Goal: Task Accomplishment & Management: Complete application form

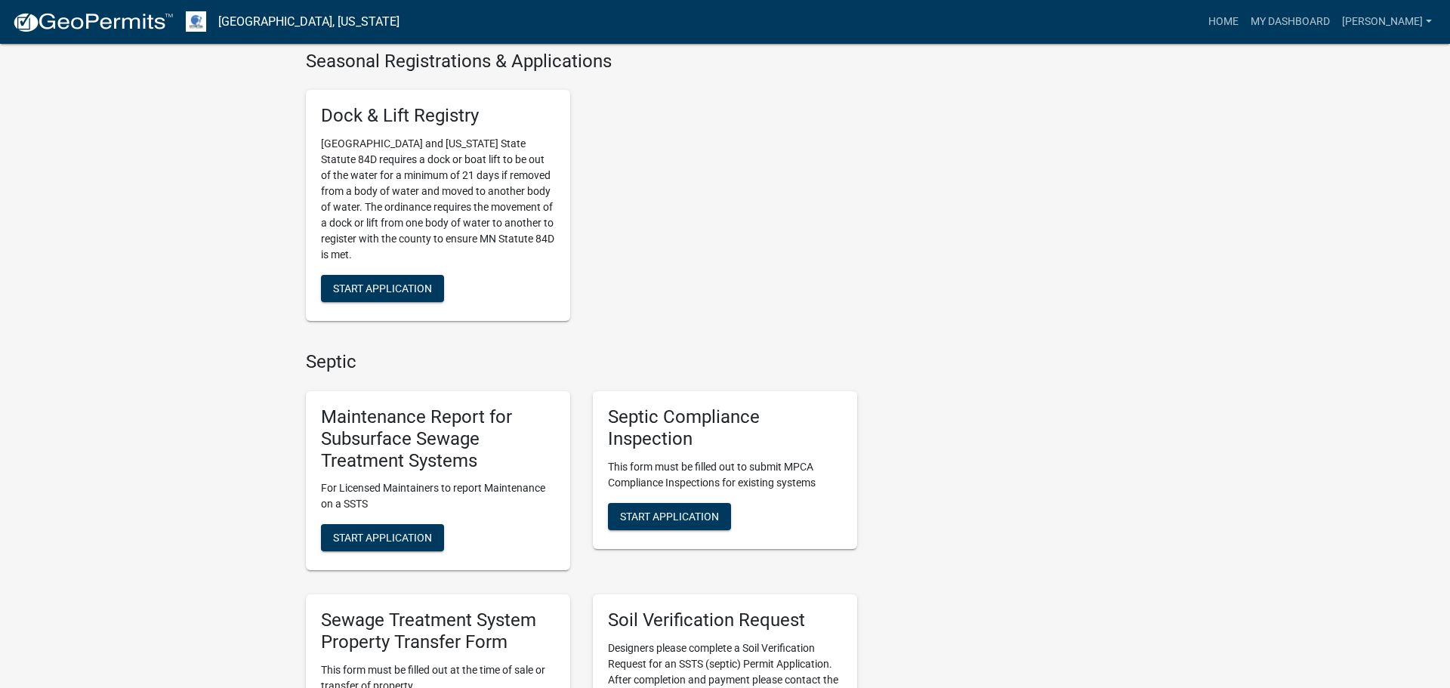
scroll to position [556, 0]
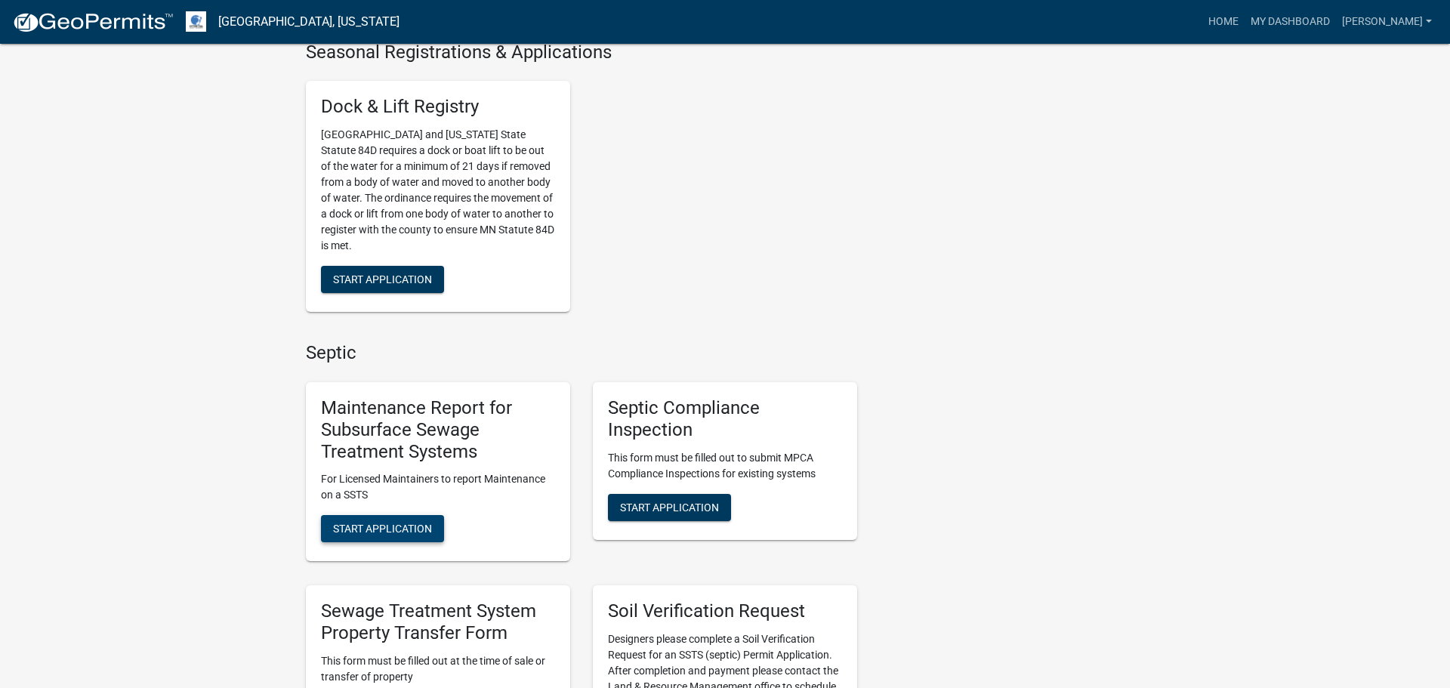
click at [387, 529] on span "Start Application" at bounding box center [382, 528] width 99 height 12
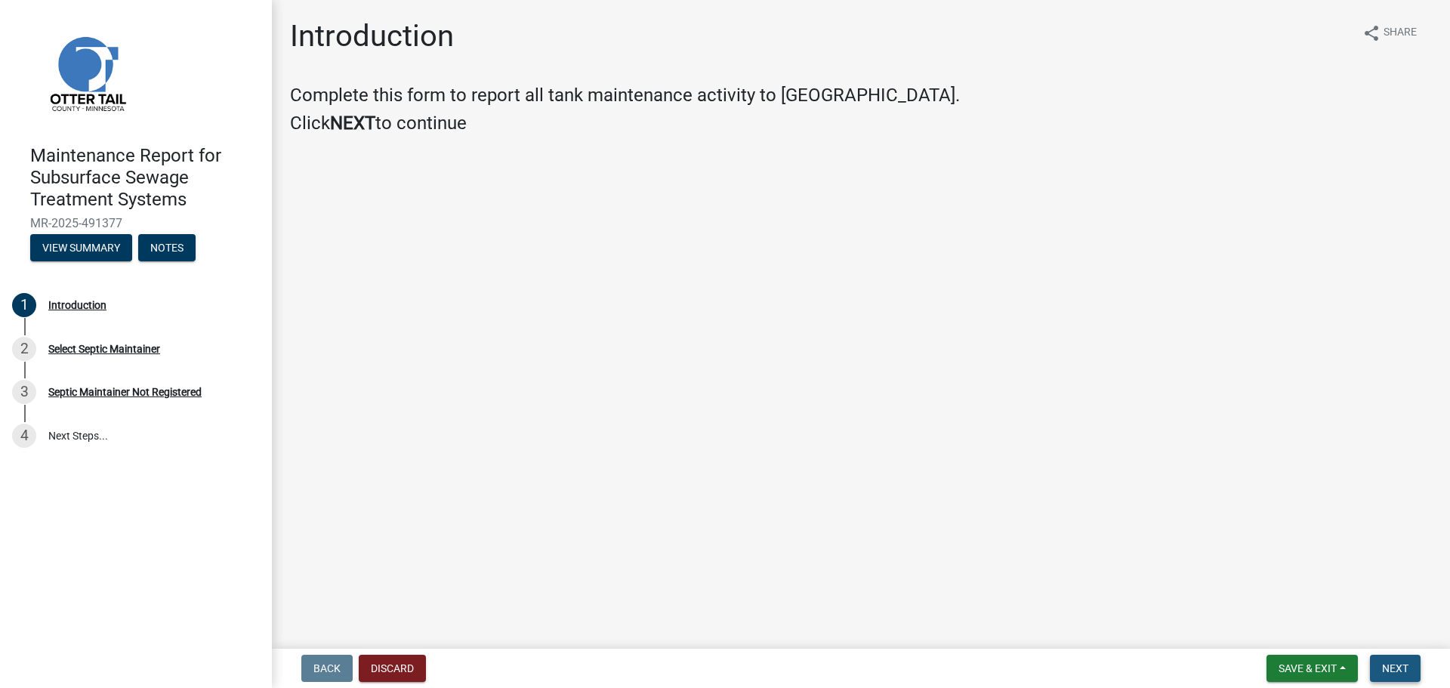
click at [1397, 677] on button "Next" at bounding box center [1395, 668] width 51 height 27
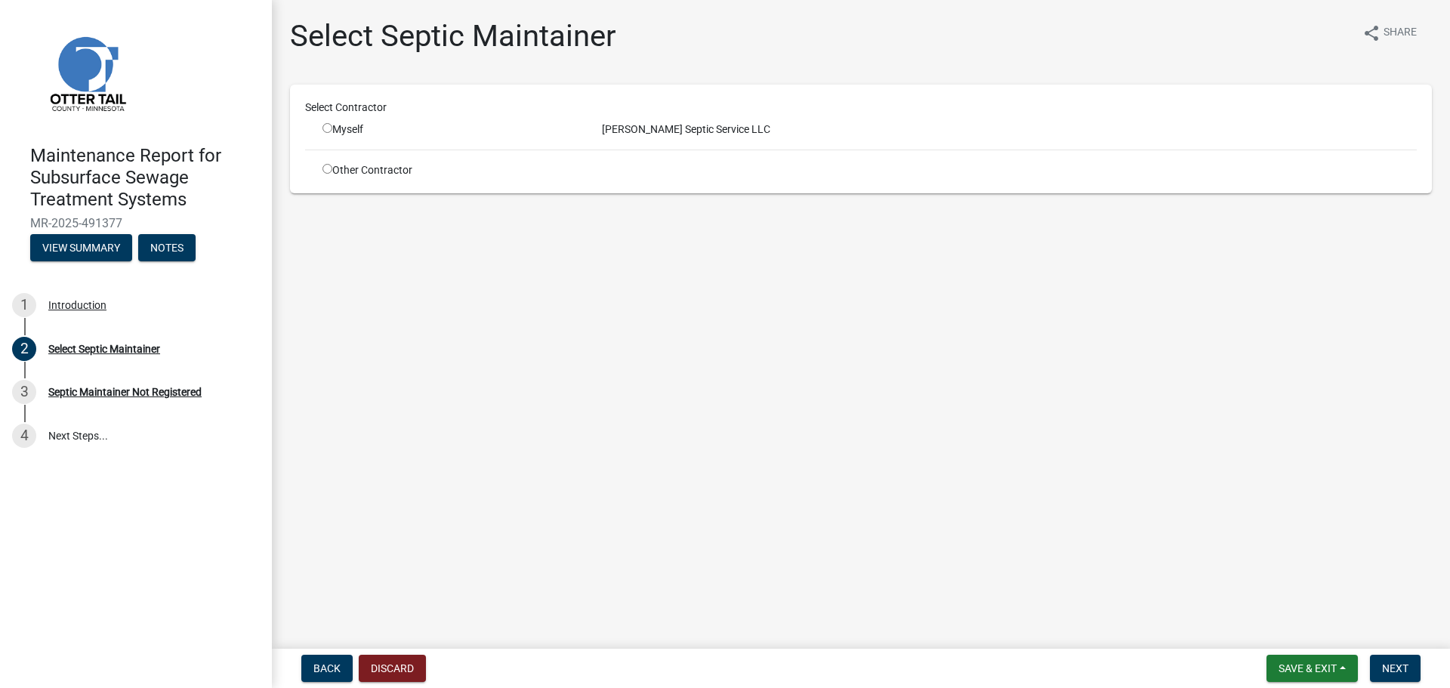
click at [329, 129] on input "radio" at bounding box center [327, 128] width 10 height 10
radio input "true"
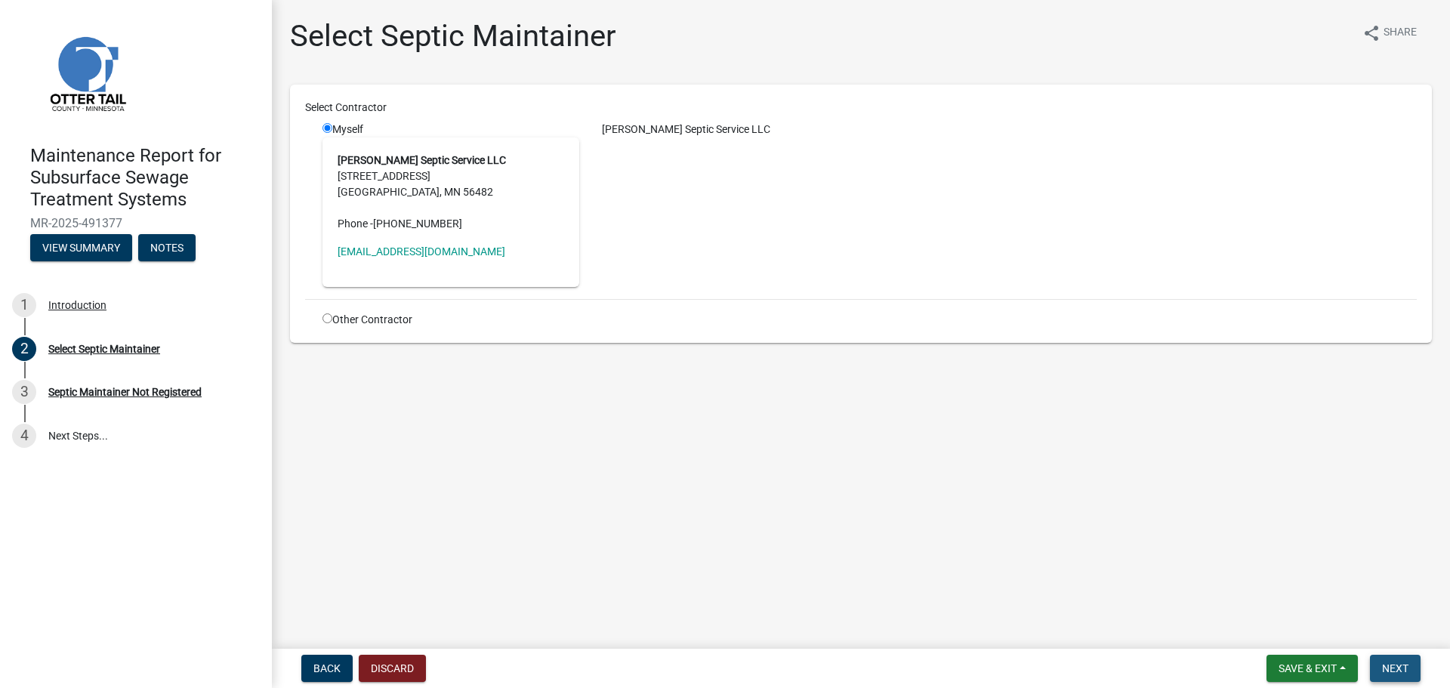
click at [1399, 665] on span "Next" at bounding box center [1395, 668] width 26 height 12
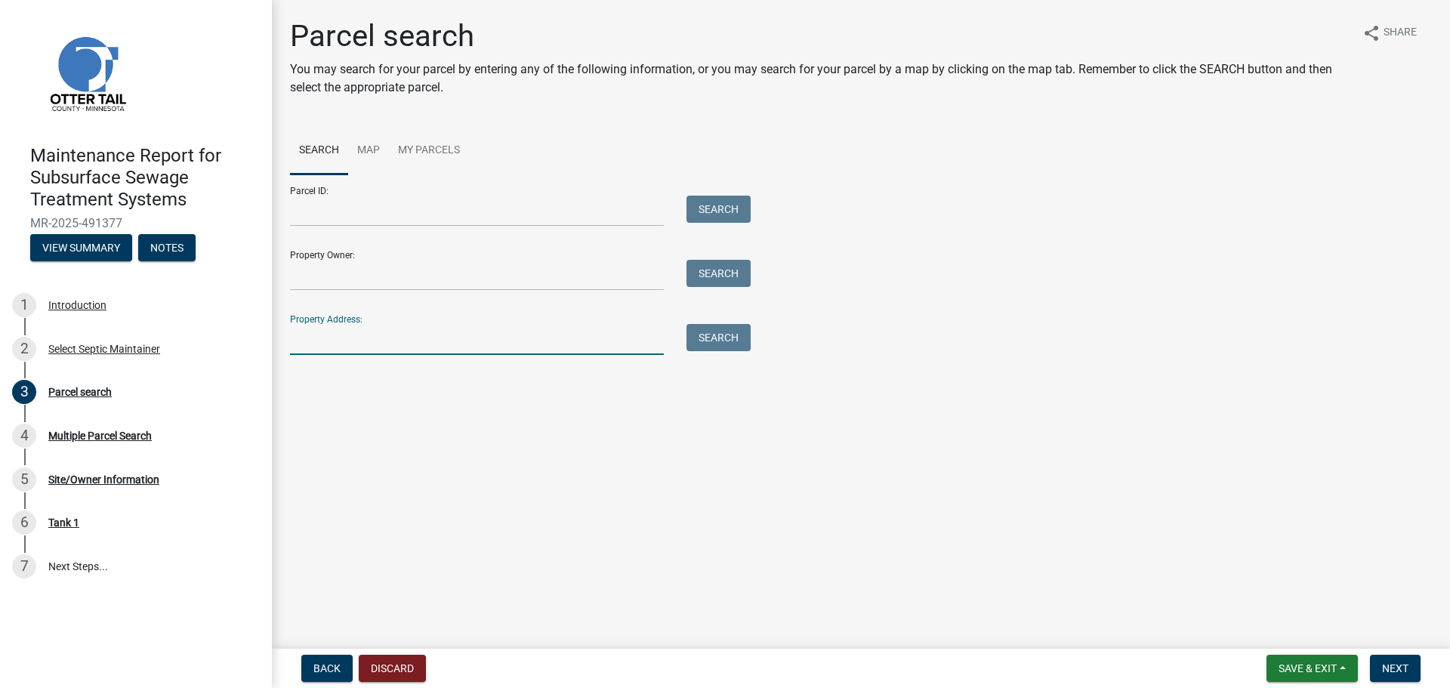
click at [429, 329] on input "Property Address:" at bounding box center [477, 339] width 374 height 31
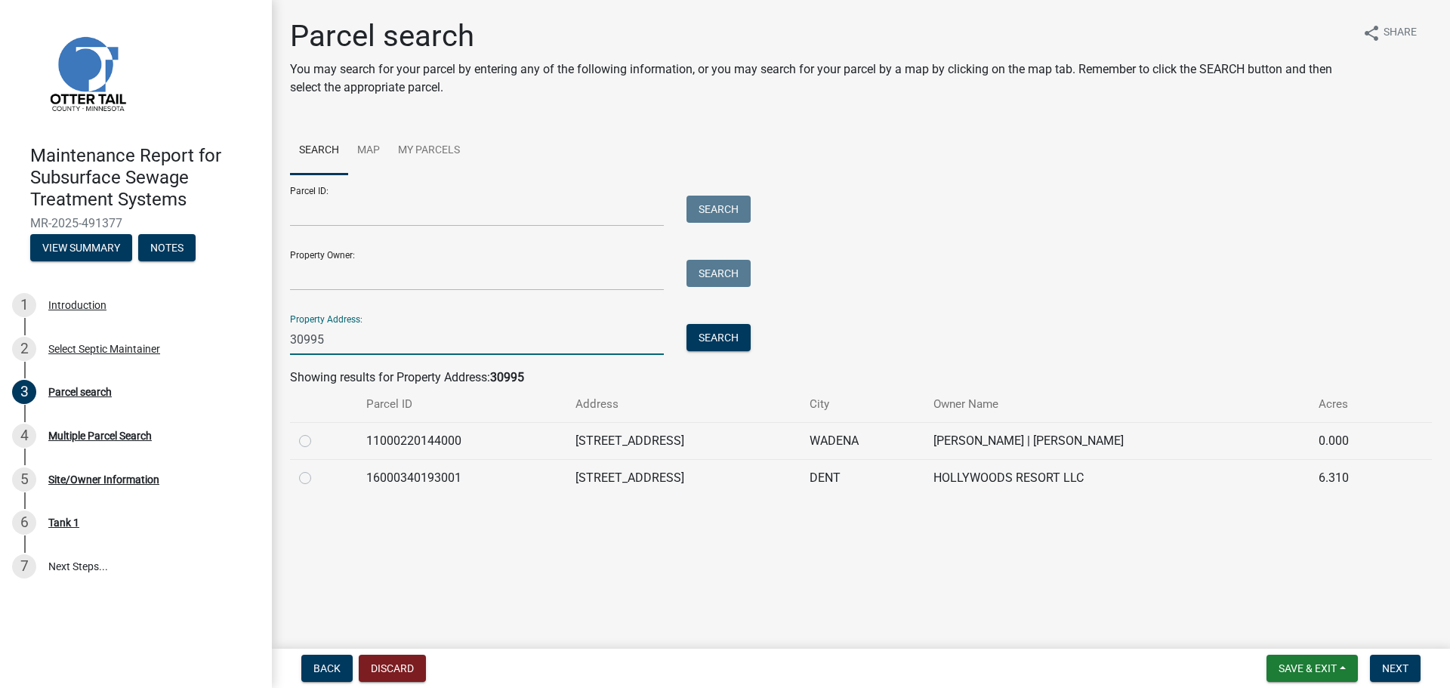
type input "30995"
click at [297, 436] on td at bounding box center [323, 440] width 67 height 37
click at [317, 432] on label at bounding box center [317, 432] width 0 height 0
click at [317, 440] on input "radio" at bounding box center [322, 437] width 10 height 10
radio input "true"
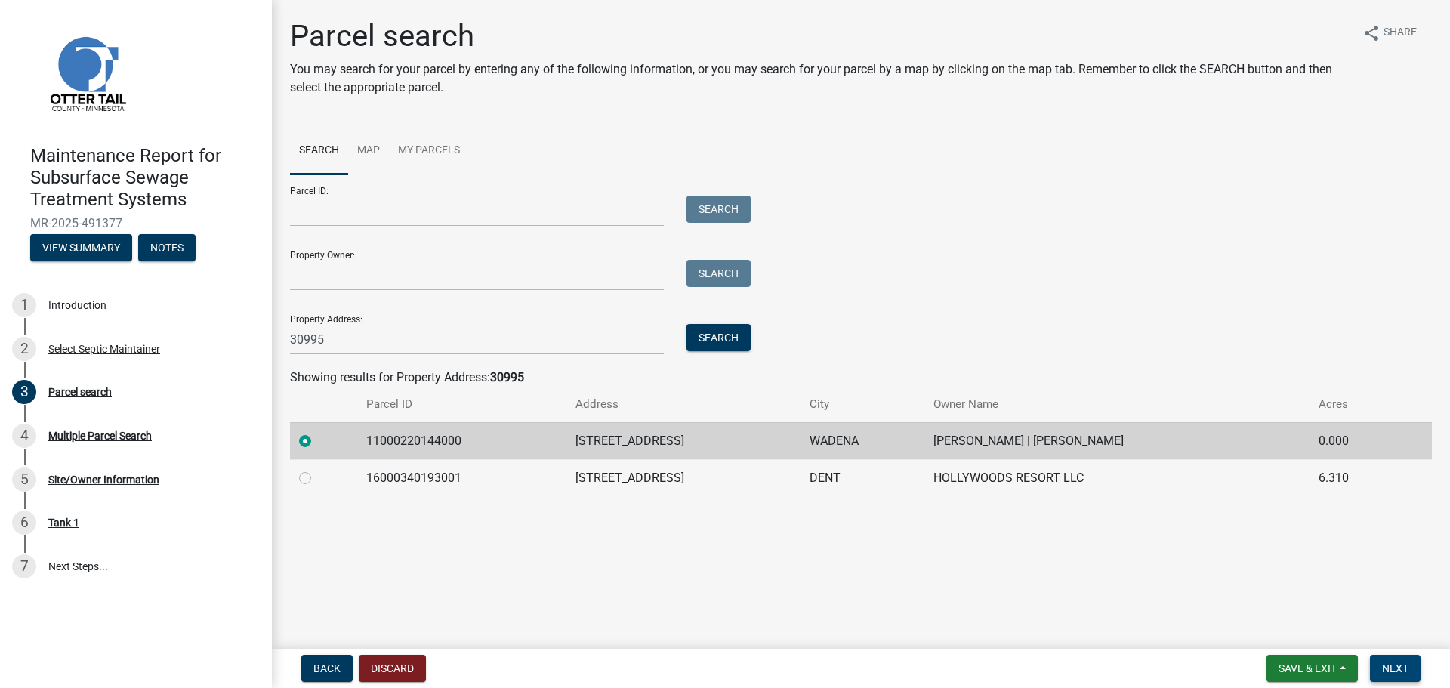
click at [1401, 675] on button "Next" at bounding box center [1395, 668] width 51 height 27
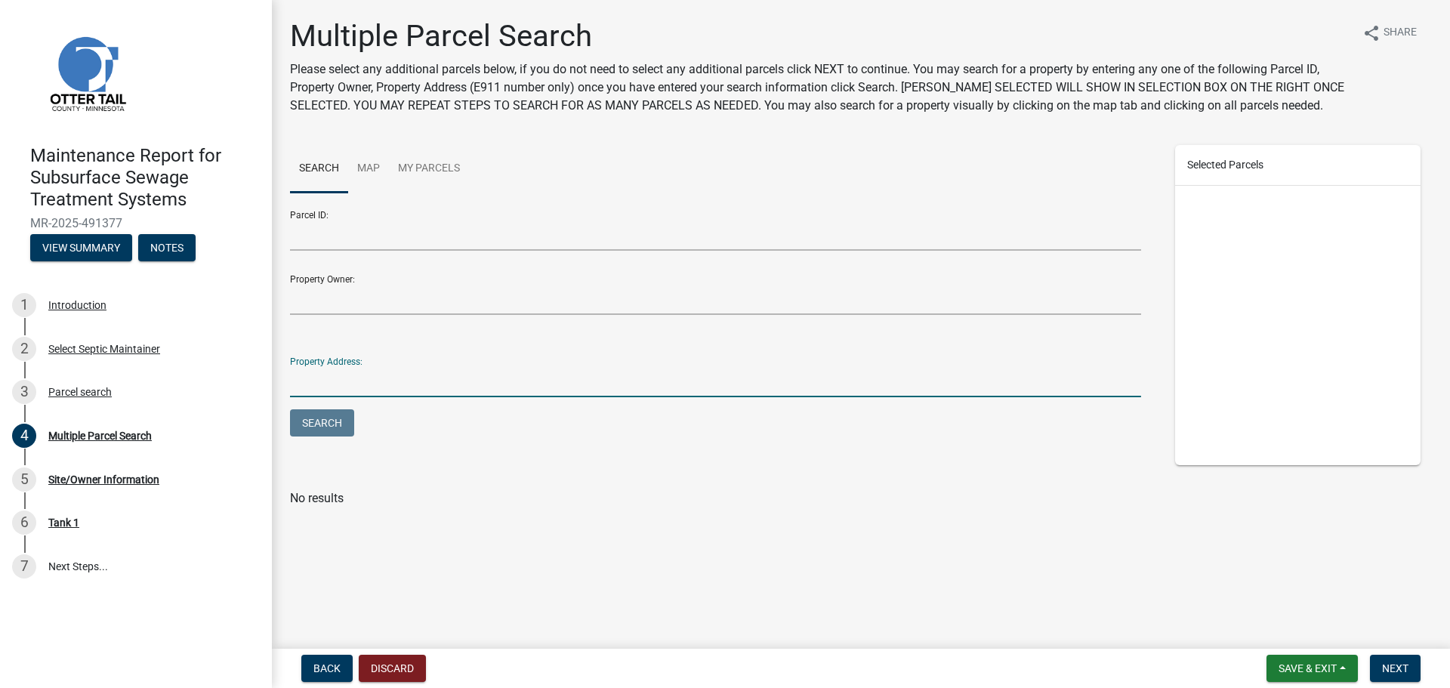
click at [562, 368] on input "Property Address:" at bounding box center [715, 381] width 851 height 31
type input "30995"
click at [290, 409] on button "Search" at bounding box center [322, 422] width 64 height 27
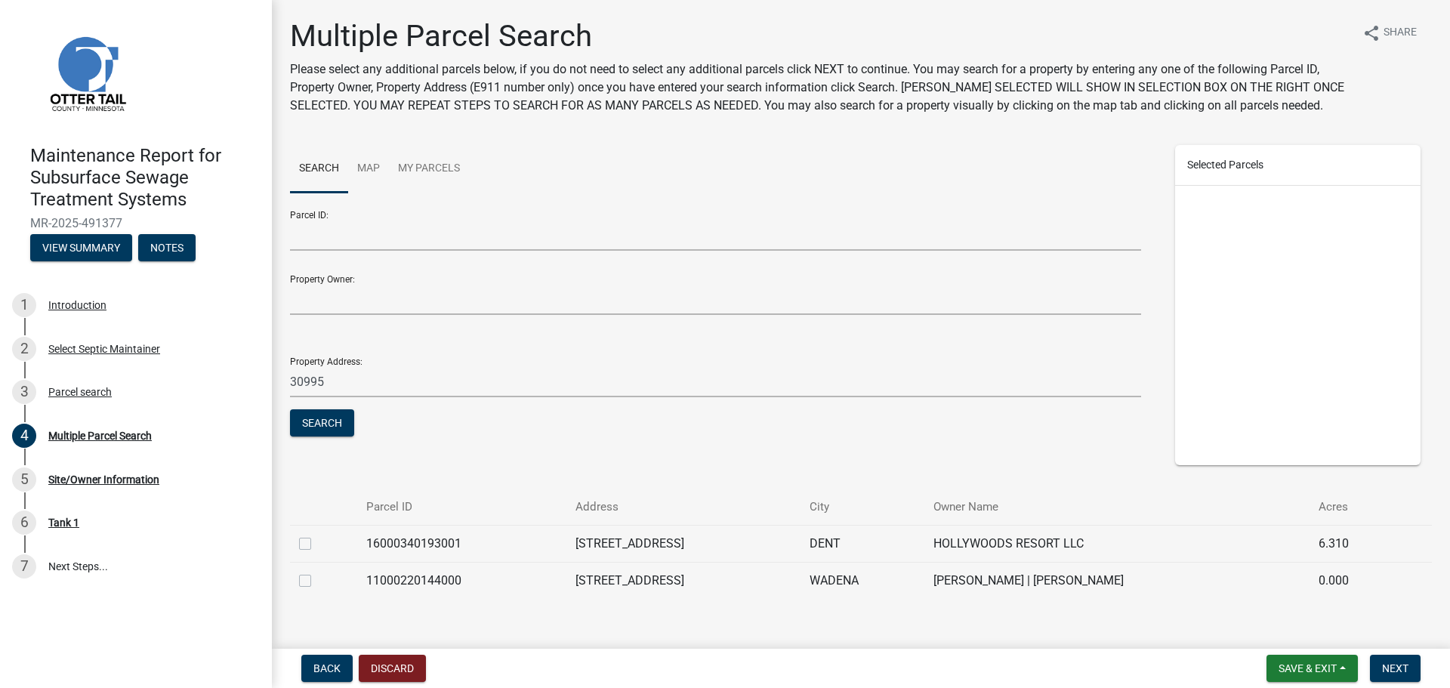
click at [317, 572] on label at bounding box center [317, 572] width 0 height 0
click at [317, 581] on input "checkbox" at bounding box center [322, 577] width 10 height 10
checkbox input "true"
click at [1385, 670] on span "Next" at bounding box center [1395, 668] width 26 height 12
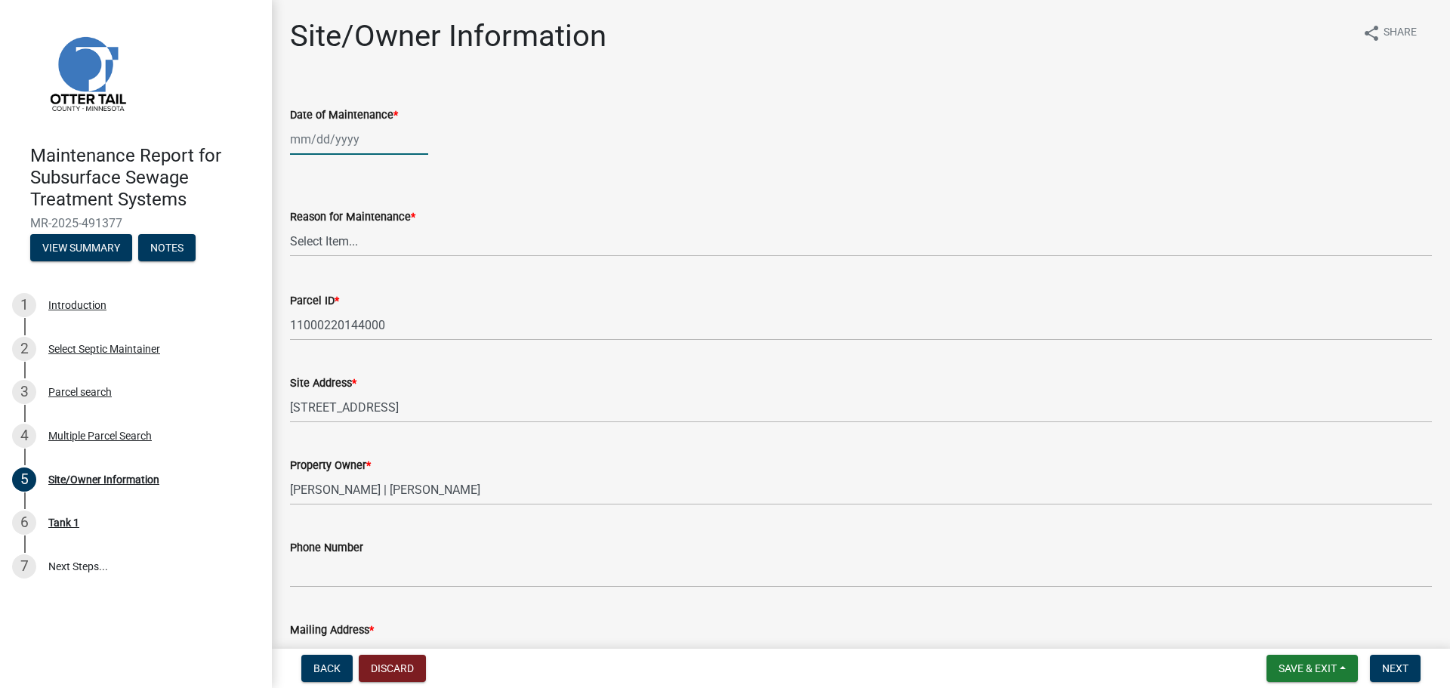
click at [402, 149] on div at bounding box center [359, 139] width 138 height 31
select select "10"
select select "2025"
click at [301, 245] on div "6" at bounding box center [305, 244] width 24 height 24
type input "10/06/2025"
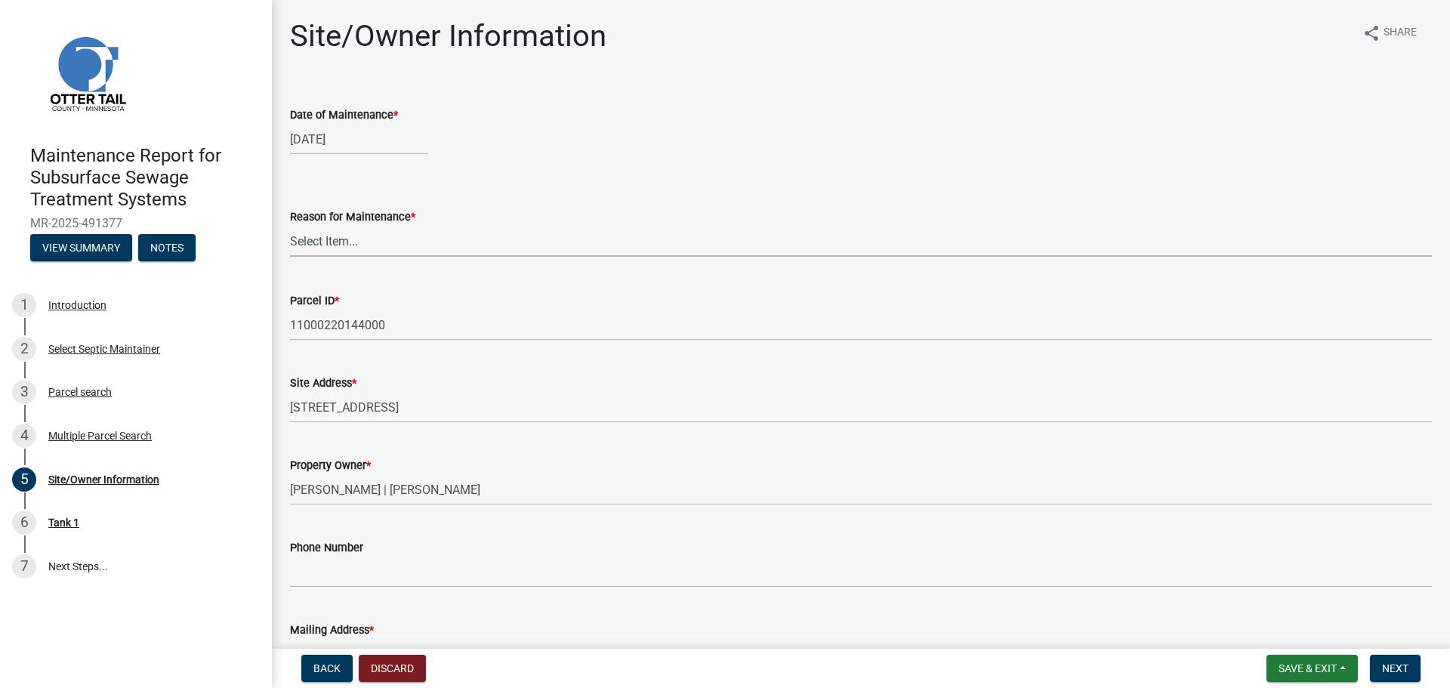
click at [303, 243] on select "Select Item... Called Routine Other" at bounding box center [861, 241] width 1142 height 31
click at [290, 226] on select "Select Item... Called Routine Other" at bounding box center [861, 241] width 1142 height 31
select select "3ac72b63-7b21-42e4-8192-806faae7a4f1"
click at [1384, 664] on span "Next" at bounding box center [1395, 668] width 26 height 12
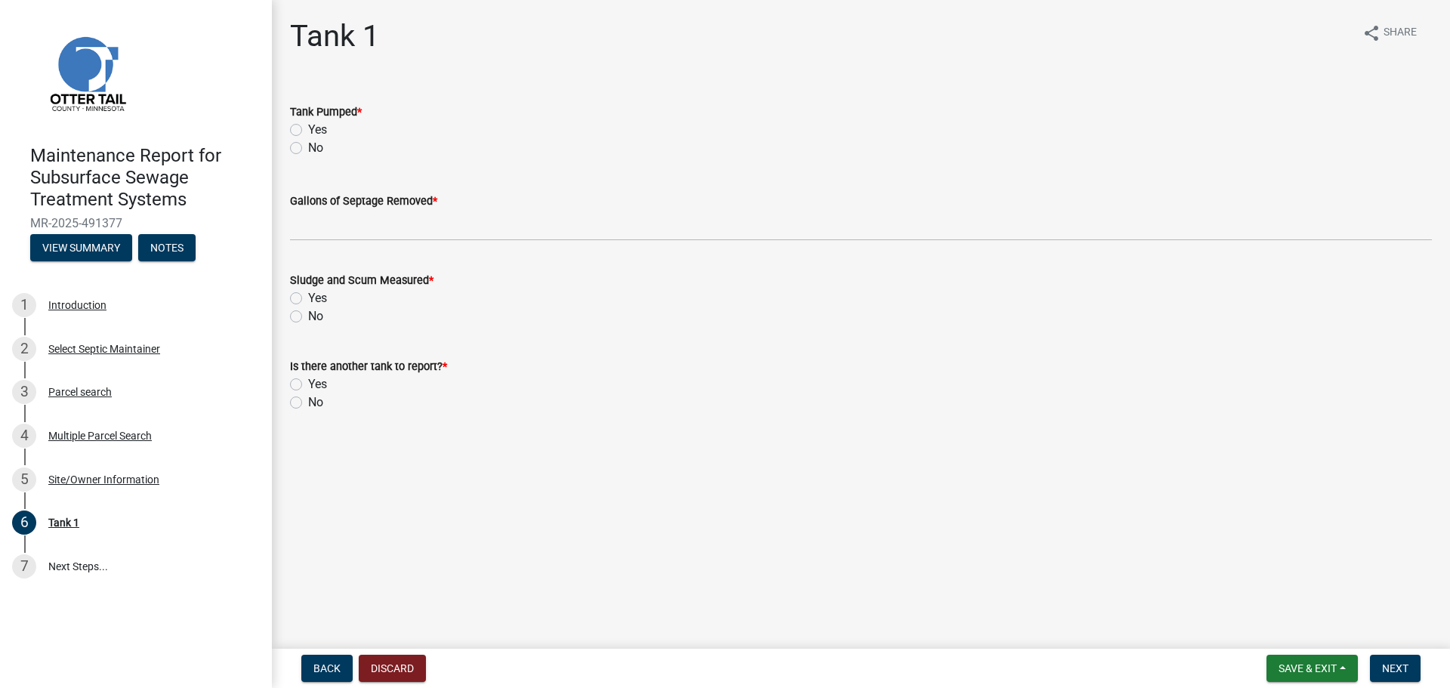
click at [308, 127] on label "Yes" at bounding box center [317, 130] width 19 height 18
click at [308, 127] on input "Yes" at bounding box center [313, 126] width 10 height 10
radio input "true"
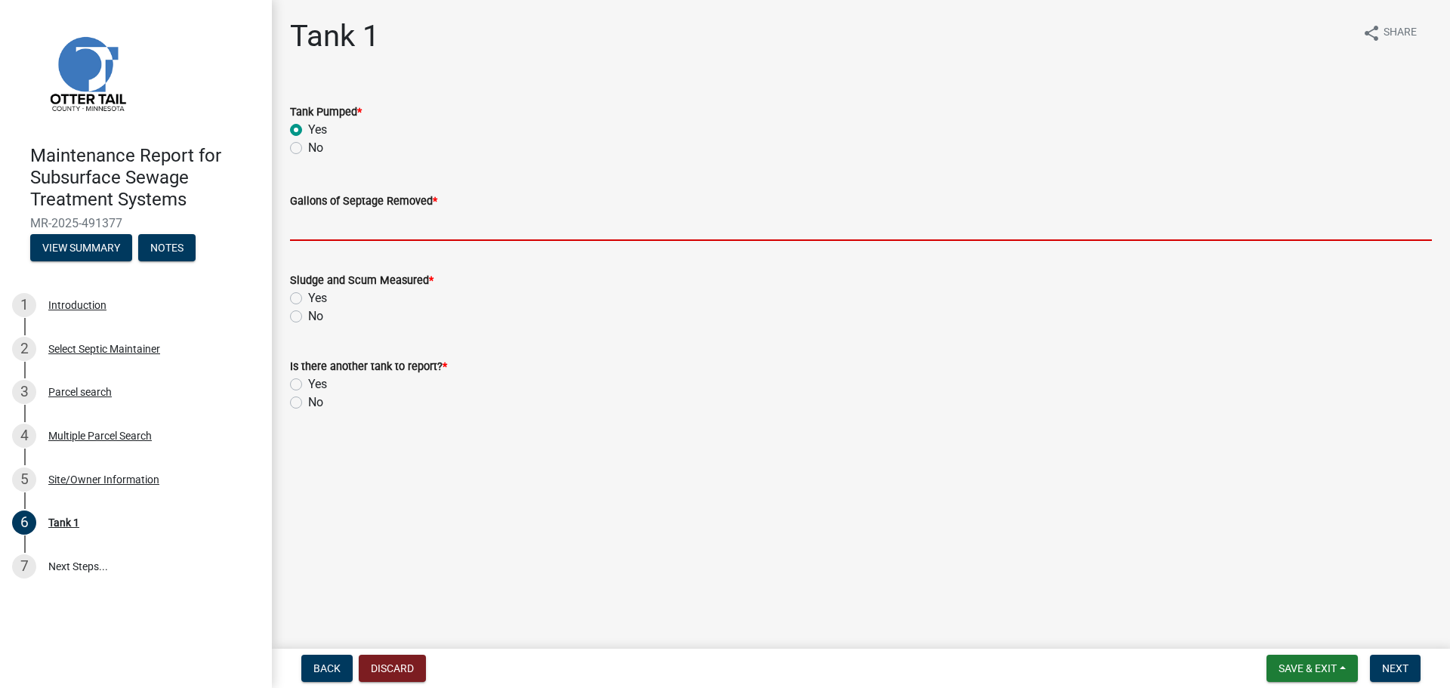
click at [321, 227] on input "Gallons of Septage Removed *" at bounding box center [861, 225] width 1142 height 31
type input "1000"
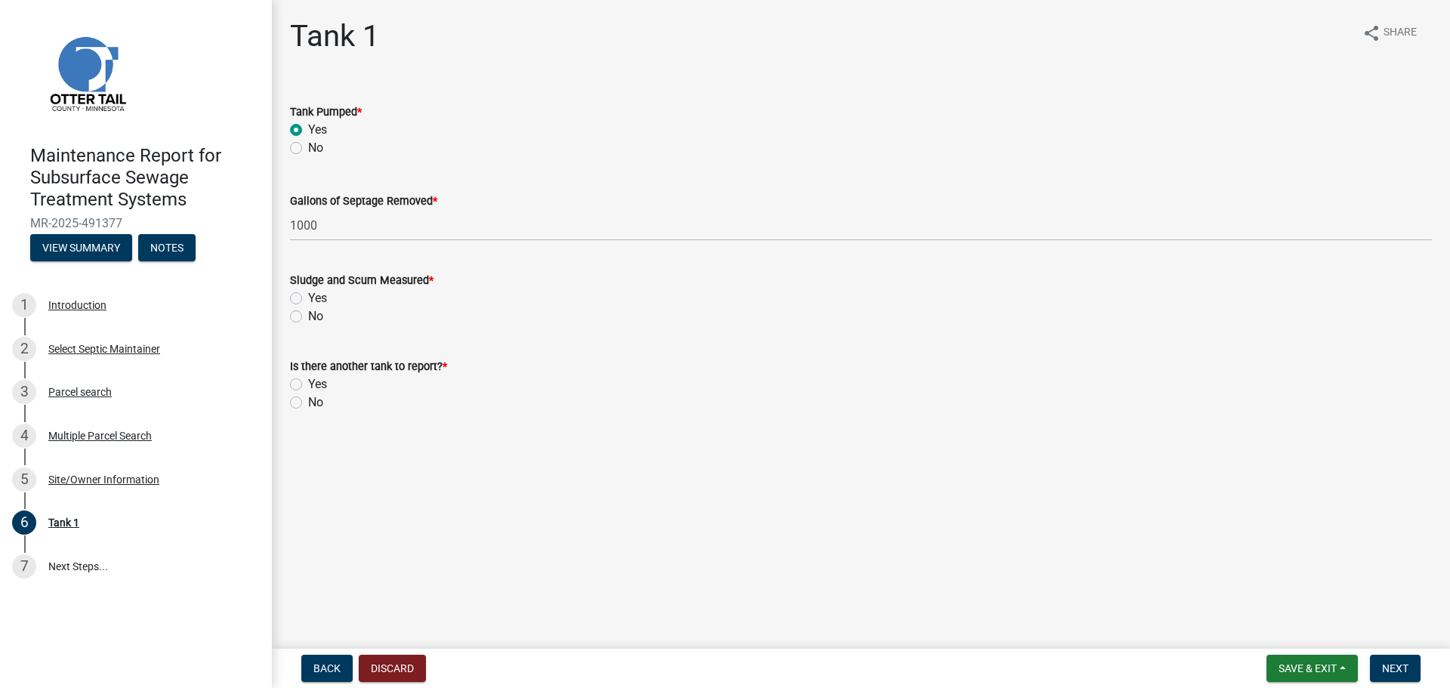
drag, startPoint x: 294, startPoint y: 314, endPoint x: 297, endPoint y: 328, distance: 14.8
click at [308, 314] on label "No" at bounding box center [315, 316] width 15 height 18
click at [308, 314] on input "No" at bounding box center [313, 312] width 10 height 10
radio input "true"
click at [308, 398] on label "No" at bounding box center [315, 402] width 15 height 18
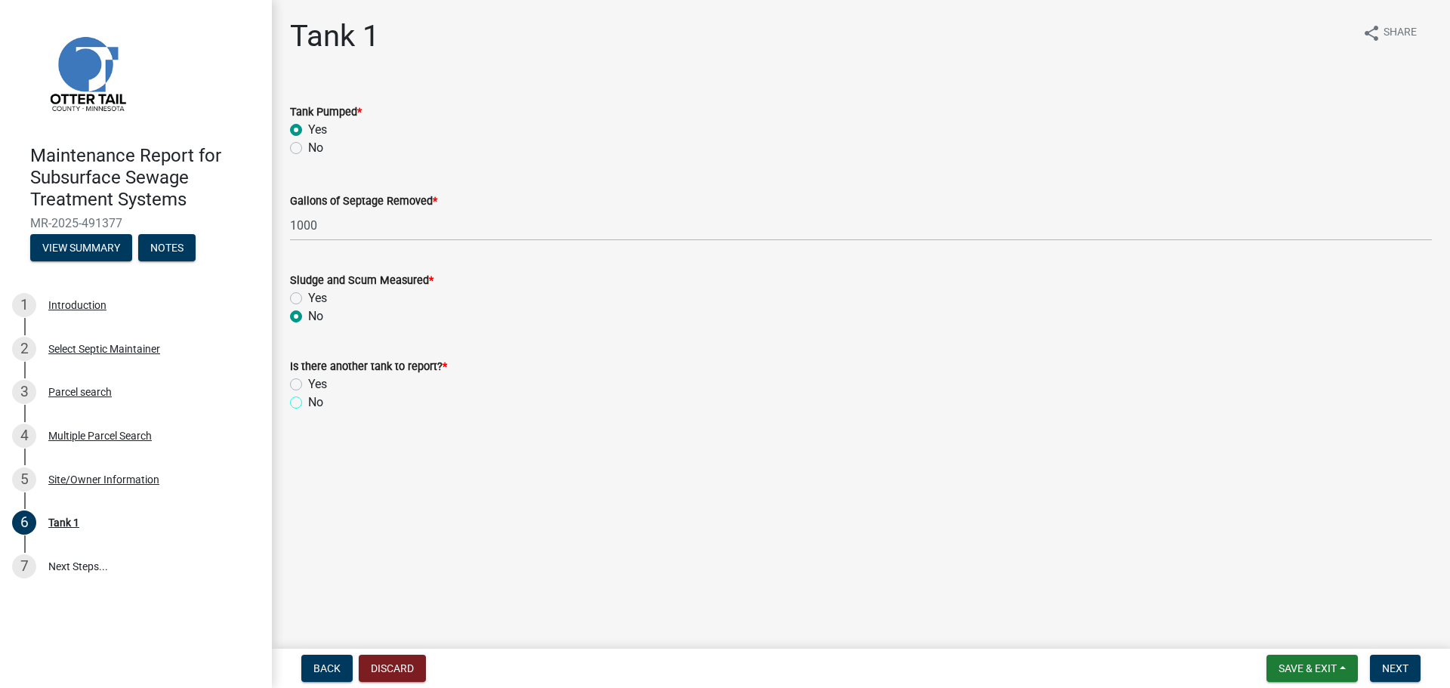
click at [308, 398] on input "No" at bounding box center [313, 398] width 10 height 10
radio input "true"
click at [1399, 667] on span "Next" at bounding box center [1395, 668] width 26 height 12
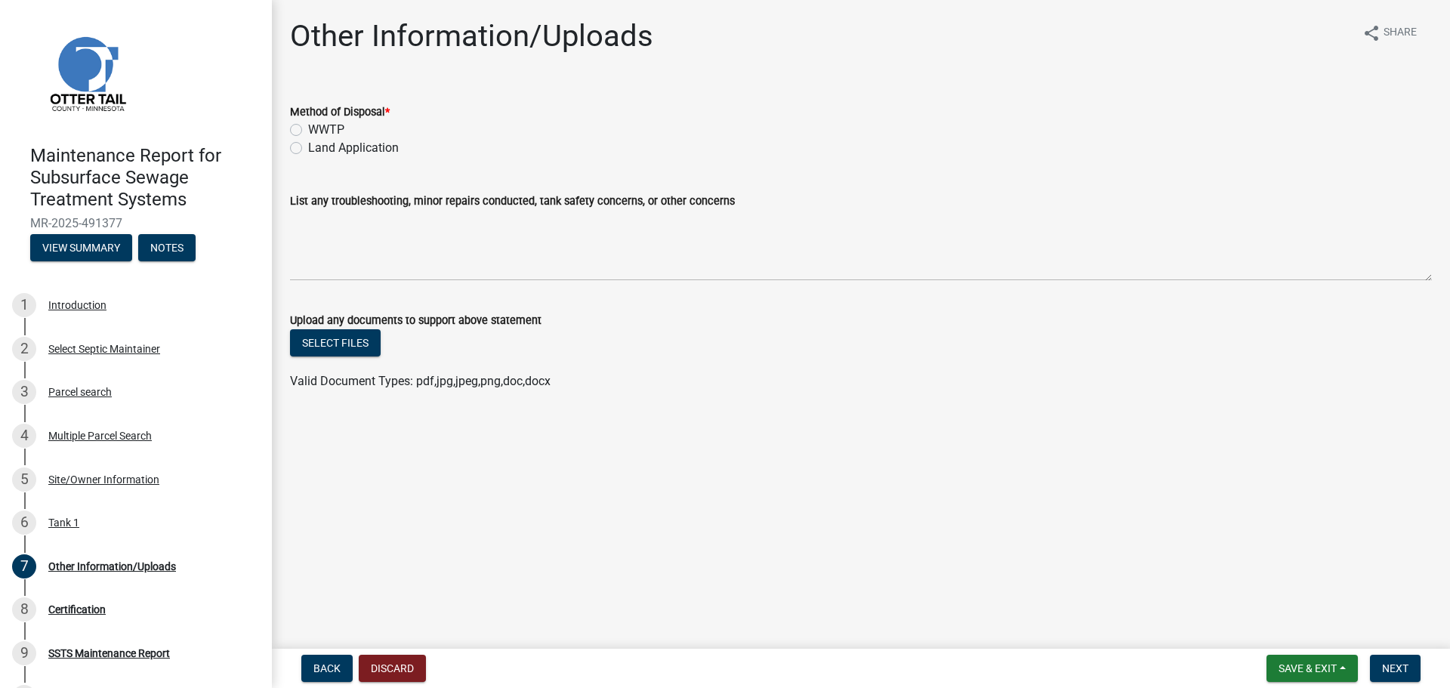
click at [308, 148] on label "Land Application" at bounding box center [353, 148] width 91 height 18
click at [308, 148] on input "Land Application" at bounding box center [313, 144] width 10 height 10
radio input "true"
click at [1400, 665] on span "Next" at bounding box center [1395, 668] width 26 height 12
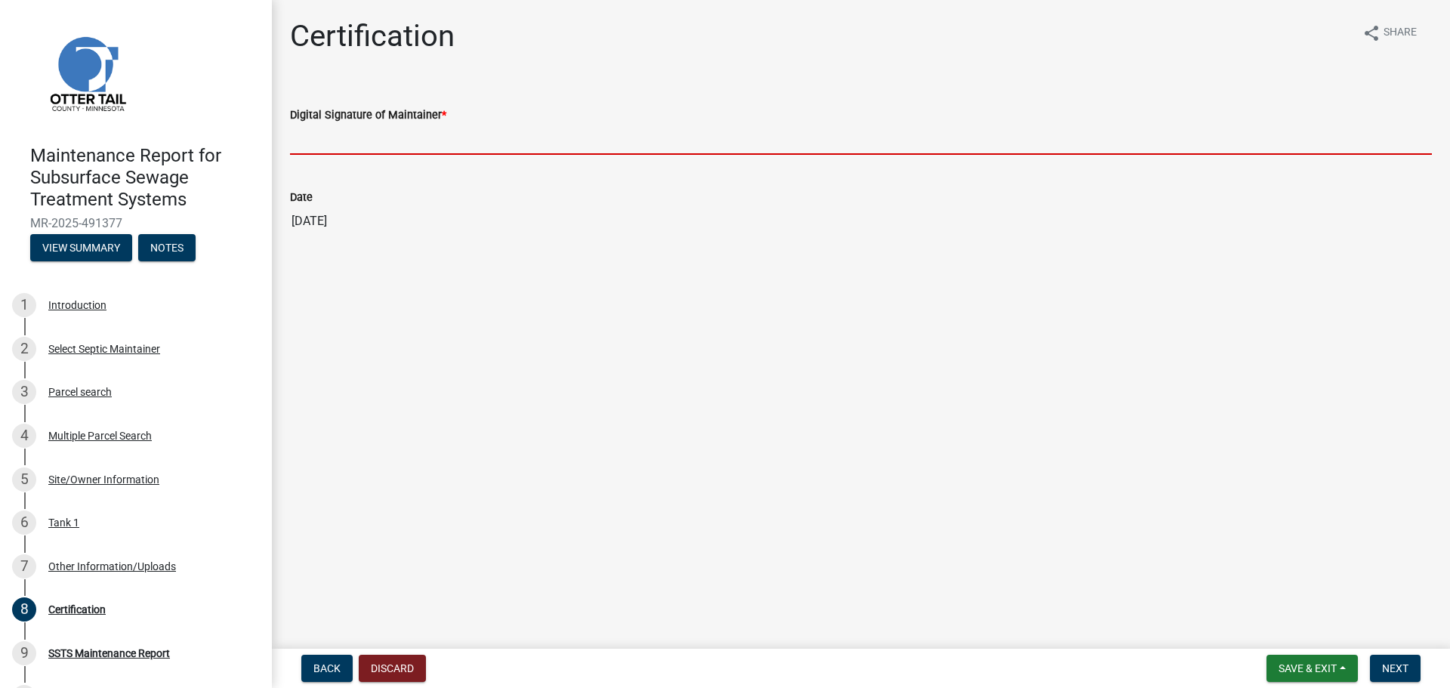
click at [324, 143] on input "Digital Signature of Maintainer *" at bounding box center [861, 139] width 1142 height 31
type input "[PERSON_NAME]"
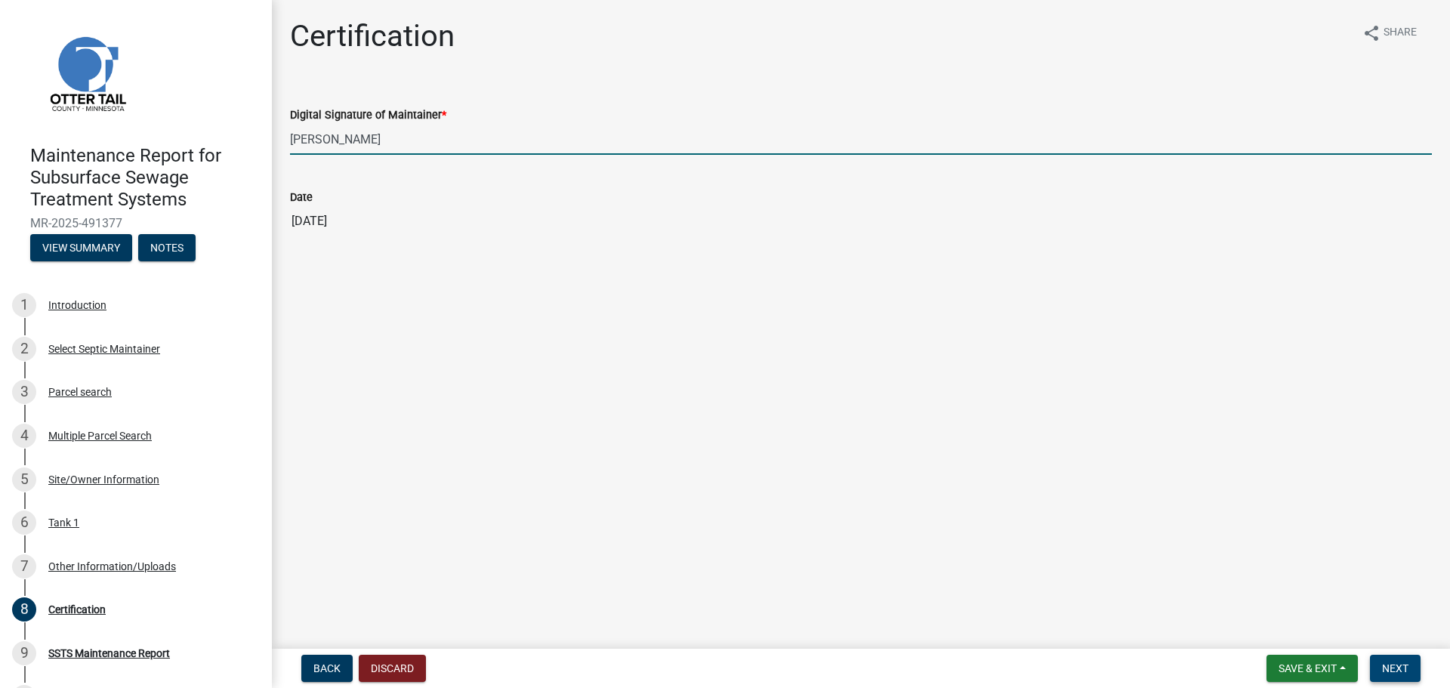
click at [1402, 663] on span "Next" at bounding box center [1395, 668] width 26 height 12
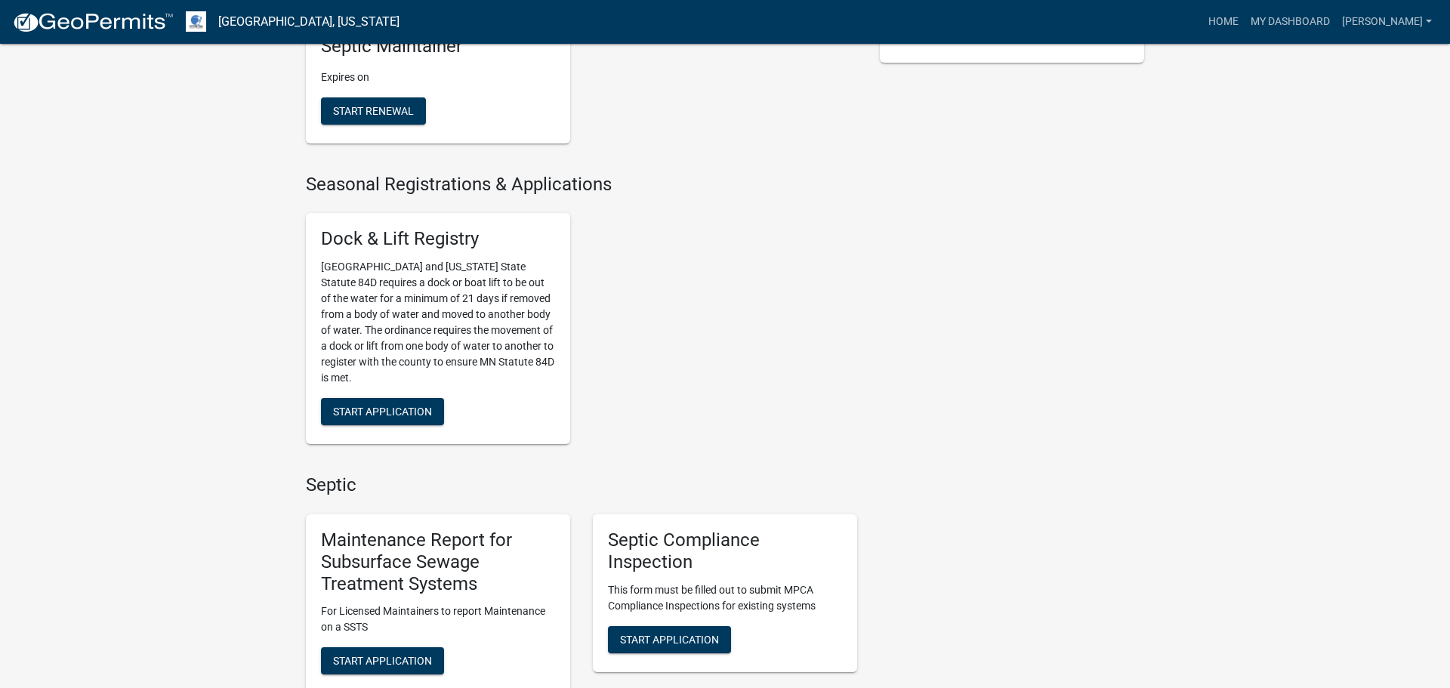
scroll to position [427, 0]
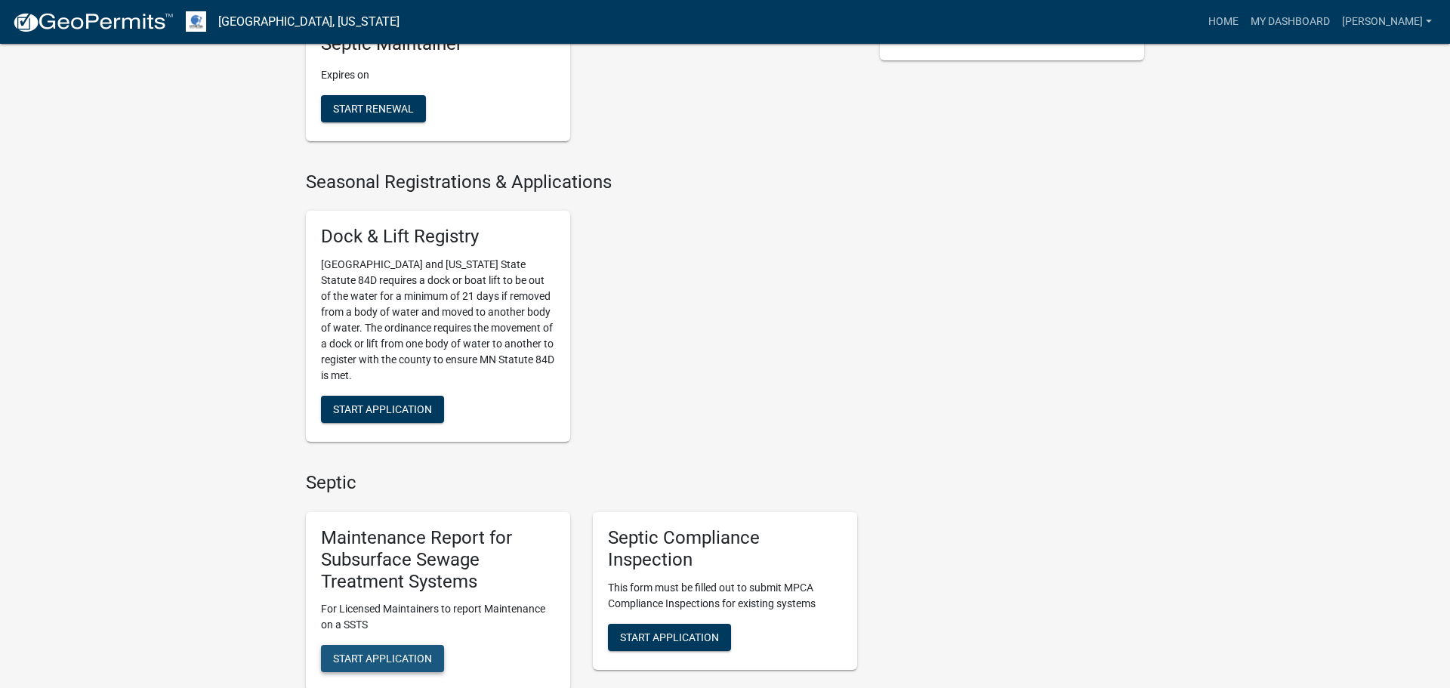
click at [404, 659] on span "Start Application" at bounding box center [382, 658] width 99 height 12
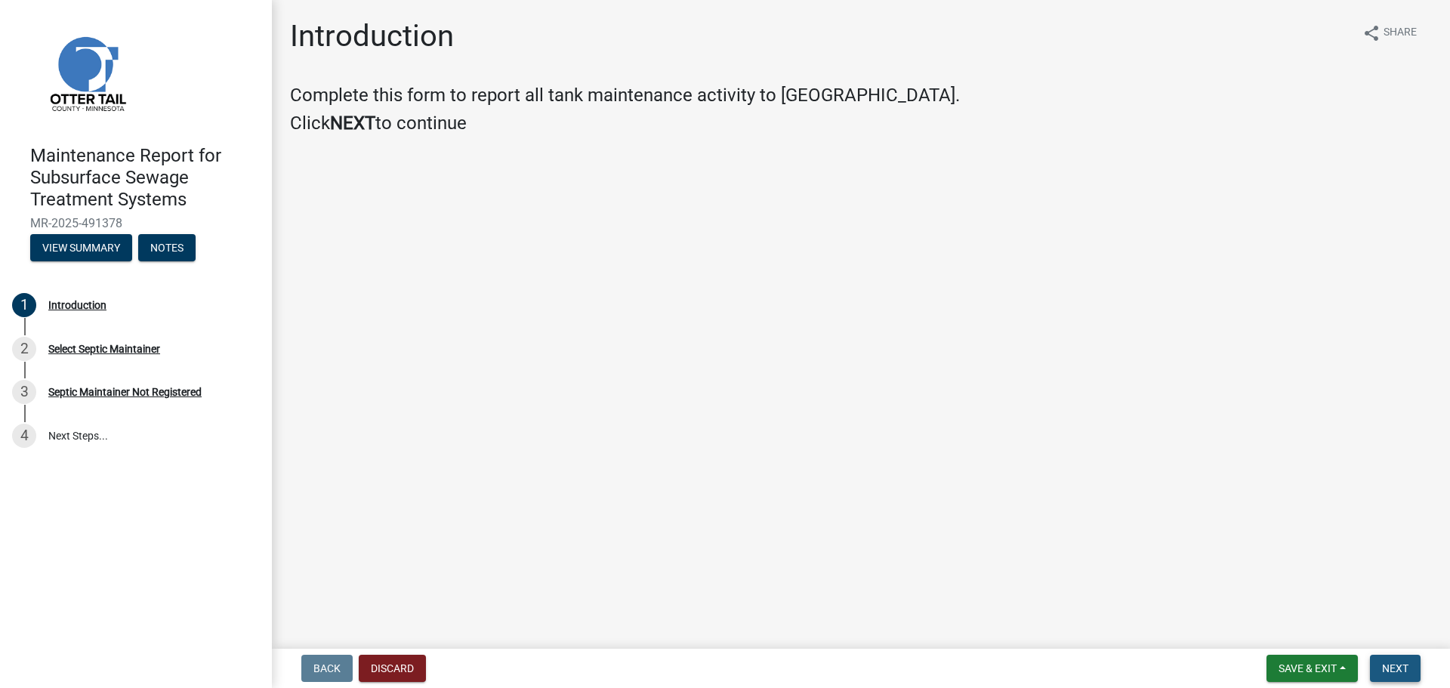
click at [1395, 664] on span "Next" at bounding box center [1395, 668] width 26 height 12
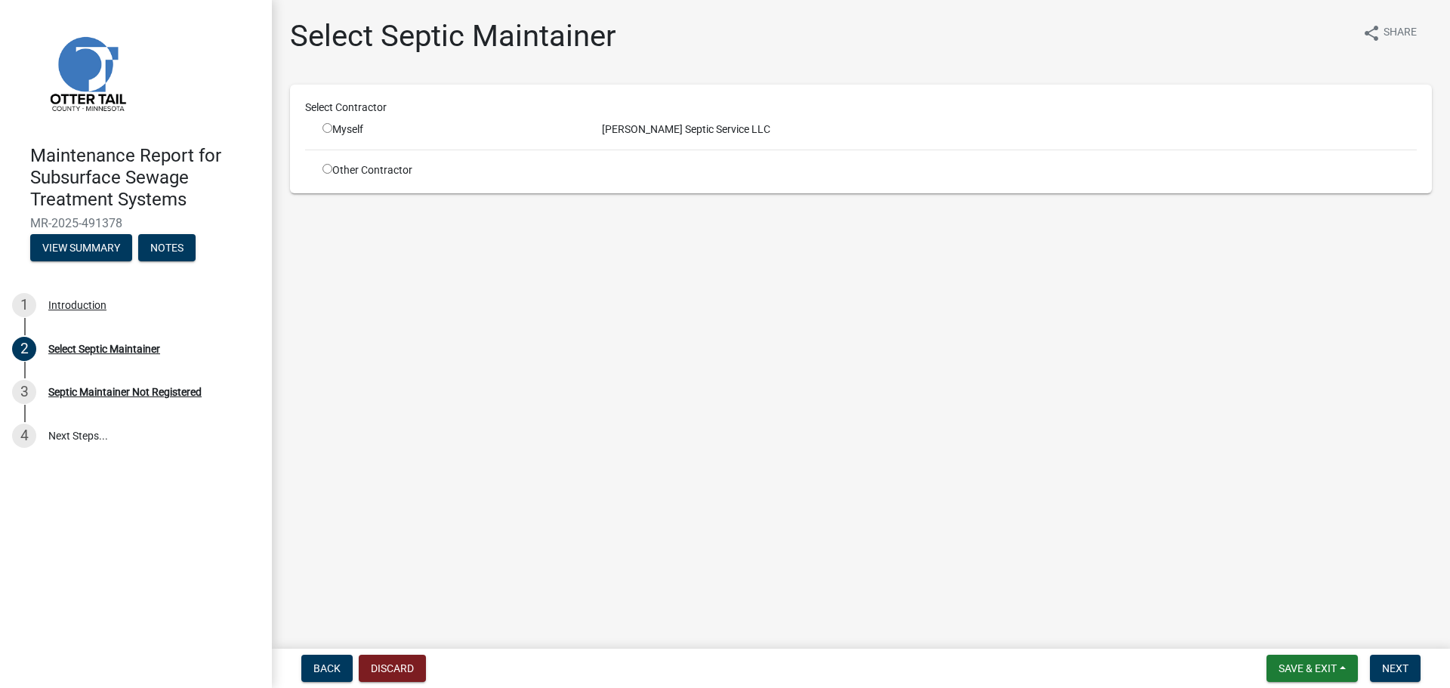
click at [324, 125] on input "radio" at bounding box center [327, 128] width 10 height 10
radio input "true"
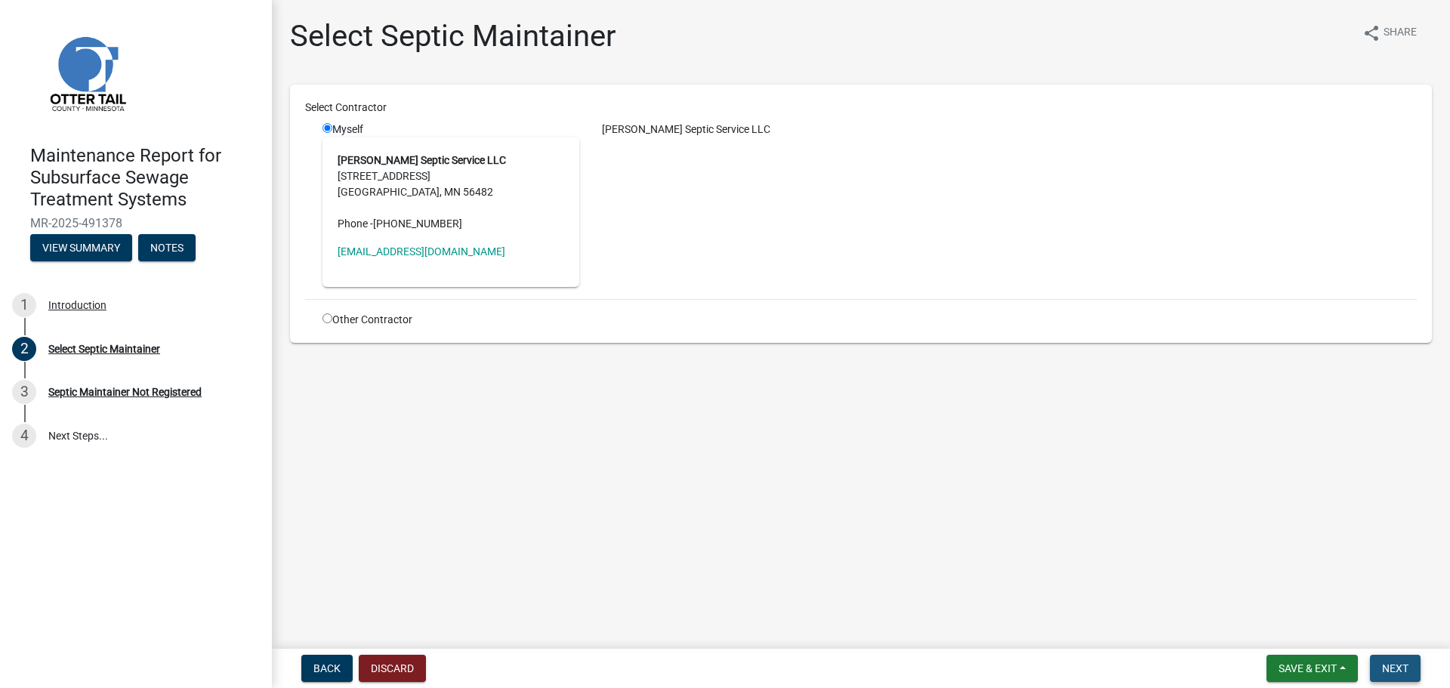
click at [1394, 665] on span "Next" at bounding box center [1395, 668] width 26 height 12
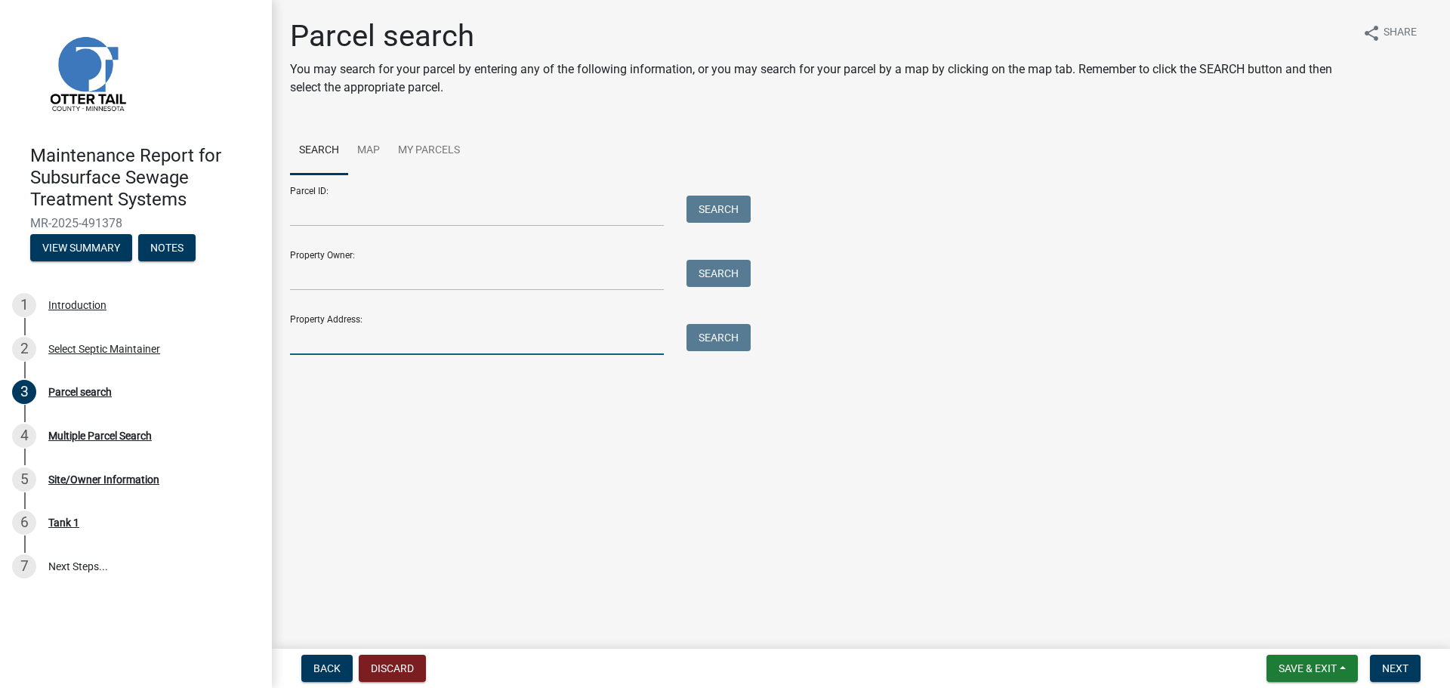
click at [374, 338] on input "Property Address:" at bounding box center [477, 339] width 374 height 31
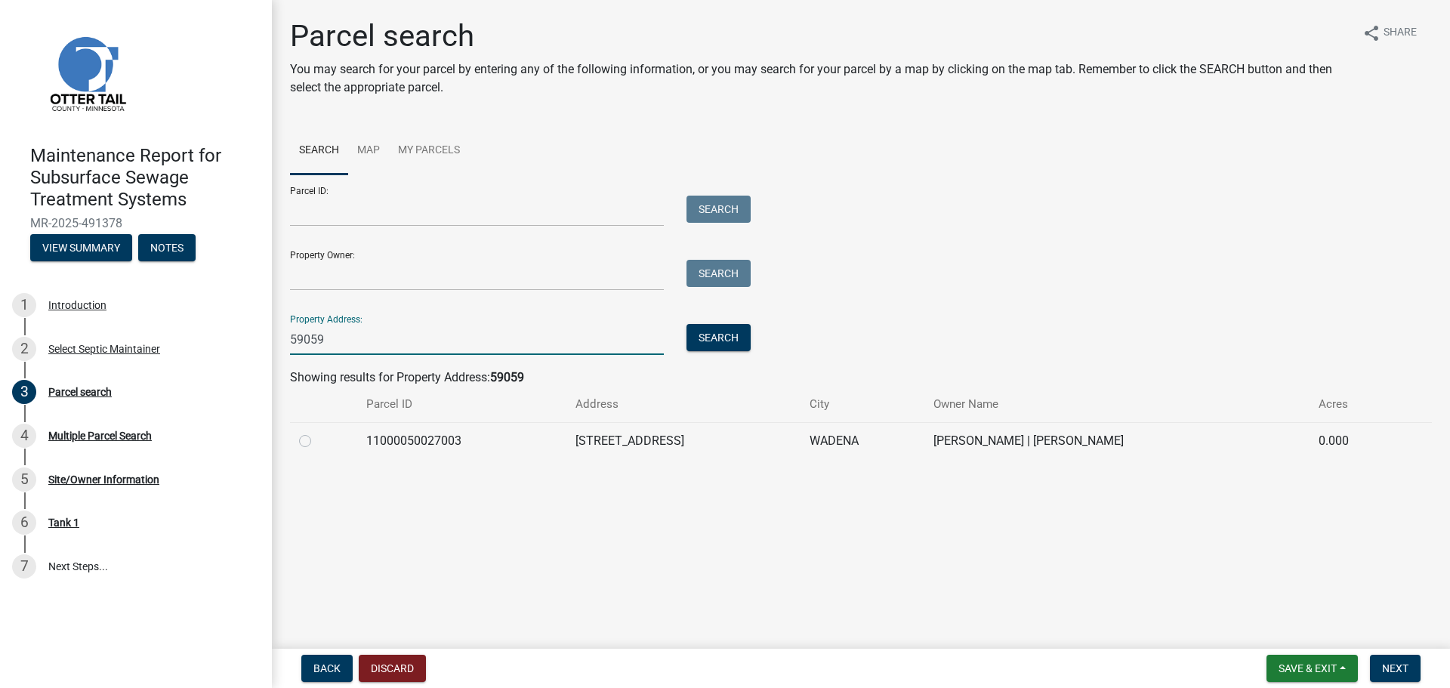
type input "59059"
click at [317, 432] on label at bounding box center [317, 432] width 0 height 0
click at [317, 441] on input "radio" at bounding box center [322, 437] width 10 height 10
radio input "true"
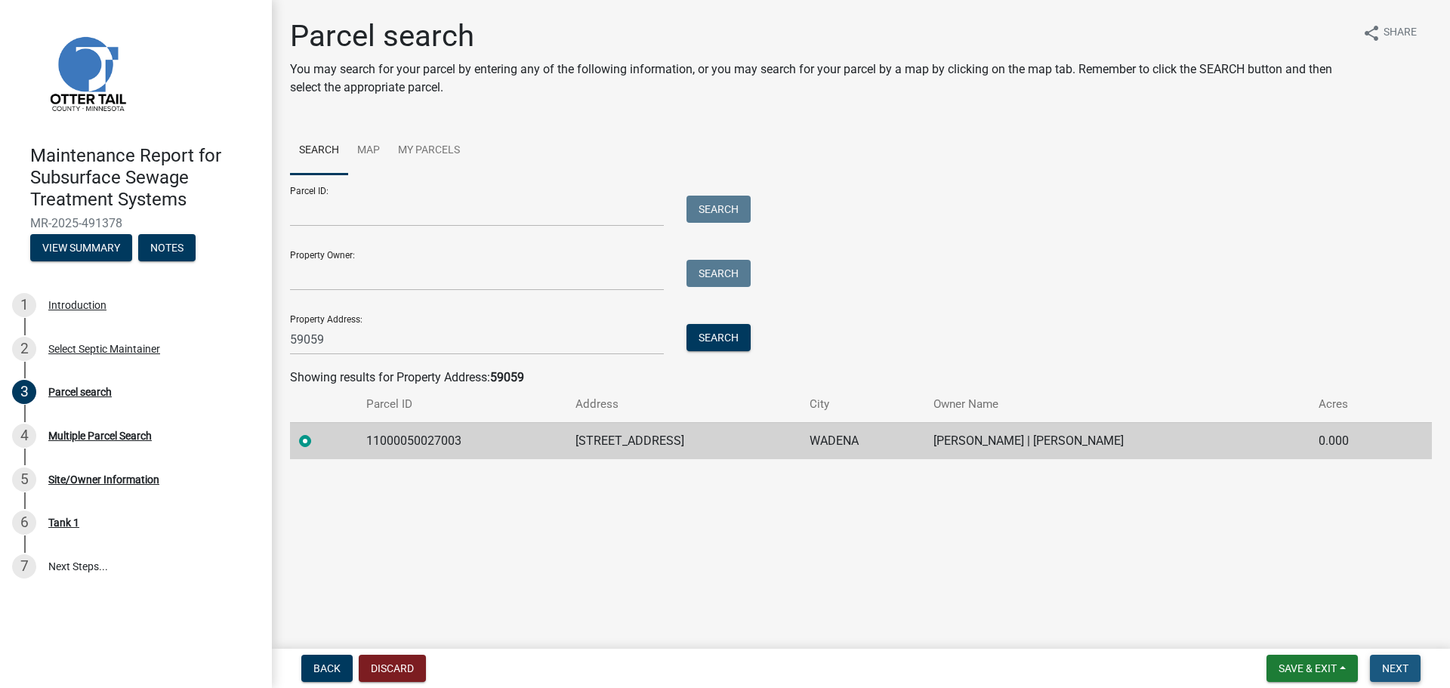
click at [1383, 662] on span "Next" at bounding box center [1395, 668] width 26 height 12
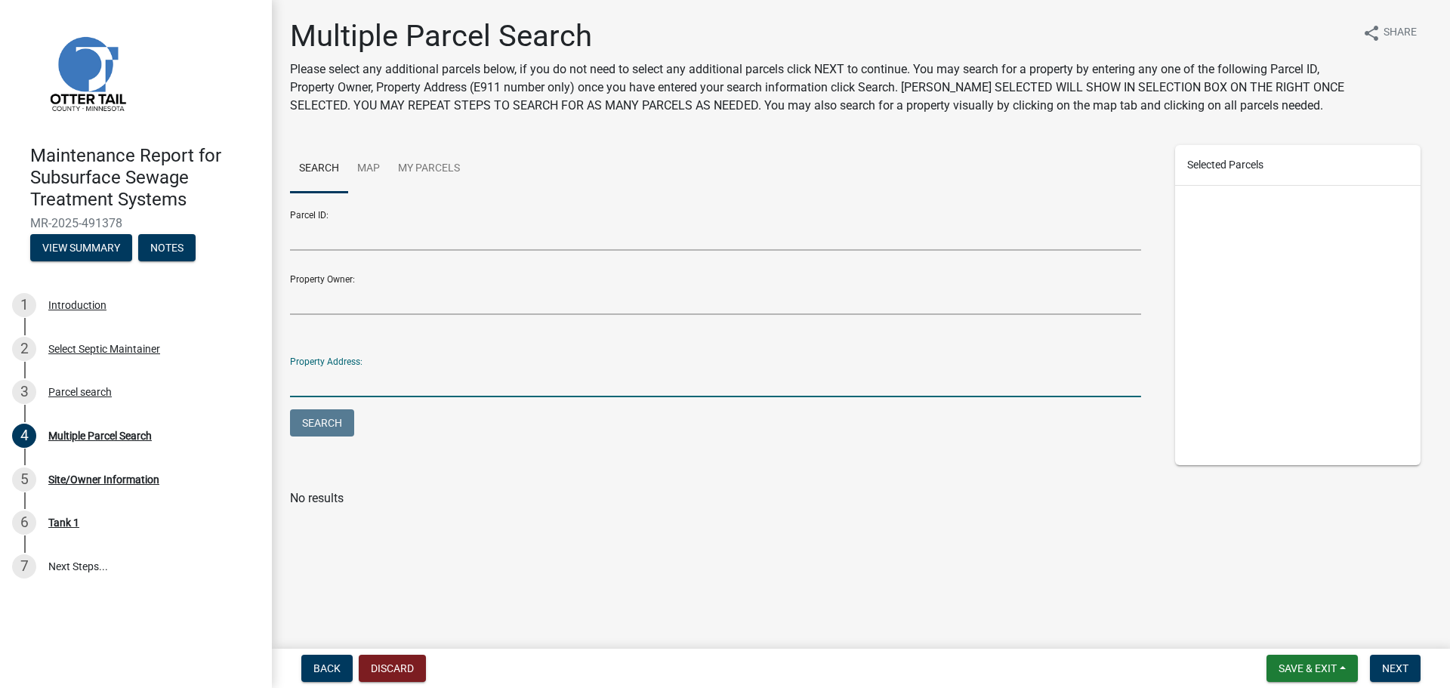
drag, startPoint x: 343, startPoint y: 390, endPoint x: 361, endPoint y: 400, distance: 21.0
click at [345, 390] on input "Property Address:" at bounding box center [715, 381] width 851 height 31
type input "59059"
click at [290, 409] on button "Search" at bounding box center [322, 422] width 64 height 27
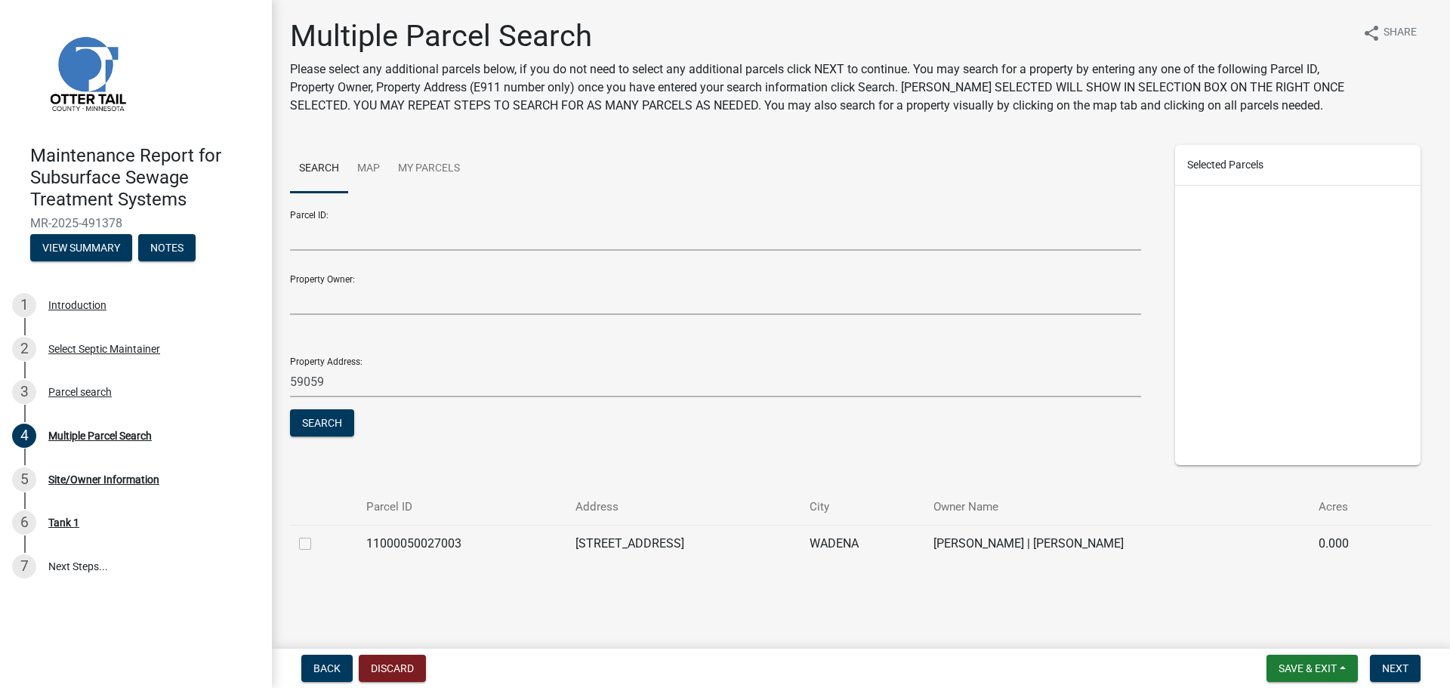
drag, startPoint x: 305, startPoint y: 544, endPoint x: 361, endPoint y: 544, distance: 55.9
click at [317, 535] on label at bounding box center [317, 535] width 0 height 0
click at [317, 544] on input "checkbox" at bounding box center [322, 540] width 10 height 10
checkbox input "true"
click at [1393, 669] on span "Next" at bounding box center [1395, 668] width 26 height 12
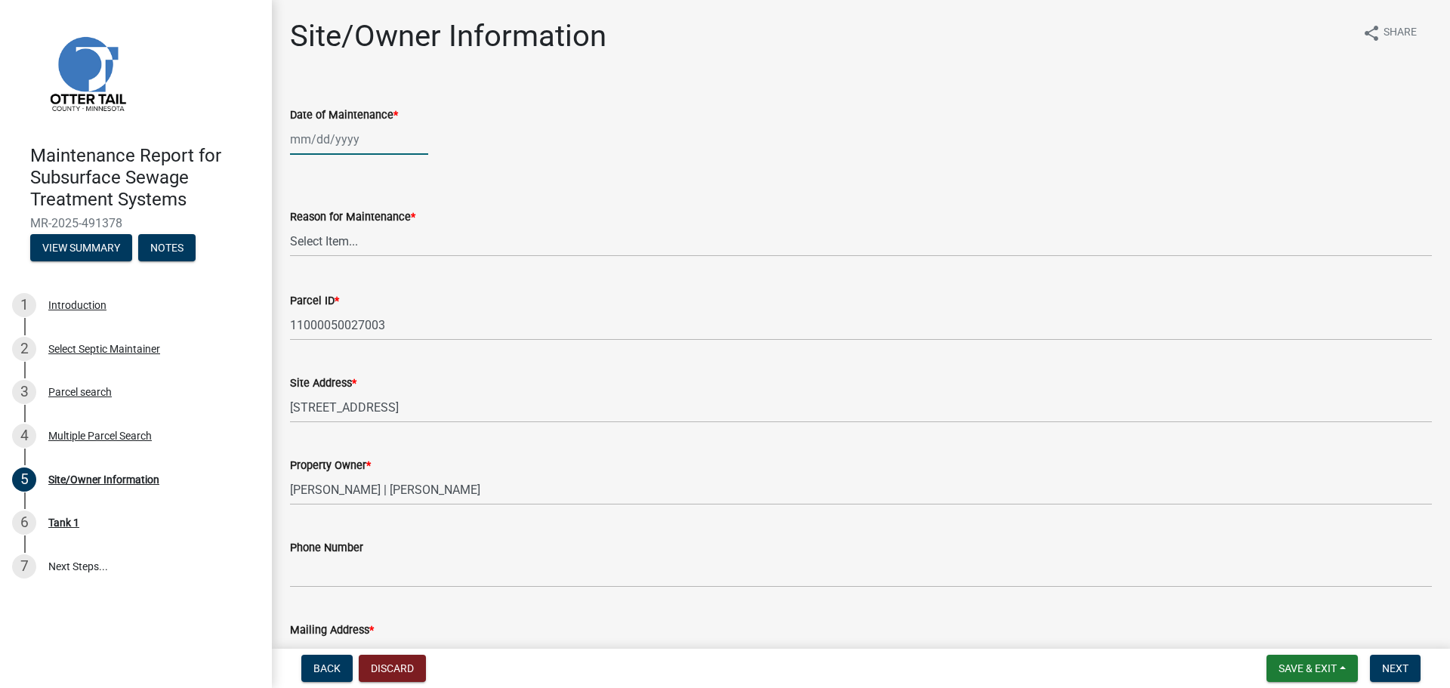
click at [309, 137] on div at bounding box center [359, 139] width 138 height 31
select select "10"
select select "2025"
click at [305, 244] on div "6" at bounding box center [305, 244] width 24 height 24
type input "10/06/2025"
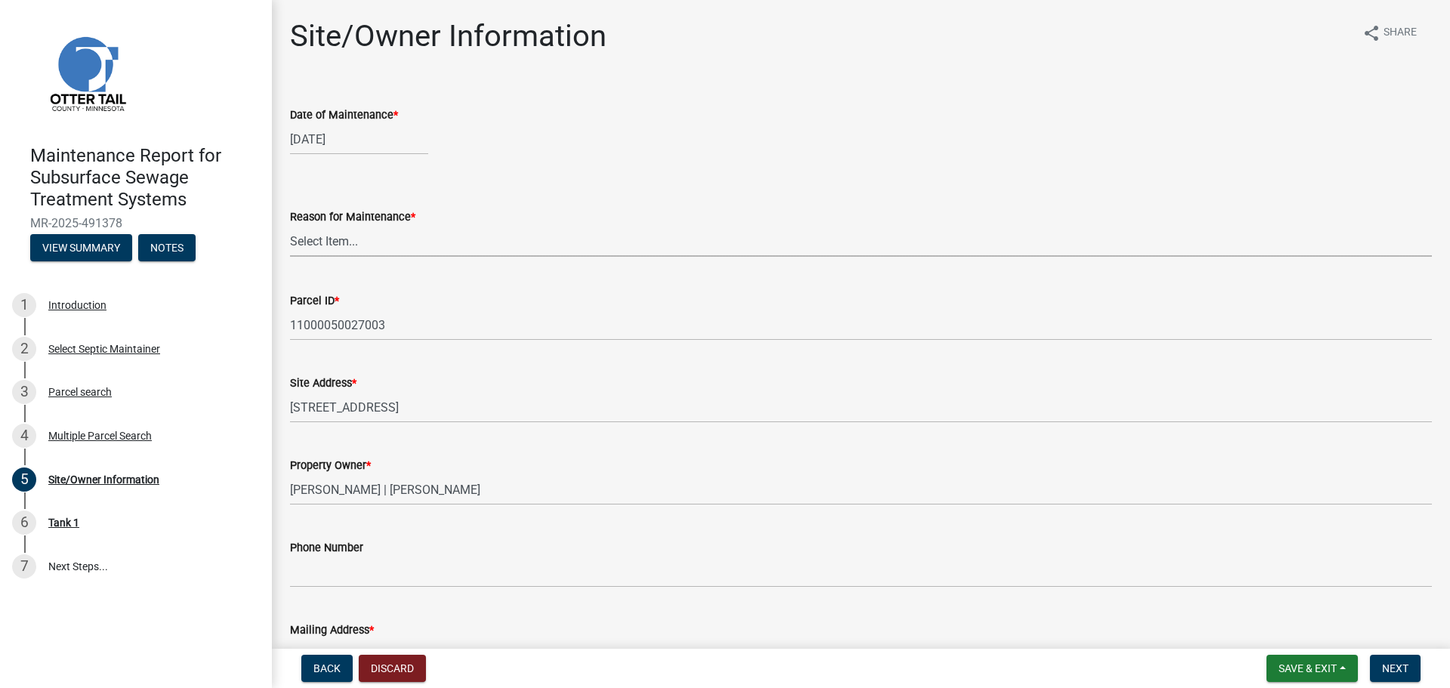
click at [310, 245] on select "Select Item... Called Routine Other" at bounding box center [861, 241] width 1142 height 31
click at [290, 226] on select "Select Item... Called Routine Other" at bounding box center [861, 241] width 1142 height 31
select select "3ac72b63-7b21-42e4-8192-806faae7a4f1"
click at [1384, 671] on span "Next" at bounding box center [1395, 668] width 26 height 12
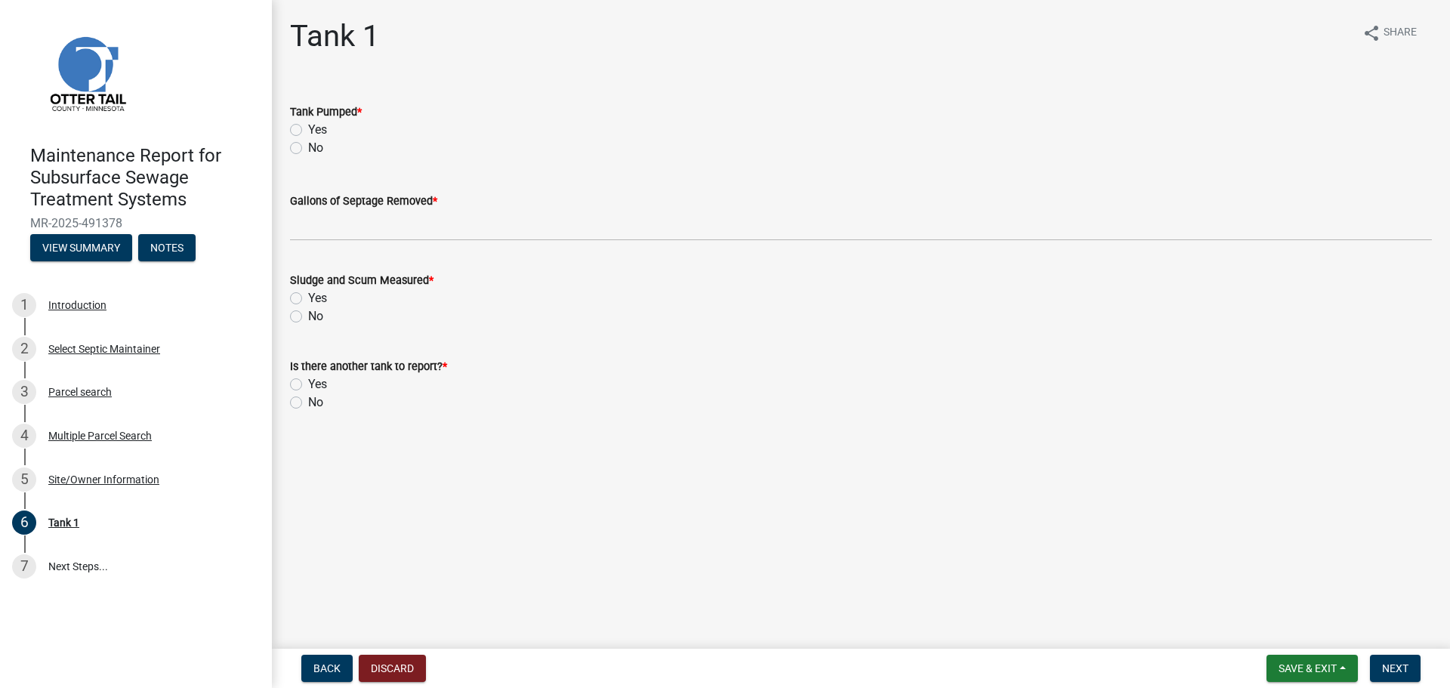
click at [308, 126] on label "Yes" at bounding box center [317, 130] width 19 height 18
click at [308, 126] on input "Yes" at bounding box center [313, 126] width 10 height 10
radio input "true"
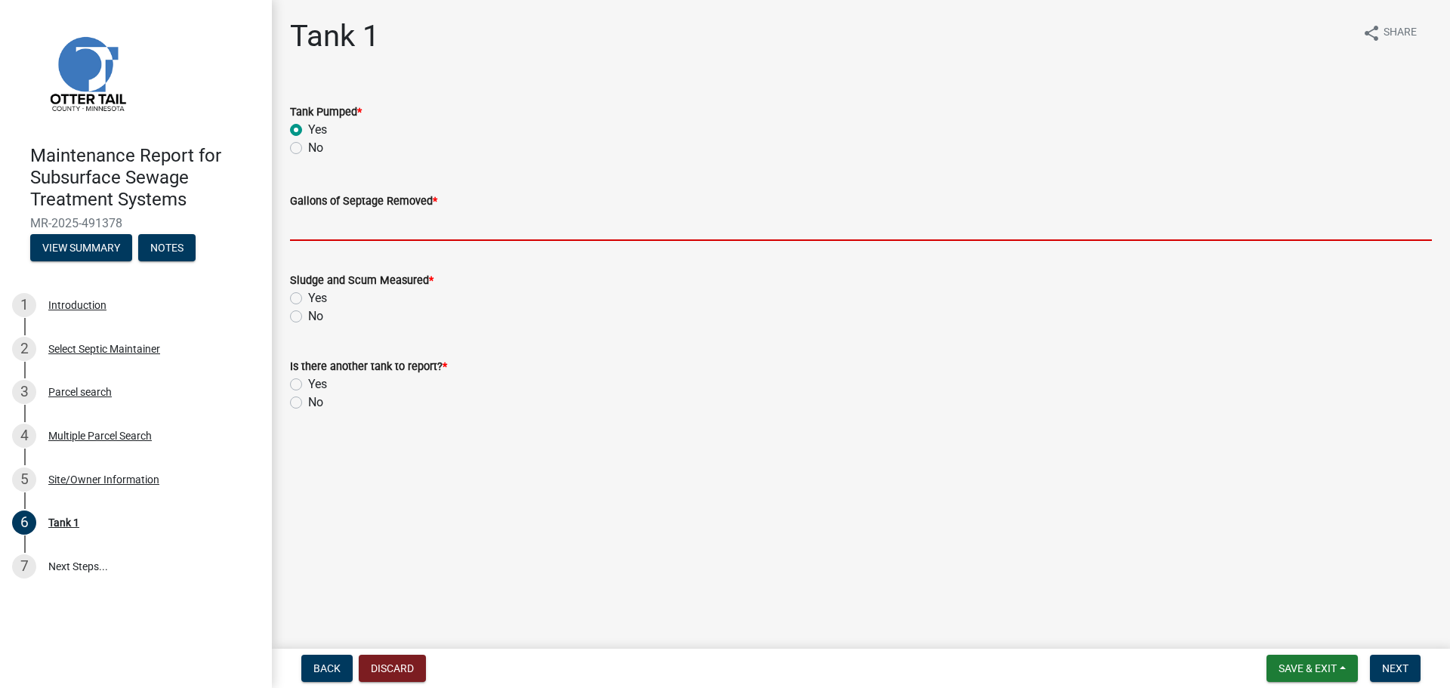
click at [343, 232] on input "Gallons of Septage Removed *" at bounding box center [861, 225] width 1142 height 31
type input "1000"
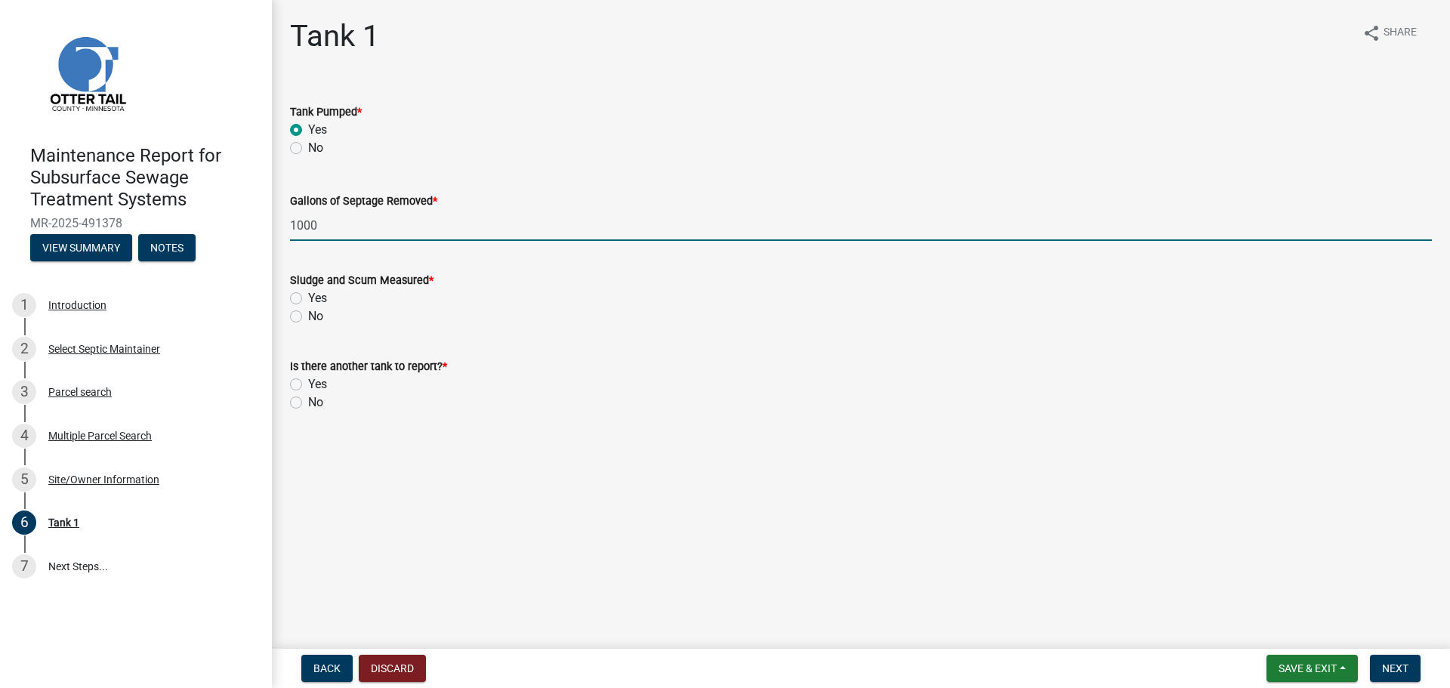
click at [308, 312] on label "No" at bounding box center [315, 316] width 15 height 18
click at [308, 312] on input "No" at bounding box center [313, 312] width 10 height 10
radio input "true"
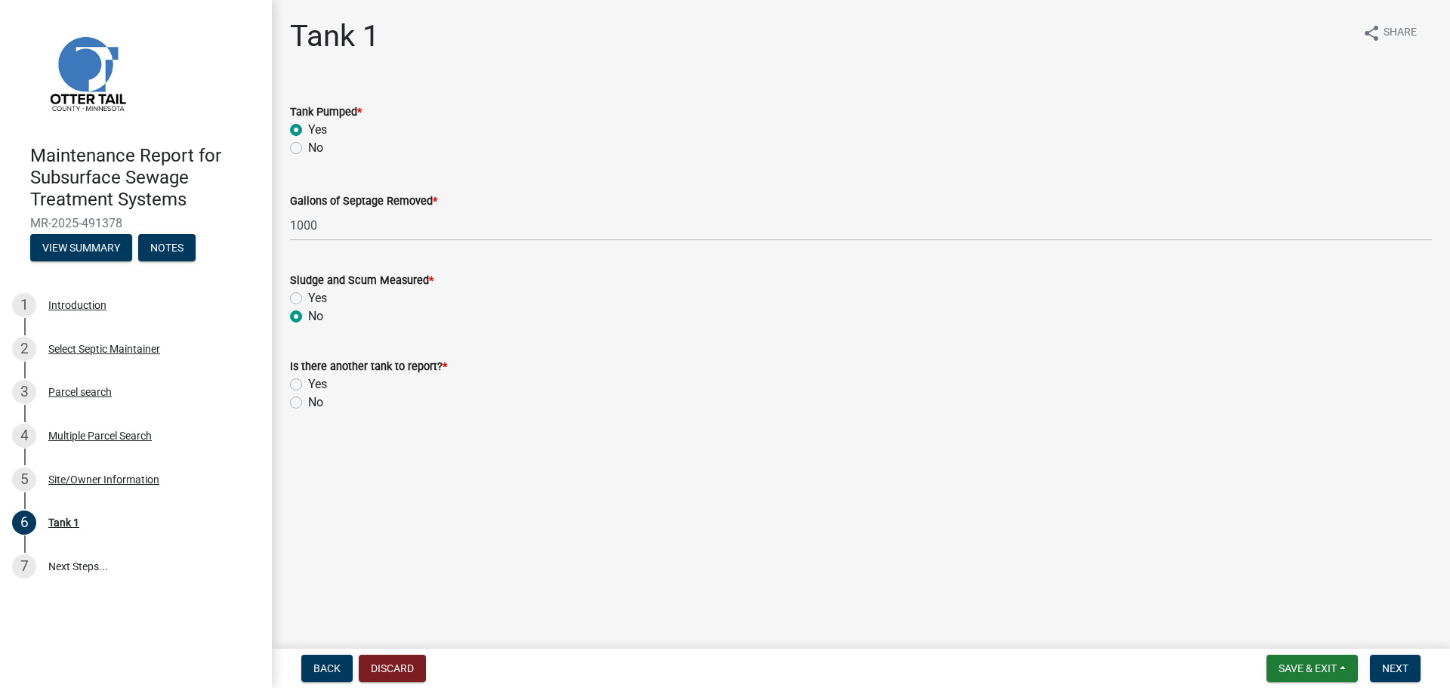
click at [308, 399] on label "No" at bounding box center [315, 402] width 15 height 18
click at [308, 399] on input "No" at bounding box center [313, 398] width 10 height 10
radio input "true"
click at [1399, 662] on span "Next" at bounding box center [1395, 668] width 26 height 12
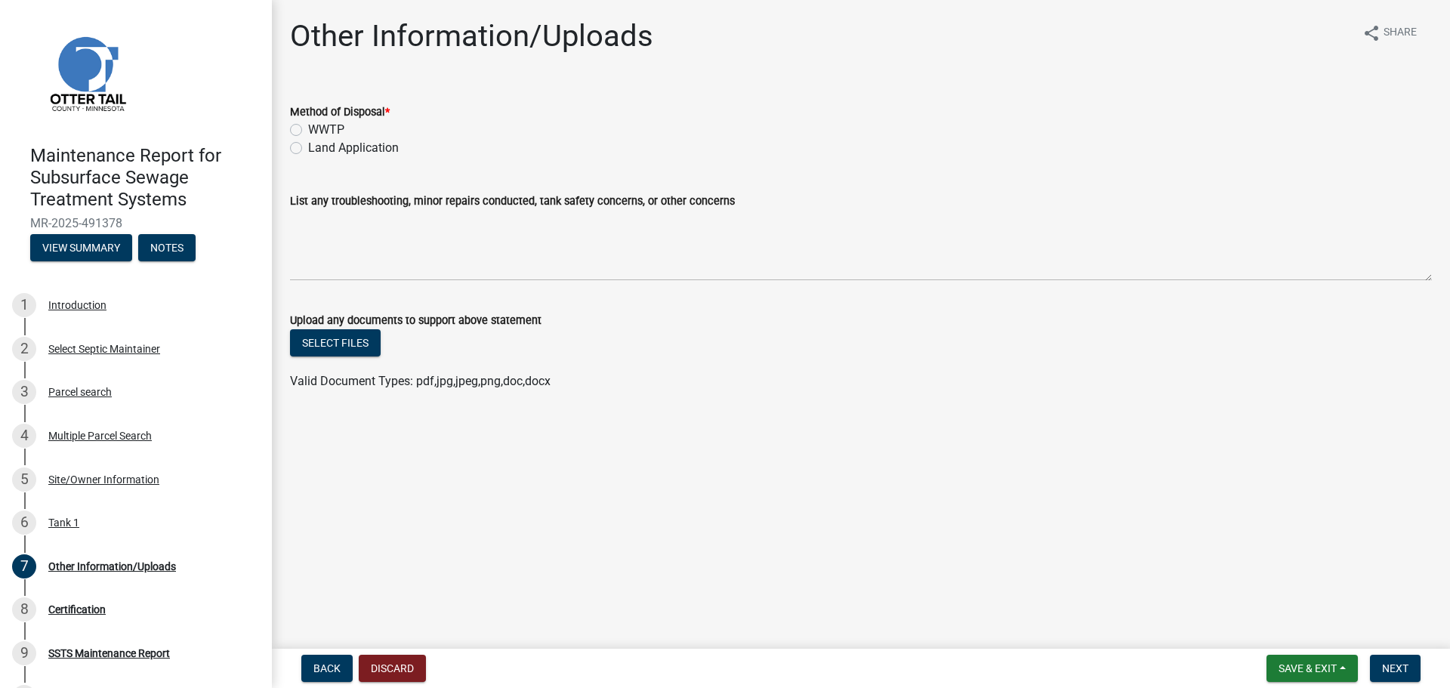
click at [308, 145] on label "Land Application" at bounding box center [353, 148] width 91 height 18
click at [308, 145] on input "Land Application" at bounding box center [313, 144] width 10 height 10
radio input "true"
click at [1396, 671] on span "Next" at bounding box center [1395, 668] width 26 height 12
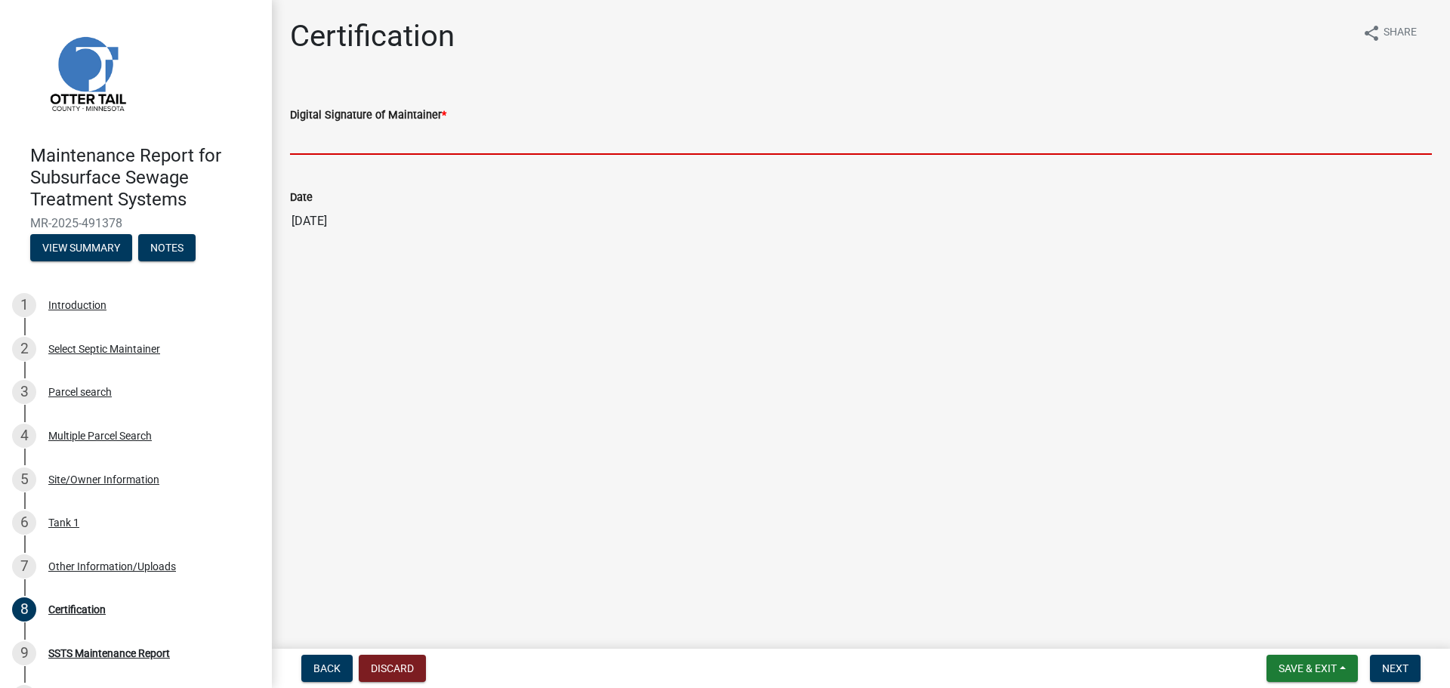
click at [334, 146] on input "Digital Signature of Maintainer *" at bounding box center [861, 139] width 1142 height 31
type input "[PERSON_NAME]"
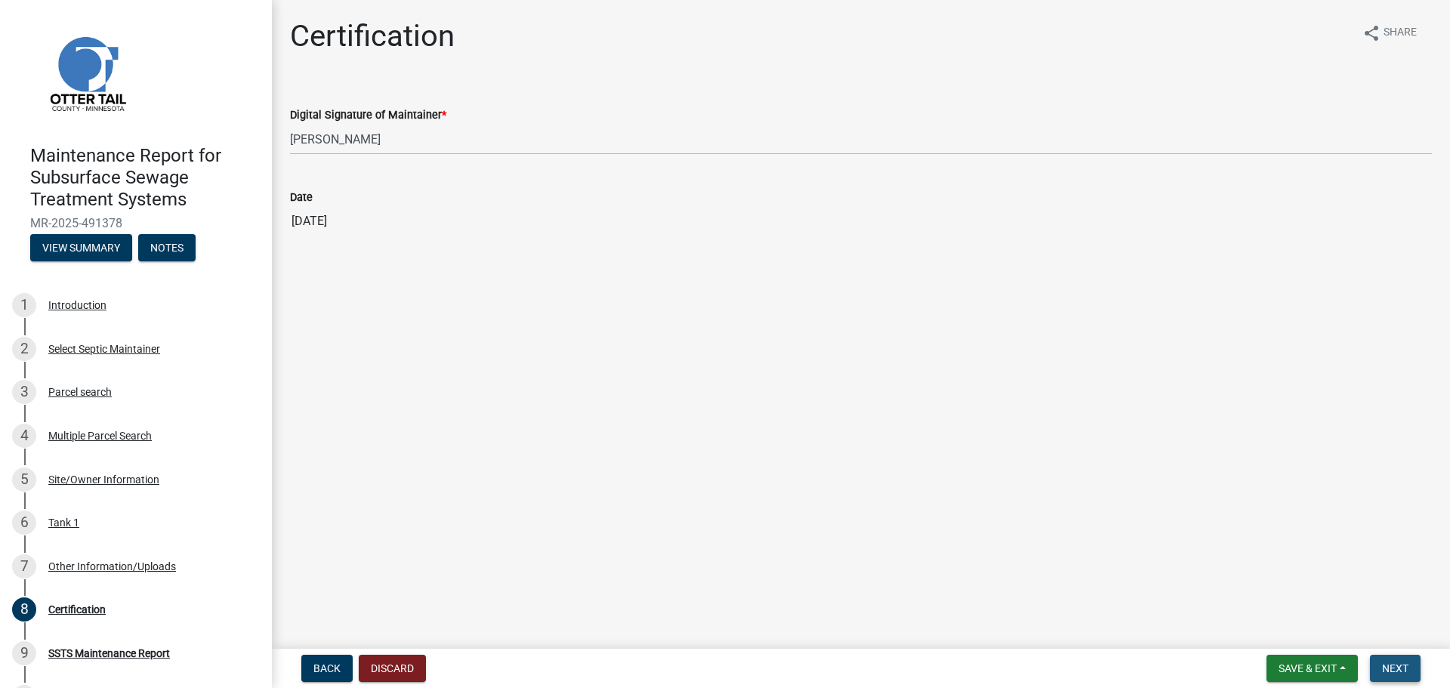
click at [1402, 675] on button "Next" at bounding box center [1395, 668] width 51 height 27
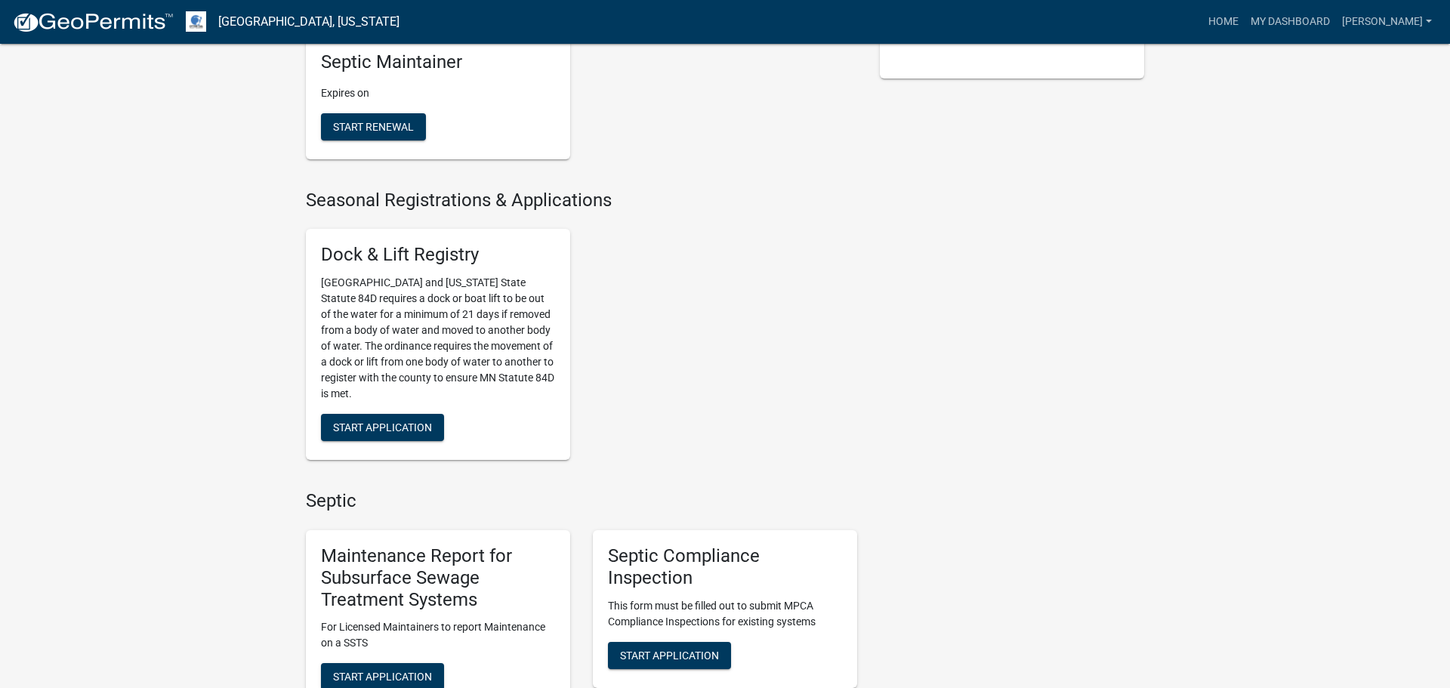
scroll to position [553, 0]
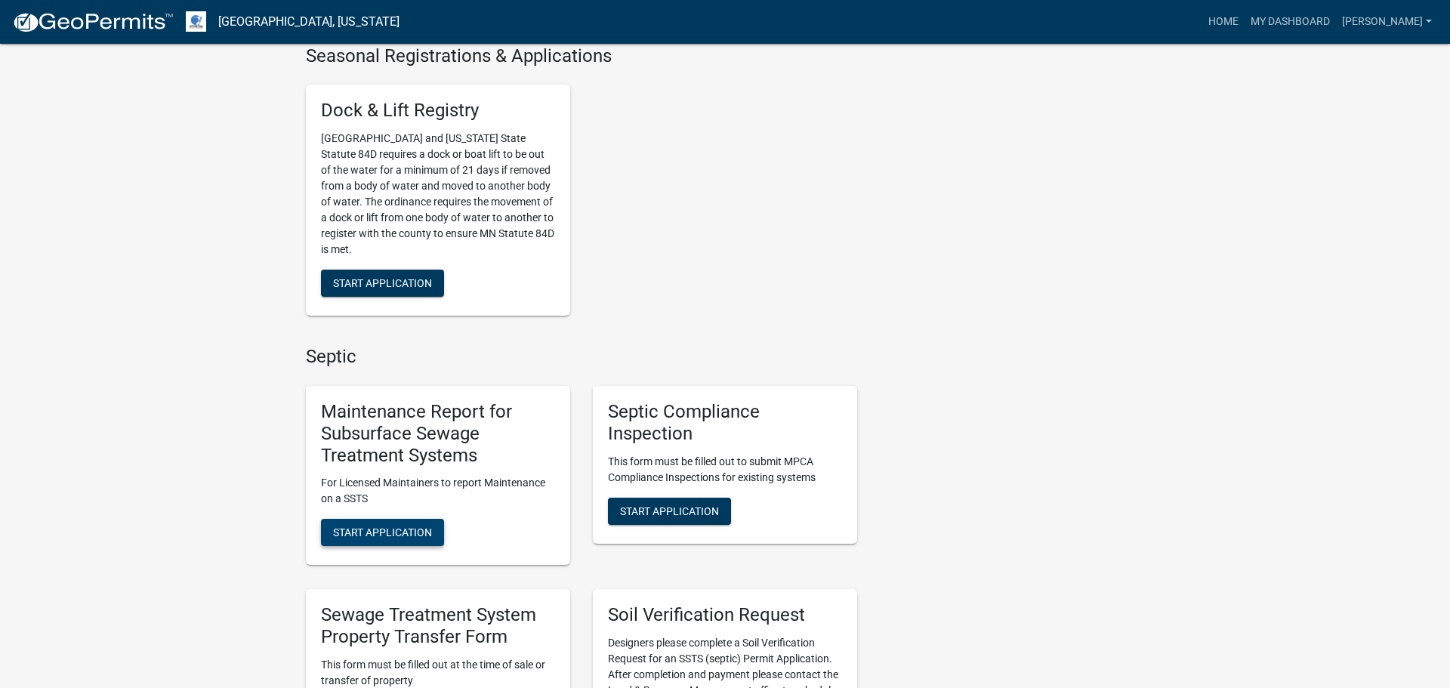
click at [359, 535] on span "Start Application" at bounding box center [382, 532] width 99 height 12
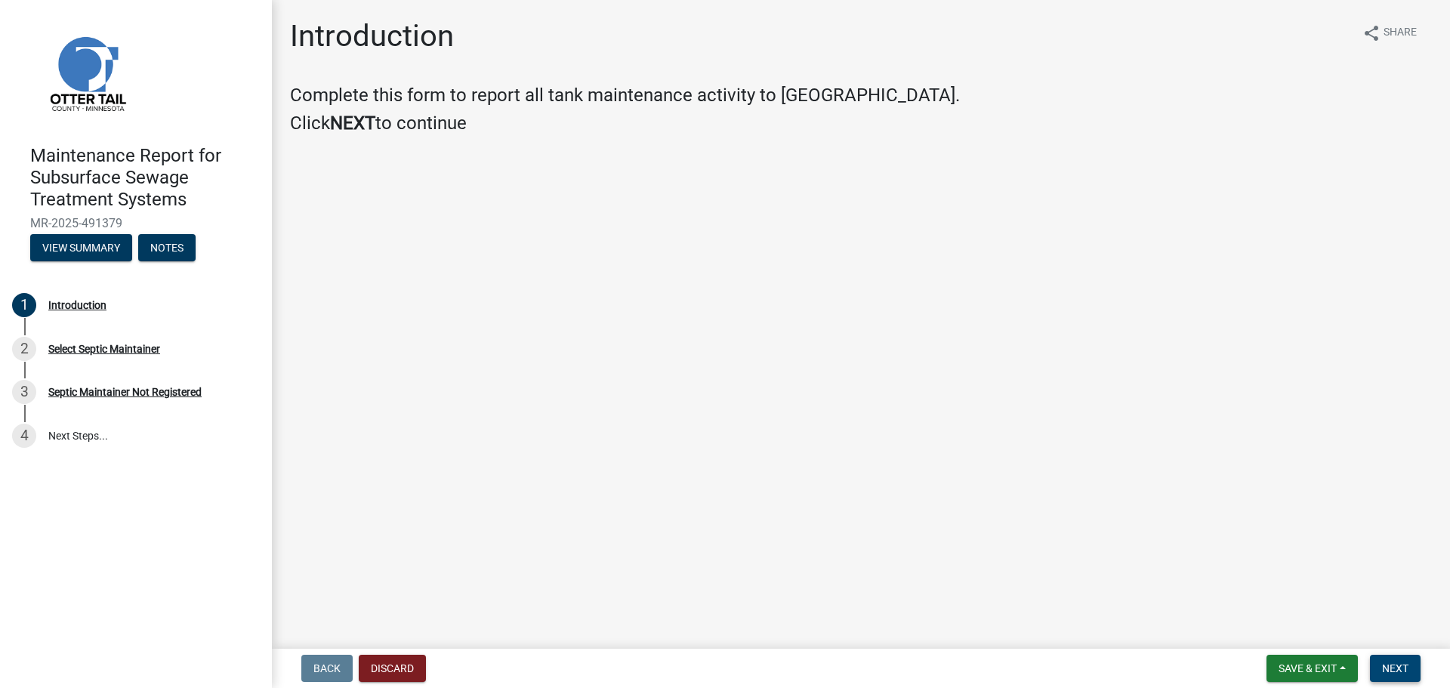
click at [1398, 673] on span "Next" at bounding box center [1395, 668] width 26 height 12
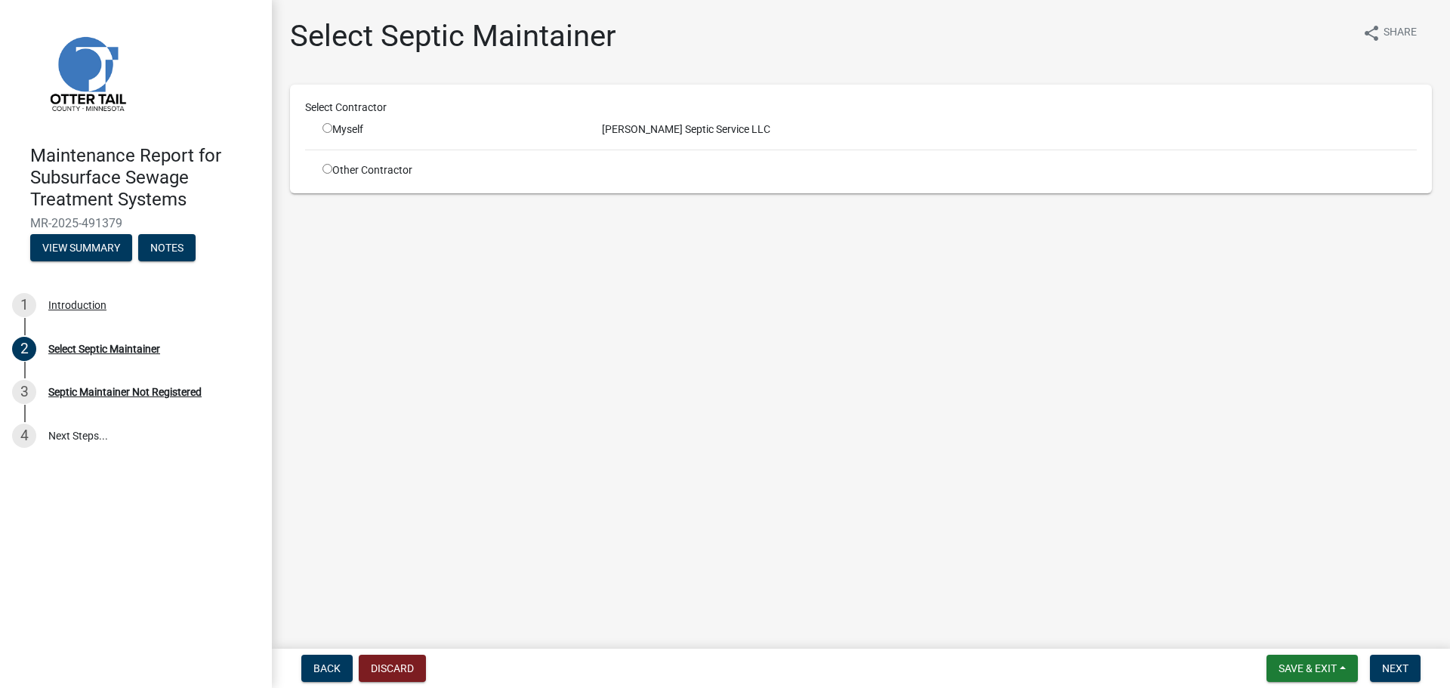
click at [325, 128] on input "radio" at bounding box center [327, 128] width 10 height 10
radio input "true"
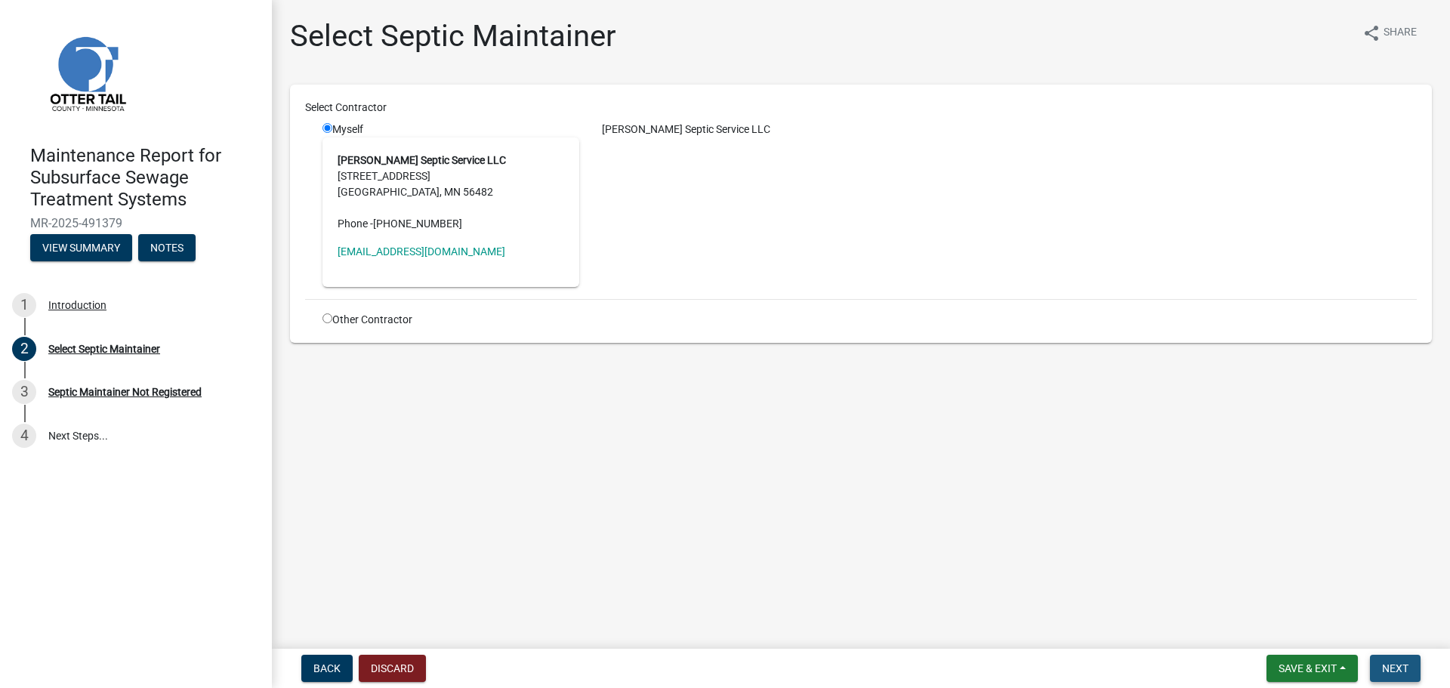
click at [1403, 666] on span "Next" at bounding box center [1395, 668] width 26 height 12
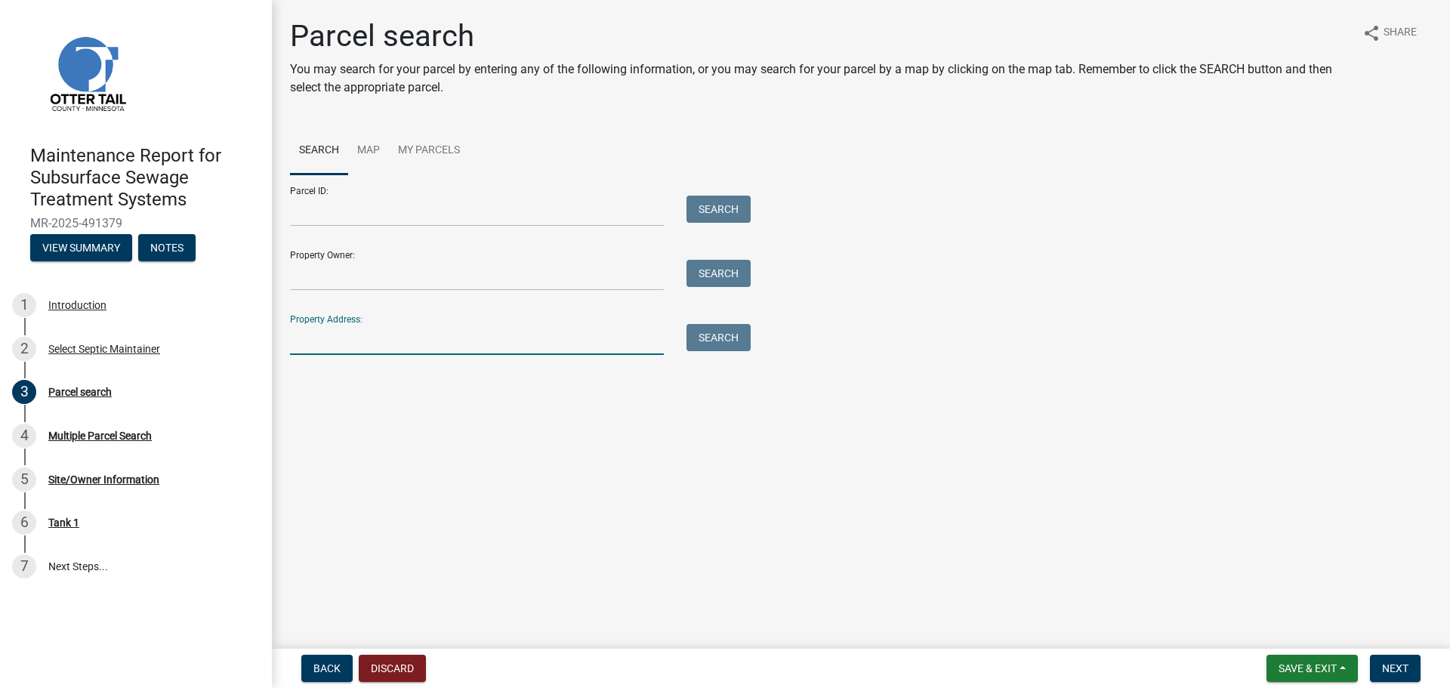
click at [304, 339] on input "Property Address:" at bounding box center [477, 339] width 374 height 31
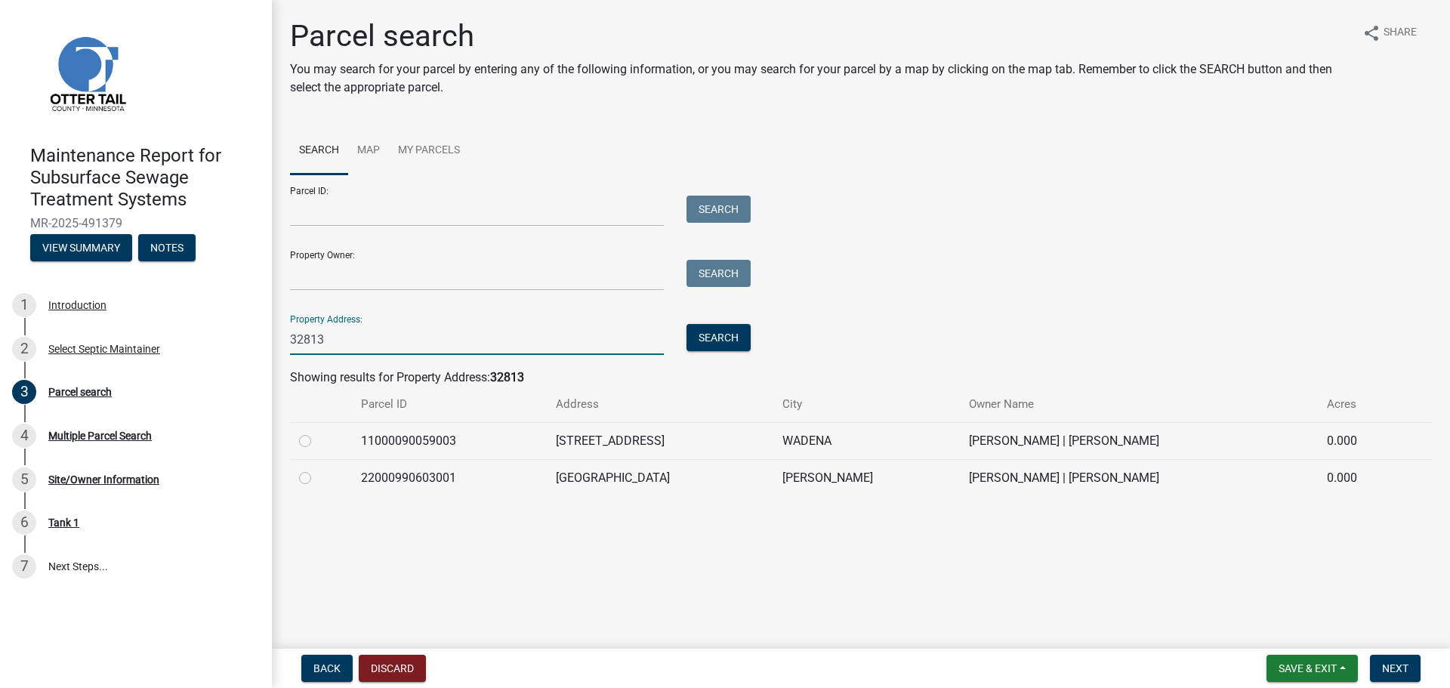
type input "32813"
click at [317, 432] on label at bounding box center [317, 432] width 0 height 0
click at [317, 436] on input "radio" at bounding box center [322, 437] width 10 height 10
radio input "true"
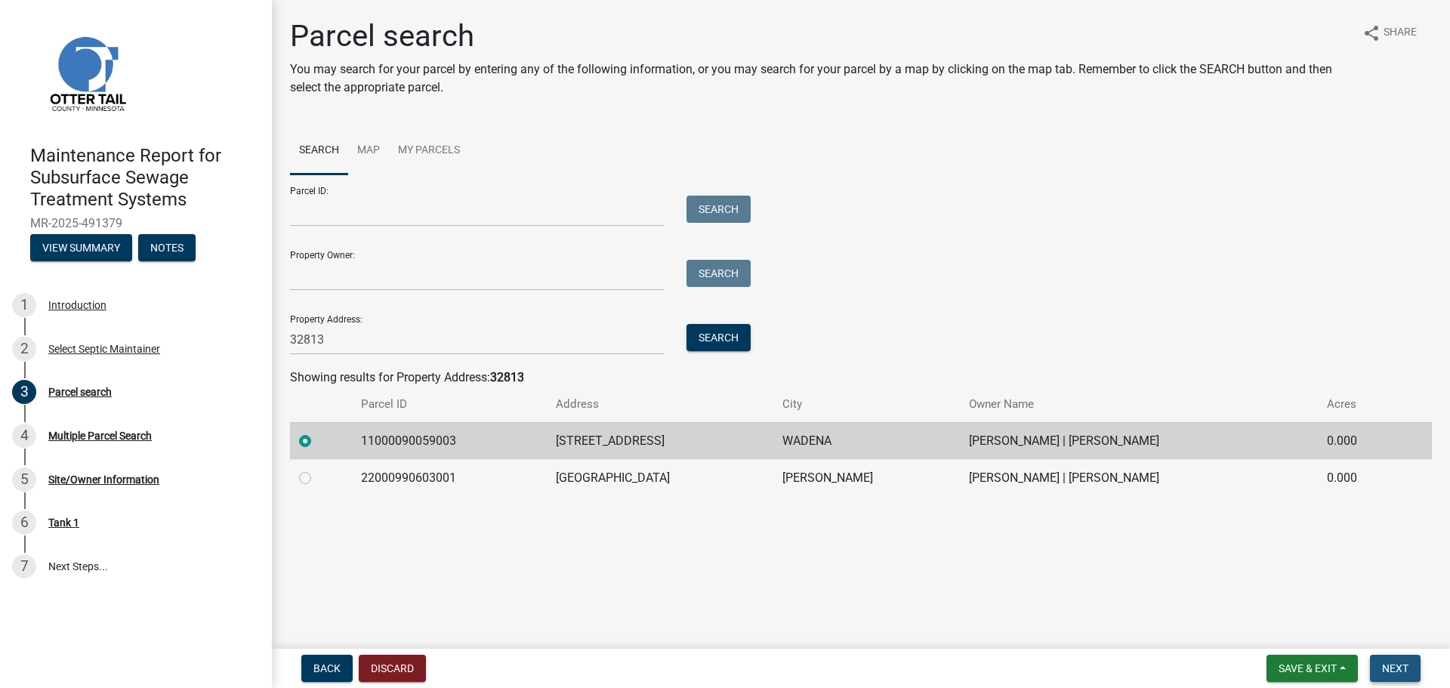
click at [1411, 666] on button "Next" at bounding box center [1395, 668] width 51 height 27
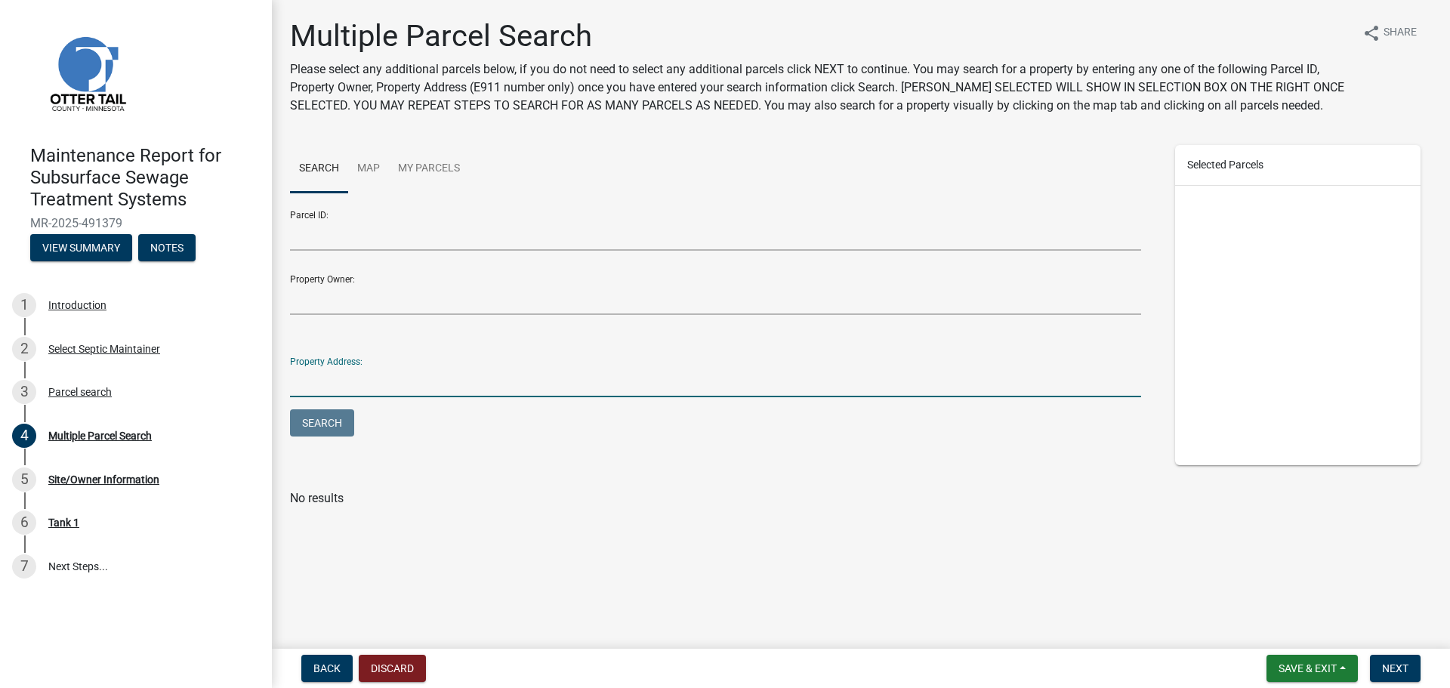
click at [486, 376] on input "Property Address:" at bounding box center [715, 381] width 851 height 31
type input "32813"
click at [290, 409] on button "Search" at bounding box center [322, 422] width 64 height 27
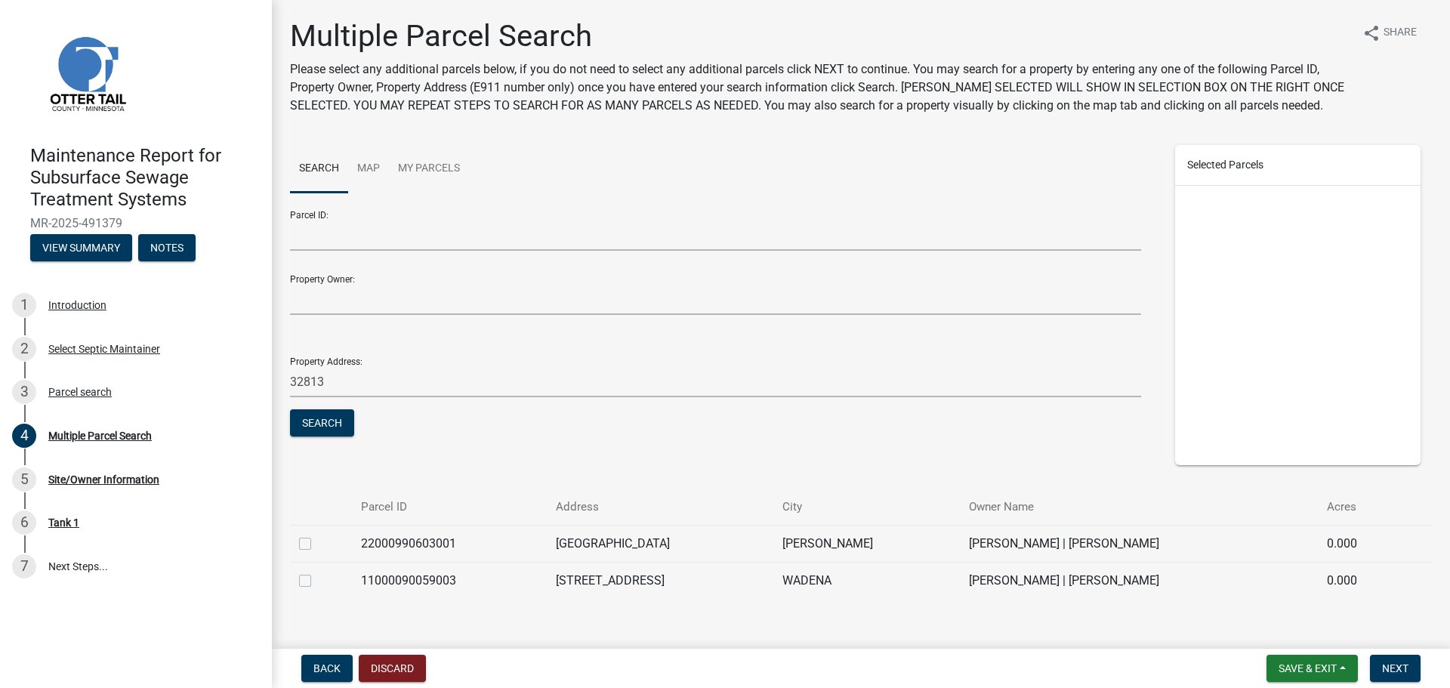
click at [317, 572] on label at bounding box center [317, 572] width 0 height 0
click at [317, 579] on input "checkbox" at bounding box center [322, 577] width 10 height 10
checkbox input "true"
click at [1391, 677] on button "Next" at bounding box center [1395, 668] width 51 height 27
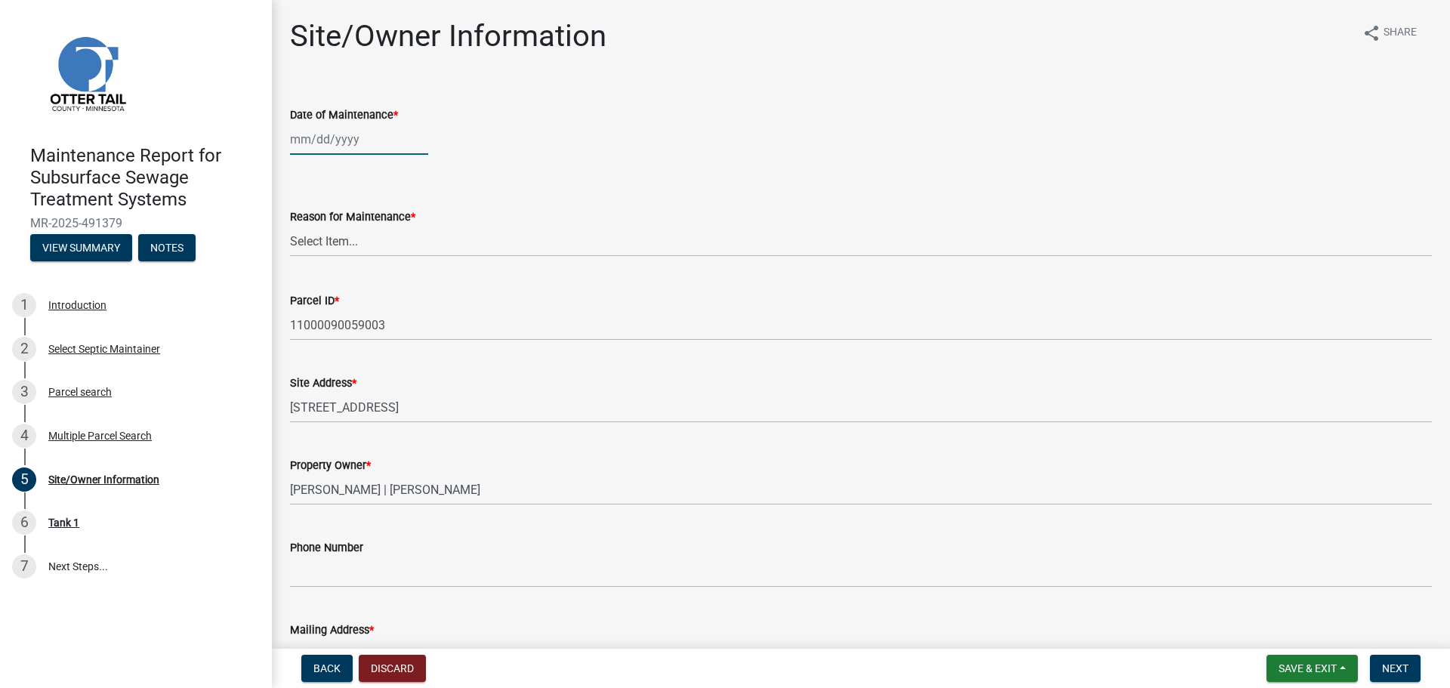
click at [307, 146] on div at bounding box center [359, 139] width 138 height 31
select select "10"
select select "2025"
click at [307, 246] on div "6" at bounding box center [305, 244] width 24 height 24
type input "10/06/2025"
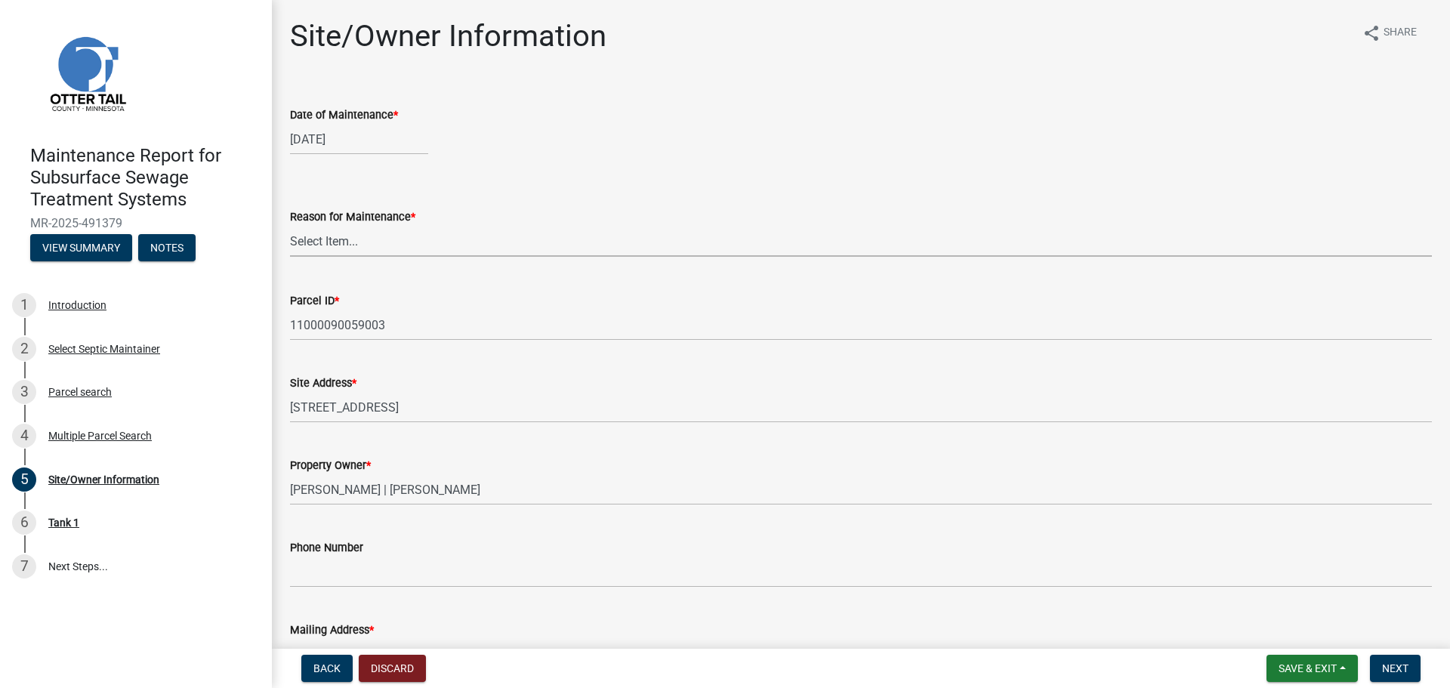
click at [318, 245] on select "Select Item... Called Routine Other" at bounding box center [861, 241] width 1142 height 31
click at [290, 226] on select "Select Item... Called Routine Other" at bounding box center [861, 241] width 1142 height 31
select select "3ac72b63-7b21-42e4-8192-806faae7a4f1"
click at [1395, 658] on button "Next" at bounding box center [1395, 668] width 51 height 27
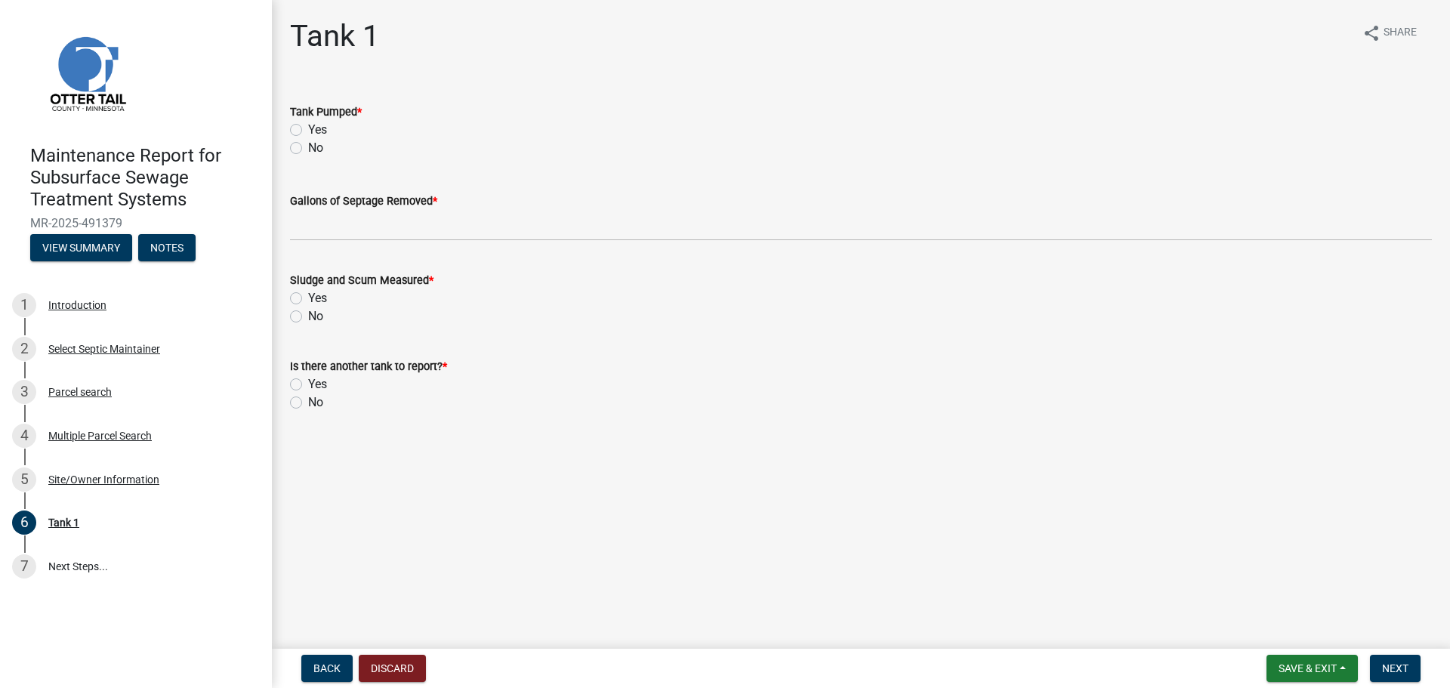
click at [308, 129] on label "Yes" at bounding box center [317, 130] width 19 height 18
click at [308, 129] on input "Yes" at bounding box center [313, 126] width 10 height 10
radio input "true"
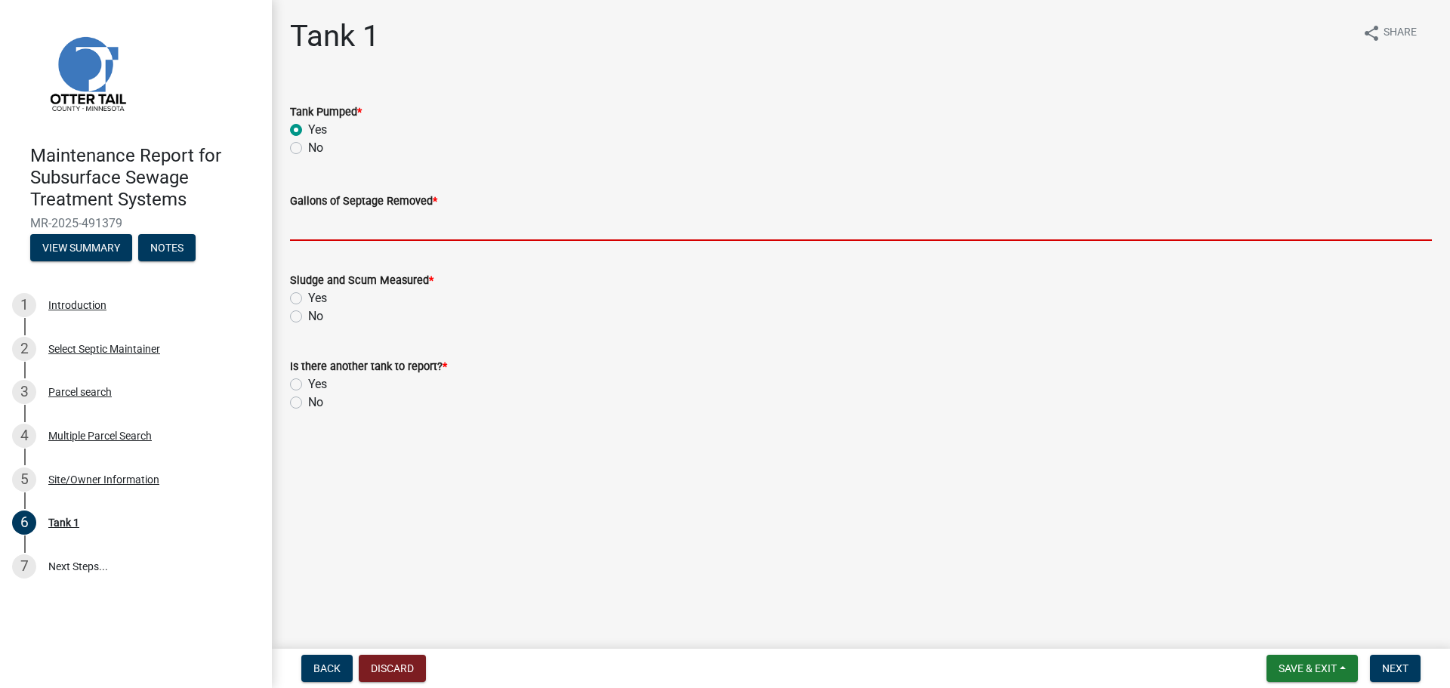
click at [300, 232] on input "Gallons of Septage Removed *" at bounding box center [861, 225] width 1142 height 31
type input "1000"
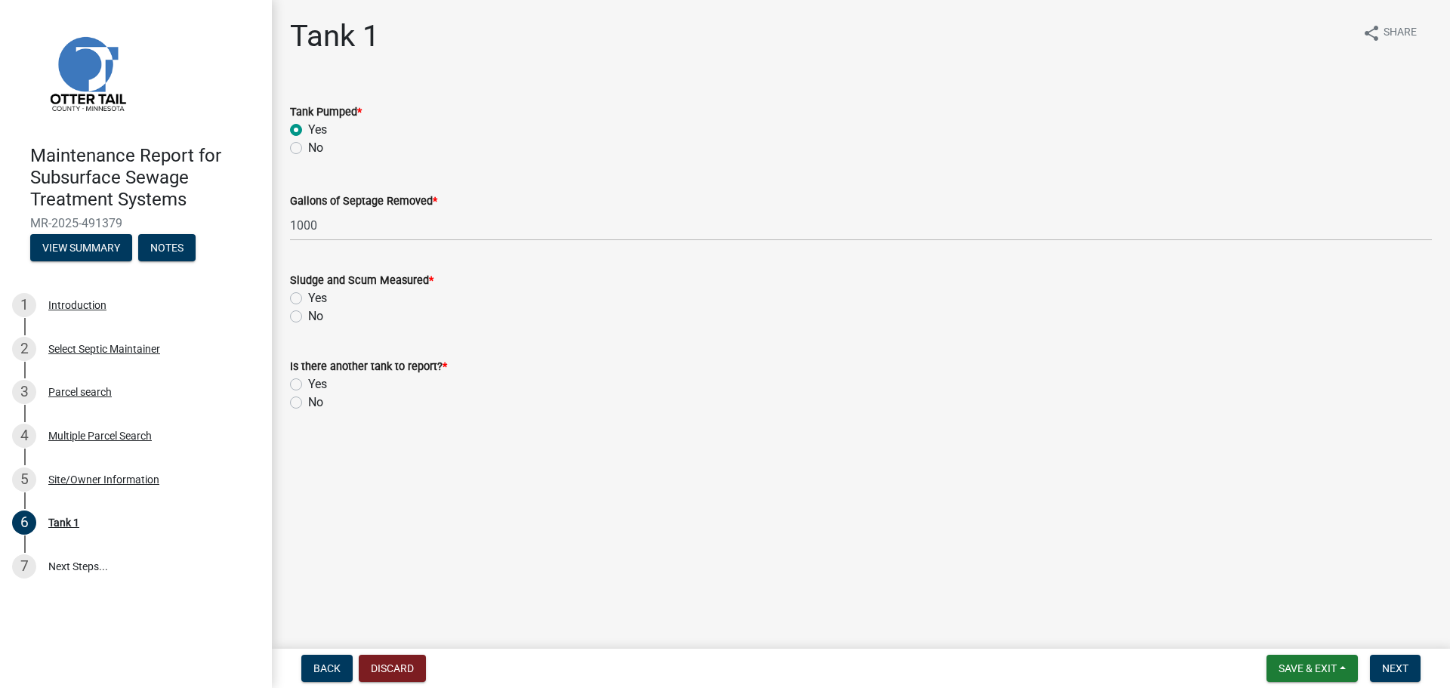
click at [308, 314] on label "No" at bounding box center [315, 316] width 15 height 18
click at [308, 314] on input "No" at bounding box center [313, 312] width 10 height 10
radio input "true"
click at [308, 399] on label "No" at bounding box center [315, 402] width 15 height 18
click at [308, 399] on input "No" at bounding box center [313, 398] width 10 height 10
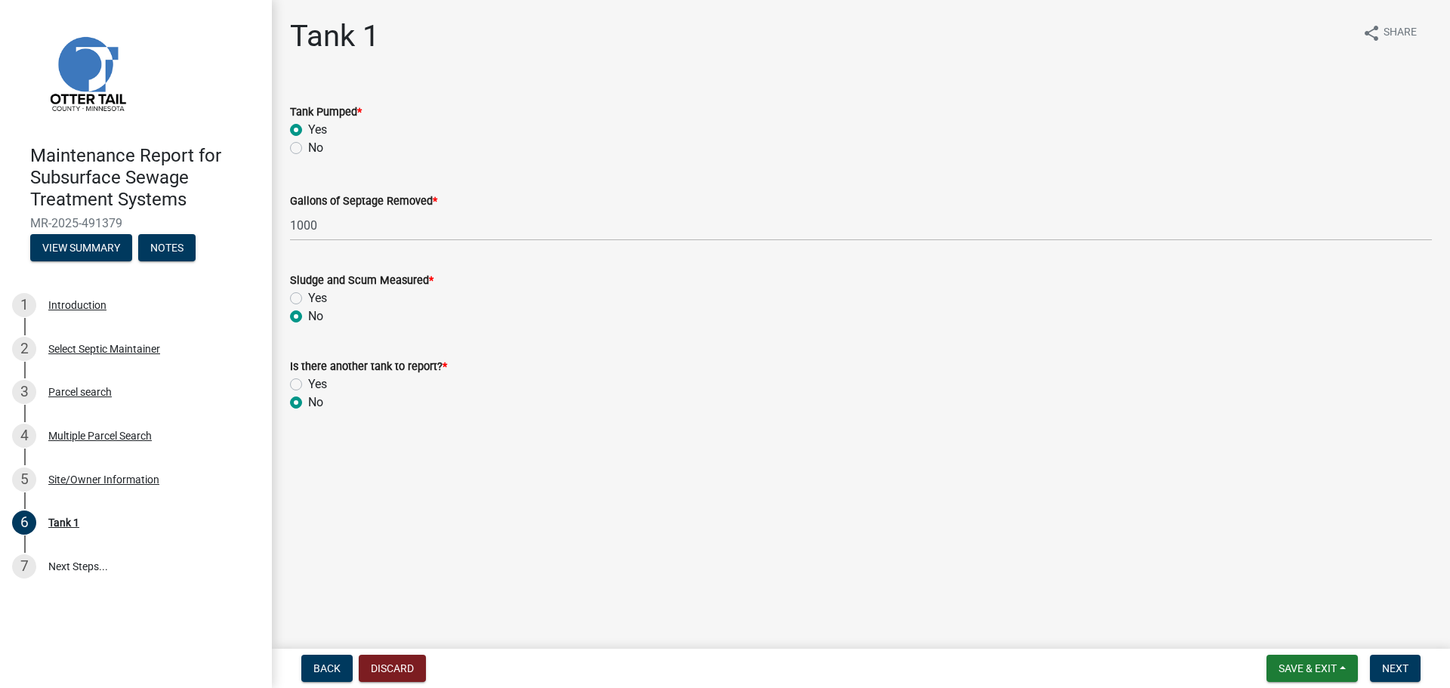
radio input "true"
click at [1398, 671] on span "Next" at bounding box center [1395, 668] width 26 height 12
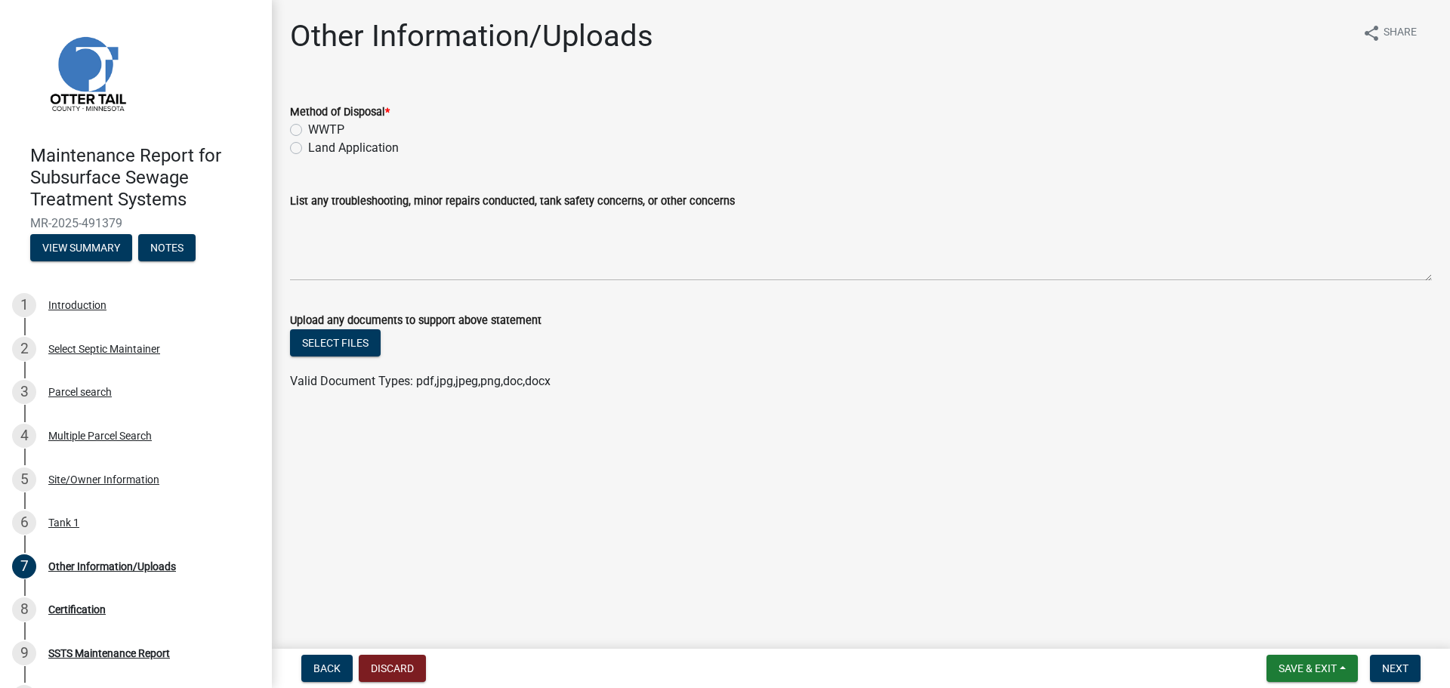
drag, startPoint x: 297, startPoint y: 143, endPoint x: 303, endPoint y: 150, distance: 9.1
click at [308, 145] on label "Land Application" at bounding box center [353, 148] width 91 height 18
click at [308, 145] on input "Land Application" at bounding box center [313, 144] width 10 height 10
radio input "true"
click at [1383, 674] on button "Next" at bounding box center [1395, 668] width 51 height 27
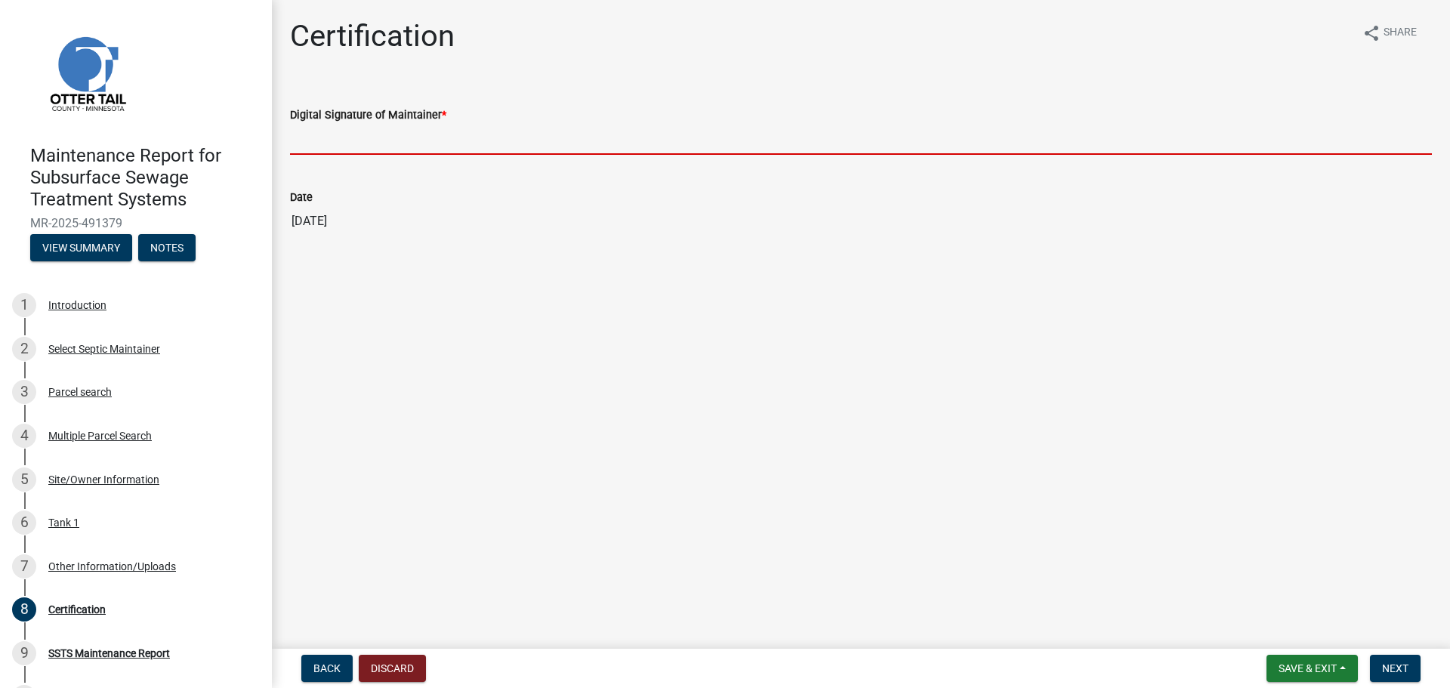
drag, startPoint x: 372, startPoint y: 142, endPoint x: 379, endPoint y: 148, distance: 9.1
click at [373, 141] on input "Digital Signature of Maintainer *" at bounding box center [861, 139] width 1142 height 31
type input "[PERSON_NAME]"
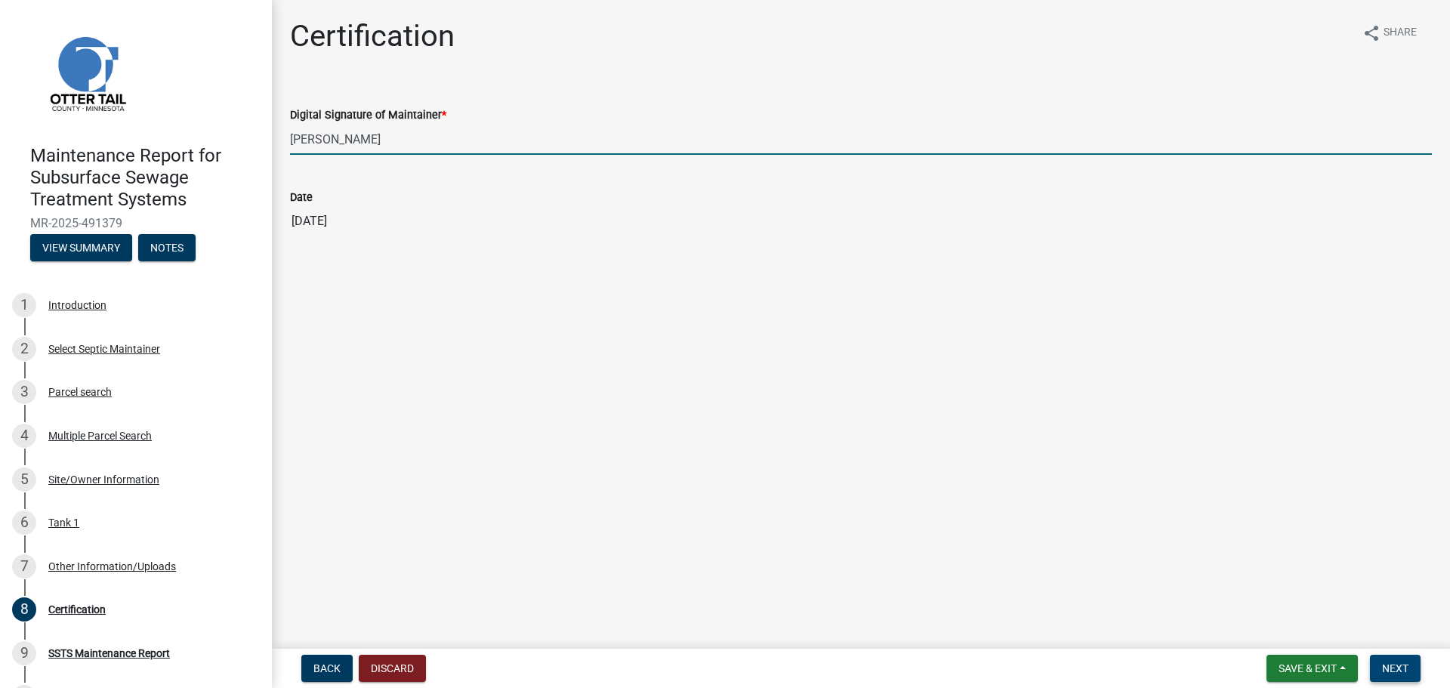
click at [1403, 669] on span "Next" at bounding box center [1395, 668] width 26 height 12
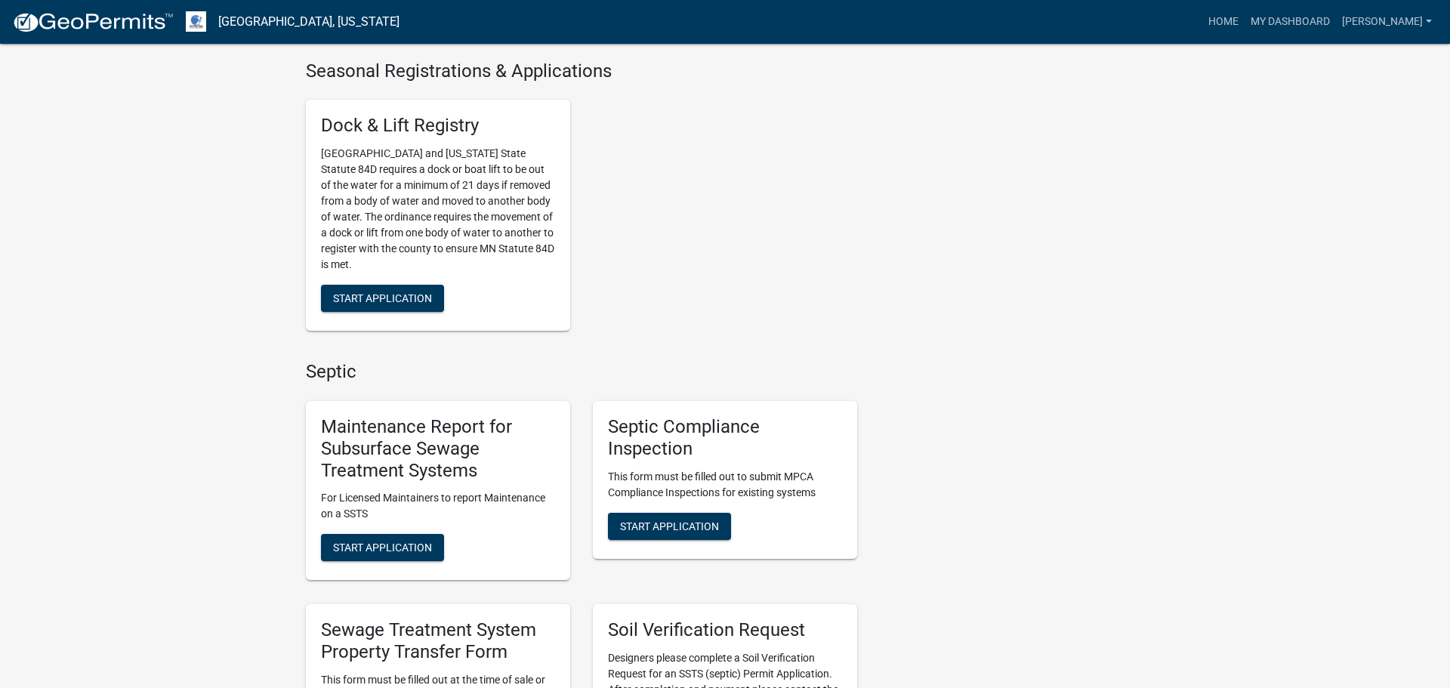
scroll to position [550, 0]
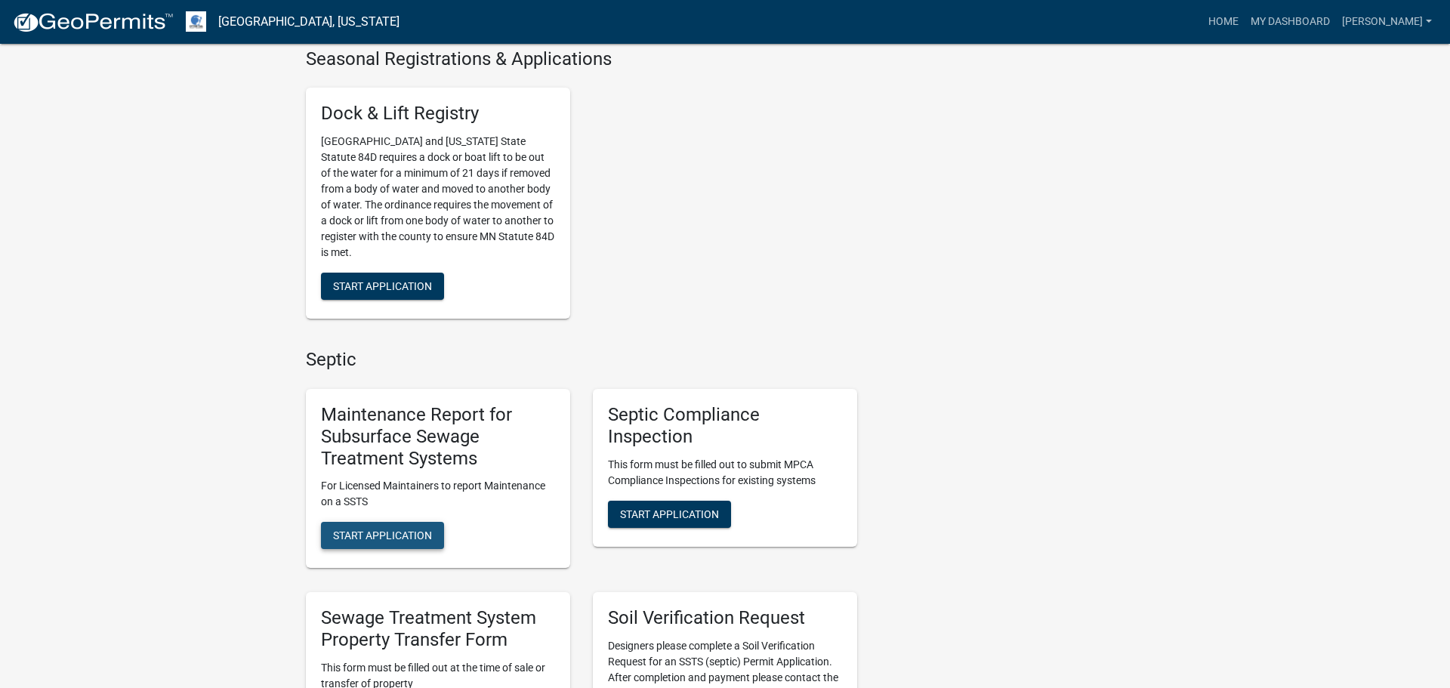
click at [394, 538] on span "Start Application" at bounding box center [382, 535] width 99 height 12
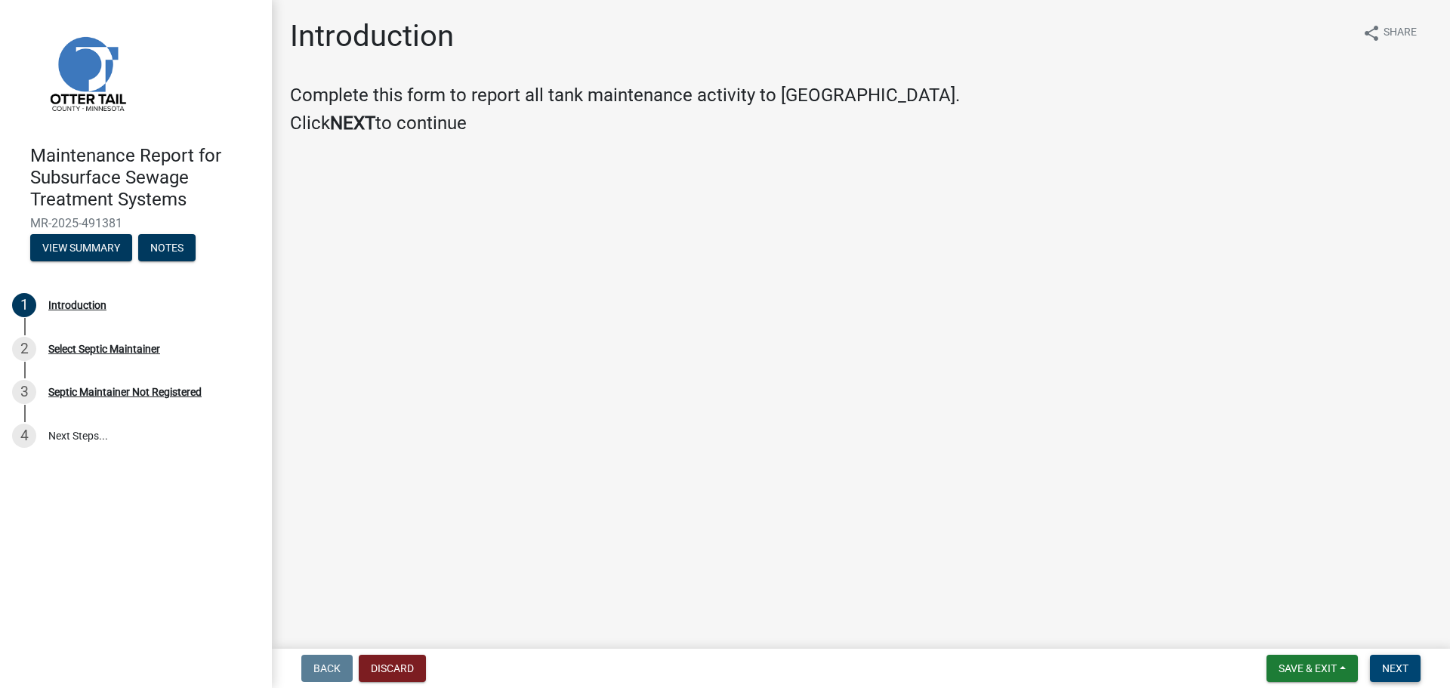
click at [1394, 667] on span "Next" at bounding box center [1395, 668] width 26 height 12
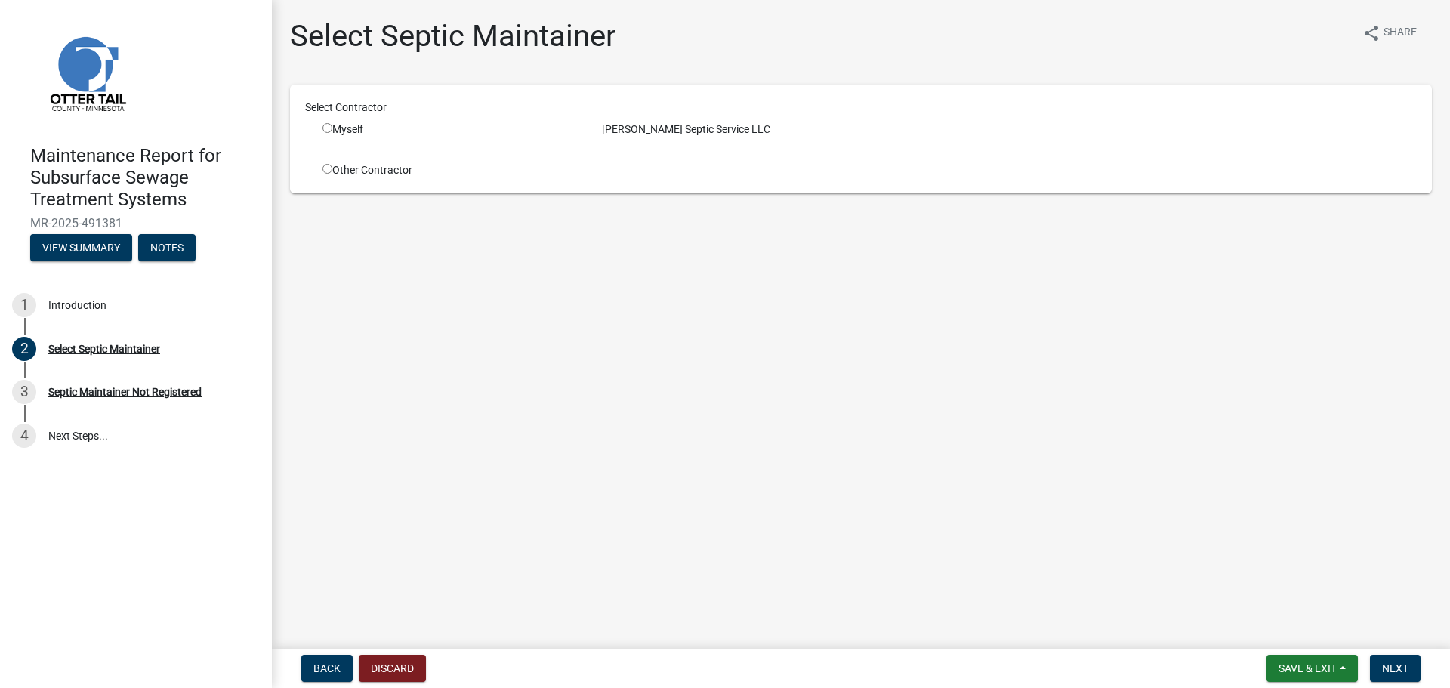
click at [329, 128] on input "radio" at bounding box center [327, 128] width 10 height 10
radio input "true"
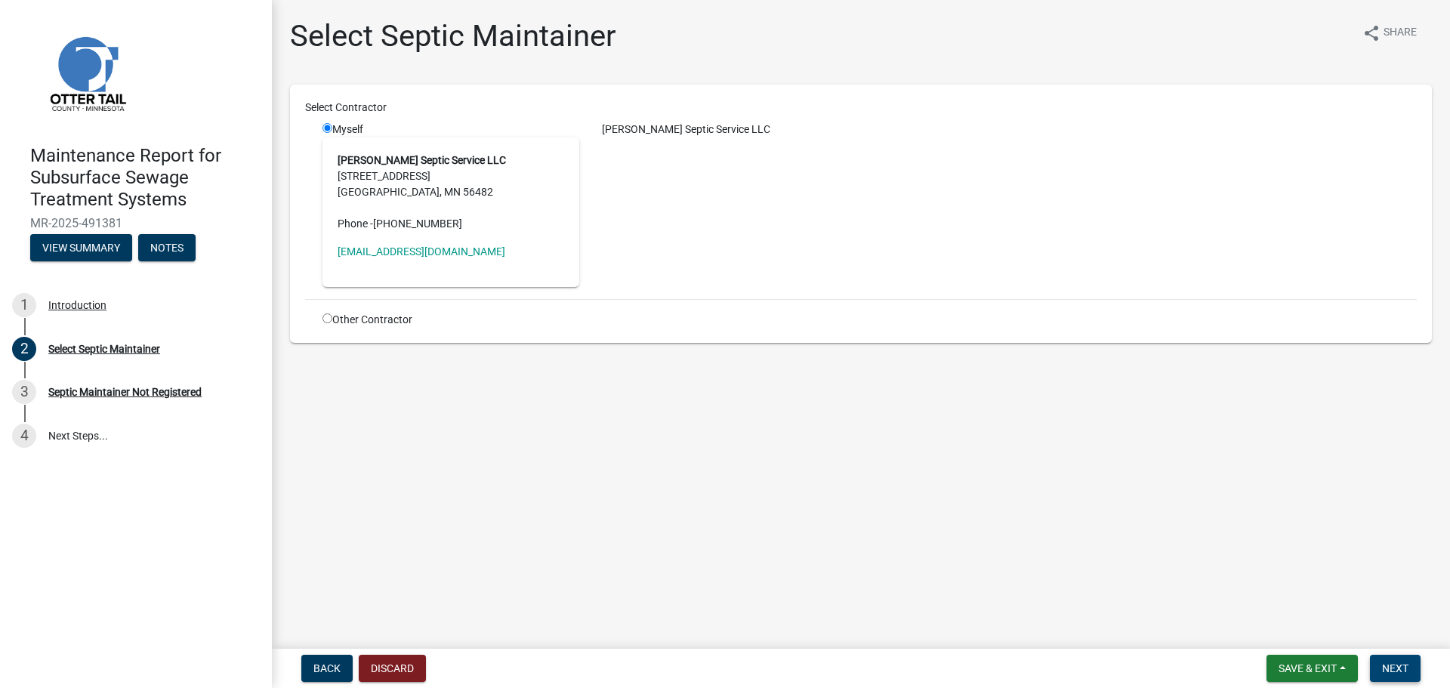
click at [1392, 667] on span "Next" at bounding box center [1395, 668] width 26 height 12
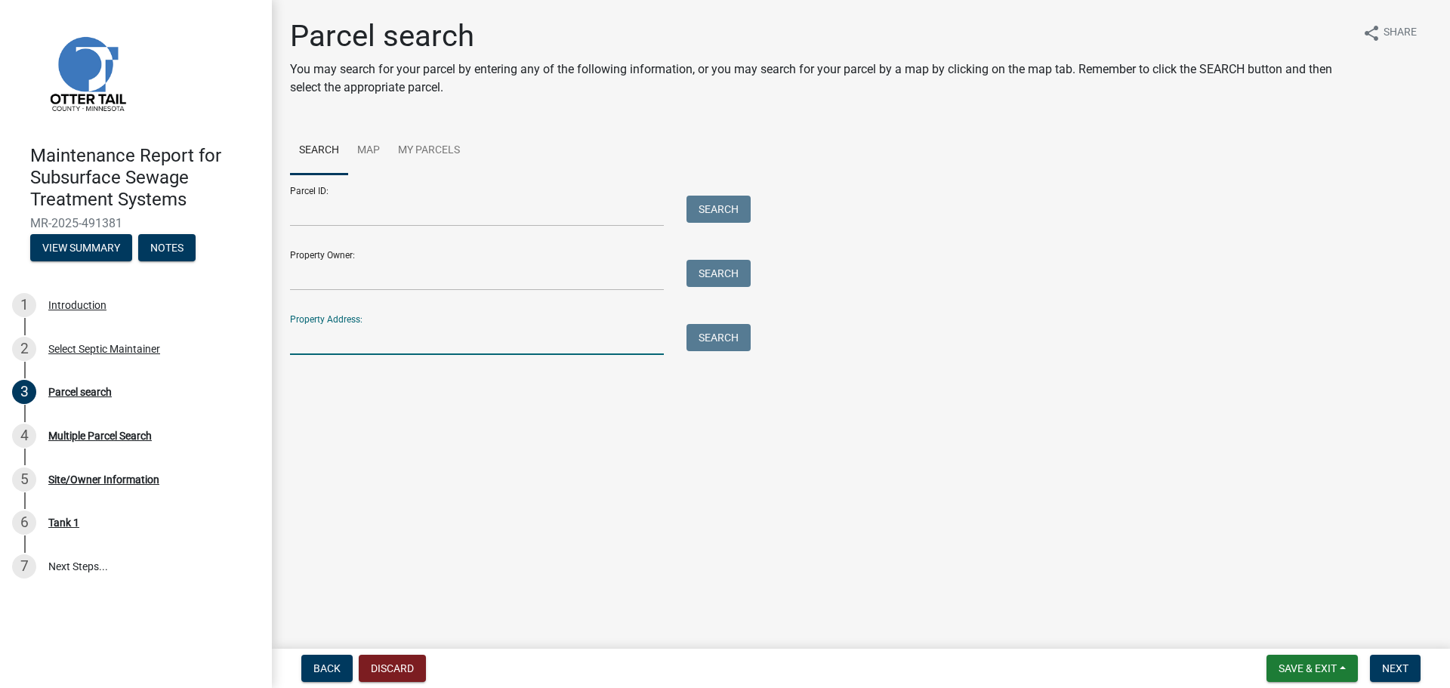
click at [534, 334] on input "Property Address:" at bounding box center [477, 339] width 374 height 31
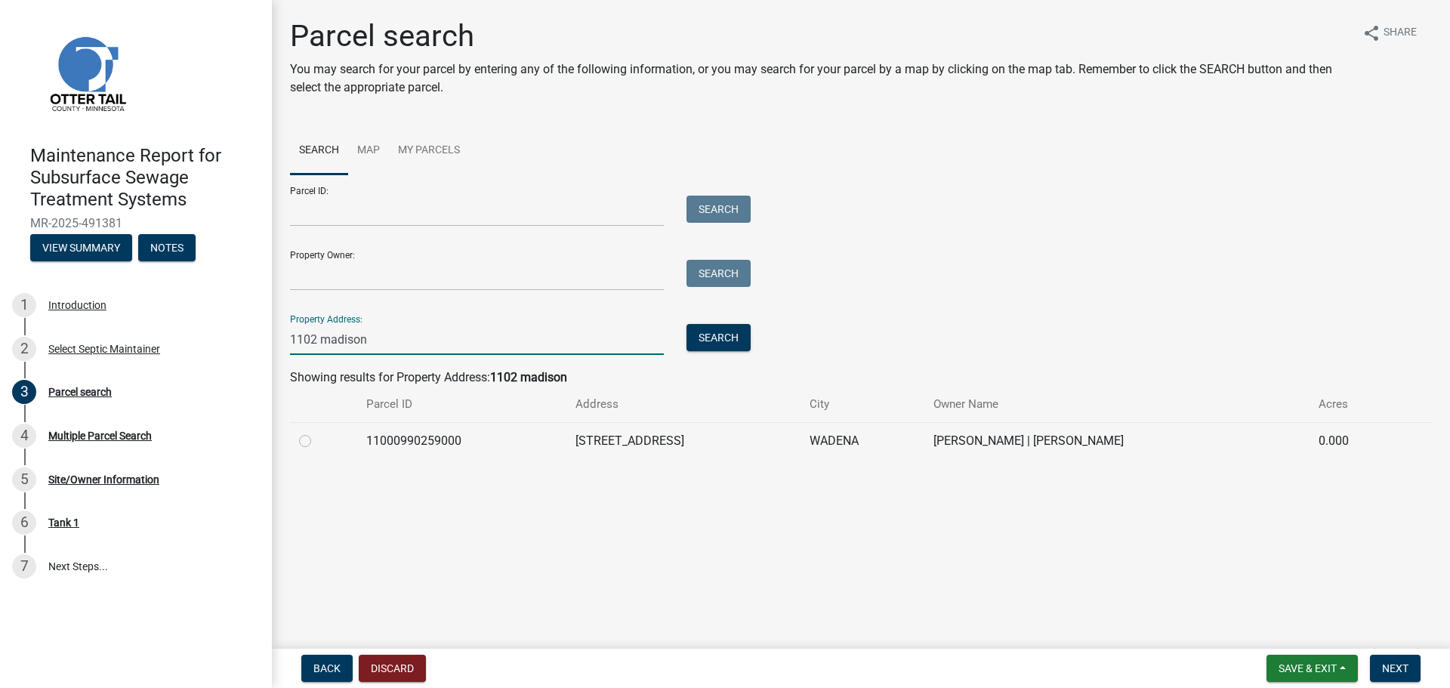
type input "1102 madison"
click at [317, 432] on label at bounding box center [317, 432] width 0 height 0
click at [317, 442] on input "radio" at bounding box center [322, 437] width 10 height 10
radio input "true"
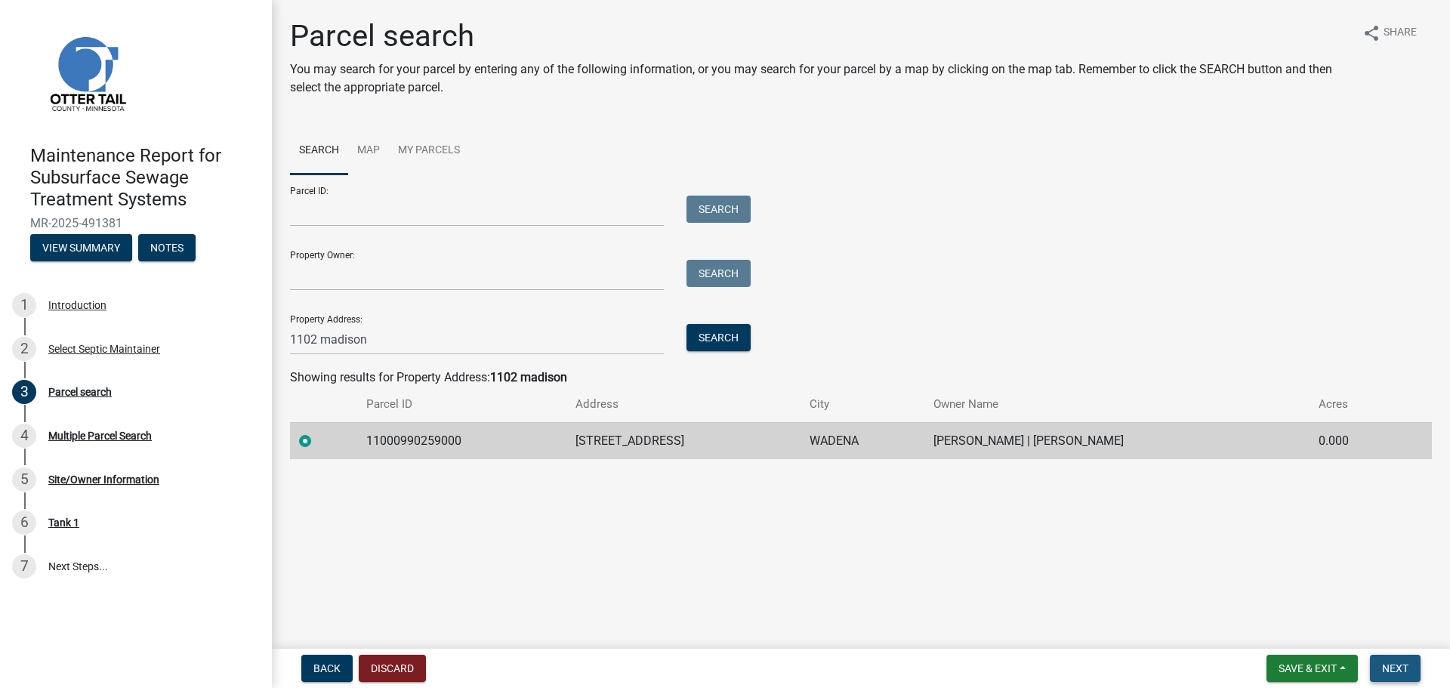
click at [1389, 673] on span "Next" at bounding box center [1395, 668] width 26 height 12
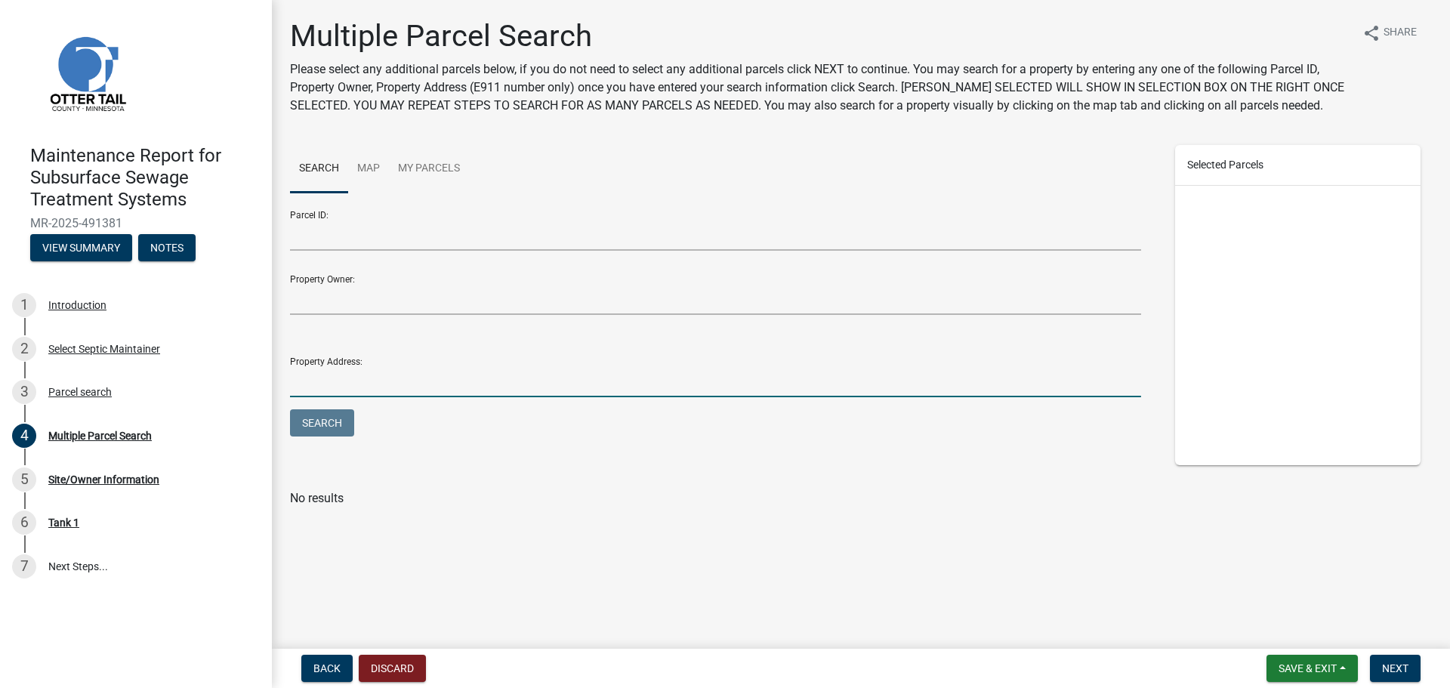
click at [340, 378] on input "Property Address:" at bounding box center [715, 381] width 851 height 31
type input "1102 madison"
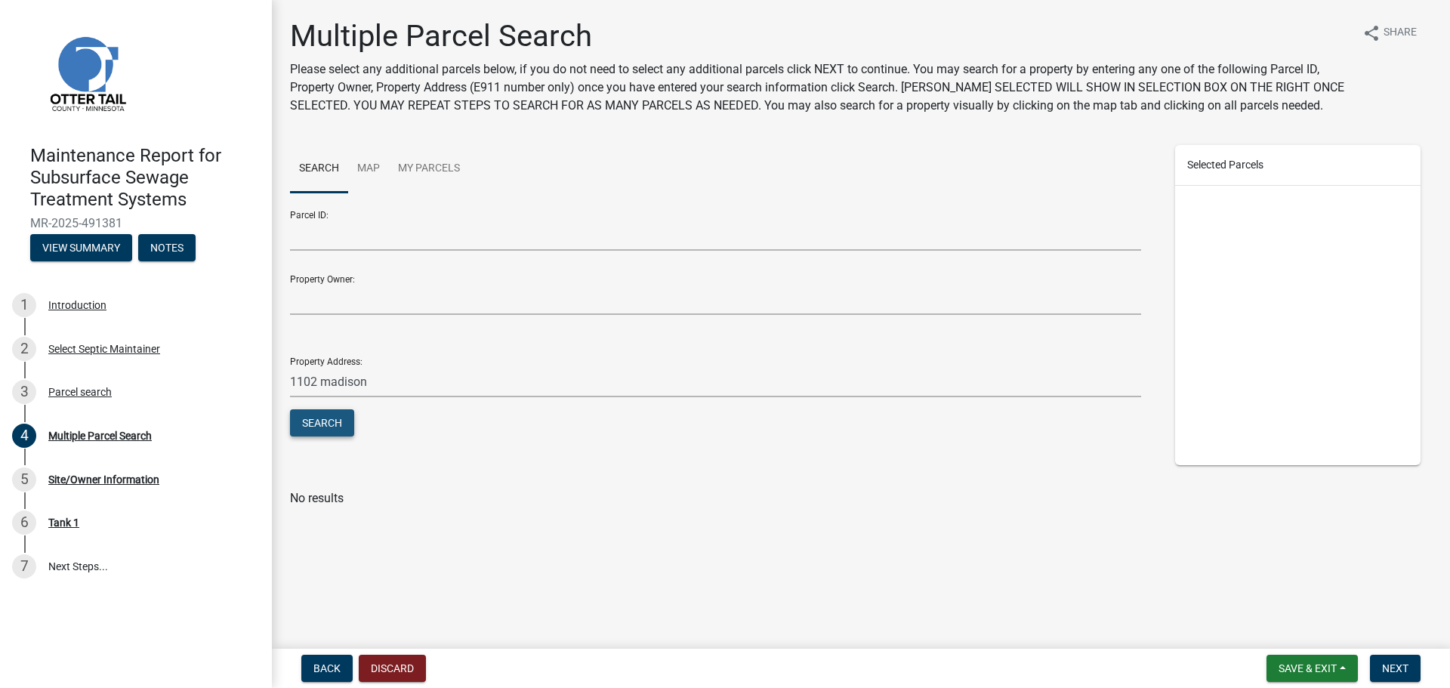
click at [315, 421] on button "Search" at bounding box center [322, 422] width 64 height 27
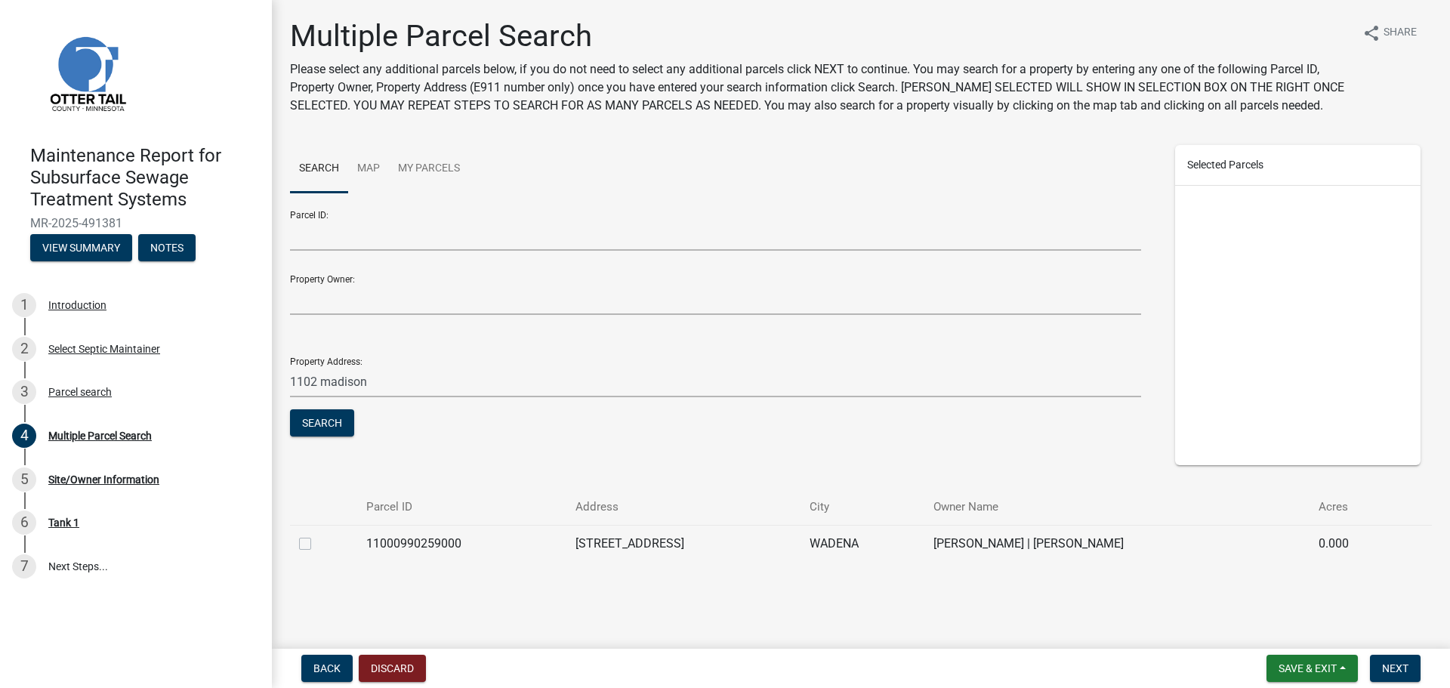
click at [317, 535] on label at bounding box center [317, 535] width 0 height 0
click at [317, 544] on input "checkbox" at bounding box center [322, 540] width 10 height 10
checkbox input "true"
click at [1401, 664] on span "Next" at bounding box center [1395, 668] width 26 height 12
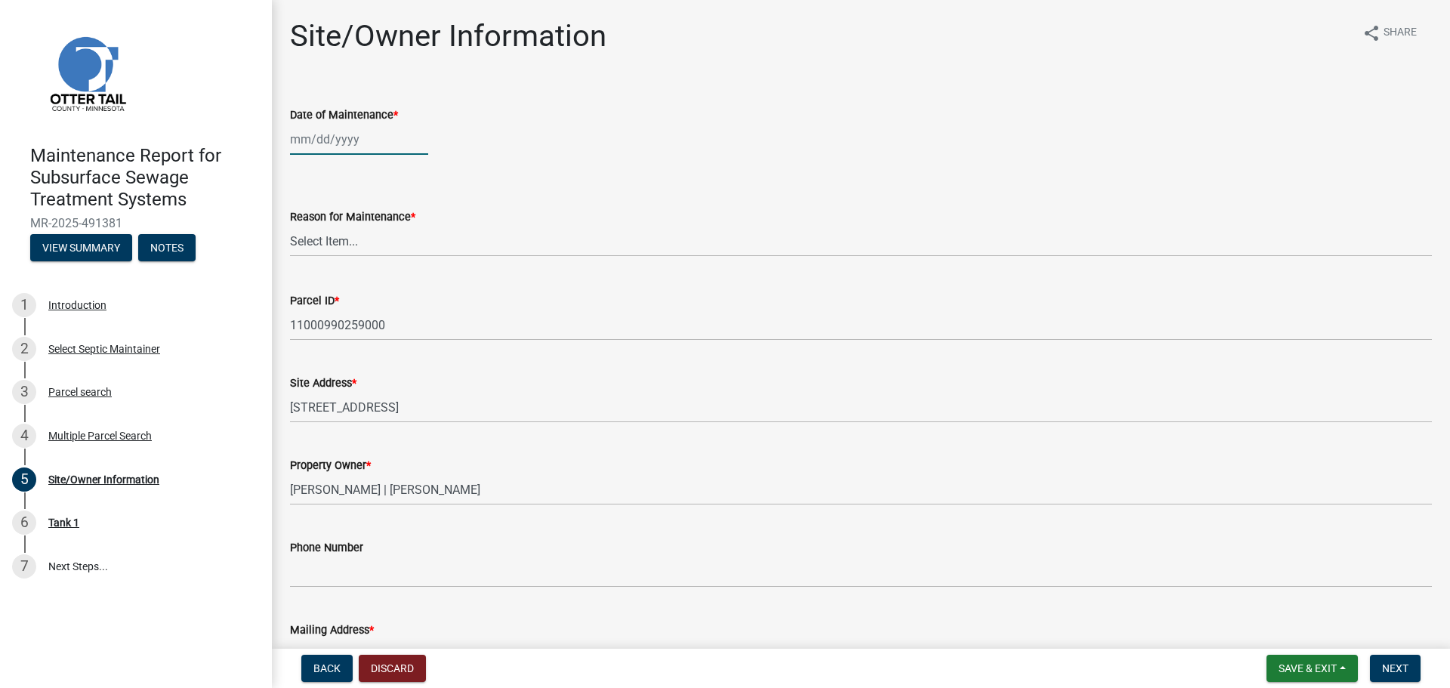
click at [310, 144] on div at bounding box center [359, 139] width 138 height 31
select select "10"
select select "2025"
click at [352, 239] on div "8" at bounding box center [353, 244] width 24 height 24
type input "10/08/2025"
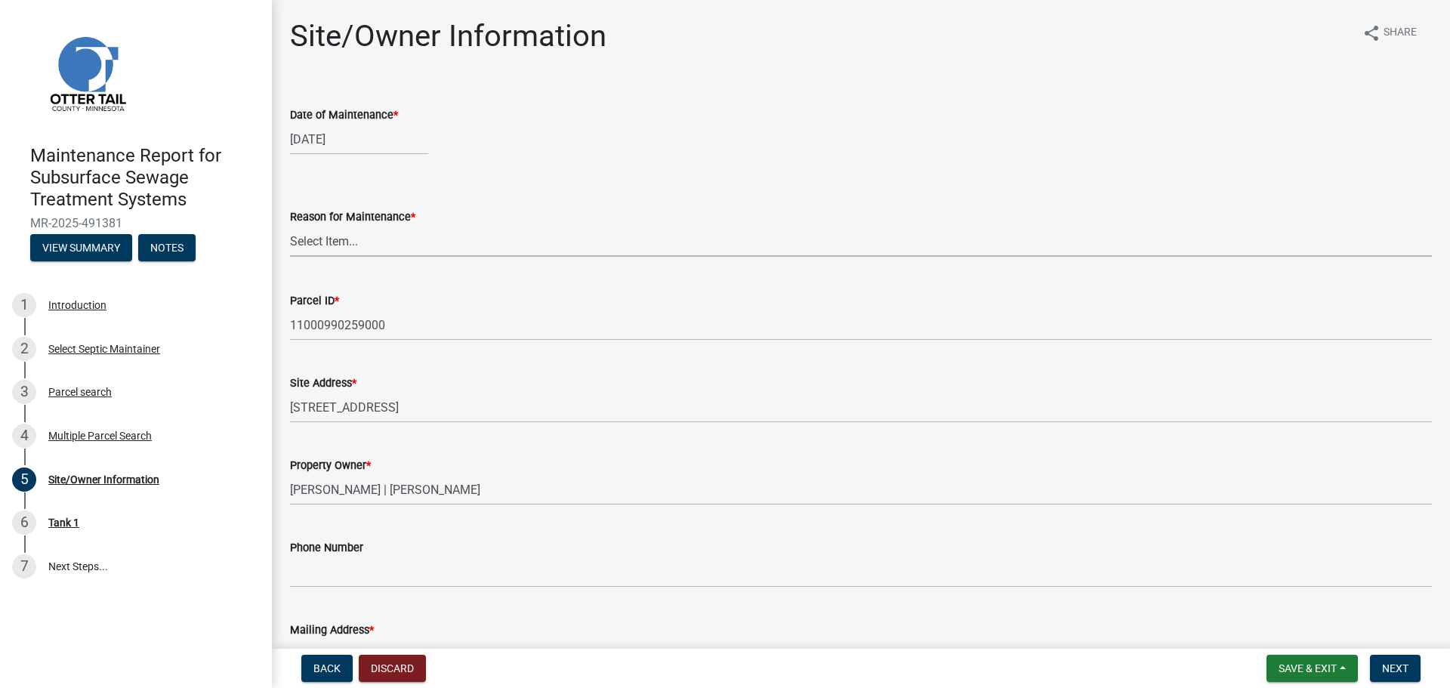
click at [352, 239] on select "Select Item... Called Routine Other" at bounding box center [861, 241] width 1142 height 31
click at [290, 226] on select "Select Item... Called Routine Other" at bounding box center [861, 241] width 1142 height 31
select select "3ac72b63-7b21-42e4-8192-806faae7a4f1"
click at [1405, 677] on button "Next" at bounding box center [1395, 668] width 51 height 27
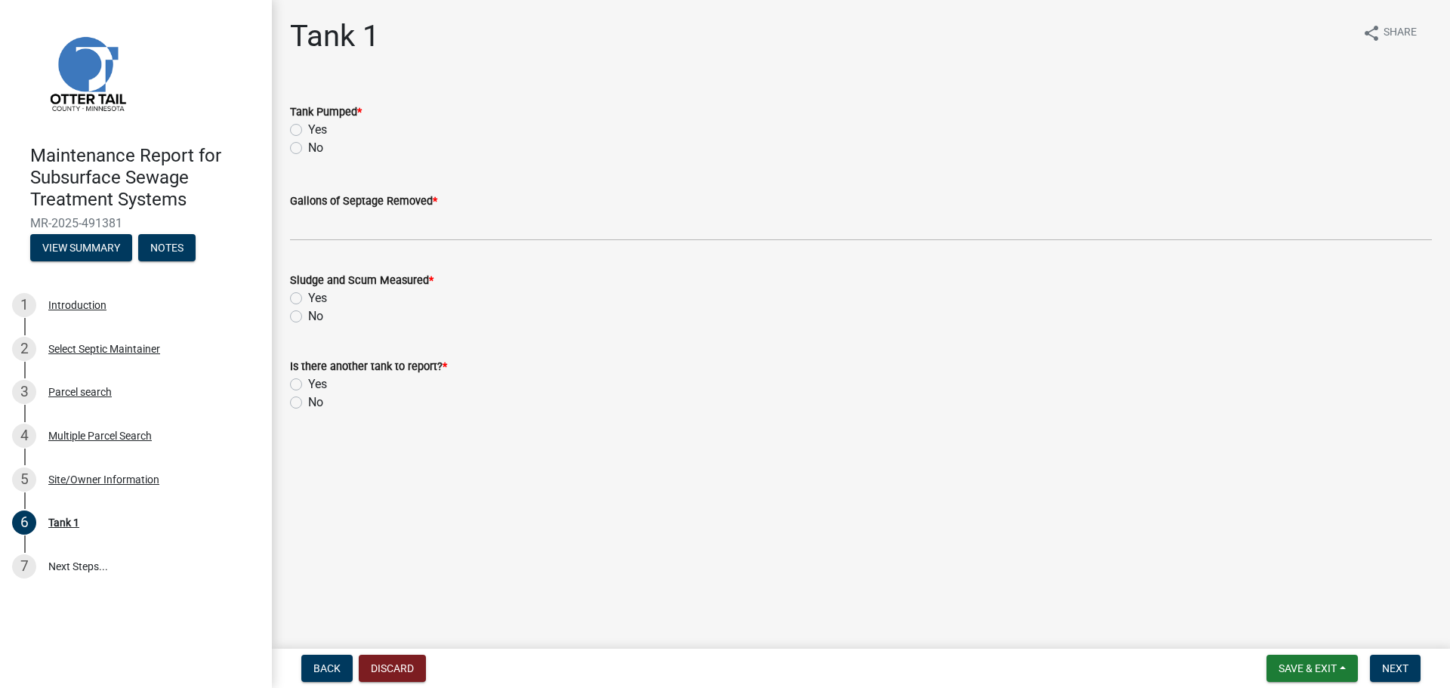
click at [308, 125] on label "Yes" at bounding box center [317, 130] width 19 height 18
click at [308, 125] on input "Yes" at bounding box center [313, 126] width 10 height 10
radio input "true"
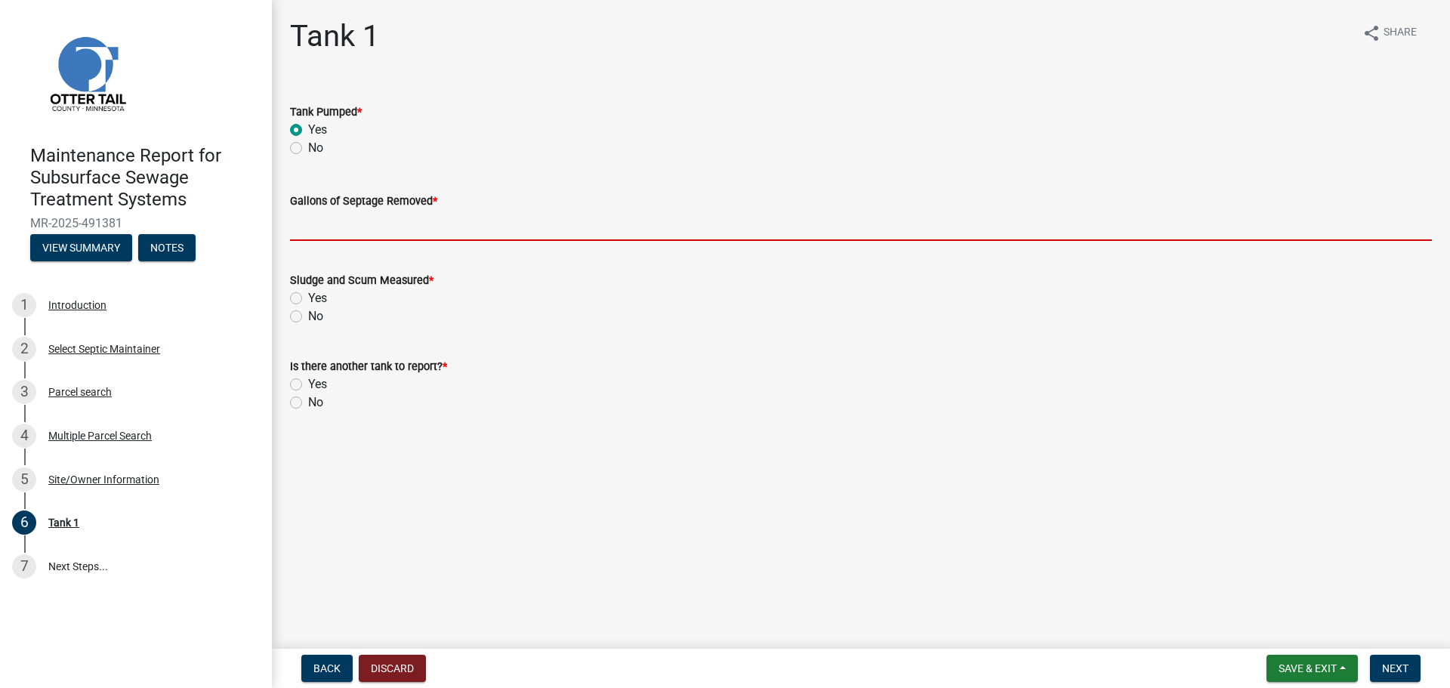
click at [310, 229] on input "Gallons of Septage Removed *" at bounding box center [861, 225] width 1142 height 31
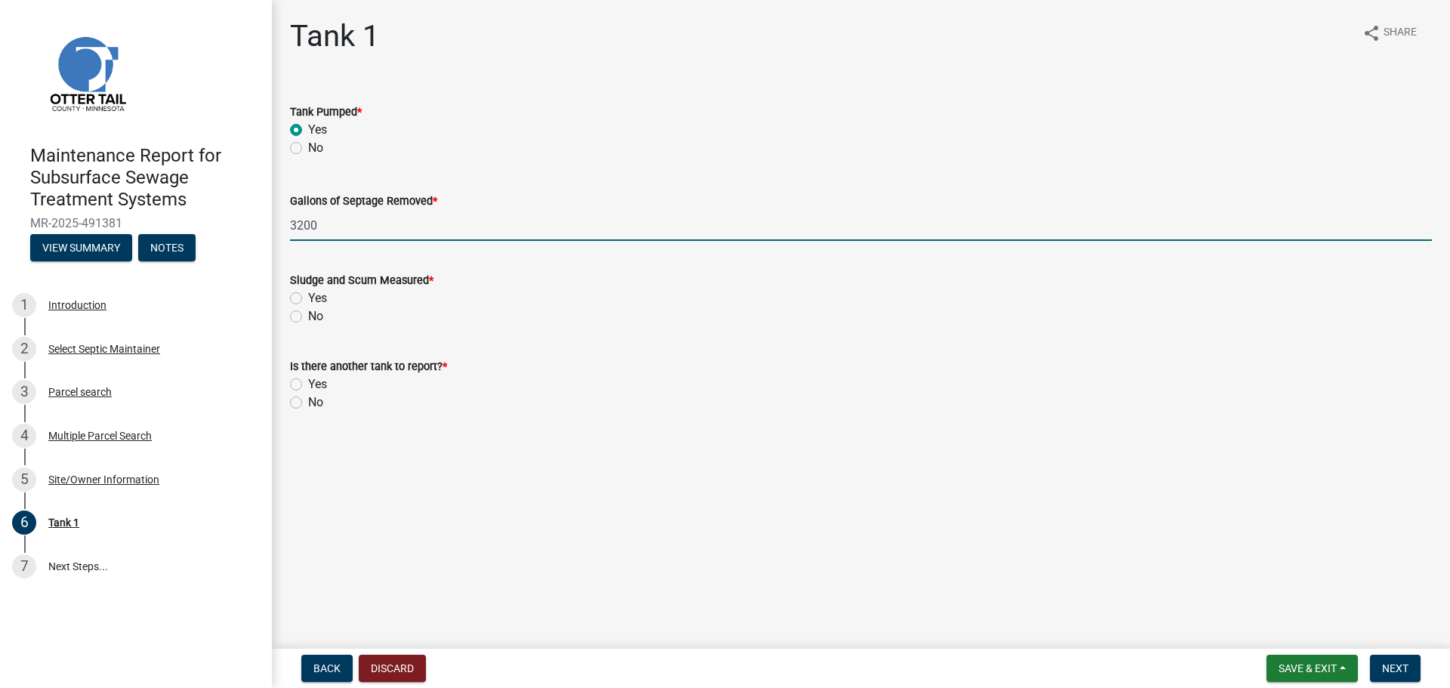
type input "3200"
click at [308, 311] on label "No" at bounding box center [315, 316] width 15 height 18
click at [308, 311] on input "No" at bounding box center [313, 312] width 10 height 10
radio input "true"
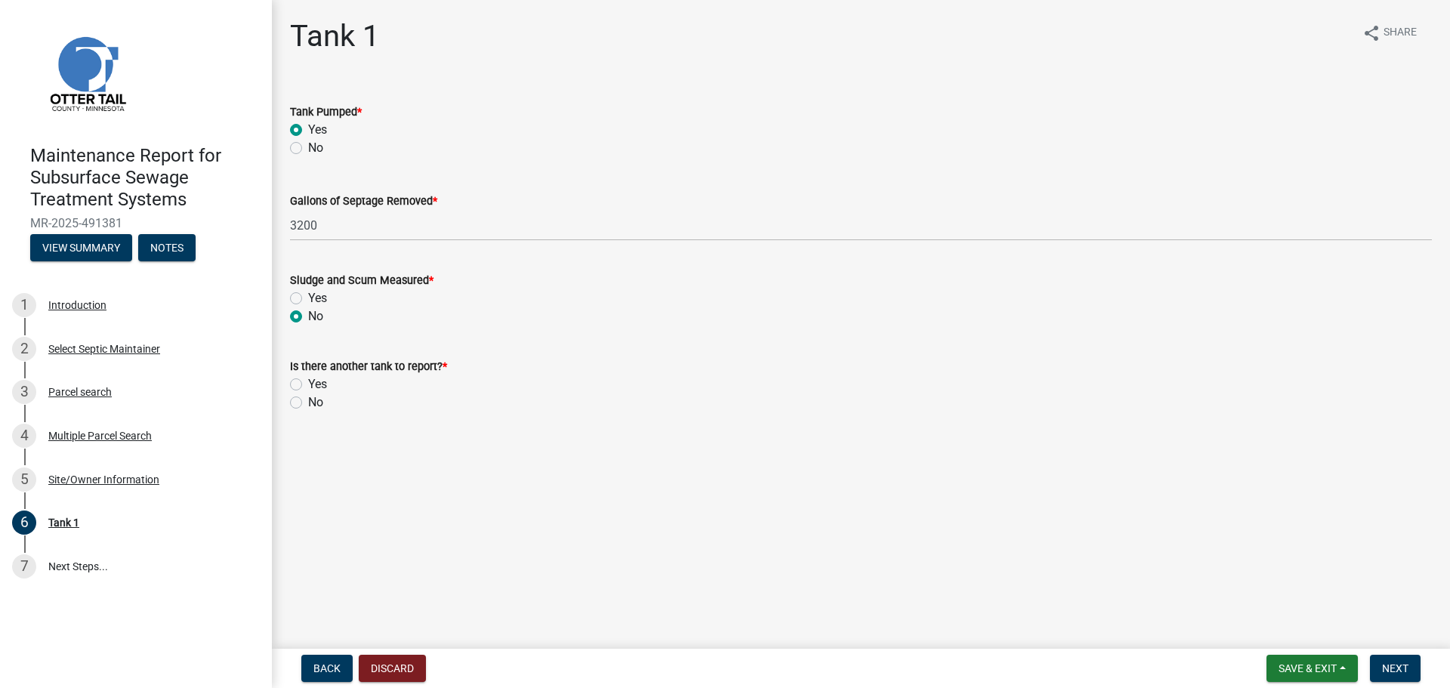
click at [308, 401] on label "No" at bounding box center [315, 402] width 15 height 18
click at [308, 401] on input "No" at bounding box center [313, 398] width 10 height 10
radio input "true"
click at [1392, 675] on button "Next" at bounding box center [1395, 668] width 51 height 27
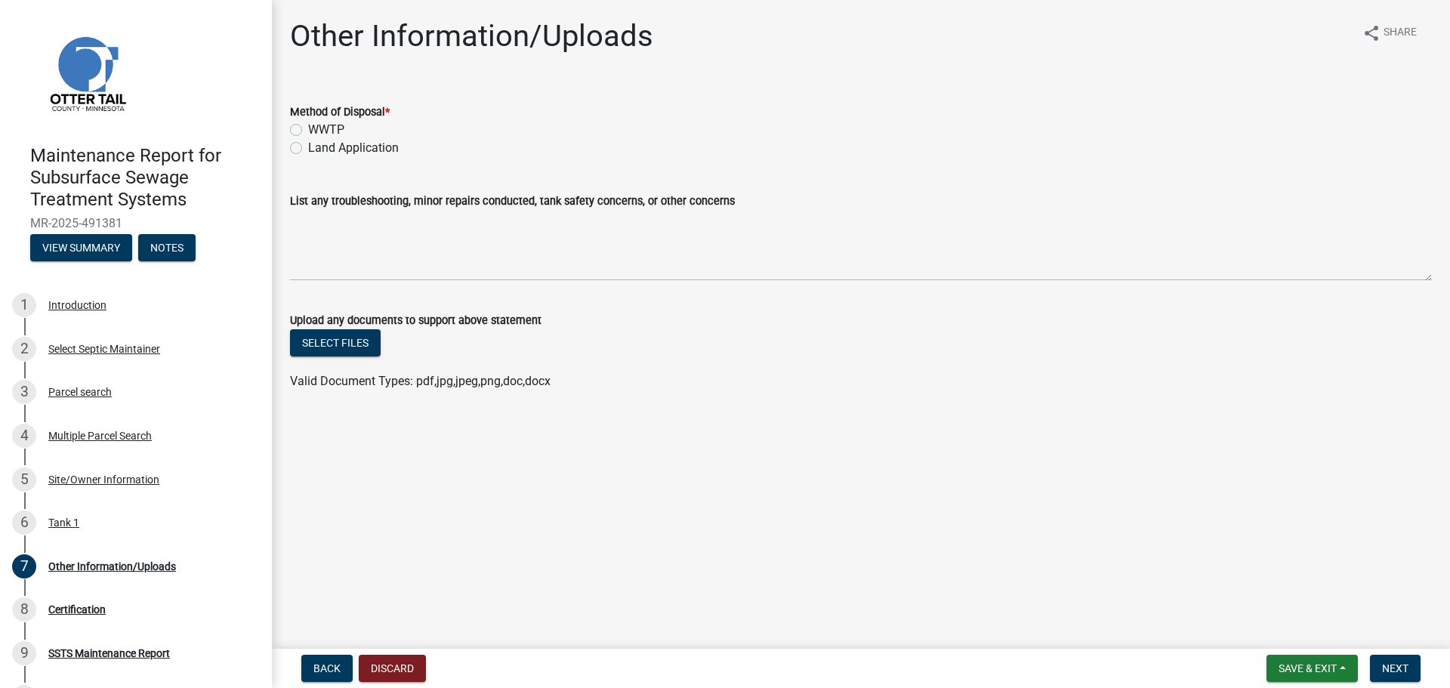
drag, startPoint x: 293, startPoint y: 146, endPoint x: 300, endPoint y: 154, distance: 10.2
click at [308, 147] on label "Land Application" at bounding box center [353, 148] width 91 height 18
click at [308, 147] on input "Land Application" at bounding box center [313, 144] width 10 height 10
radio input "true"
click at [1396, 668] on span "Next" at bounding box center [1395, 668] width 26 height 12
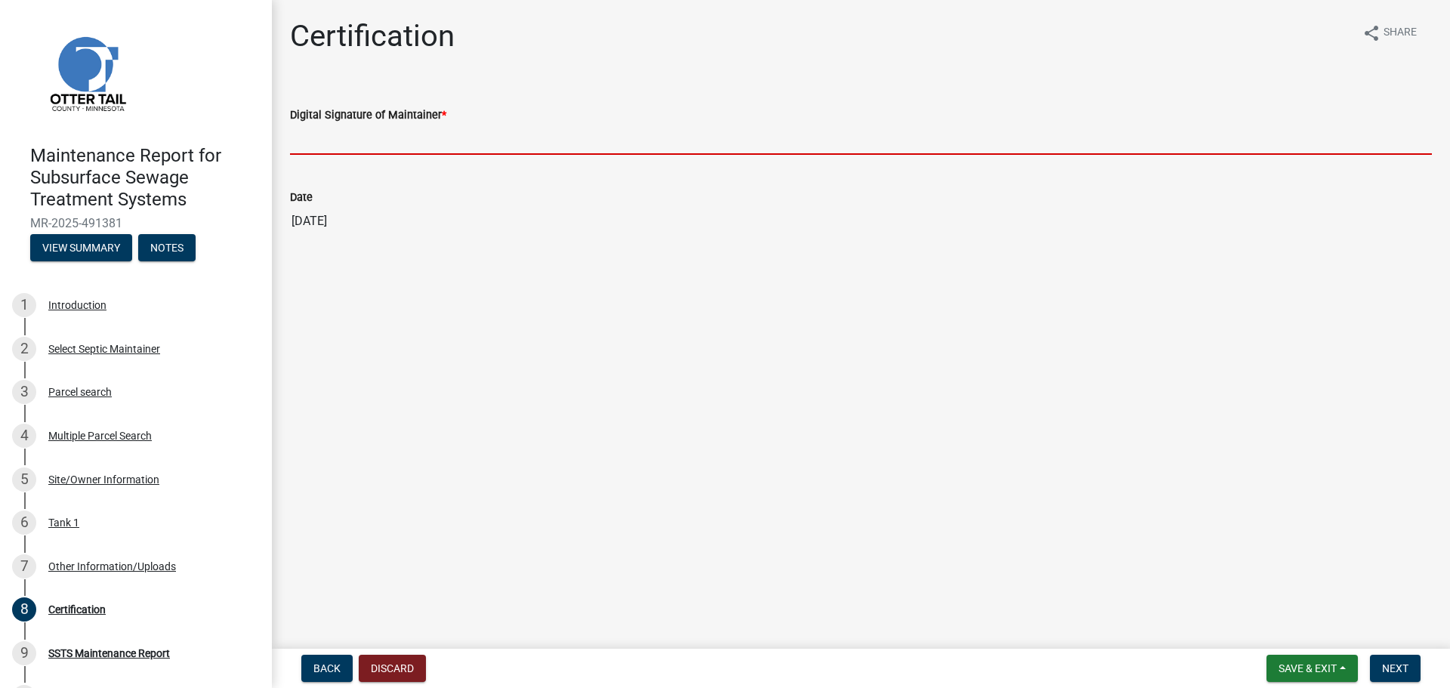
click at [340, 133] on input "Digital Signature of Maintainer *" at bounding box center [861, 139] width 1142 height 31
type input "[PERSON_NAME]"
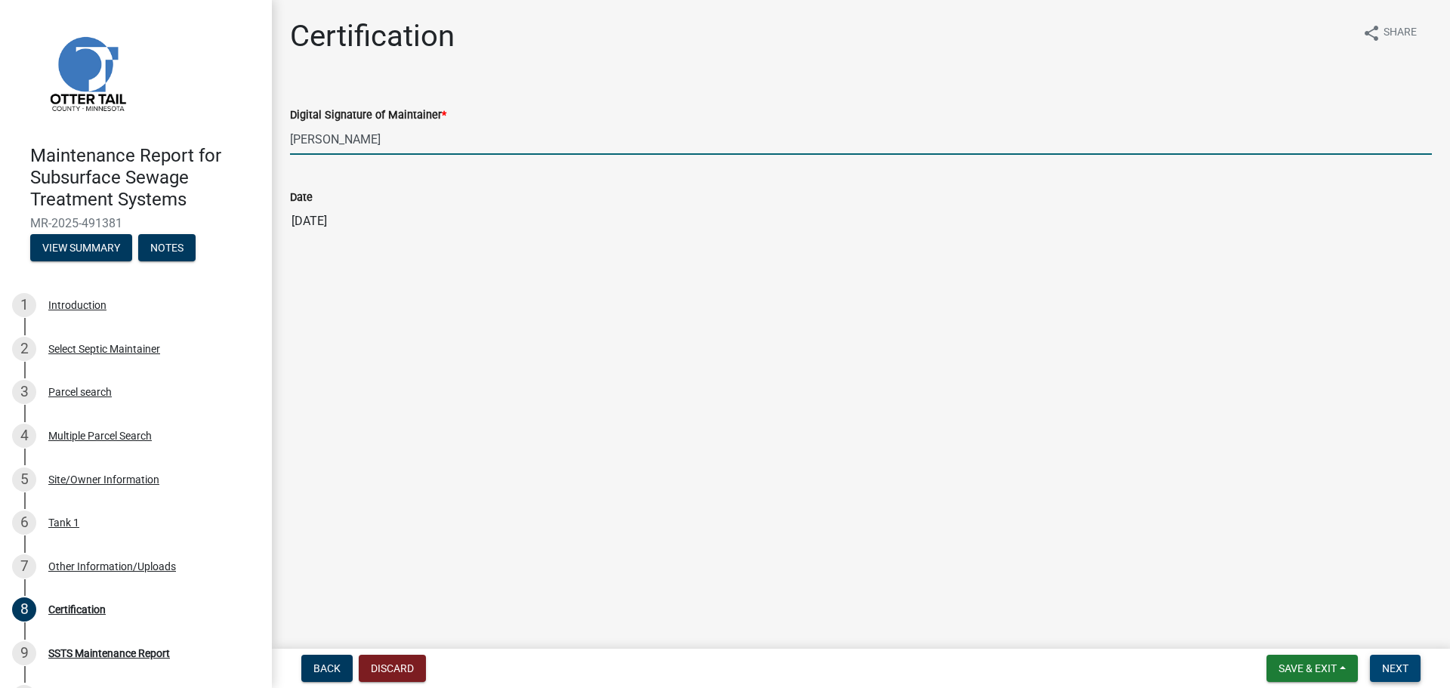
click at [1390, 664] on span "Next" at bounding box center [1395, 668] width 26 height 12
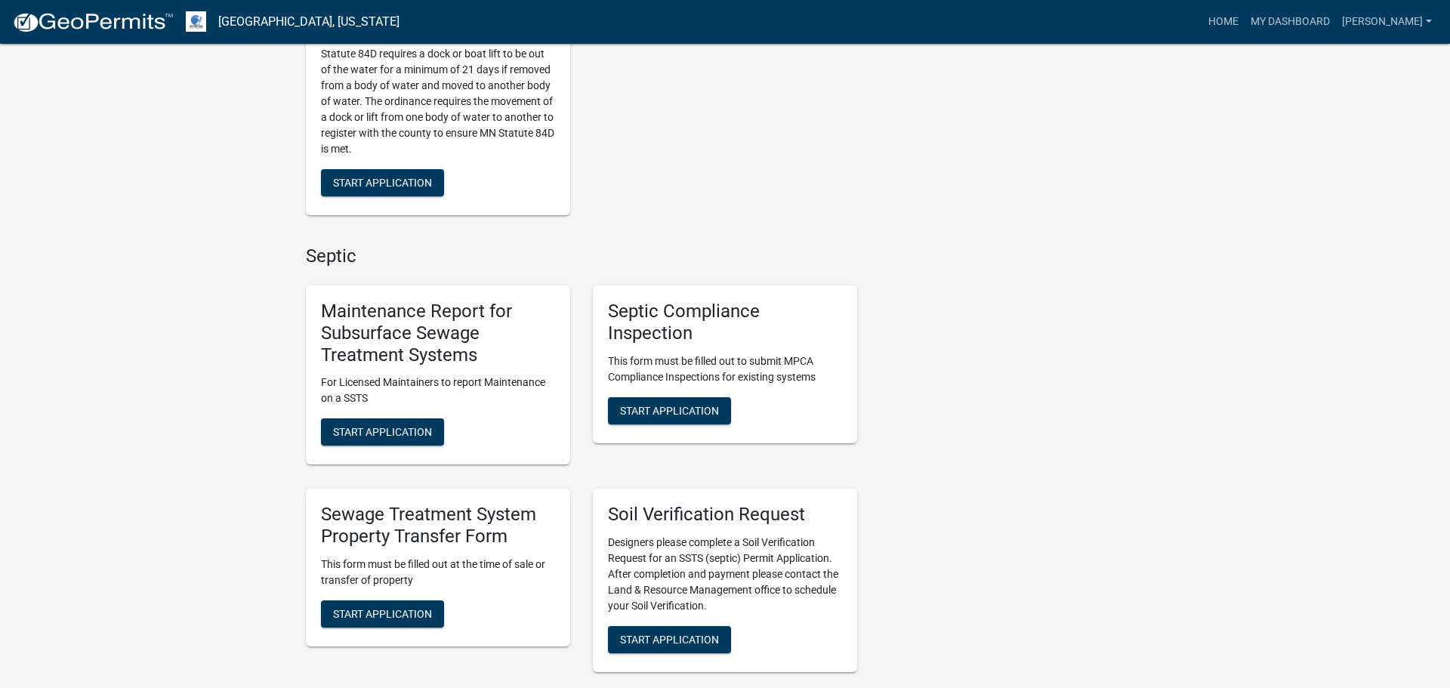
scroll to position [670, 0]
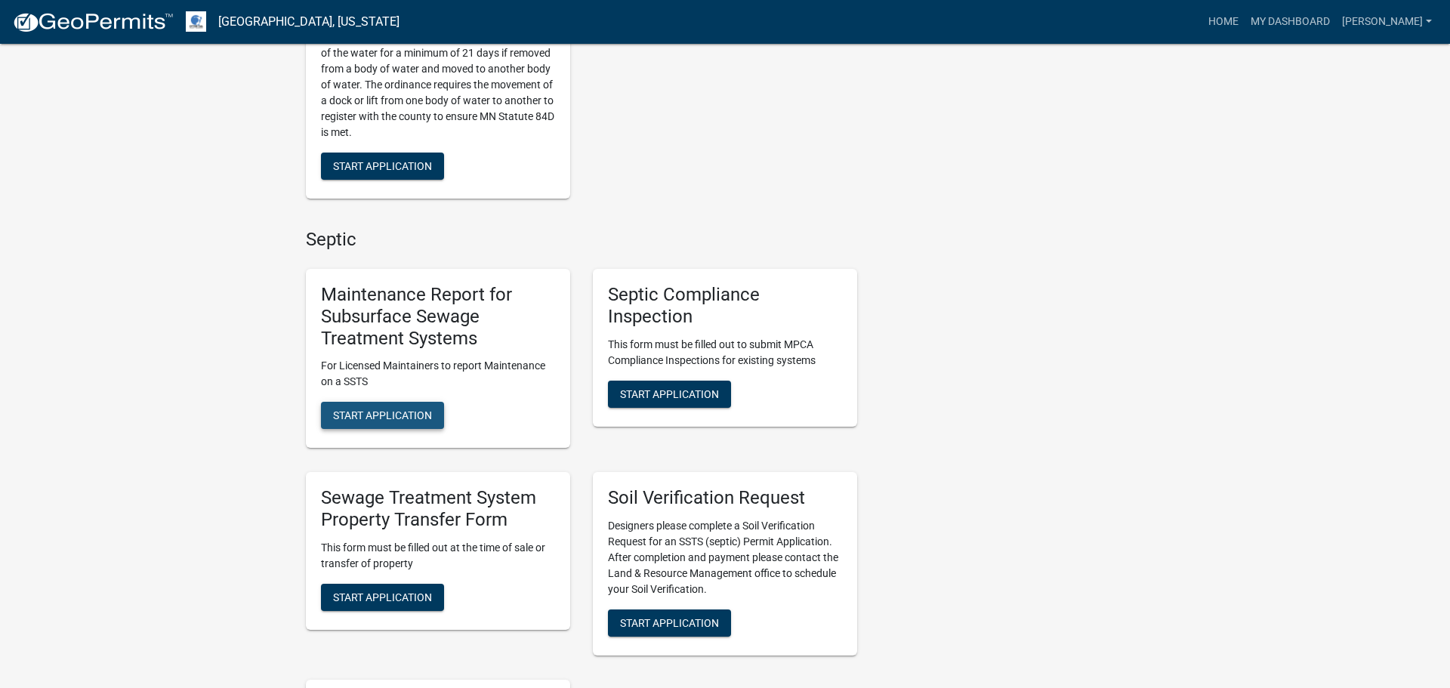
click at [365, 420] on span "Start Application" at bounding box center [382, 415] width 99 height 12
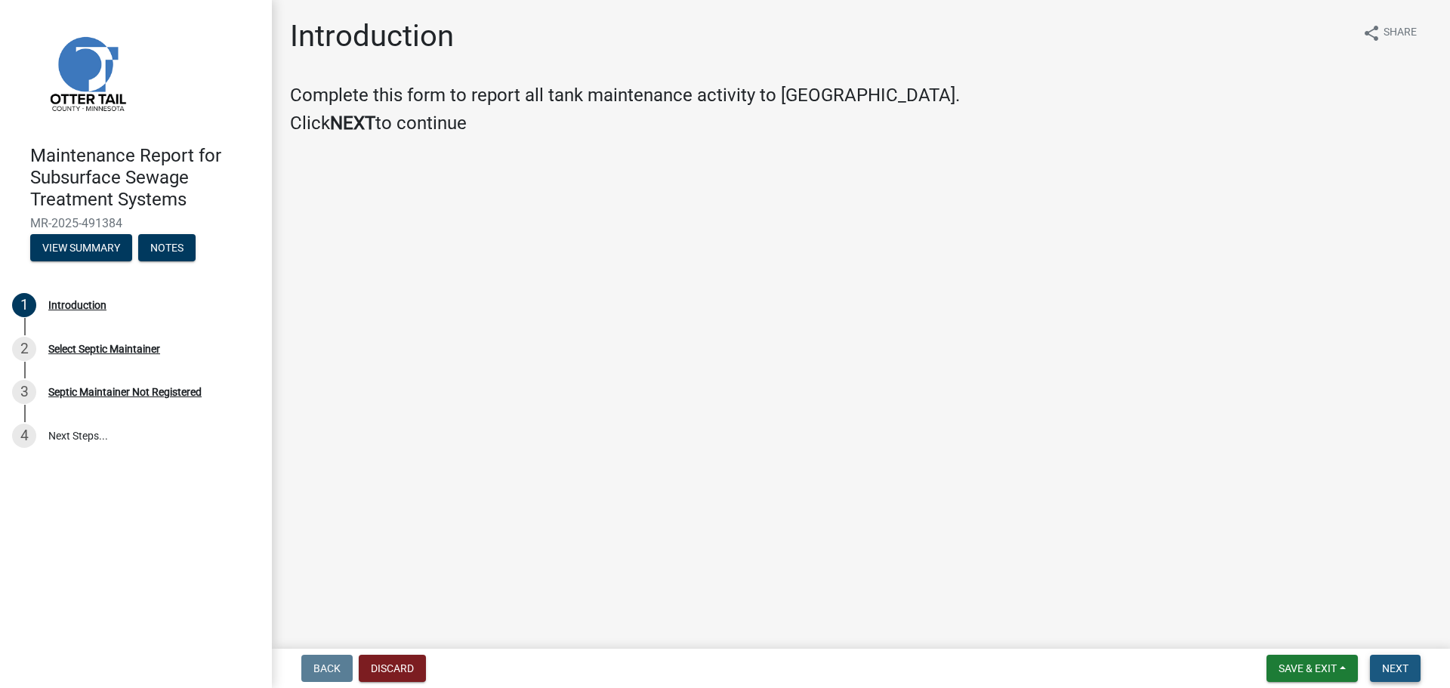
click at [1415, 672] on button "Next" at bounding box center [1395, 668] width 51 height 27
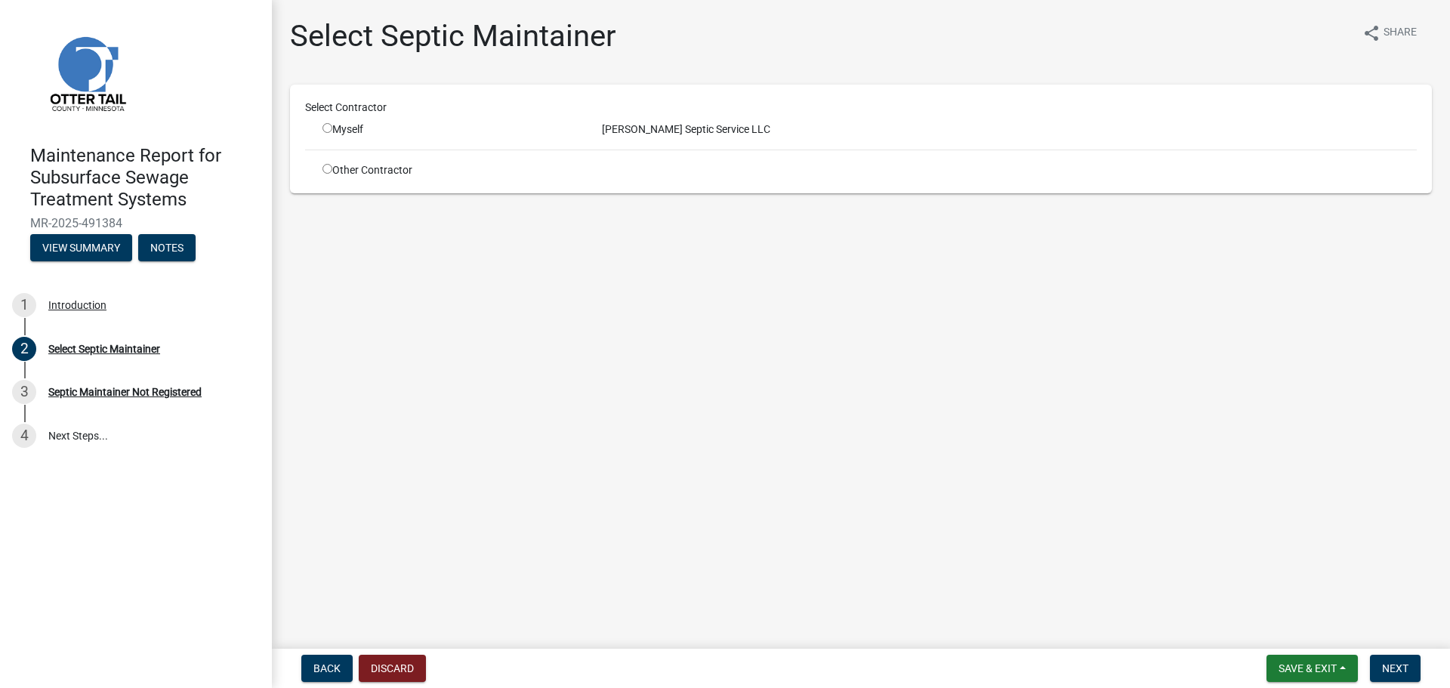
click at [324, 125] on input "radio" at bounding box center [327, 128] width 10 height 10
radio input "true"
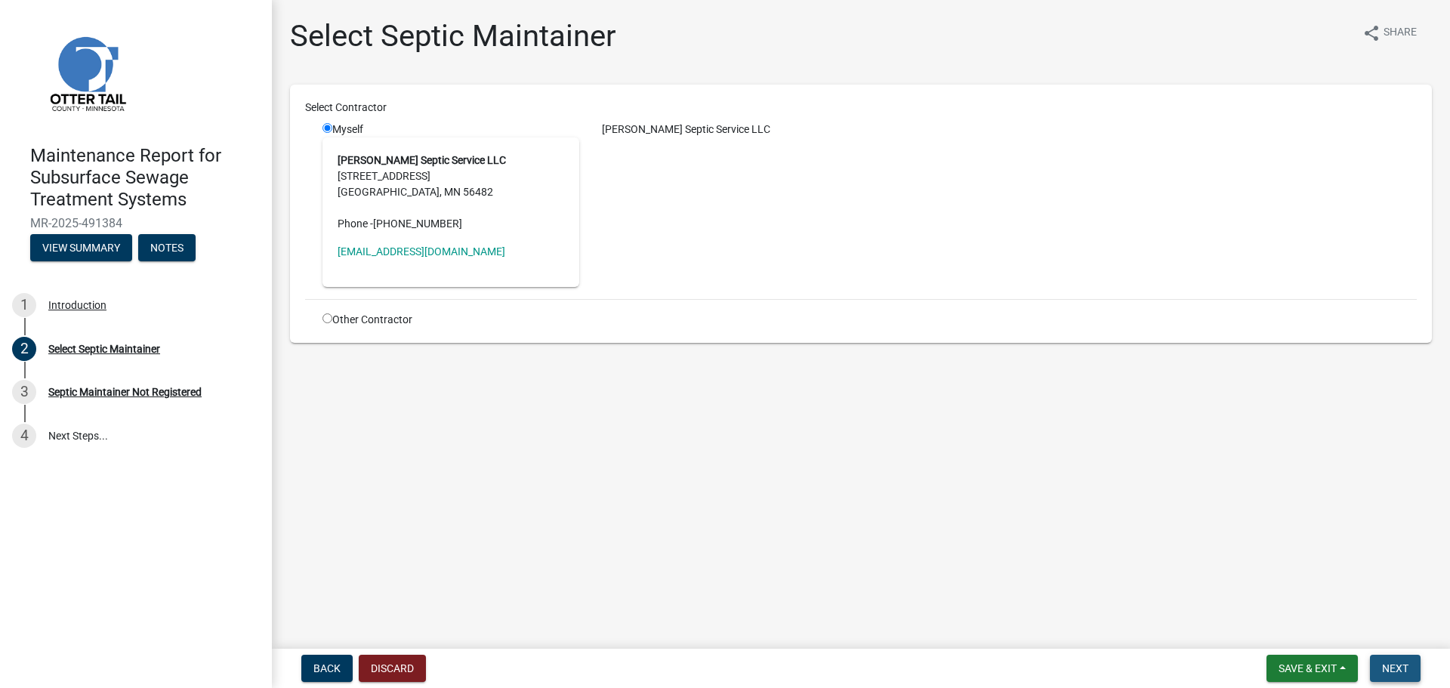
click at [1396, 670] on span "Next" at bounding box center [1395, 668] width 26 height 12
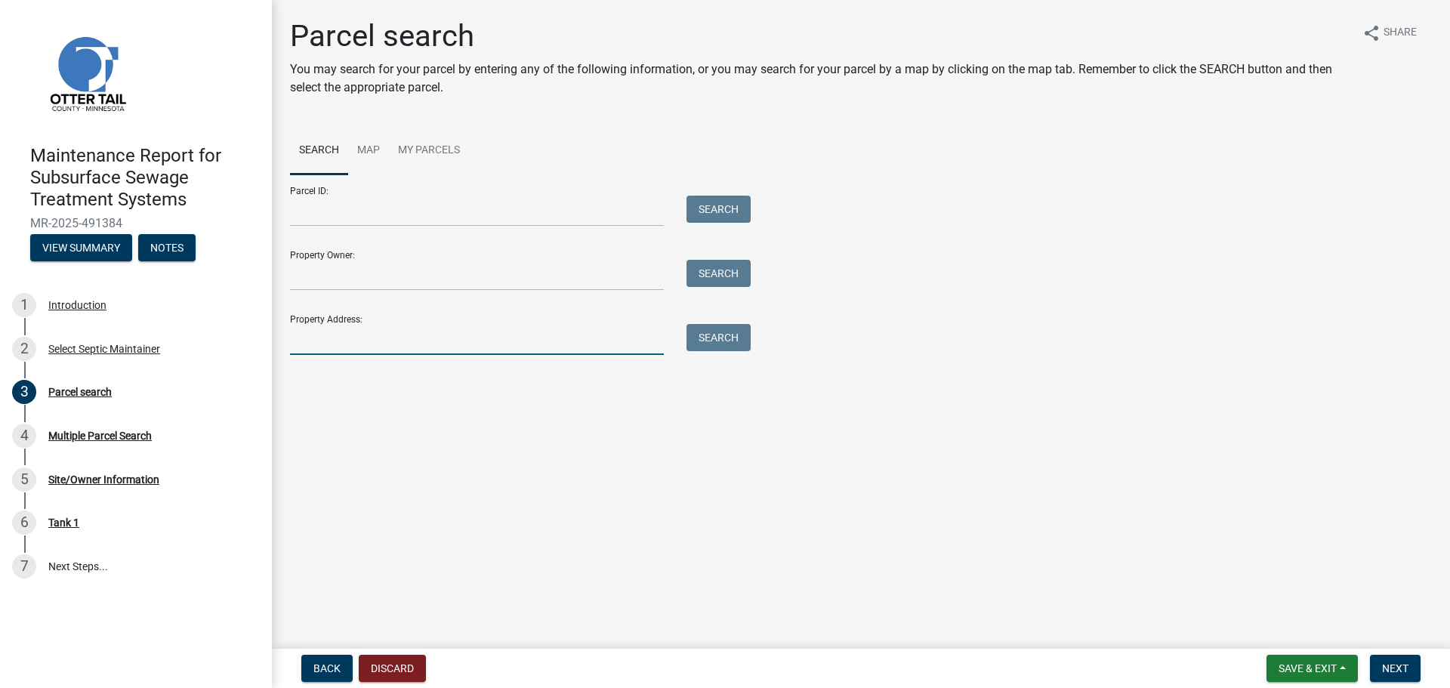
click at [416, 347] on input "Property Address:" at bounding box center [477, 339] width 374 height 31
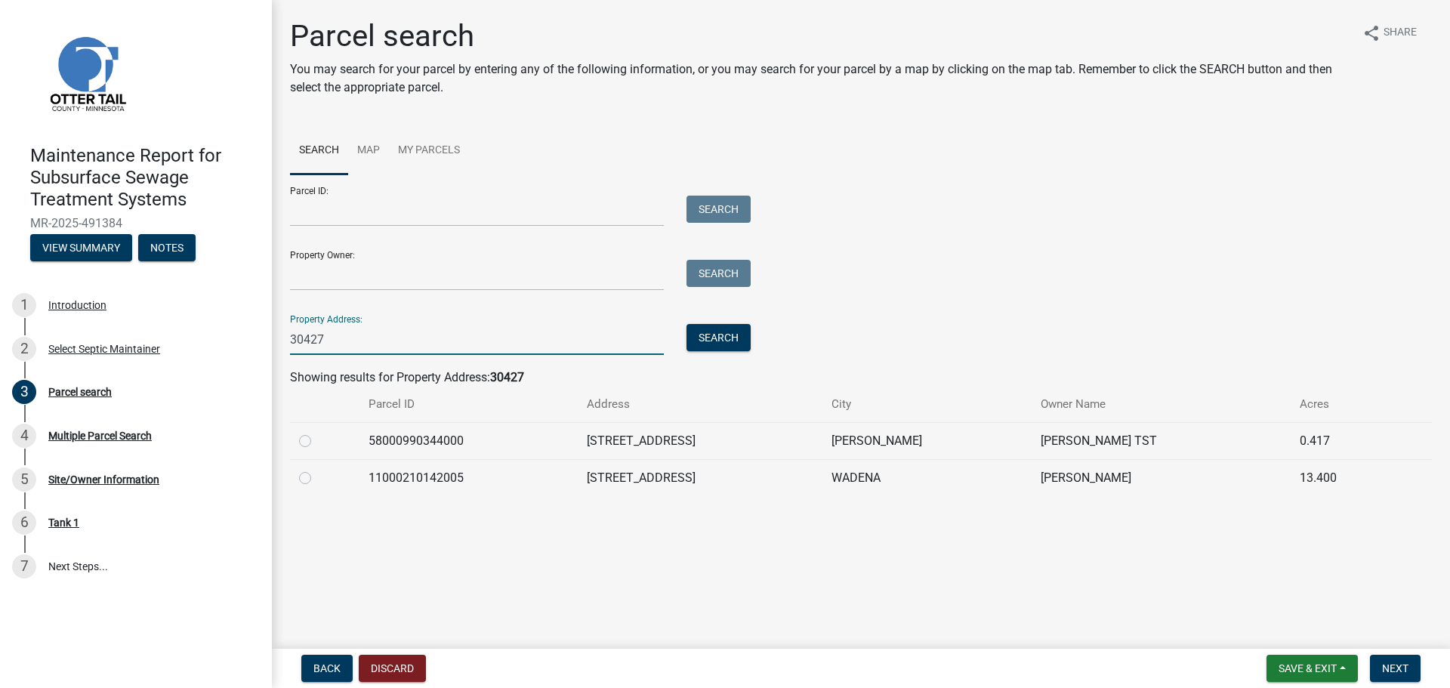
type input "30427"
click at [317, 469] on label at bounding box center [317, 469] width 0 height 0
click at [317, 476] on input "radio" at bounding box center [322, 474] width 10 height 10
radio input "true"
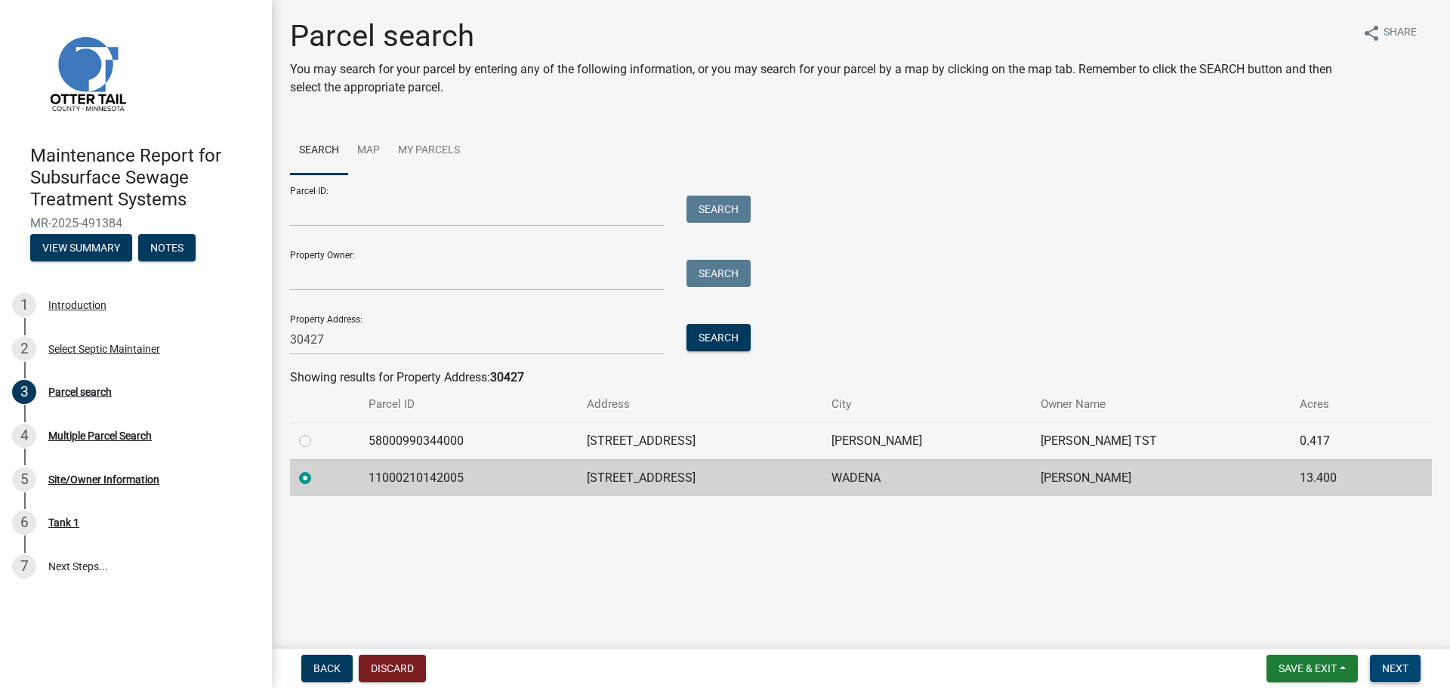
click at [1409, 670] on button "Next" at bounding box center [1395, 668] width 51 height 27
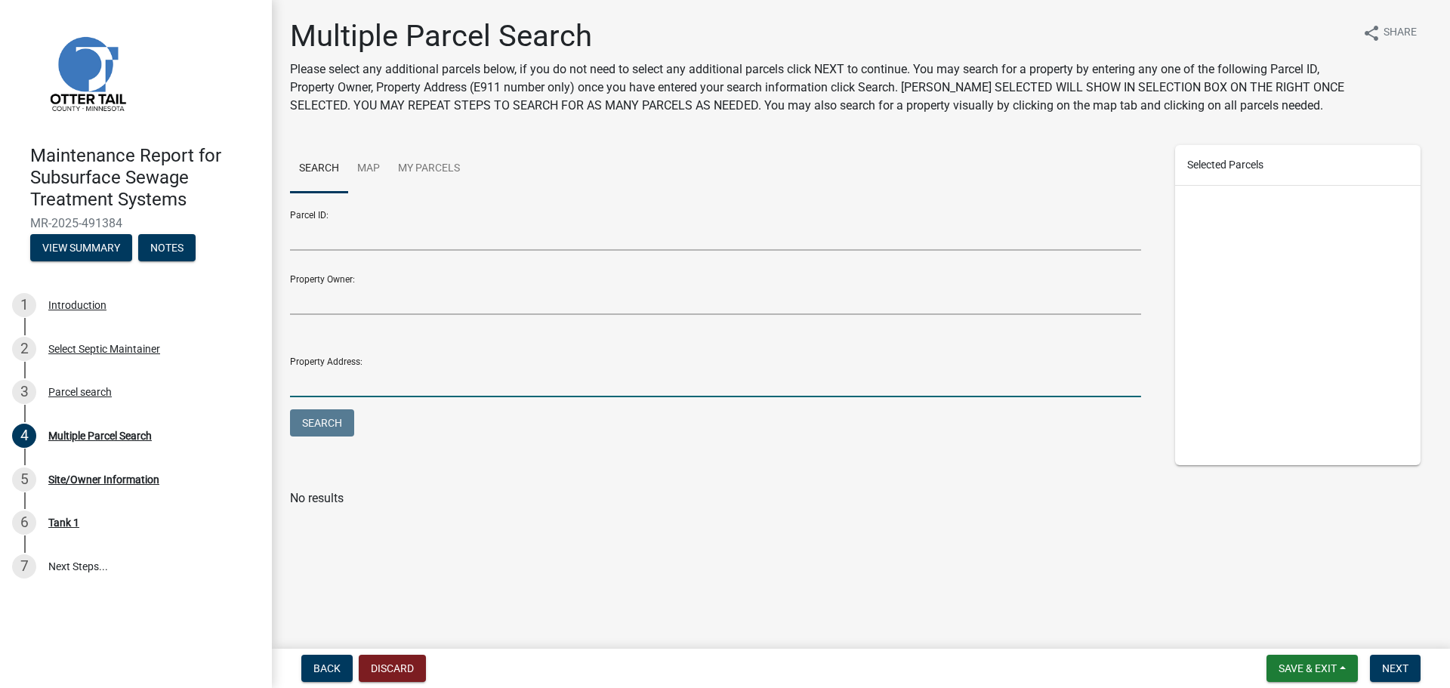
click at [408, 388] on input "Property Address:" at bounding box center [715, 381] width 851 height 31
type input "30427"
click at [290, 409] on button "Search" at bounding box center [322, 422] width 64 height 27
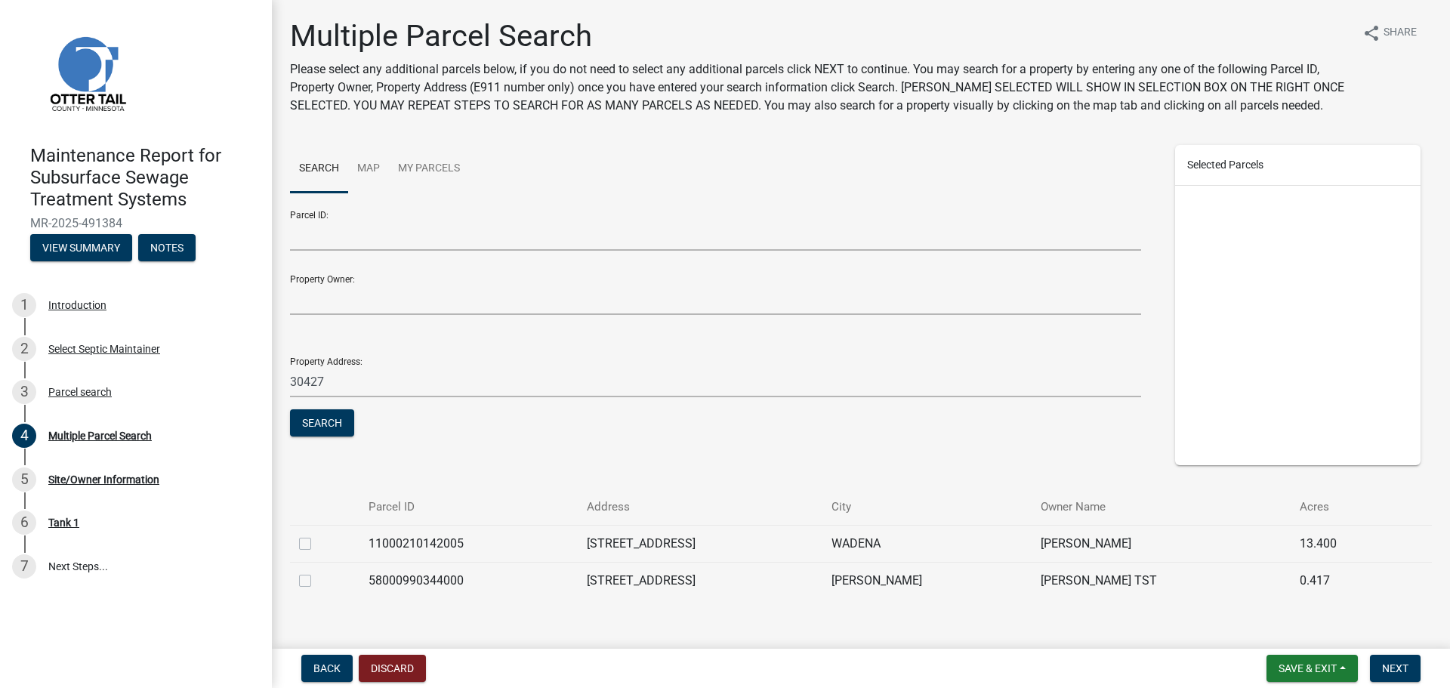
click at [317, 535] on label at bounding box center [317, 535] width 0 height 0
click at [317, 540] on input "checkbox" at bounding box center [322, 540] width 10 height 10
checkbox input "true"
click at [1411, 672] on button "Next" at bounding box center [1395, 668] width 51 height 27
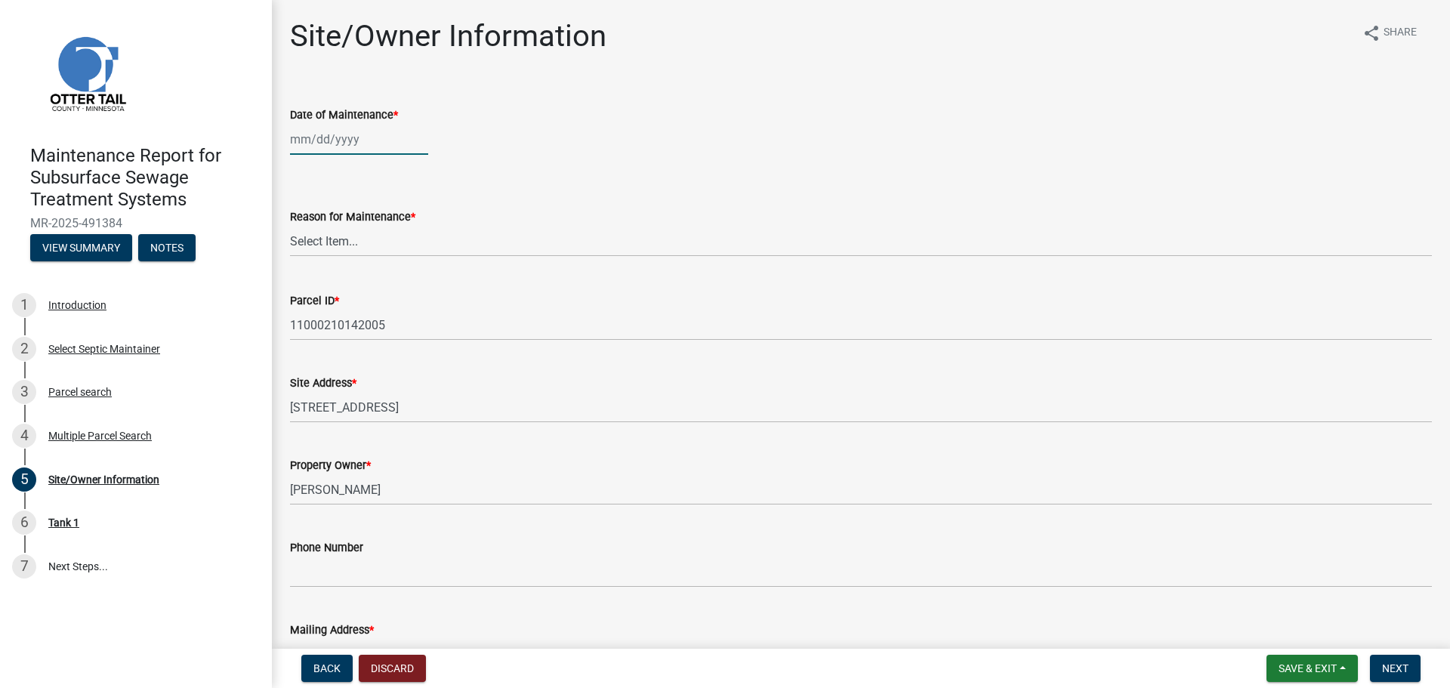
click at [347, 143] on div at bounding box center [359, 139] width 138 height 31
select select "10"
select select "2025"
click at [357, 242] on div "8" at bounding box center [353, 244] width 24 height 24
type input "[DATE]"
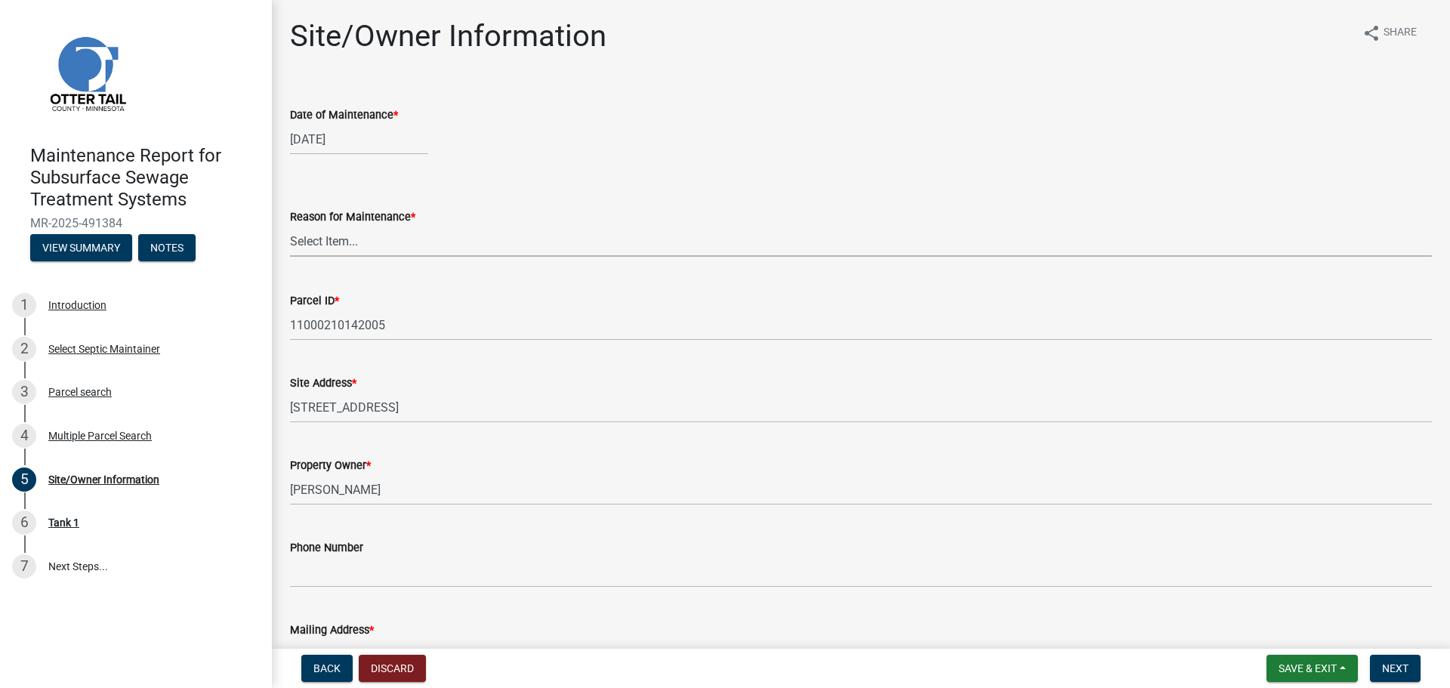
click at [356, 237] on select "Select Item... Called Routine Other" at bounding box center [861, 241] width 1142 height 31
click at [290, 226] on select "Select Item... Called Routine Other" at bounding box center [861, 241] width 1142 height 31
select select "3ac72b63-7b21-42e4-8192-806faae7a4f1"
click at [1393, 678] on button "Next" at bounding box center [1395, 668] width 51 height 27
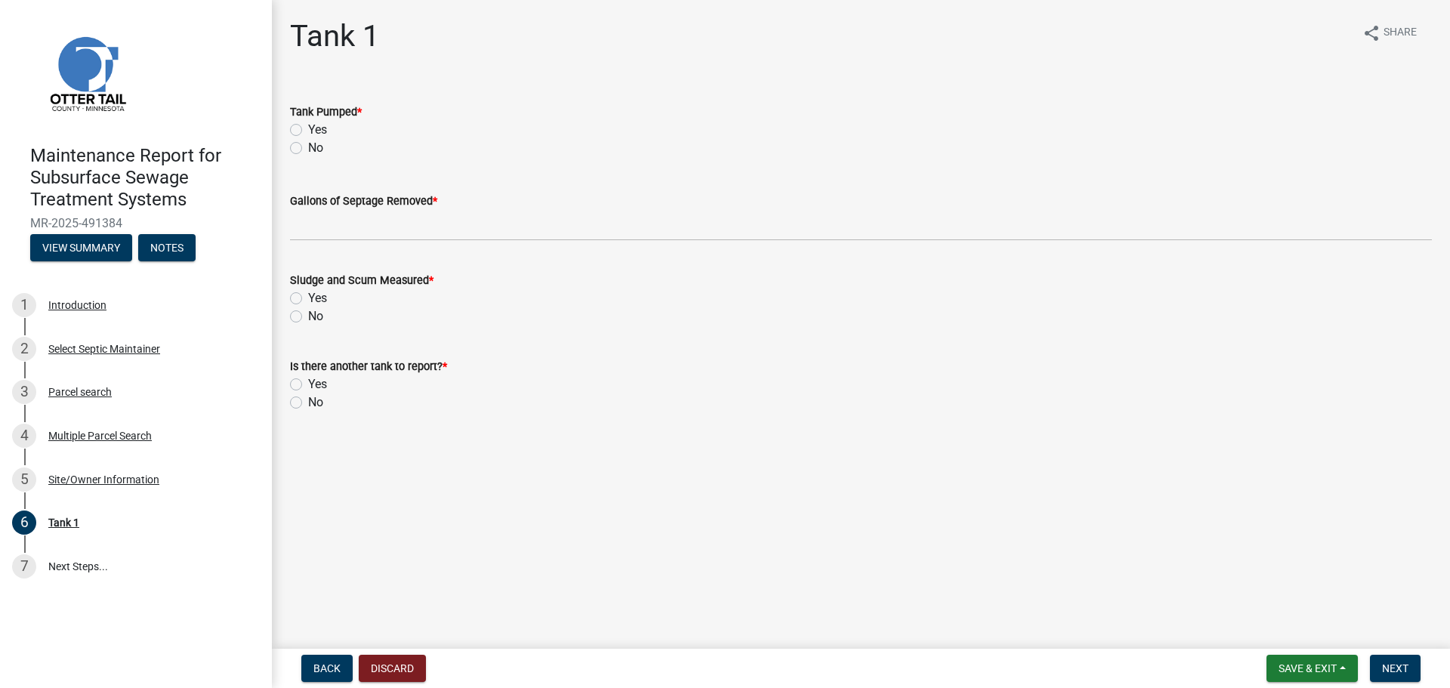
click at [308, 130] on label "Yes" at bounding box center [317, 130] width 19 height 18
click at [308, 130] on input "Yes" at bounding box center [313, 126] width 10 height 10
radio input "true"
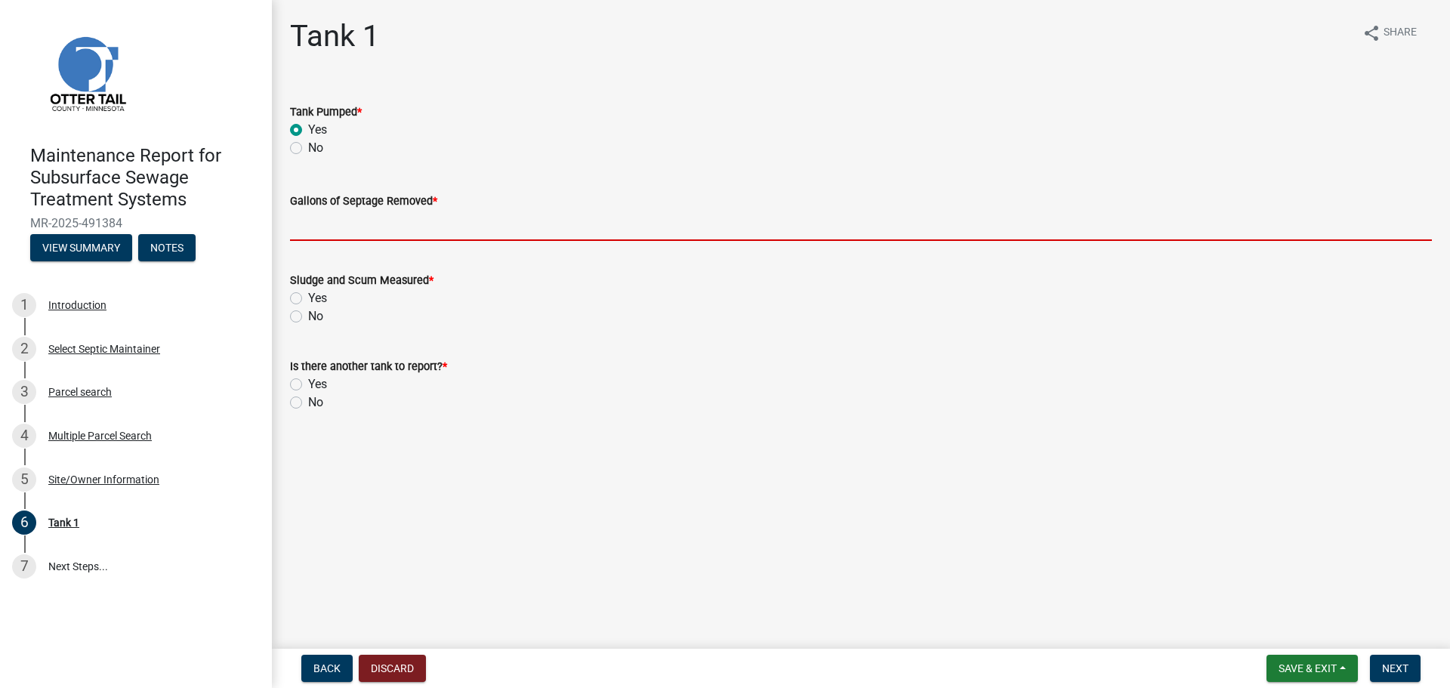
click at [320, 232] on input "Gallons of Septage Removed *" at bounding box center [861, 225] width 1142 height 31
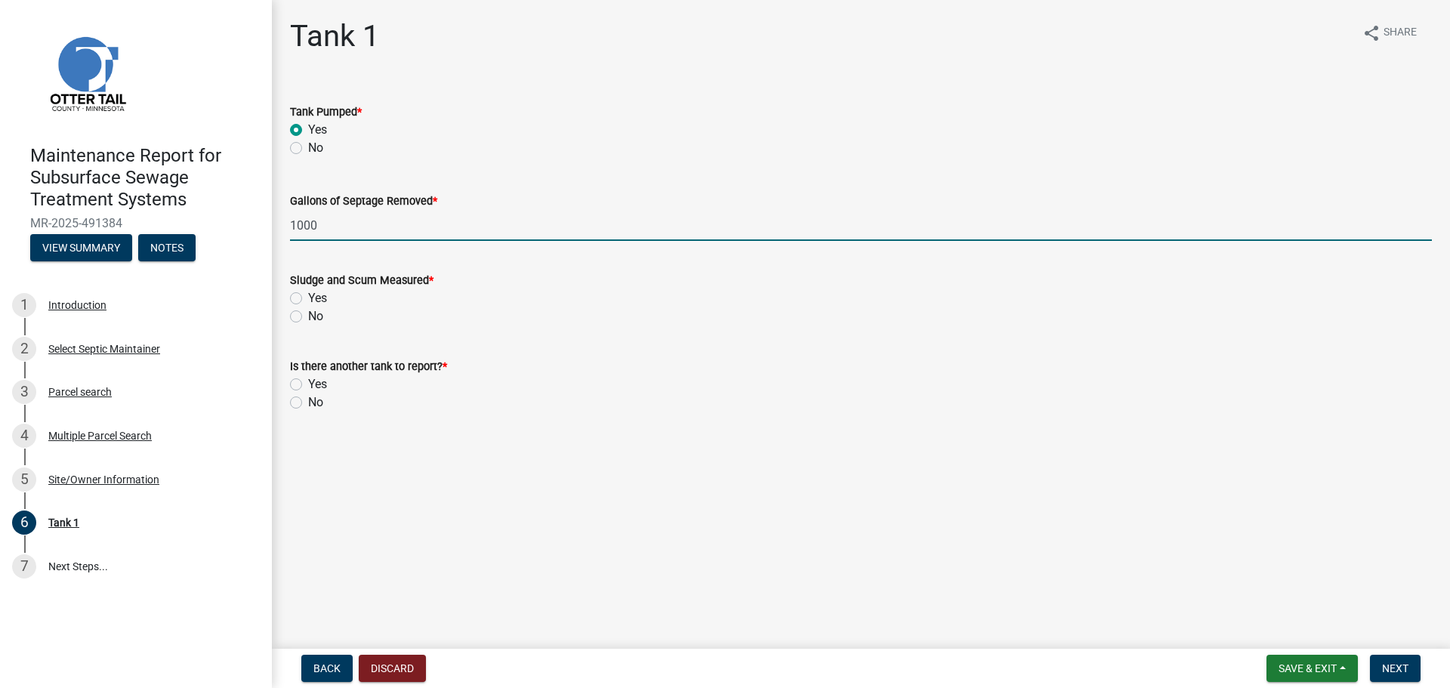
type input "1000"
click at [308, 310] on label "No" at bounding box center [315, 316] width 15 height 18
click at [308, 310] on input "No" at bounding box center [313, 312] width 10 height 10
radio input "true"
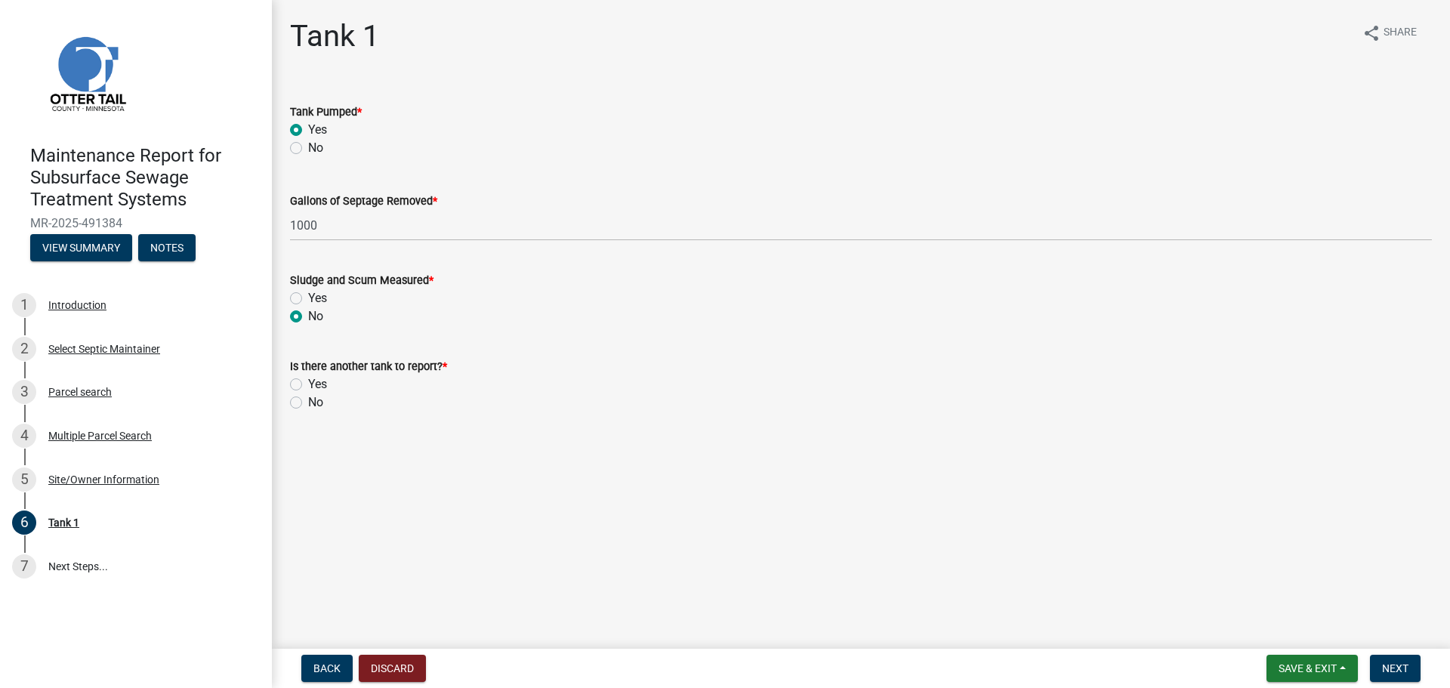
click at [308, 402] on label "No" at bounding box center [315, 402] width 15 height 18
click at [308, 402] on input "No" at bounding box center [313, 398] width 10 height 10
radio input "true"
click at [1411, 667] on button "Next" at bounding box center [1395, 668] width 51 height 27
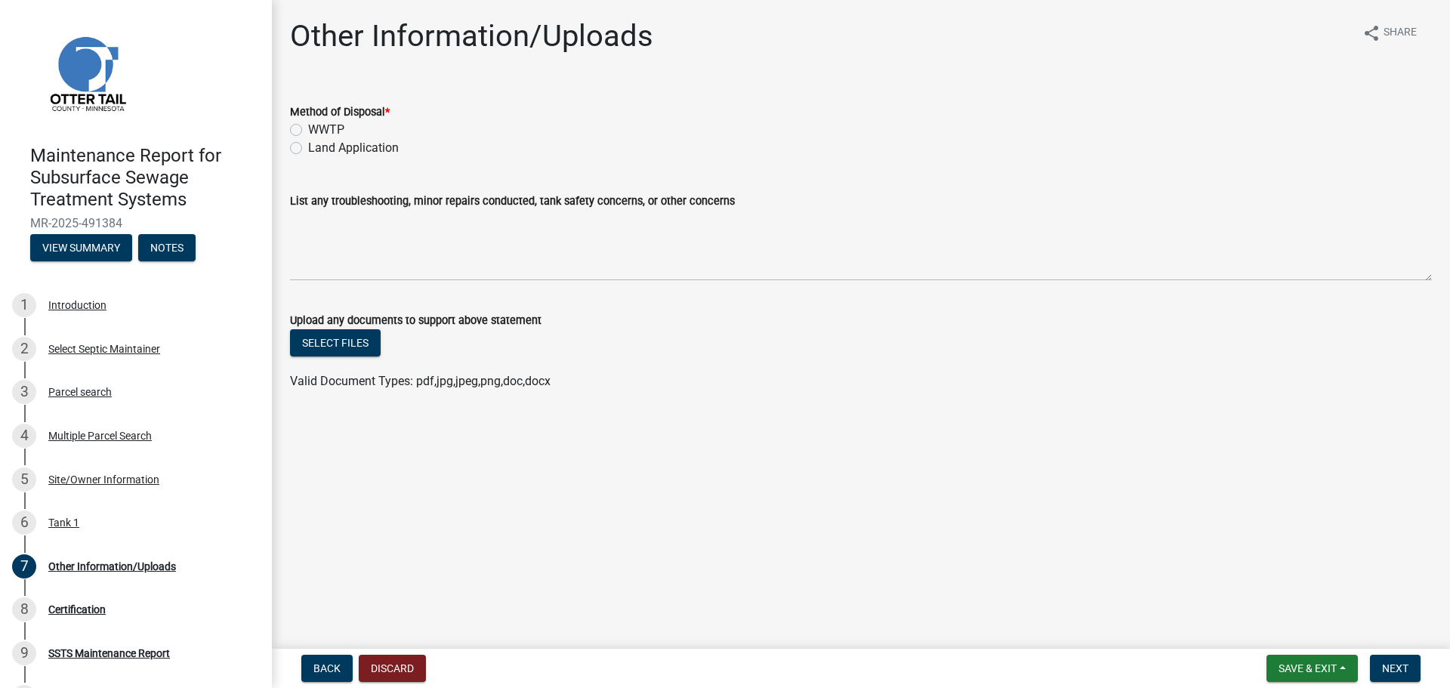
drag, startPoint x: 292, startPoint y: 144, endPoint x: 313, endPoint y: 157, distance: 24.1
click at [308, 144] on label "Land Application" at bounding box center [353, 148] width 91 height 18
click at [308, 144] on input "Land Application" at bounding box center [313, 144] width 10 height 10
radio input "true"
click at [1394, 670] on span "Next" at bounding box center [1395, 668] width 26 height 12
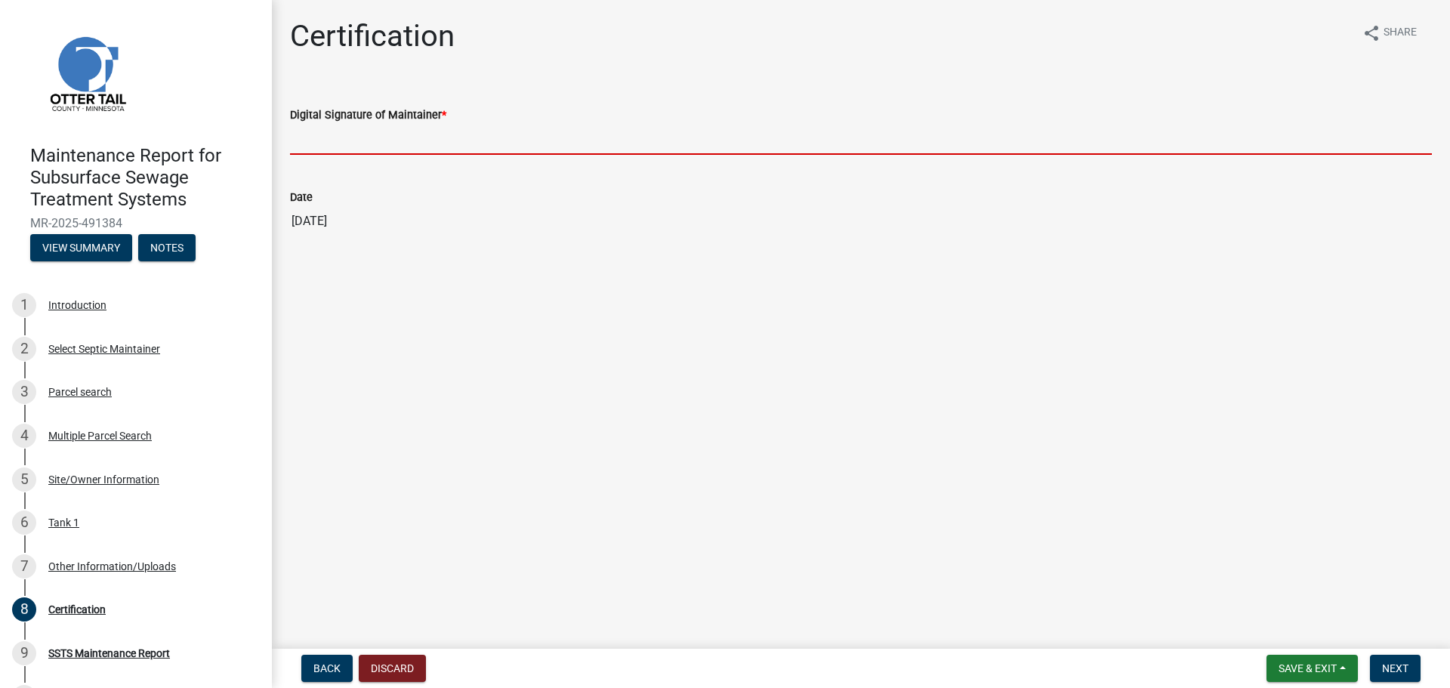
click at [365, 140] on input "Digital Signature of Maintainer *" at bounding box center [861, 139] width 1142 height 31
type input "[PERSON_NAME]"
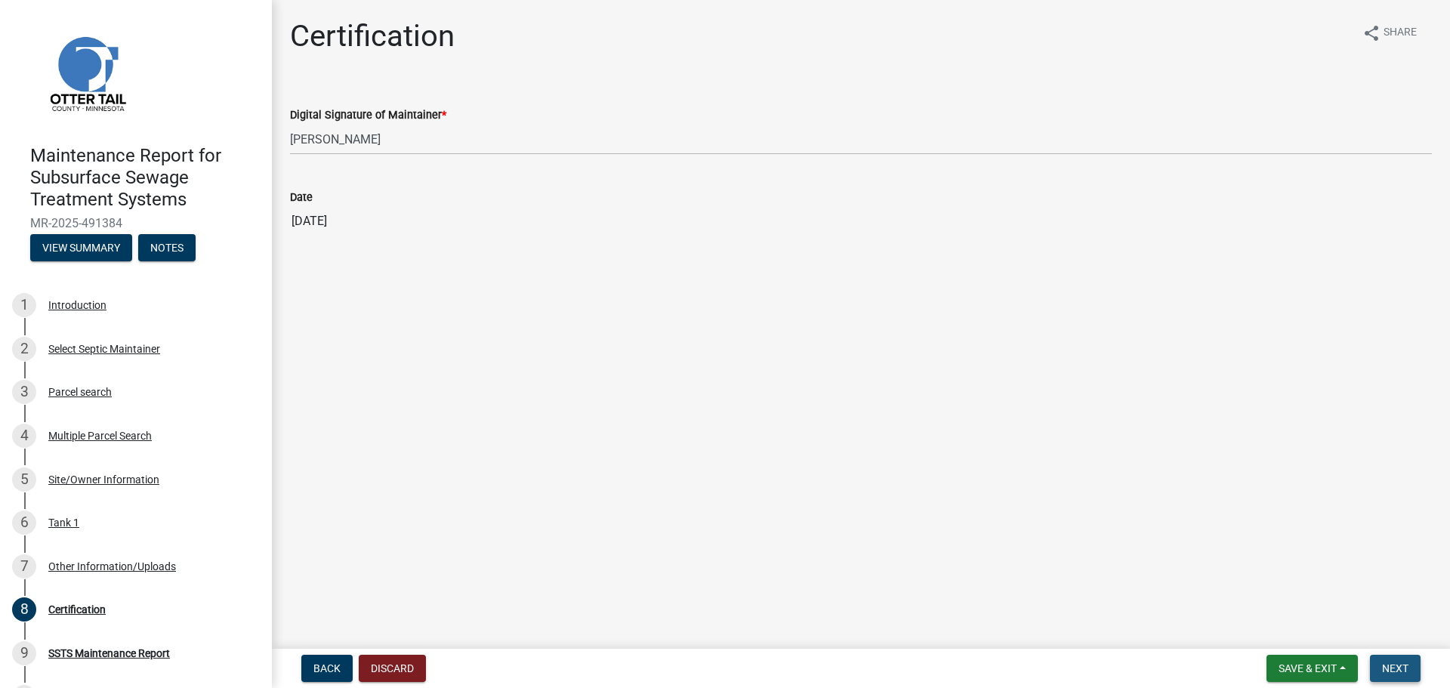
click at [1410, 677] on button "Next" at bounding box center [1395, 668] width 51 height 27
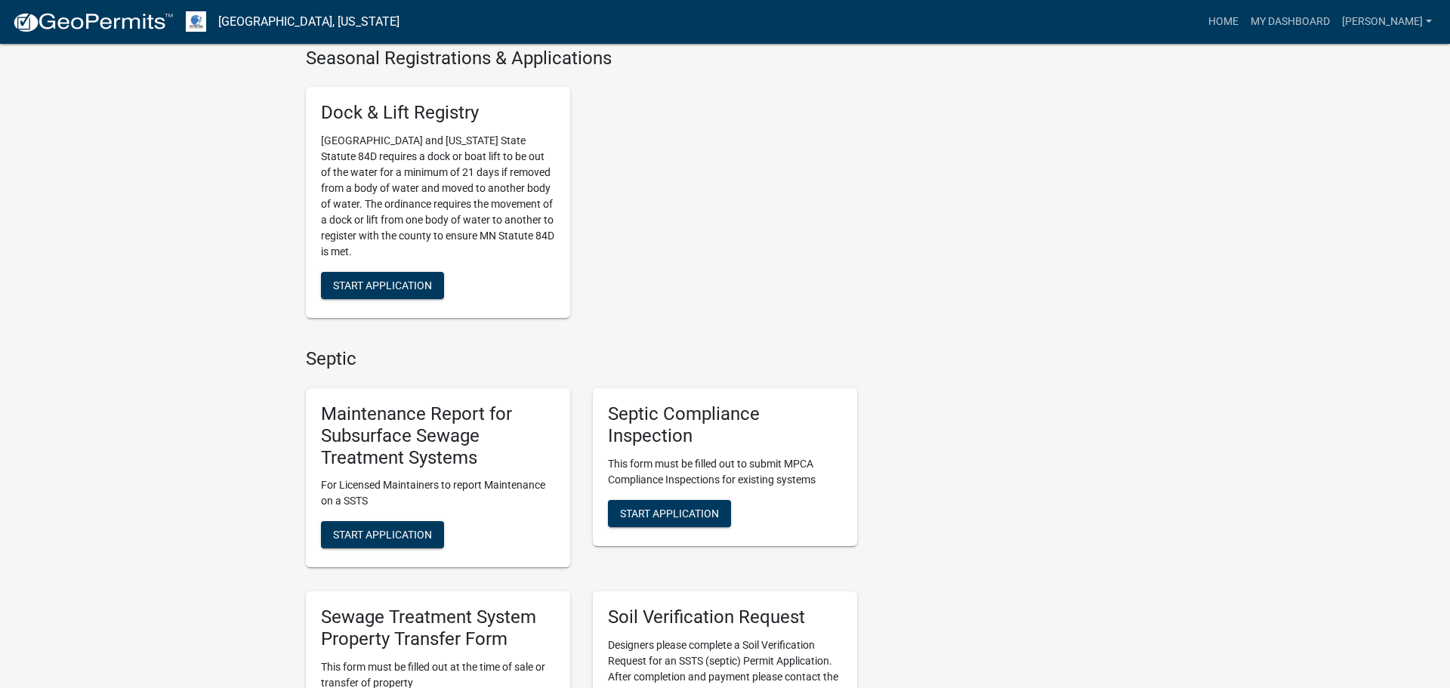
scroll to position [551, 0]
click at [380, 532] on span "Start Application" at bounding box center [382, 534] width 99 height 12
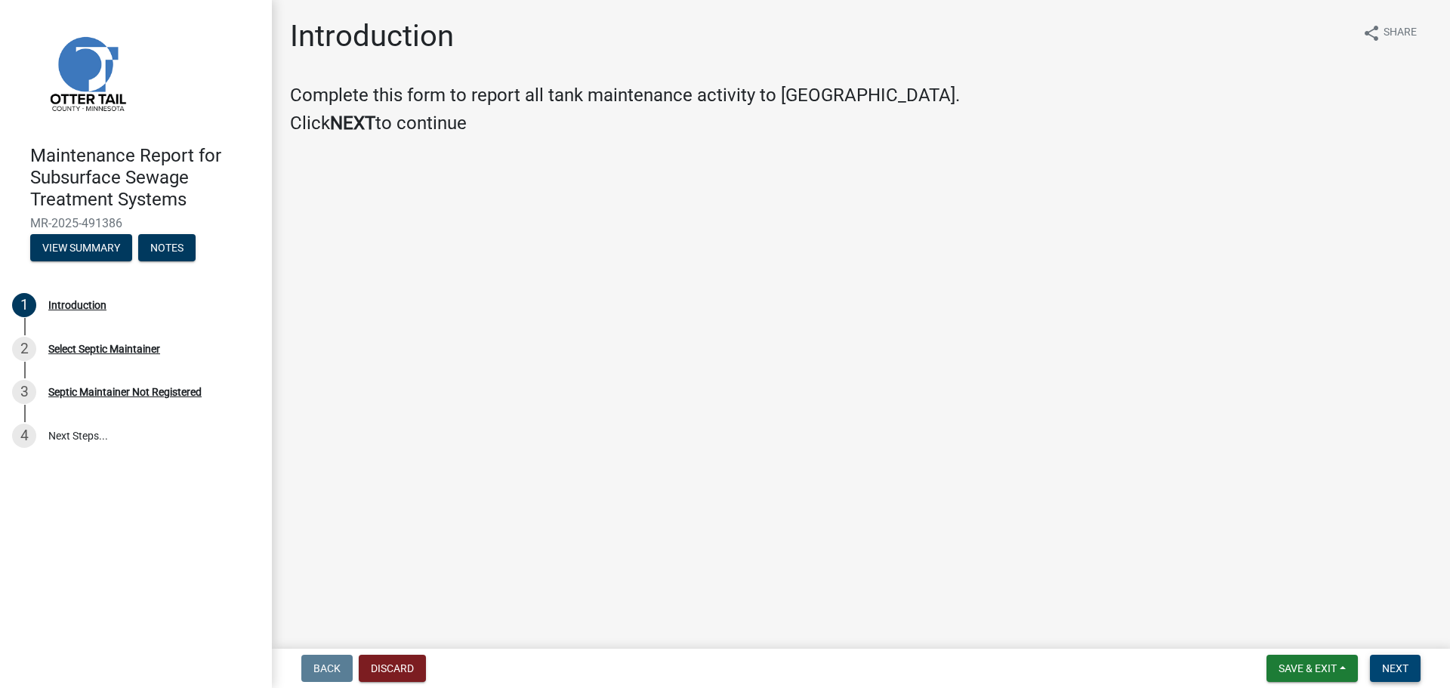
click at [1410, 665] on button "Next" at bounding box center [1395, 668] width 51 height 27
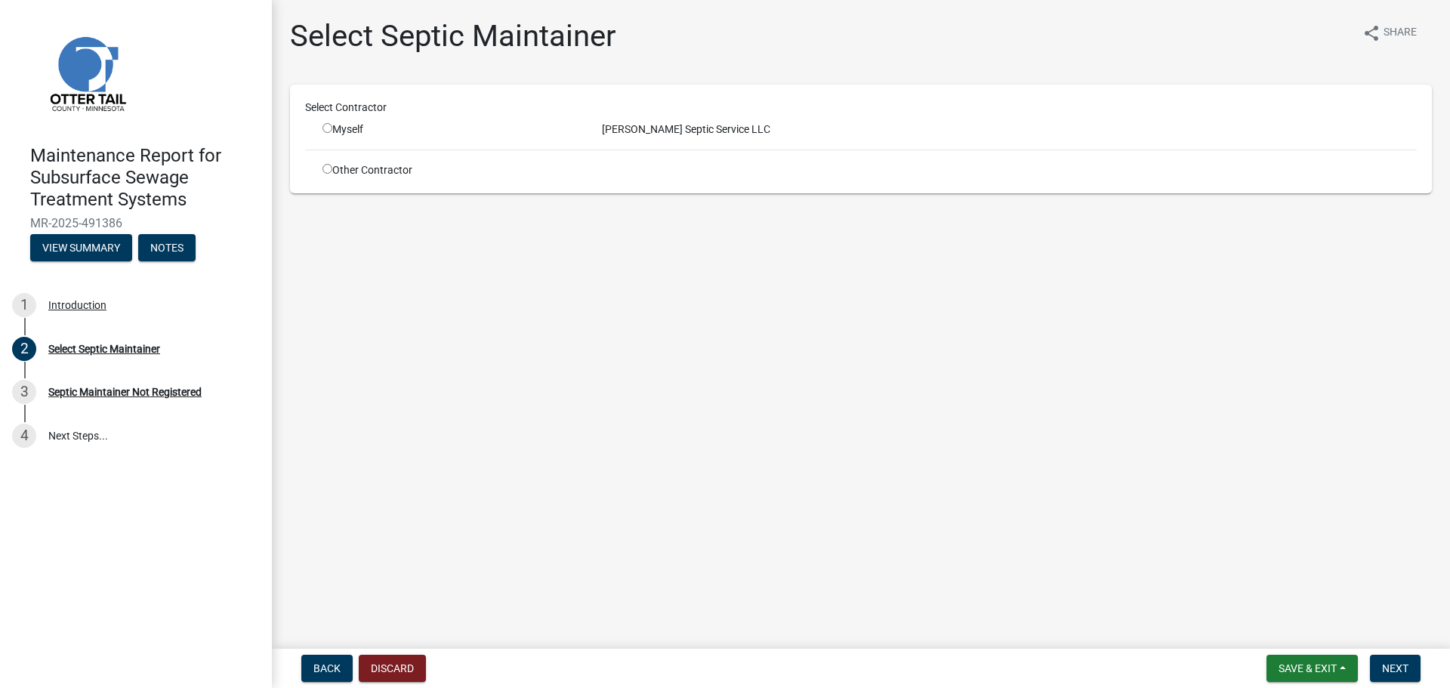
click at [322, 125] on input "radio" at bounding box center [327, 128] width 10 height 10
radio input "true"
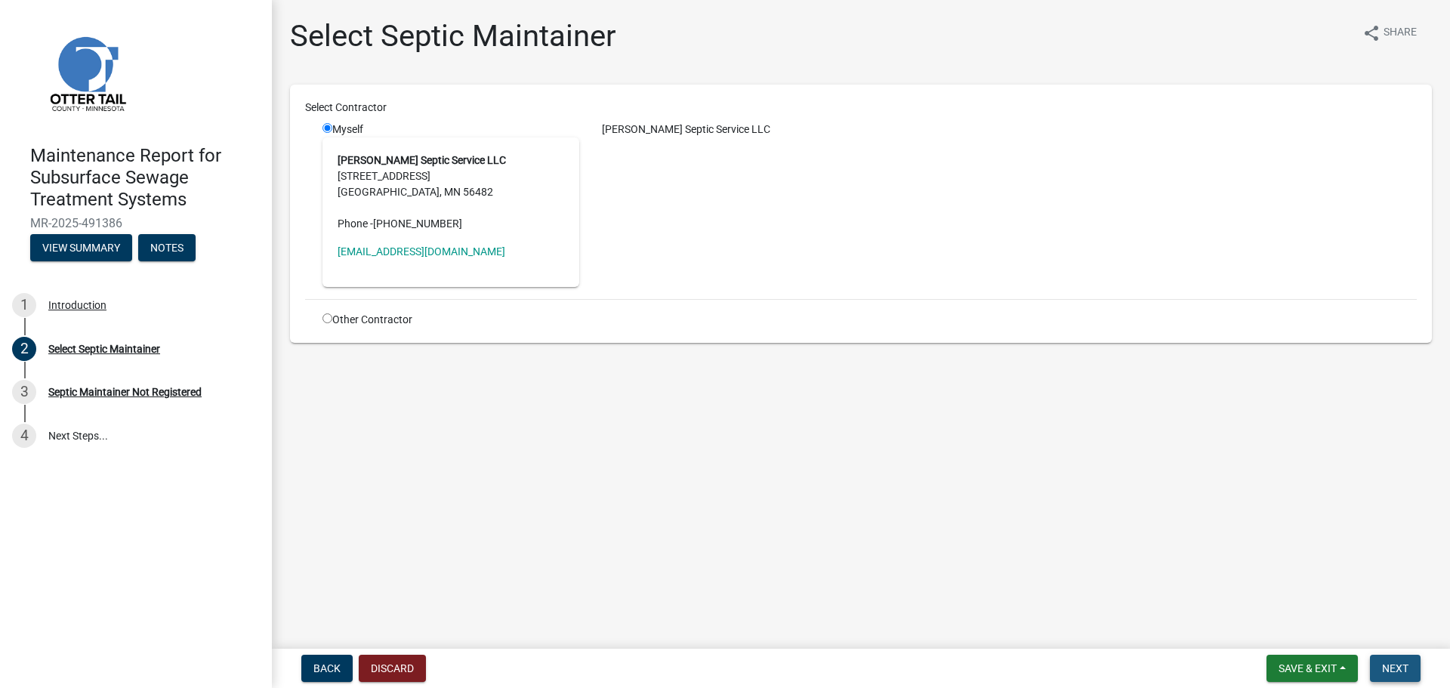
click at [1379, 665] on button "Next" at bounding box center [1395, 668] width 51 height 27
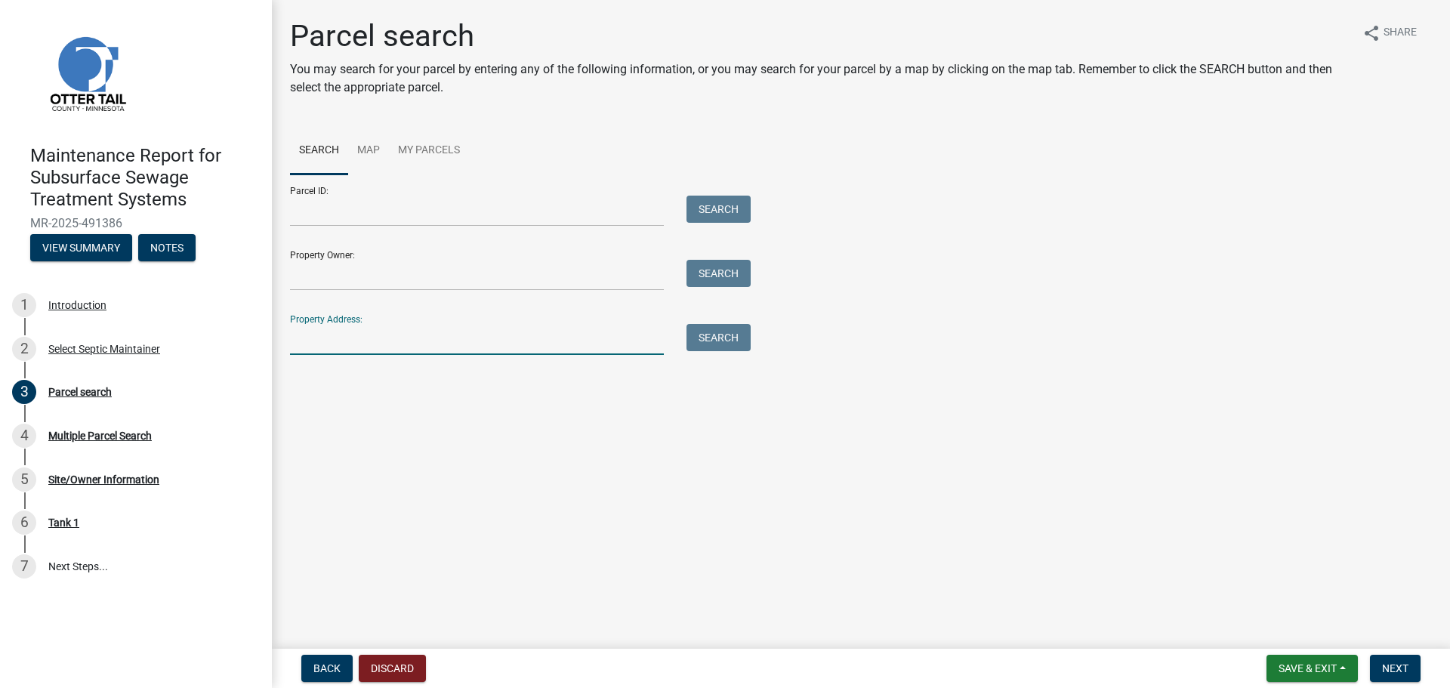
click at [471, 342] on input "Property Address:" at bounding box center [477, 339] width 374 height 31
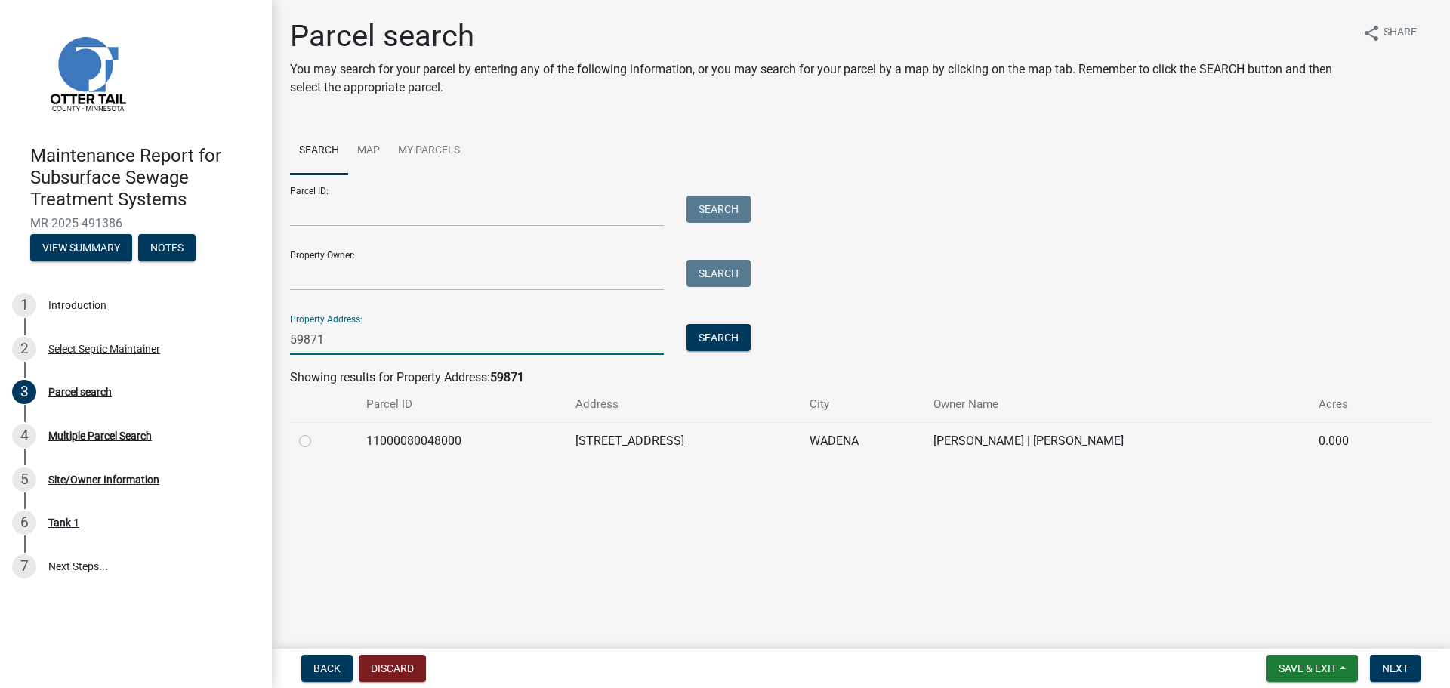
type input "59871"
click at [317, 432] on label at bounding box center [317, 432] width 0 height 0
click at [317, 438] on input "radio" at bounding box center [322, 437] width 10 height 10
radio input "true"
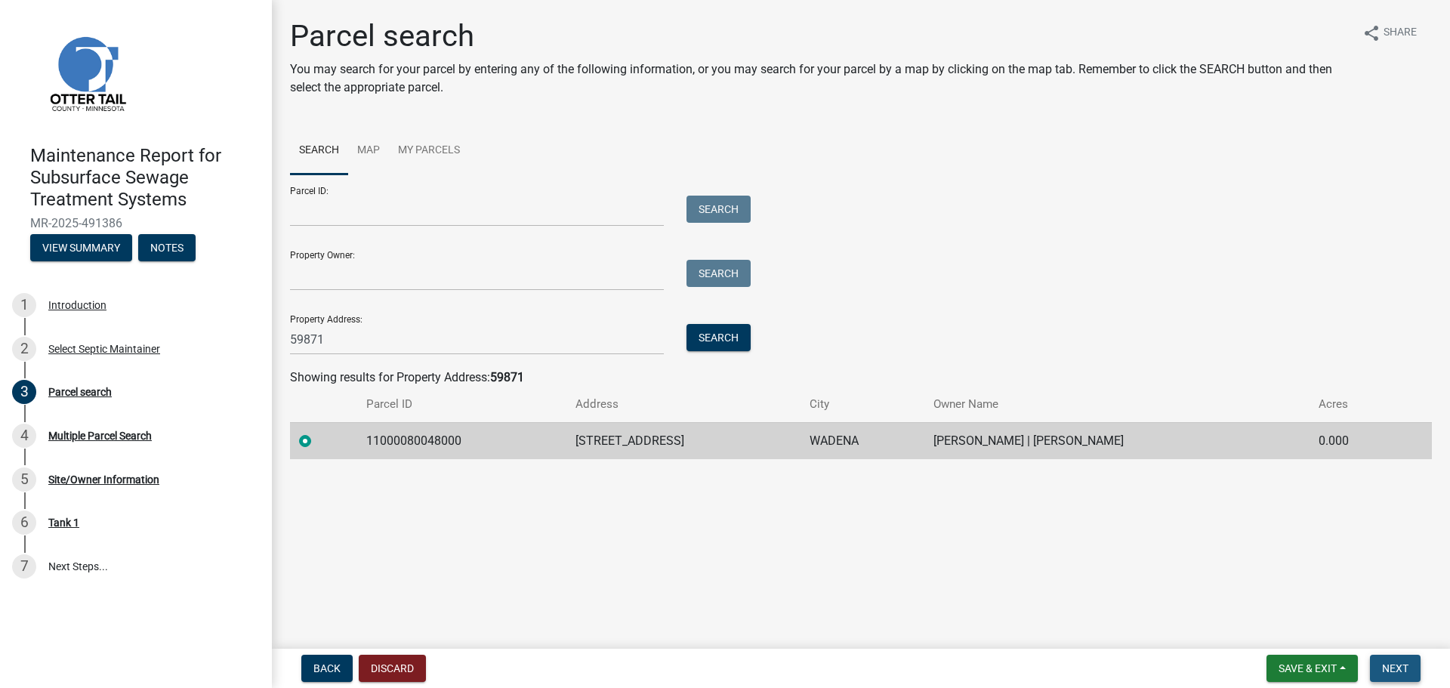
click at [1411, 667] on button "Next" at bounding box center [1395, 668] width 51 height 27
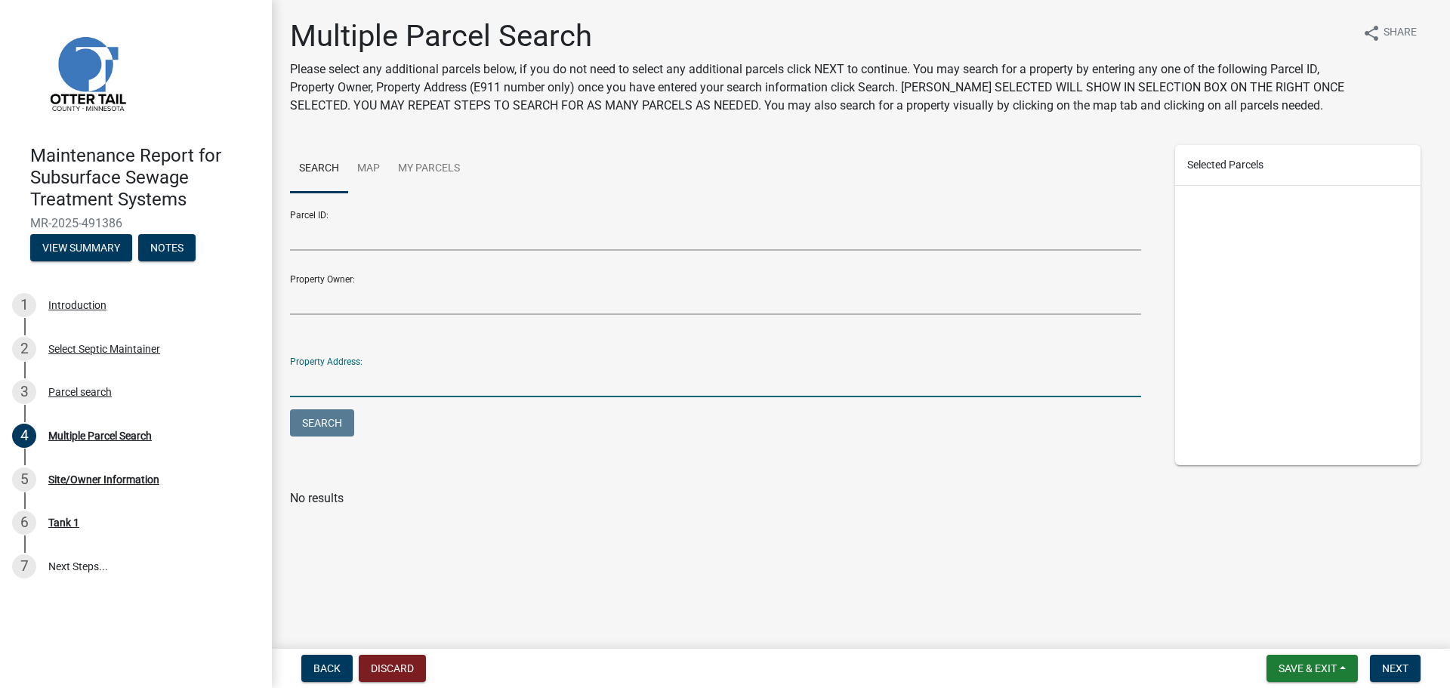
drag, startPoint x: 323, startPoint y: 381, endPoint x: 328, endPoint y: 371, distance: 10.8
click at [325, 375] on input "Property Address:" at bounding box center [715, 381] width 851 height 31
type input "59871"
click at [290, 409] on button "Search" at bounding box center [322, 422] width 64 height 27
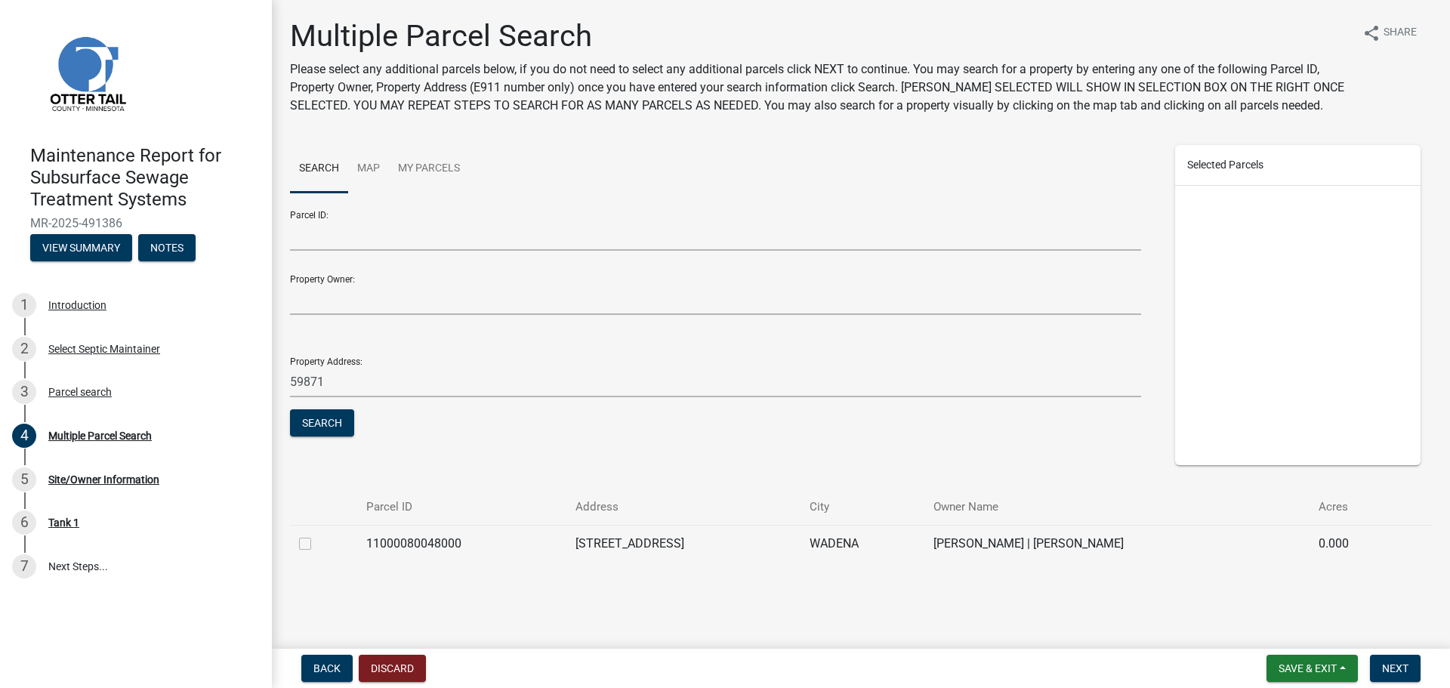
drag, startPoint x: 304, startPoint y: 543, endPoint x: 398, endPoint y: 551, distance: 94.0
click at [317, 535] on label at bounding box center [317, 535] width 0 height 0
click at [317, 542] on input "checkbox" at bounding box center [322, 540] width 10 height 10
checkbox input "true"
click at [1407, 675] on button "Next" at bounding box center [1395, 668] width 51 height 27
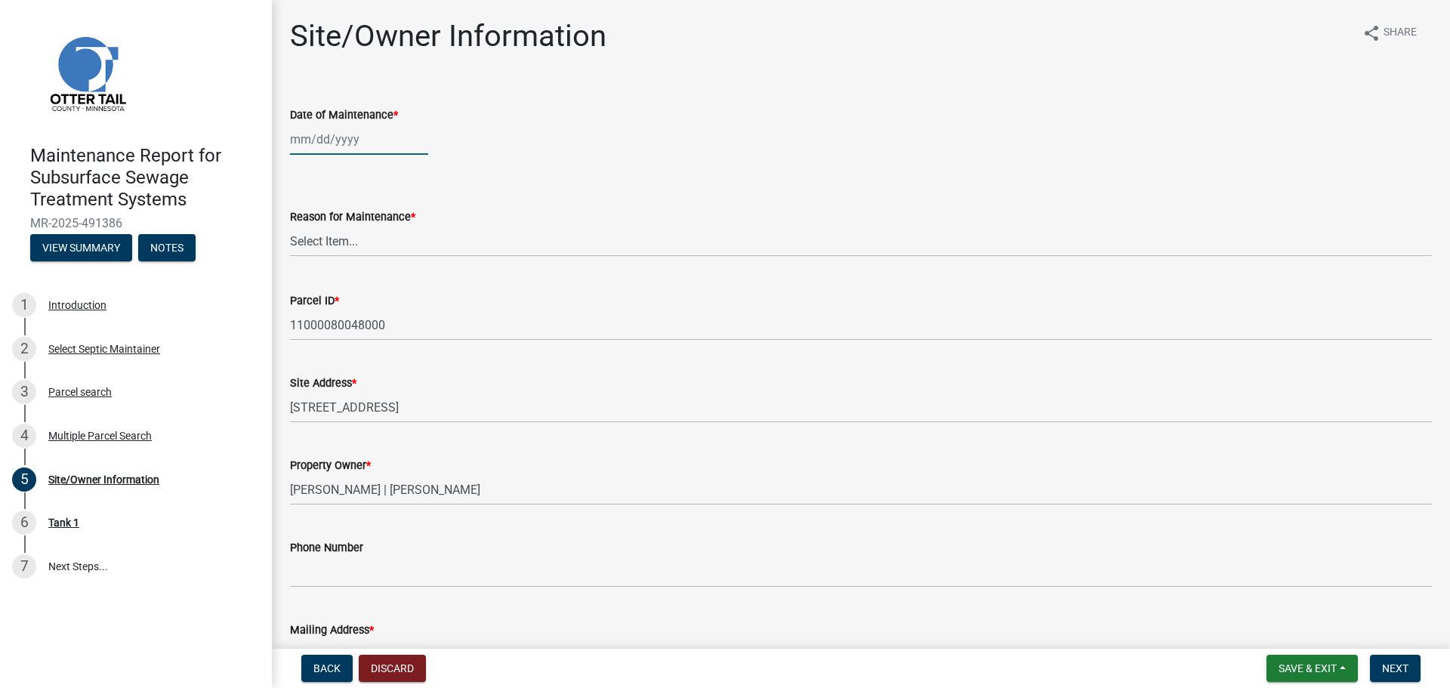
click at [334, 149] on div at bounding box center [359, 139] width 138 height 31
select select "10"
select select "2025"
click at [355, 242] on div "8" at bounding box center [353, 244] width 24 height 24
type input "[DATE]"
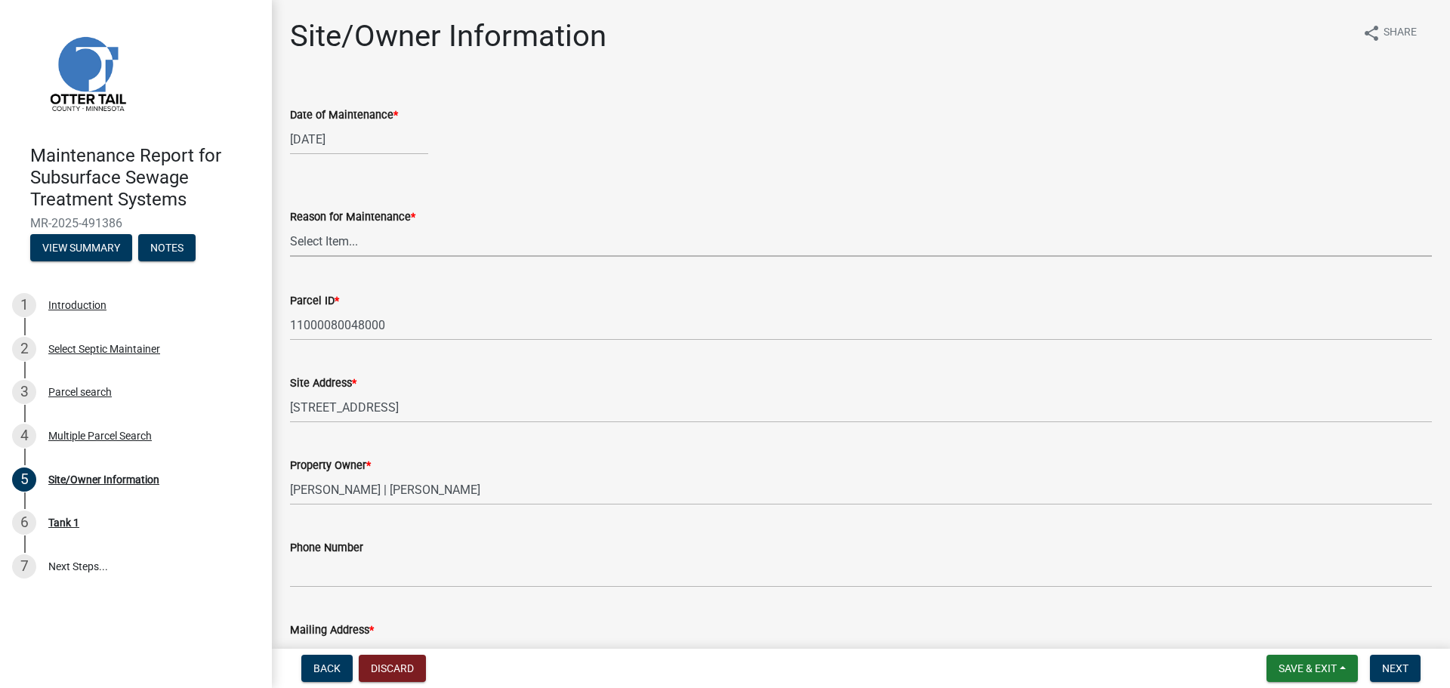
click at [355, 241] on select "Select Item... Called Routine Other" at bounding box center [861, 241] width 1142 height 31
click at [290, 226] on select "Select Item... Called Routine Other" at bounding box center [861, 241] width 1142 height 31
select select "3ac72b63-7b21-42e4-8192-806faae7a4f1"
click at [1392, 671] on span "Next" at bounding box center [1395, 668] width 26 height 12
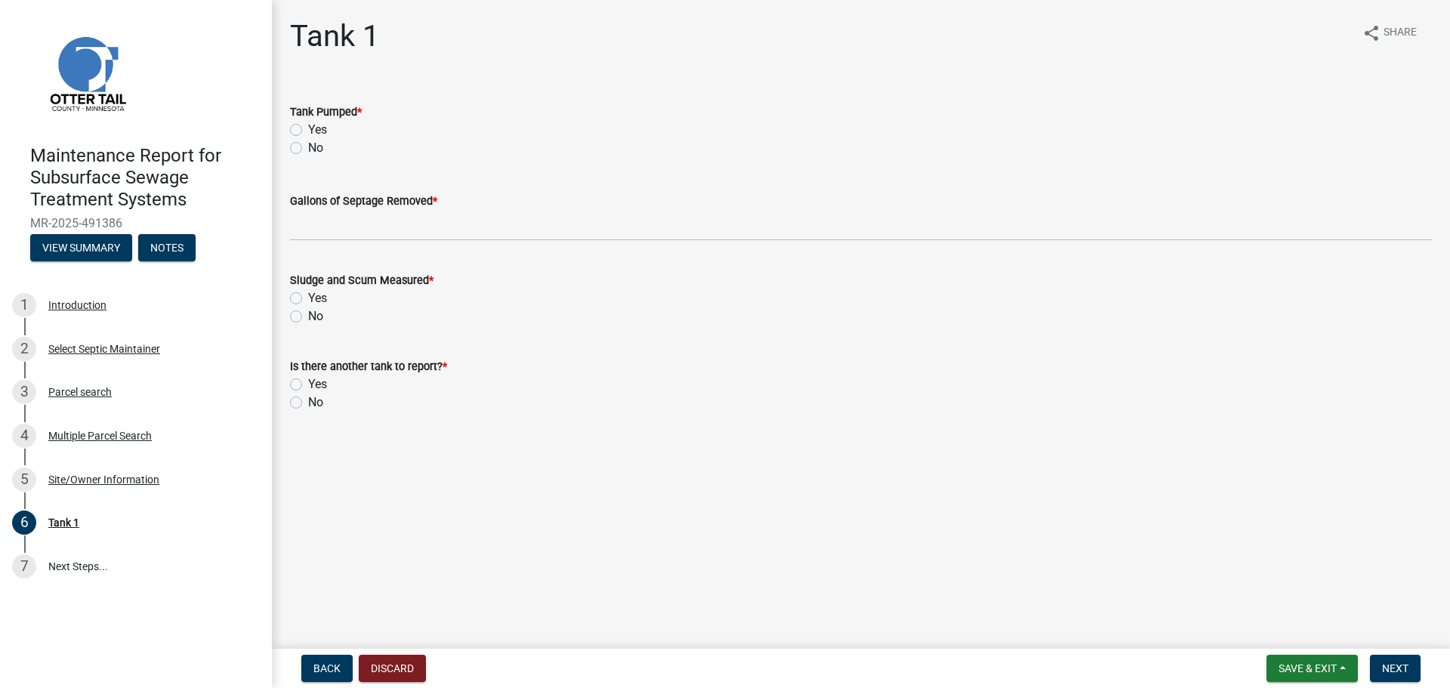
click at [308, 126] on label "Yes" at bounding box center [317, 130] width 19 height 18
click at [308, 126] on input "Yes" at bounding box center [313, 126] width 10 height 10
radio input "true"
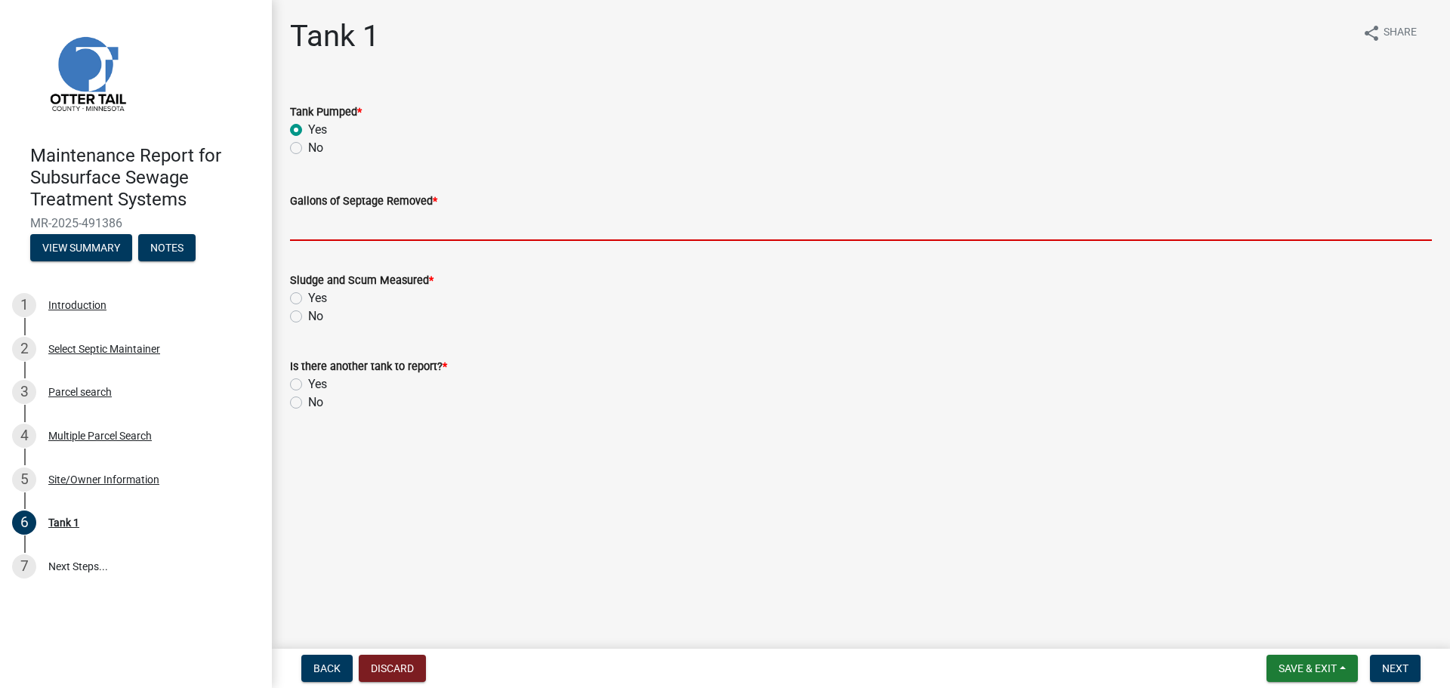
click at [309, 235] on input "Gallons of Septage Removed *" at bounding box center [861, 225] width 1142 height 31
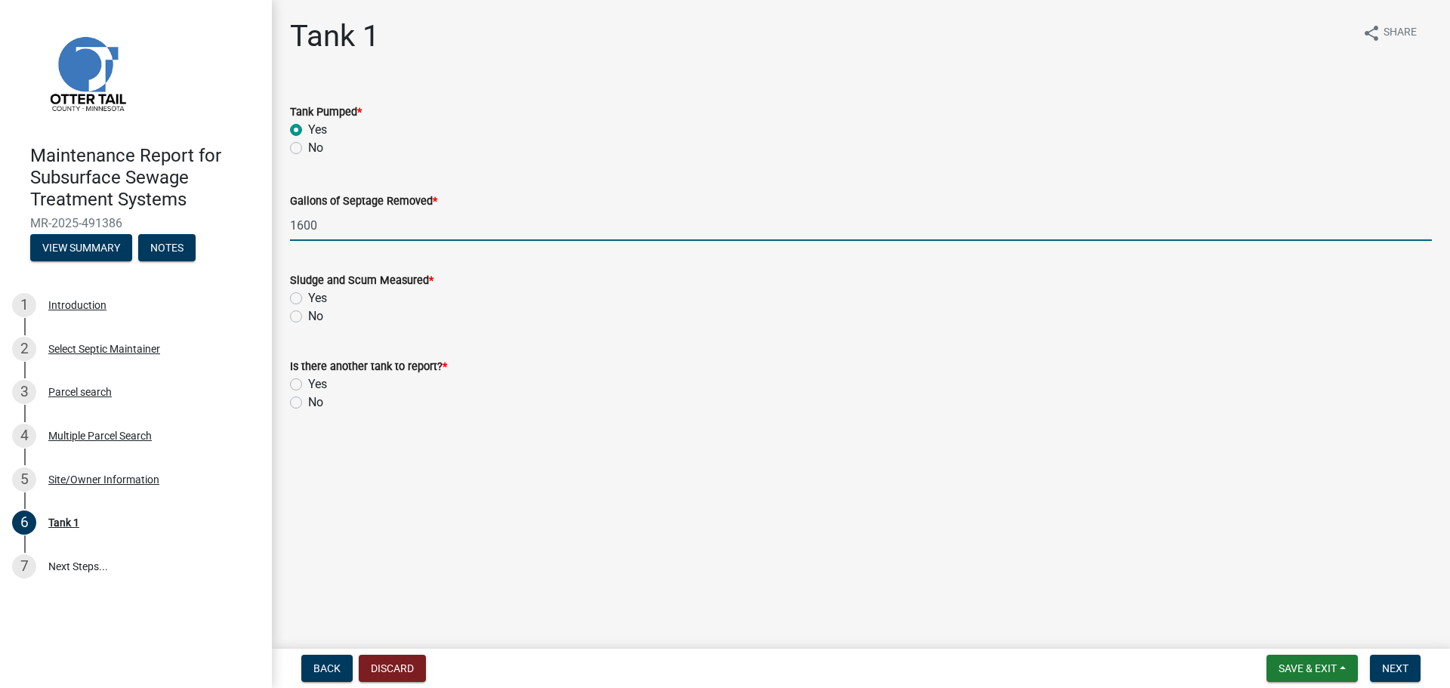
type input "1600"
click at [308, 314] on label "No" at bounding box center [315, 316] width 15 height 18
click at [308, 314] on input "No" at bounding box center [313, 312] width 10 height 10
radio input "true"
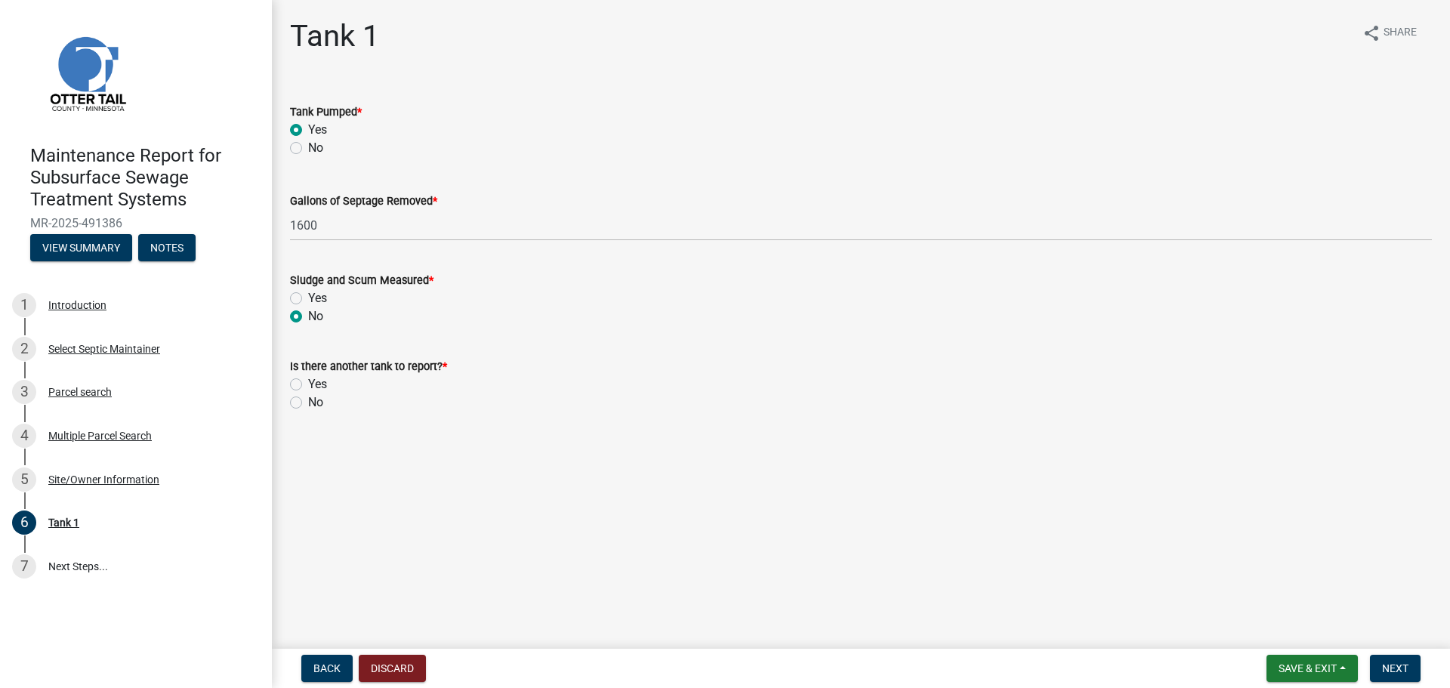
click at [308, 399] on label "No" at bounding box center [315, 402] width 15 height 18
click at [308, 399] on input "No" at bounding box center [313, 398] width 10 height 10
radio input "true"
click at [1410, 670] on button "Next" at bounding box center [1395, 668] width 51 height 27
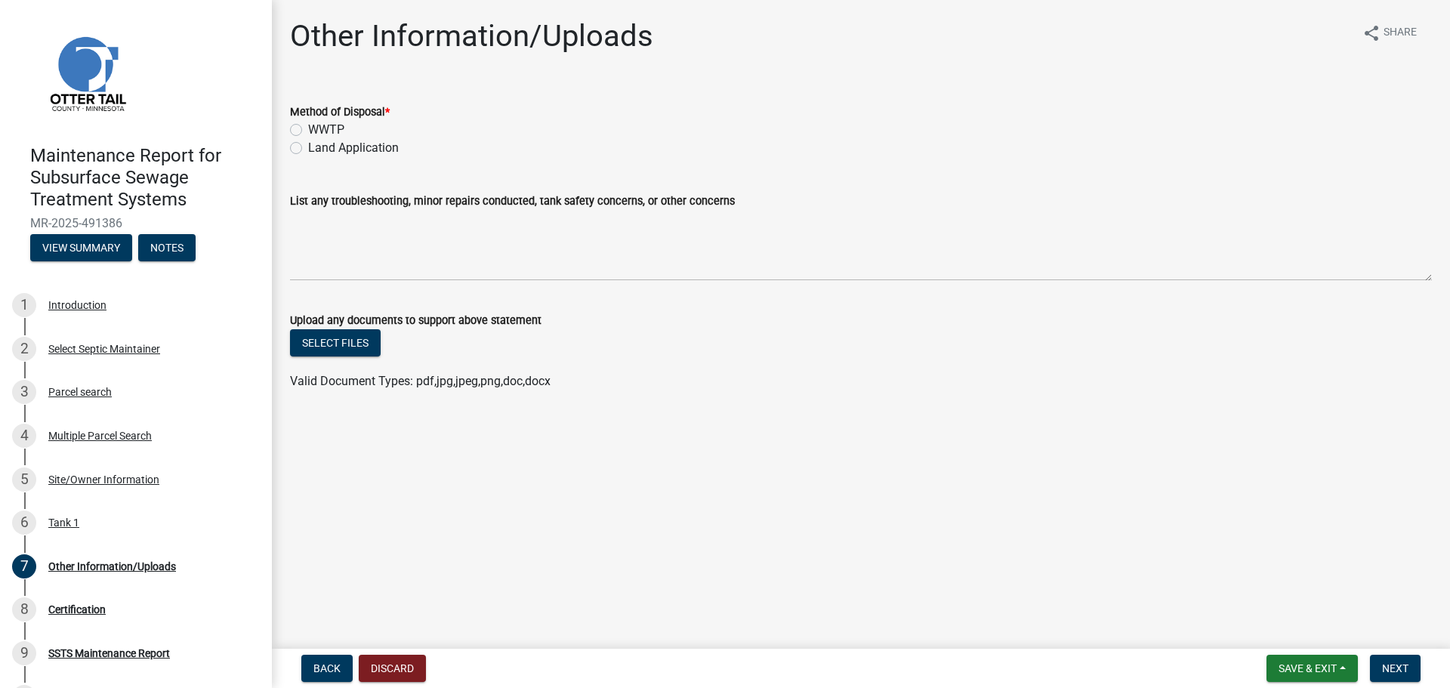
click at [308, 146] on label "Land Application" at bounding box center [353, 148] width 91 height 18
click at [308, 146] on input "Land Application" at bounding box center [313, 144] width 10 height 10
radio input "true"
click at [1385, 677] on button "Next" at bounding box center [1395, 668] width 51 height 27
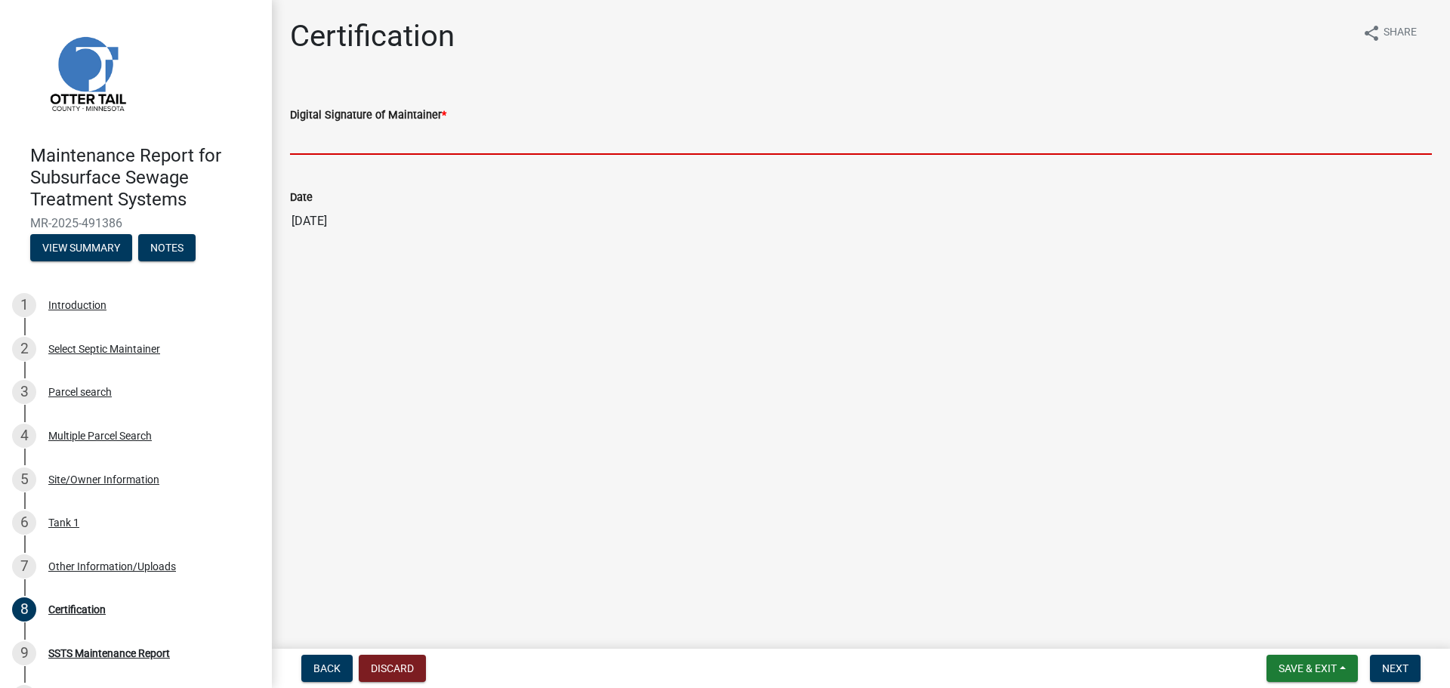
click at [307, 137] on input "Digital Signature of Maintainer *" at bounding box center [861, 139] width 1142 height 31
type input "[PERSON_NAME]"
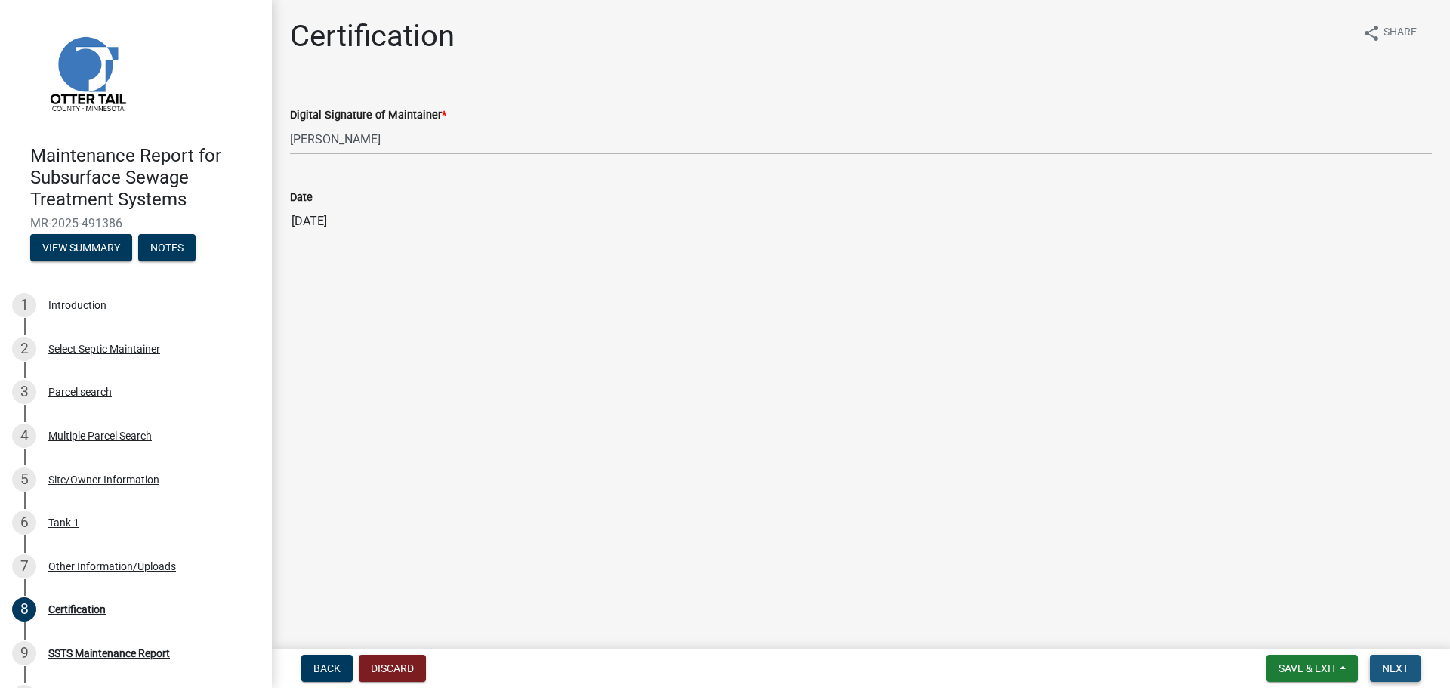
click at [1405, 670] on span "Next" at bounding box center [1395, 668] width 26 height 12
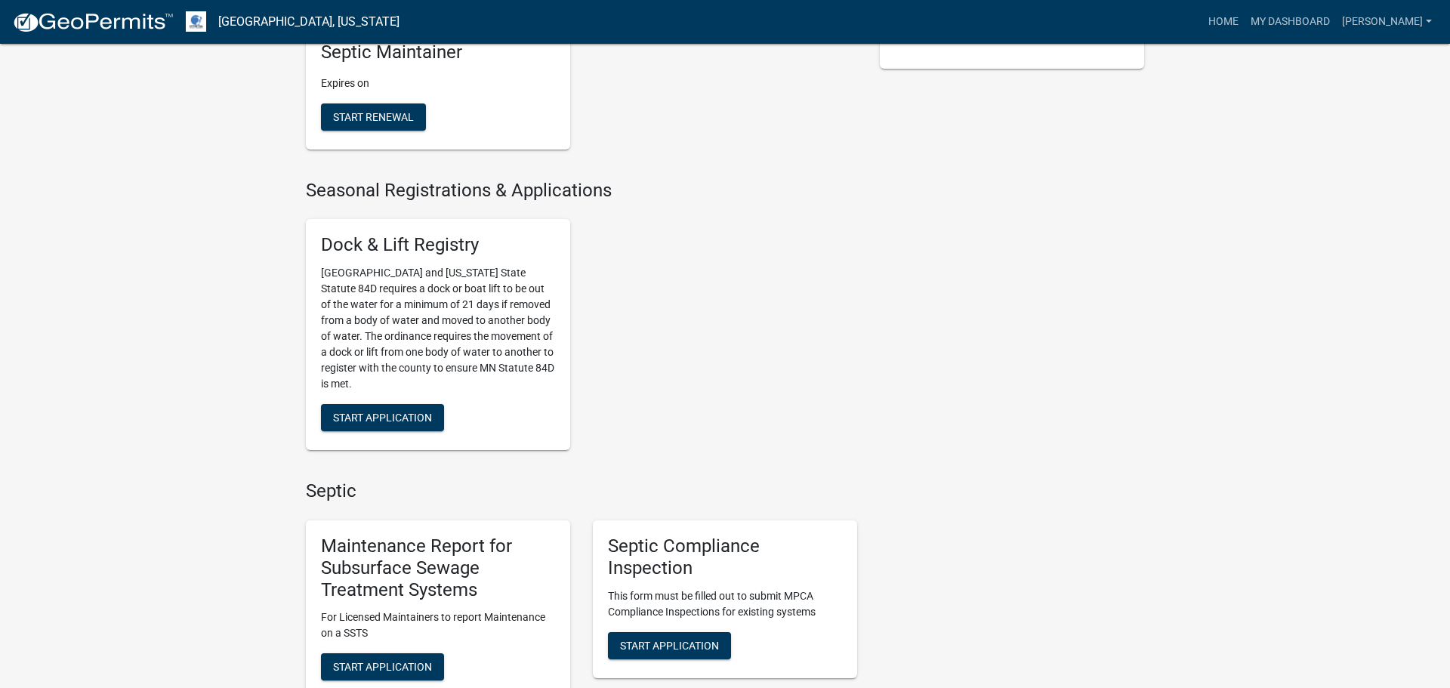
scroll to position [427, 0]
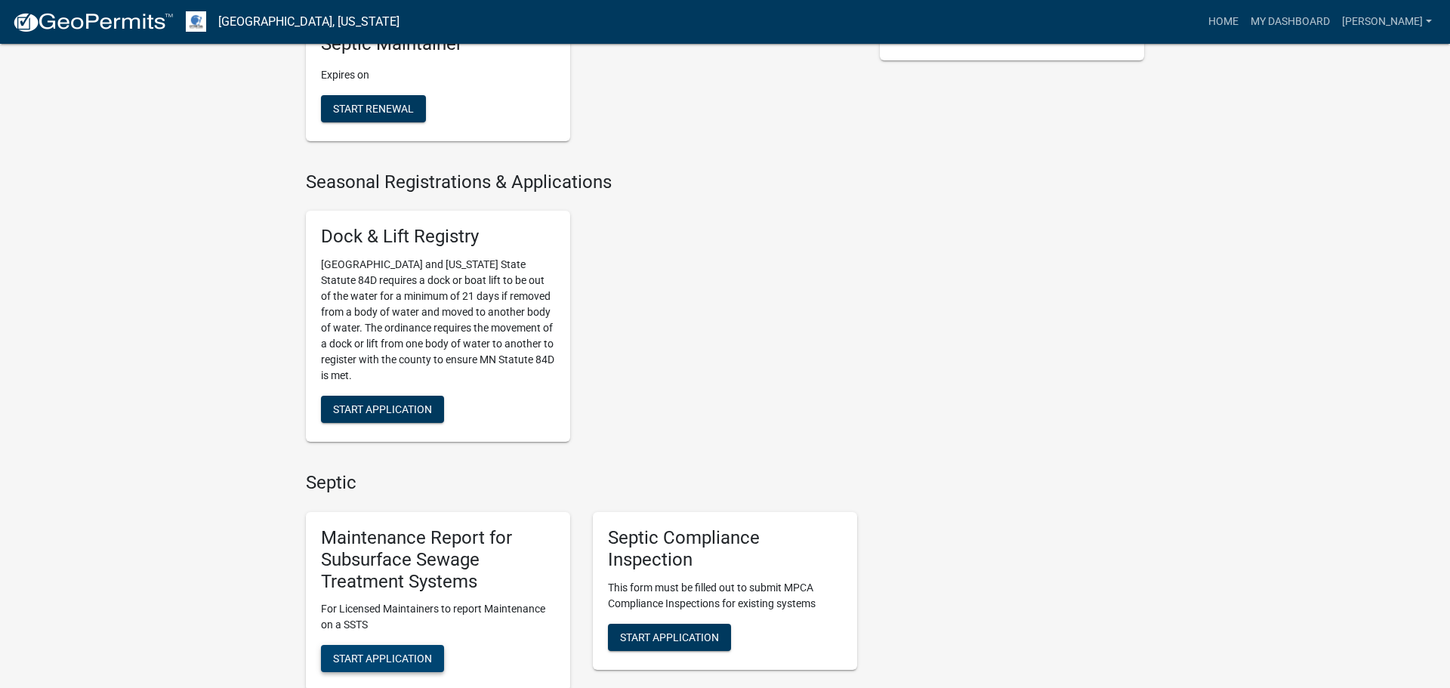
click at [388, 658] on span "Start Application" at bounding box center [382, 658] width 99 height 12
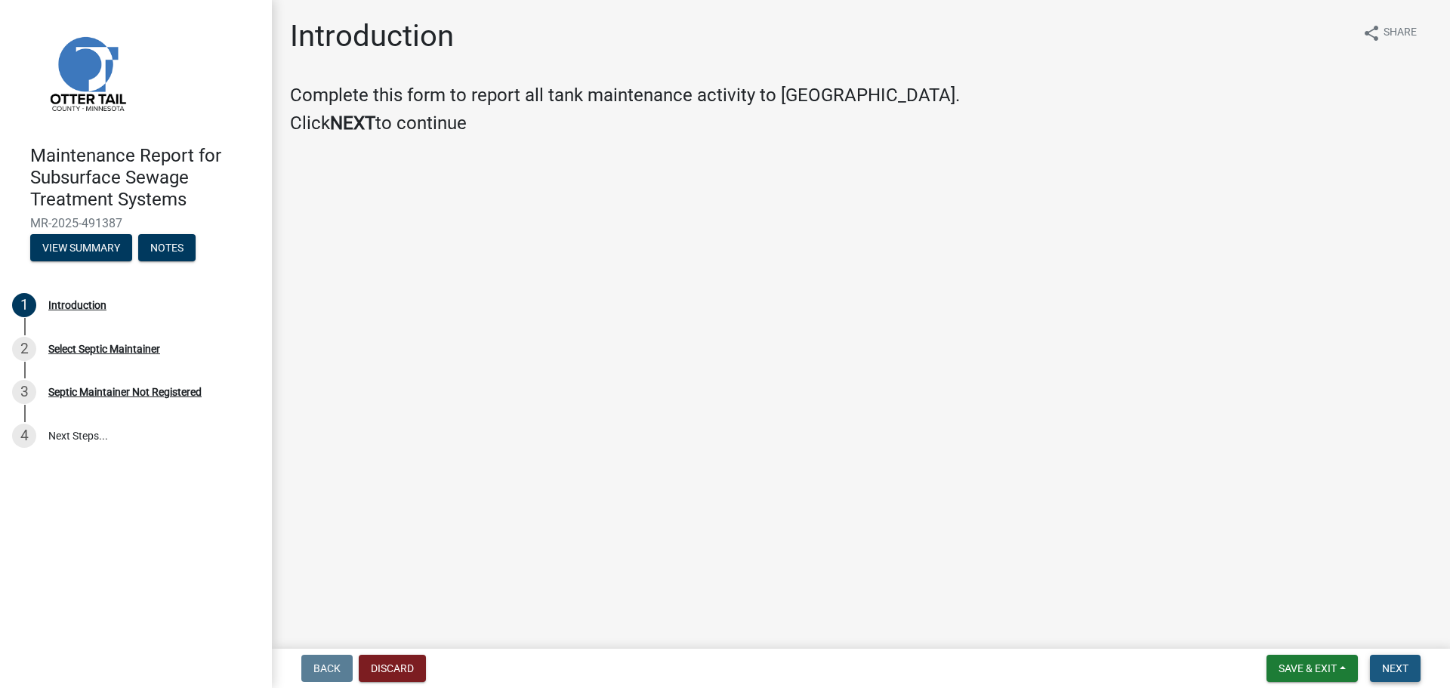
click at [1398, 666] on span "Next" at bounding box center [1395, 668] width 26 height 12
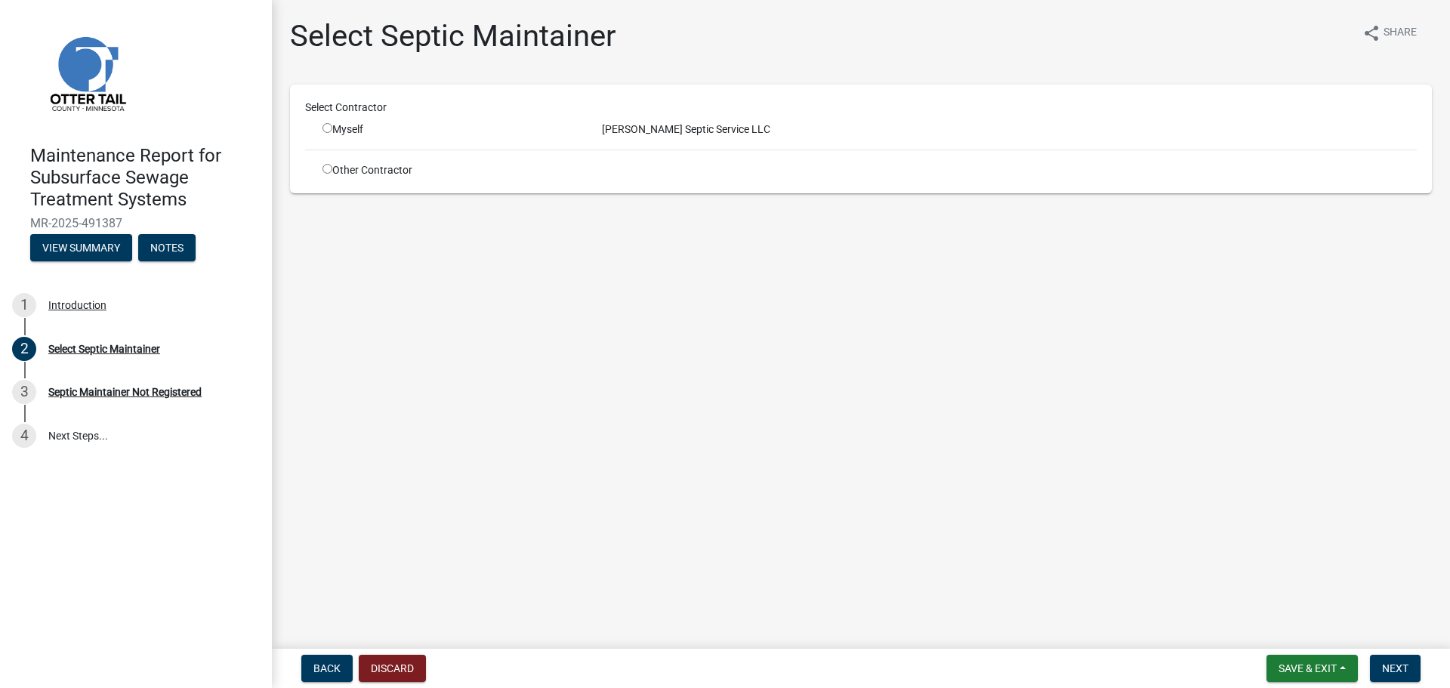
drag, startPoint x: 325, startPoint y: 128, endPoint x: 327, endPoint y: 135, distance: 7.9
click at [325, 128] on input "radio" at bounding box center [327, 128] width 10 height 10
radio input "true"
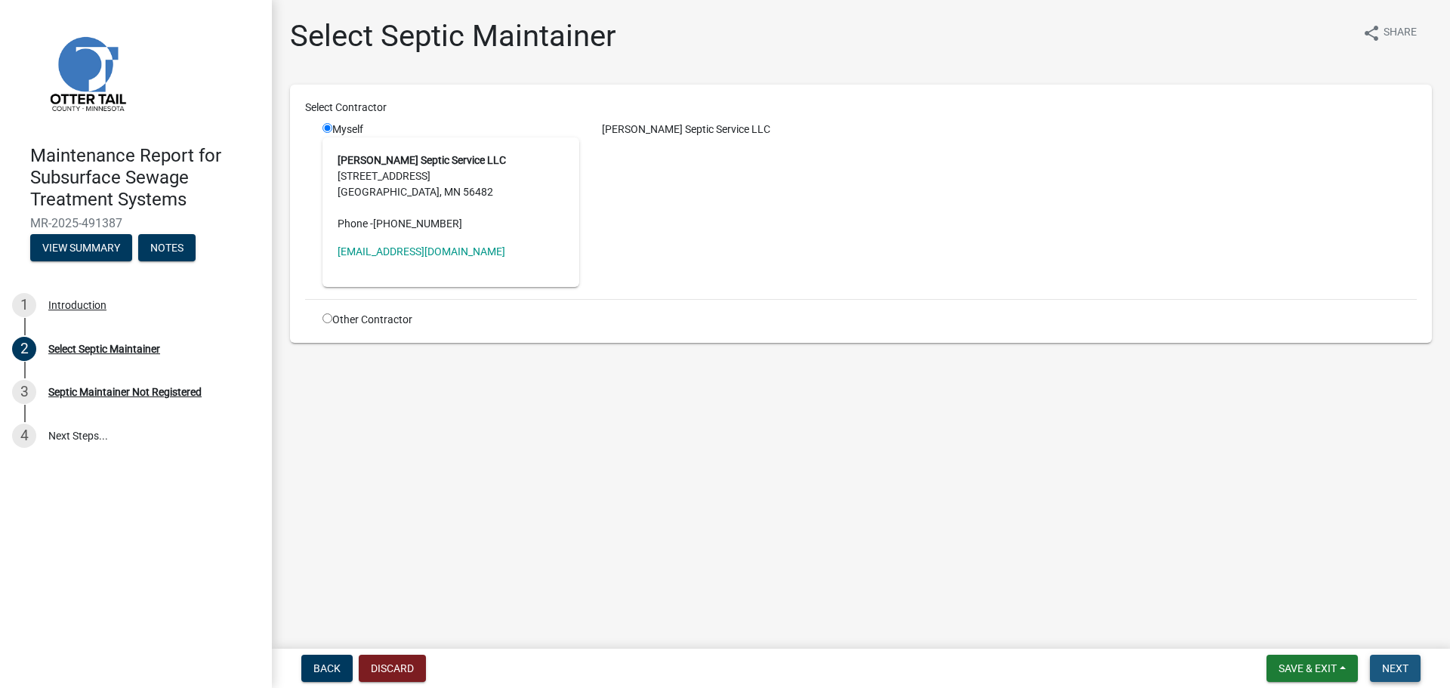
click at [1392, 671] on span "Next" at bounding box center [1395, 668] width 26 height 12
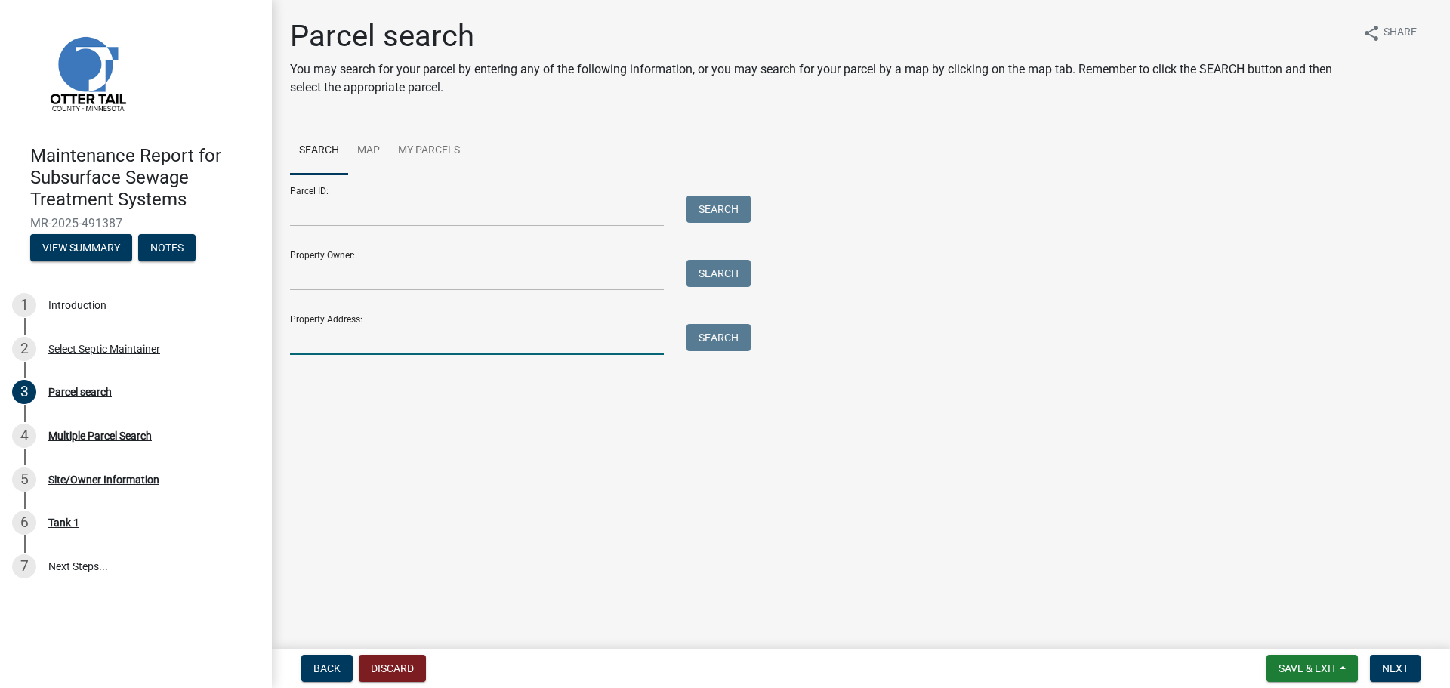
click at [450, 348] on input "Property Address:" at bounding box center [477, 339] width 374 height 31
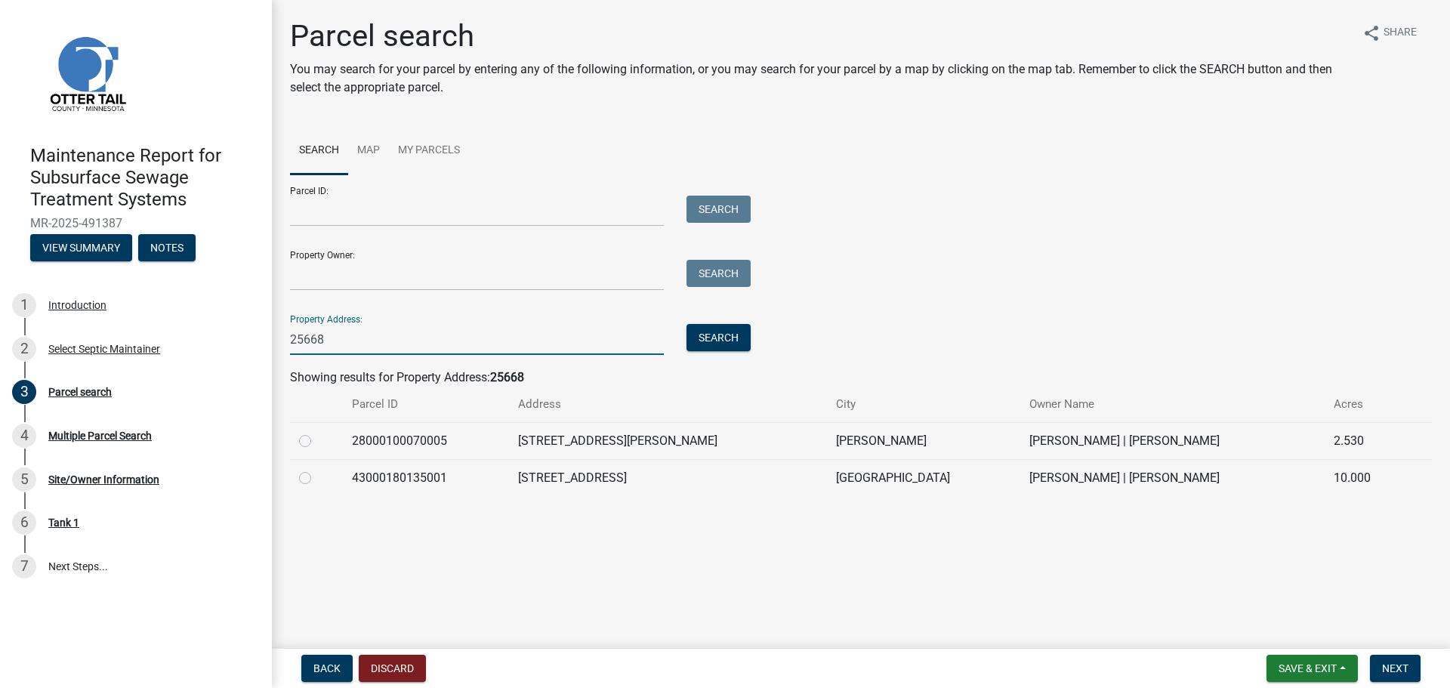
type input "25668"
click at [317, 469] on label at bounding box center [317, 469] width 0 height 0
click at [317, 479] on input "radio" at bounding box center [322, 474] width 10 height 10
radio input "true"
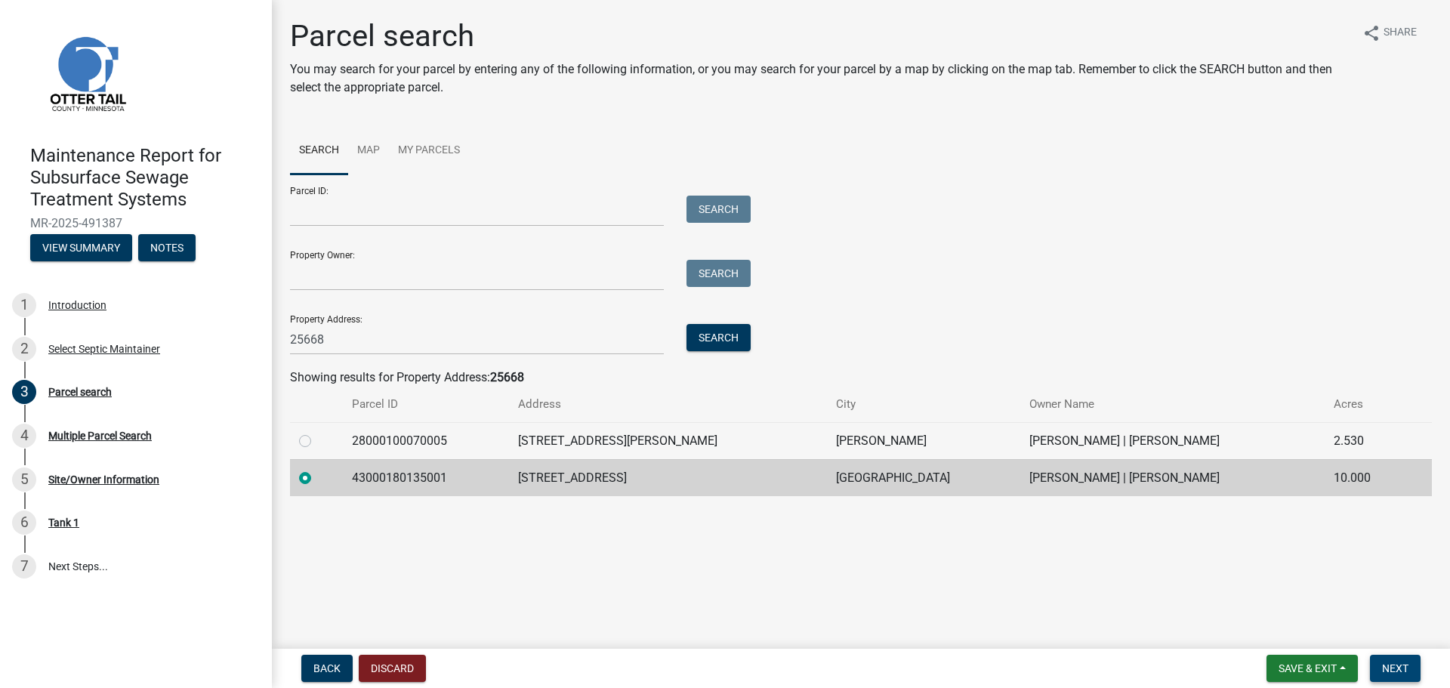
click at [1404, 673] on span "Next" at bounding box center [1395, 668] width 26 height 12
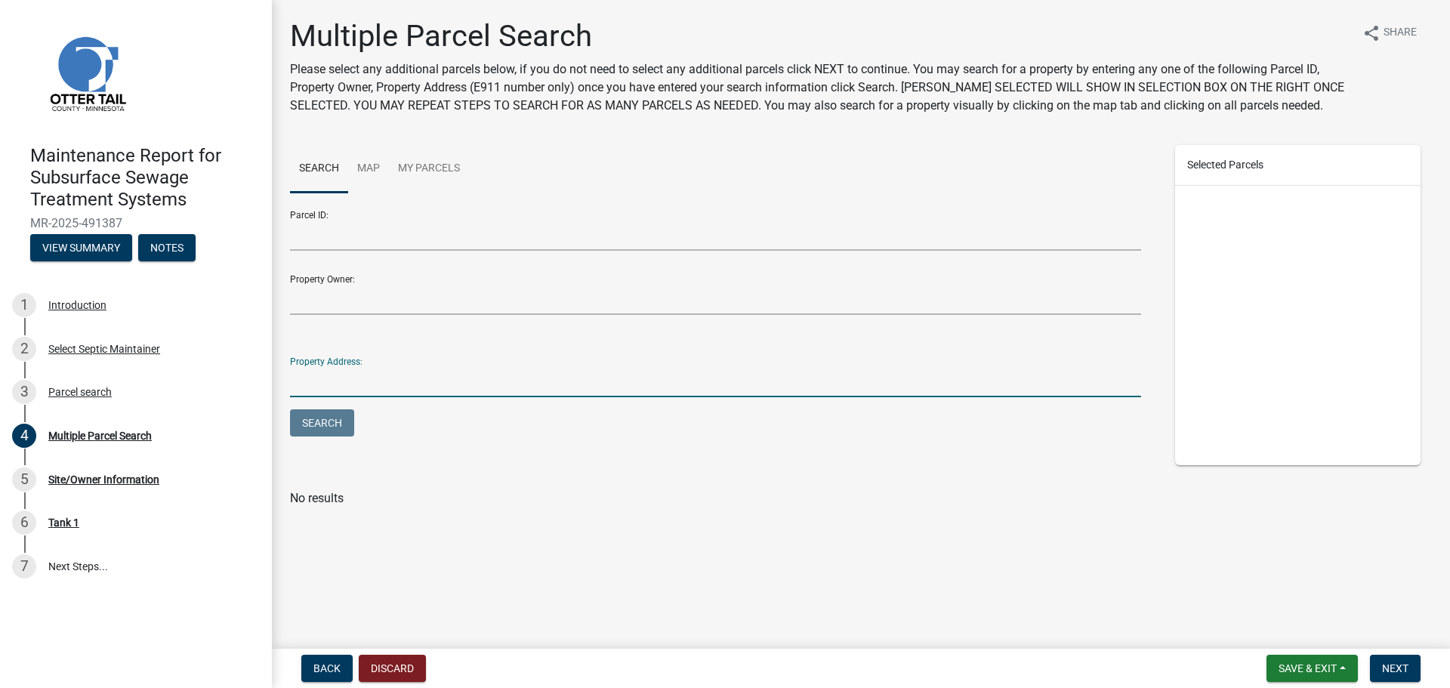
click at [485, 382] on input "Property Address:" at bounding box center [715, 381] width 851 height 31
type input "25668"
click at [290, 409] on button "Search" at bounding box center [322, 422] width 64 height 27
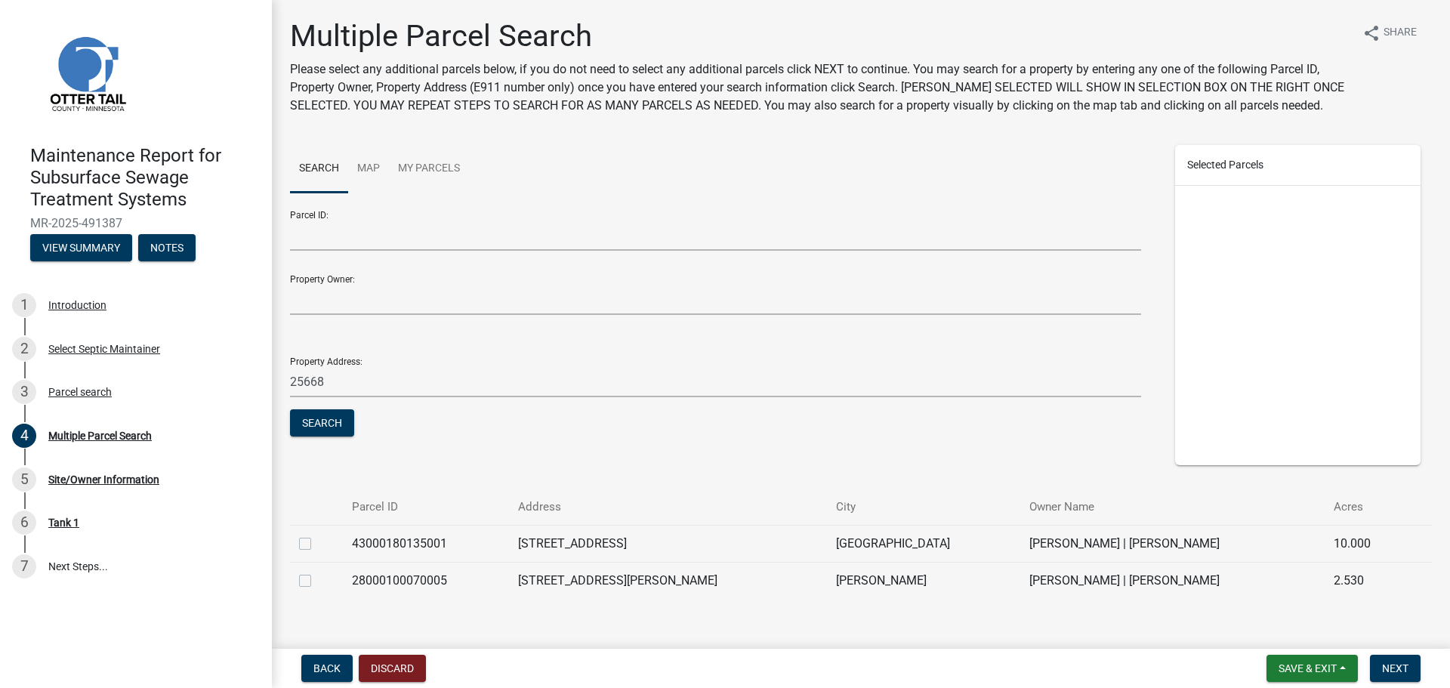
click at [317, 535] on label at bounding box center [317, 535] width 0 height 0
click at [317, 544] on input "checkbox" at bounding box center [322, 540] width 10 height 10
checkbox input "true"
click at [1401, 666] on span "Next" at bounding box center [1395, 668] width 26 height 12
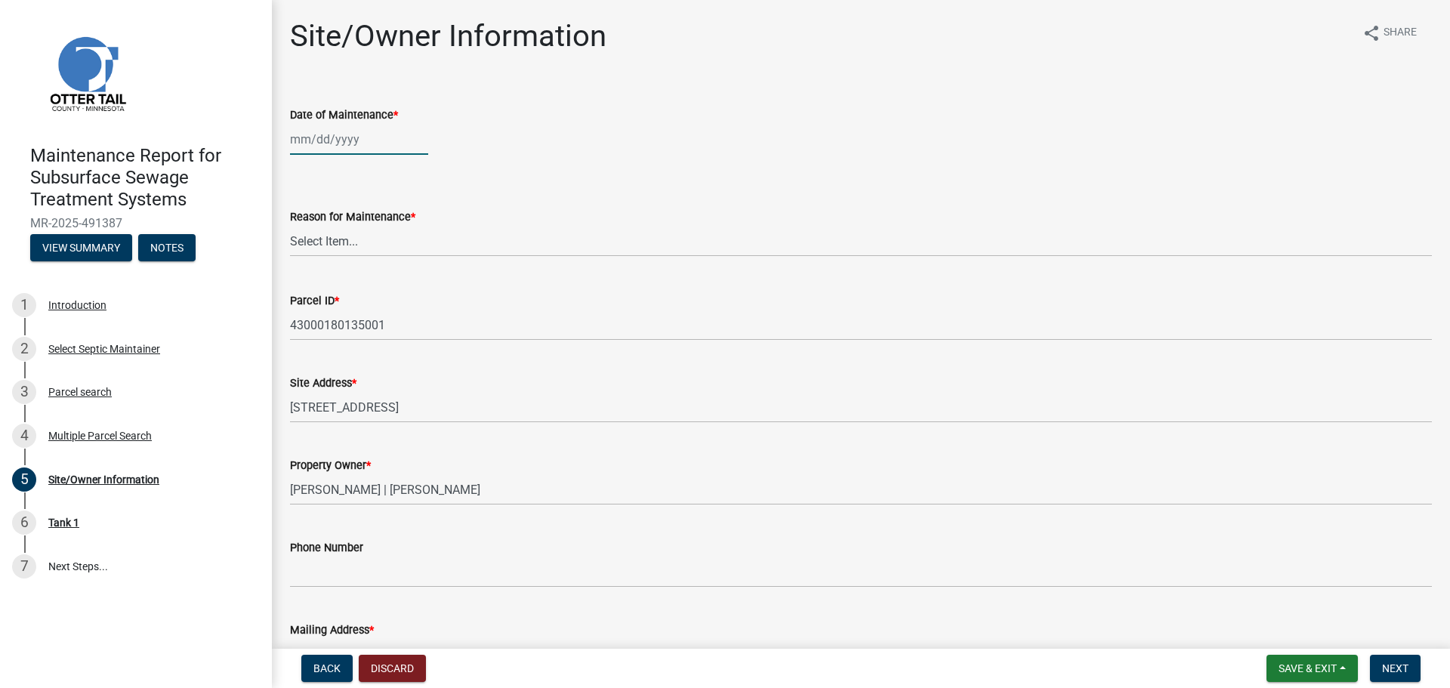
click at [311, 137] on div at bounding box center [359, 139] width 138 height 31
select select "10"
select select "2025"
click at [350, 242] on div "8" at bounding box center [353, 244] width 24 height 24
type input "[DATE]"
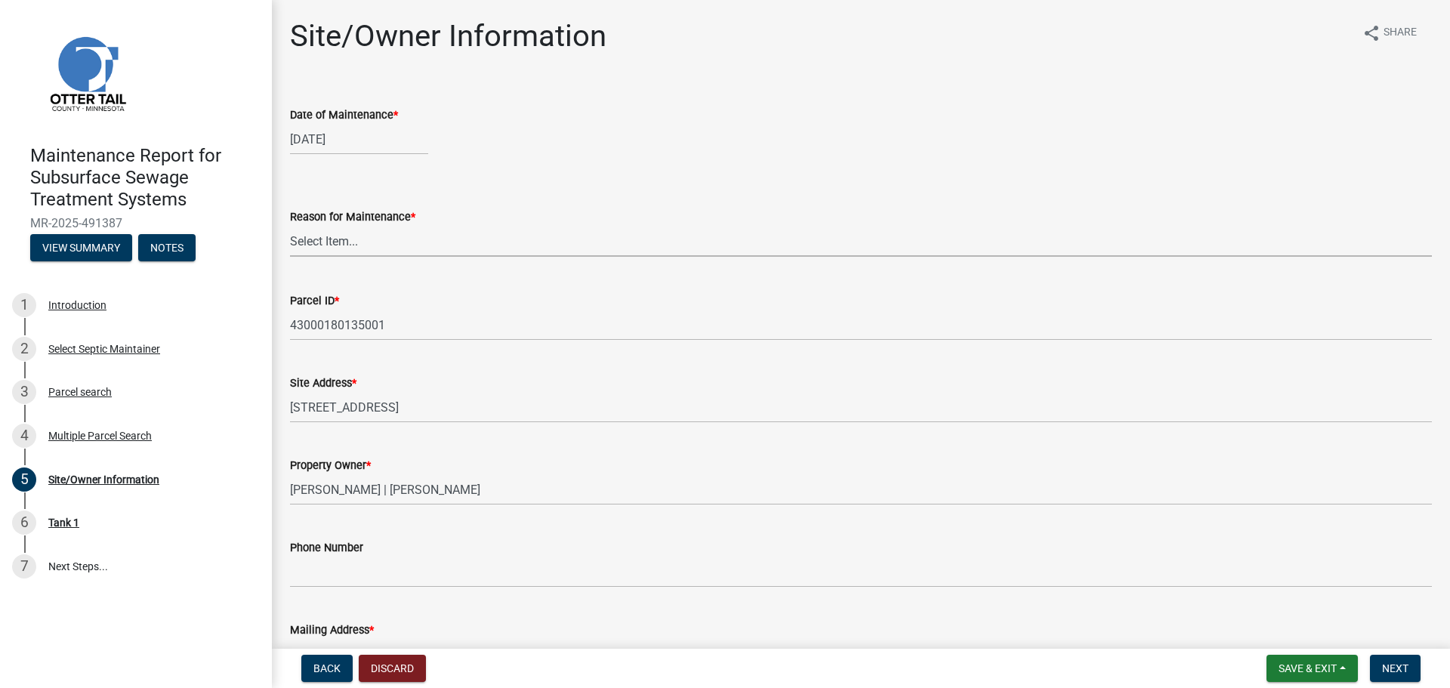
click at [348, 237] on select "Select Item... Called Routine Other" at bounding box center [861, 241] width 1142 height 31
click at [290, 226] on select "Select Item... Called Routine Other" at bounding box center [861, 241] width 1142 height 31
select select "3ac72b63-7b21-42e4-8192-806faae7a4f1"
click at [1383, 663] on span "Next" at bounding box center [1395, 668] width 26 height 12
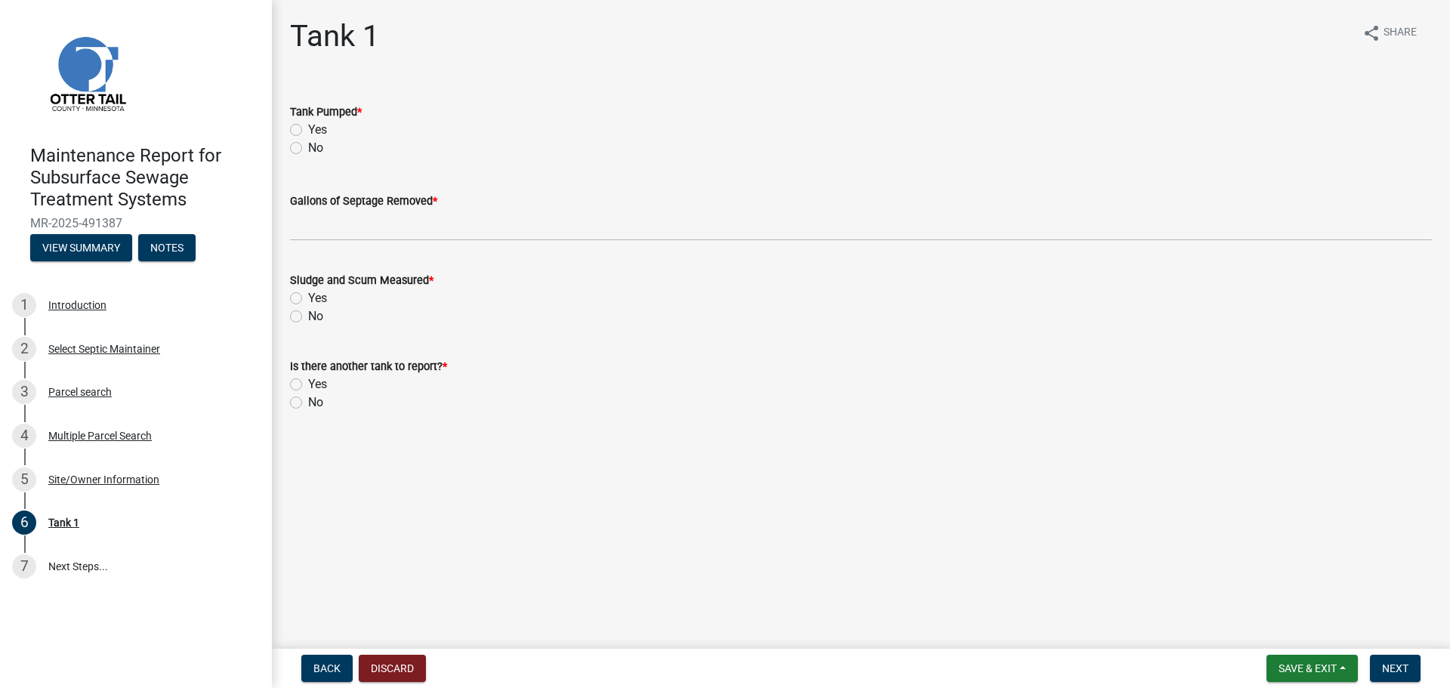
drag, startPoint x: 291, startPoint y: 128, endPoint x: 304, endPoint y: 165, distance: 38.9
click at [308, 129] on label "Yes" at bounding box center [317, 130] width 19 height 18
click at [308, 129] on input "Yes" at bounding box center [313, 126] width 10 height 10
radio input "true"
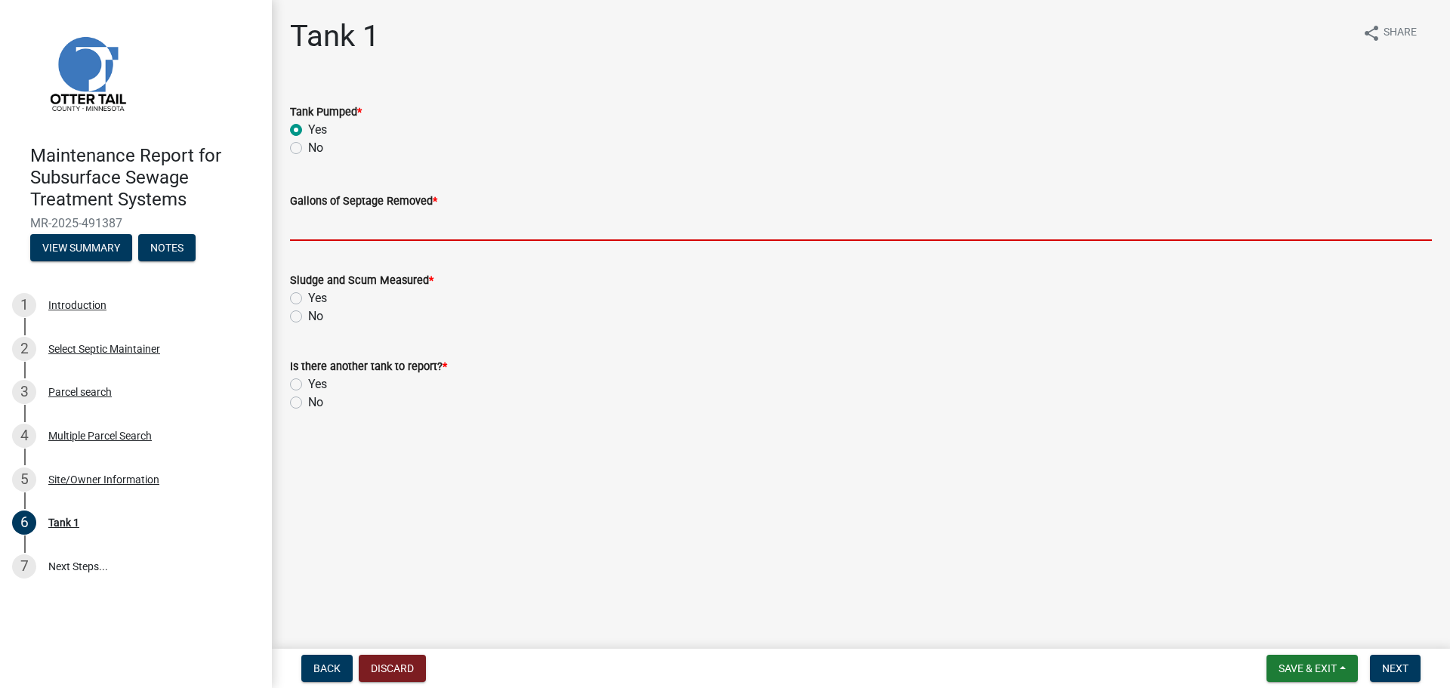
click at [312, 228] on input "Gallons of Septage Removed *" at bounding box center [861, 225] width 1142 height 31
type input "1500"
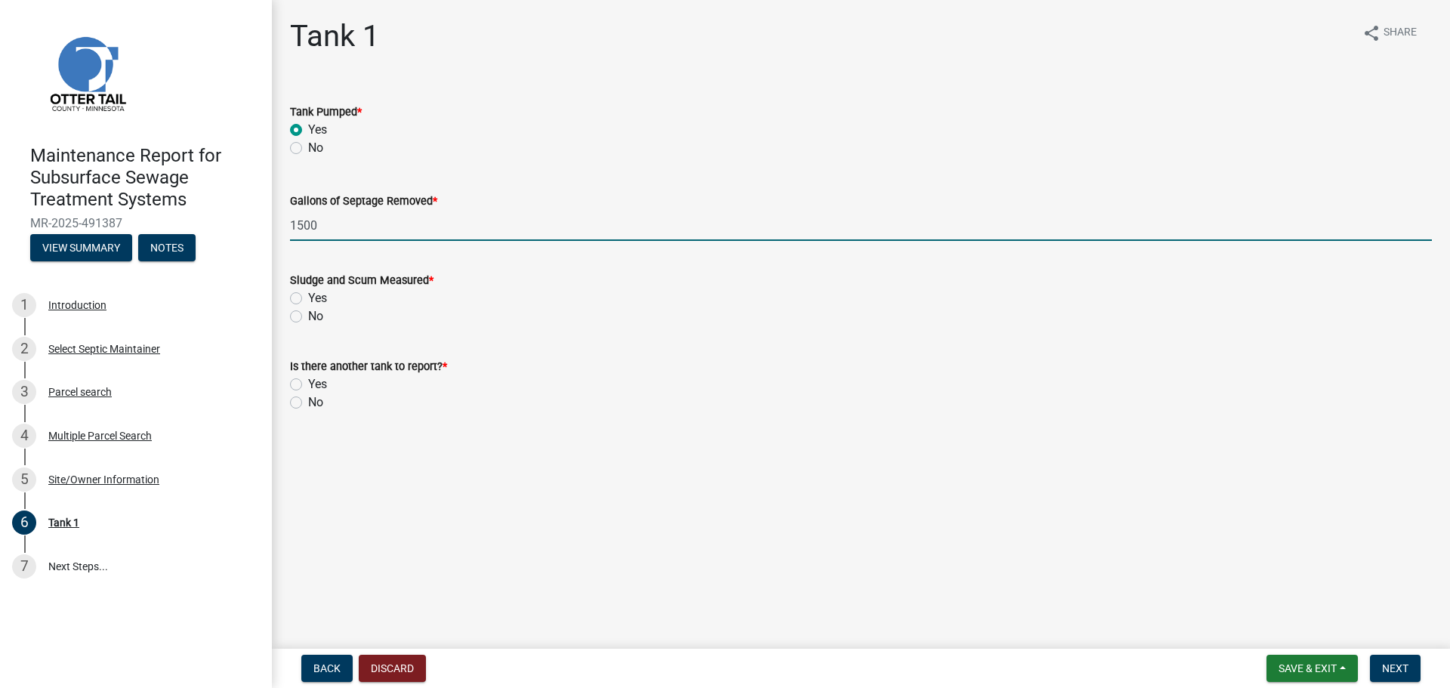
click at [308, 314] on label "No" at bounding box center [315, 316] width 15 height 18
click at [308, 314] on input "No" at bounding box center [313, 312] width 10 height 10
radio input "true"
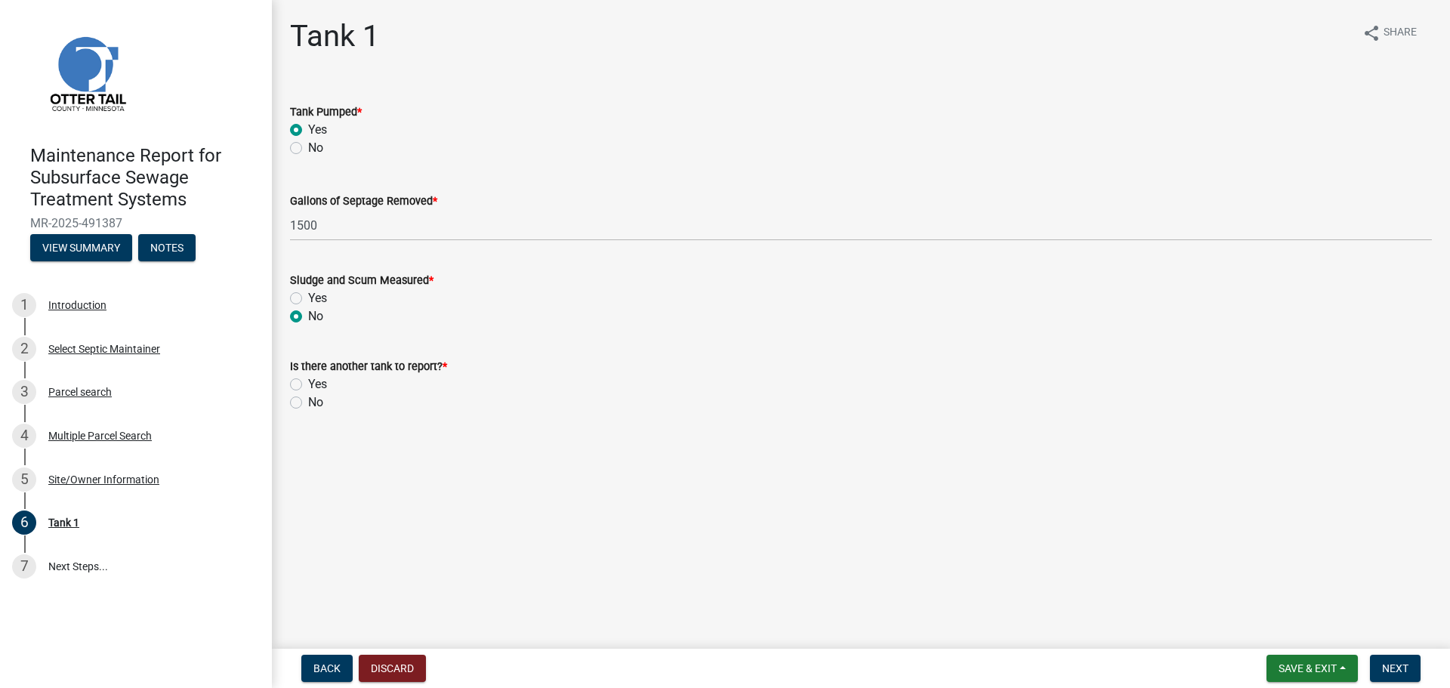
click at [308, 403] on label "No" at bounding box center [315, 402] width 15 height 18
click at [308, 403] on input "No" at bounding box center [313, 398] width 10 height 10
radio input "true"
click at [1396, 668] on span "Next" at bounding box center [1395, 668] width 26 height 12
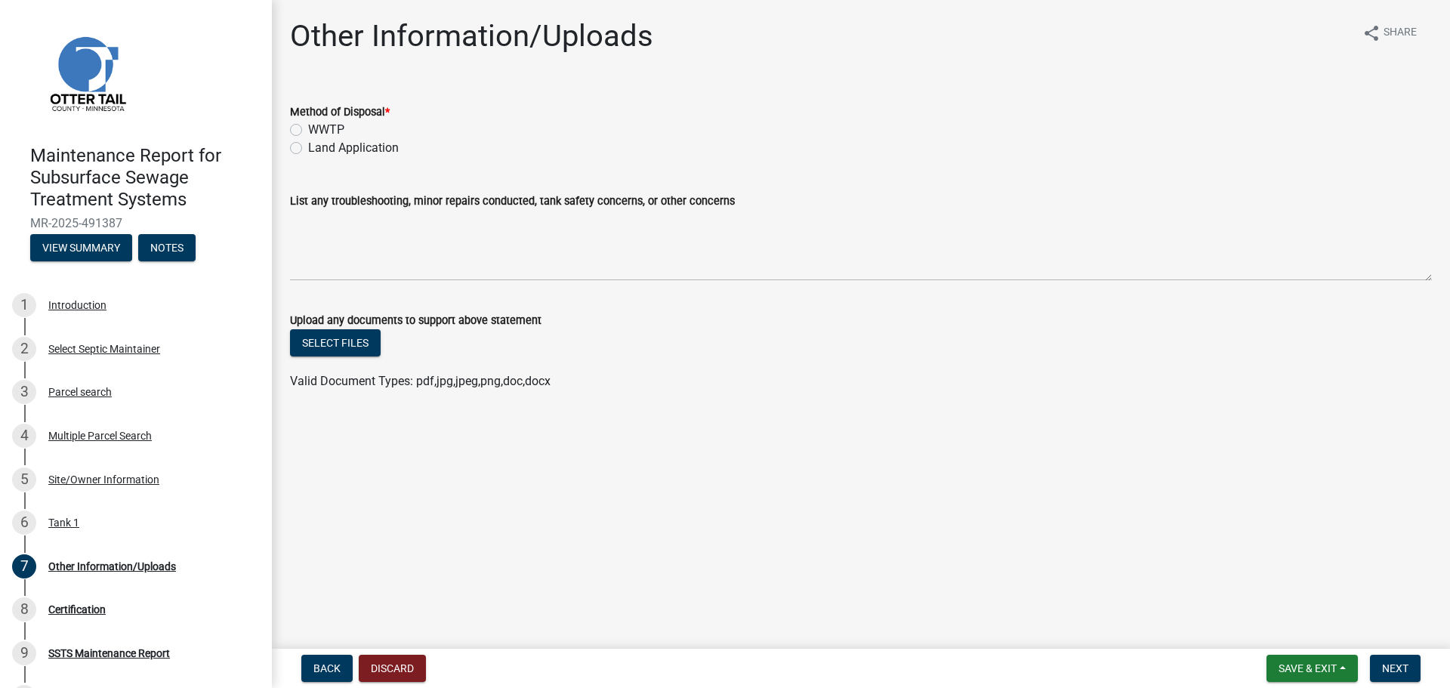
click at [294, 140] on div "Land Application" at bounding box center [861, 148] width 1142 height 18
drag, startPoint x: 292, startPoint y: 149, endPoint x: 297, endPoint y: 155, distance: 8.0
click at [308, 149] on label "Land Application" at bounding box center [353, 148] width 91 height 18
click at [308, 149] on input "Land Application" at bounding box center [313, 144] width 10 height 10
radio input "true"
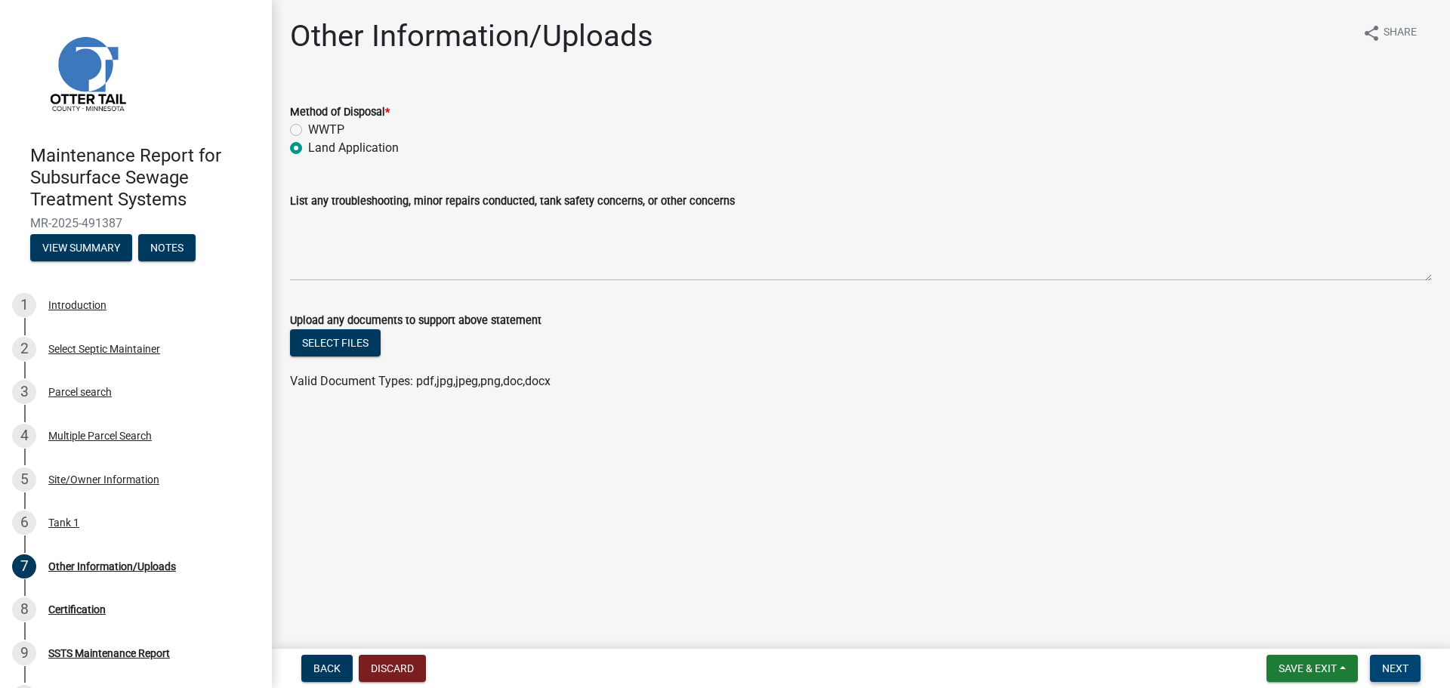
click at [1386, 667] on span "Next" at bounding box center [1395, 668] width 26 height 12
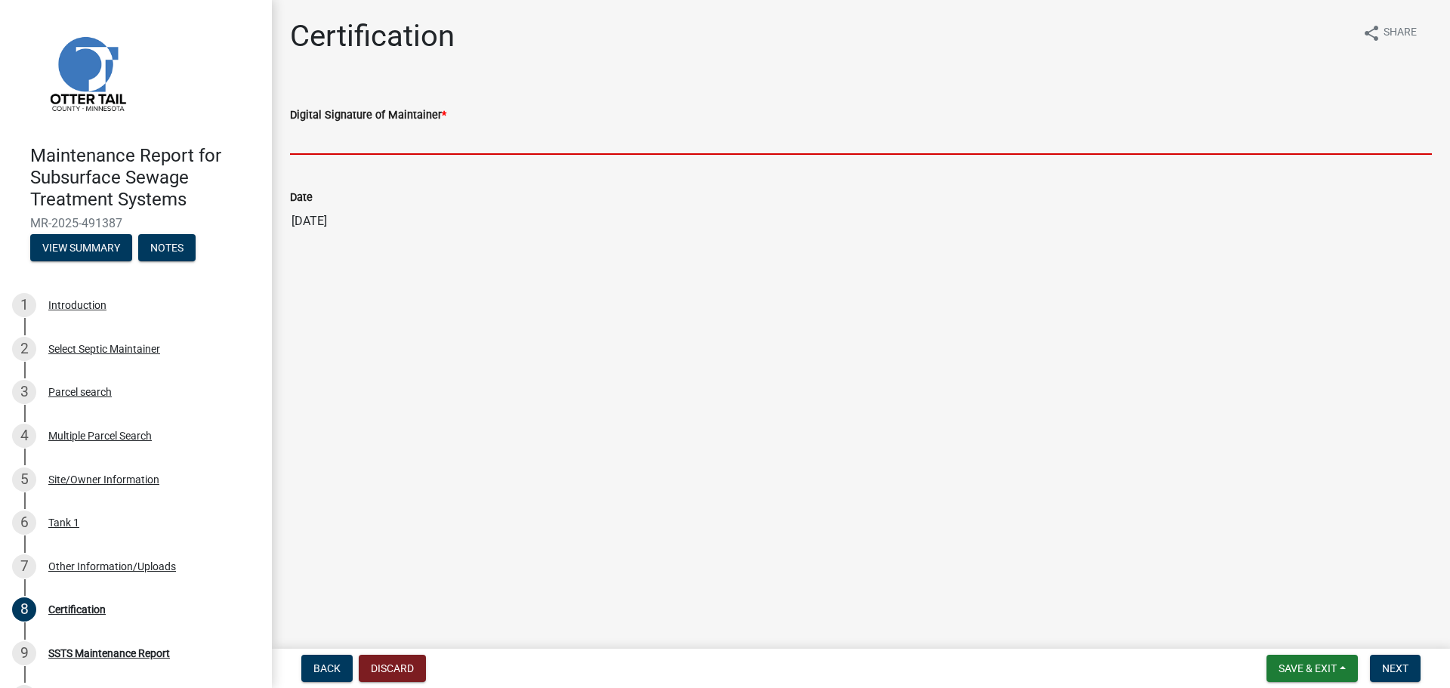
click at [363, 143] on input "Digital Signature of Maintainer *" at bounding box center [861, 139] width 1142 height 31
type input "[PERSON_NAME]"
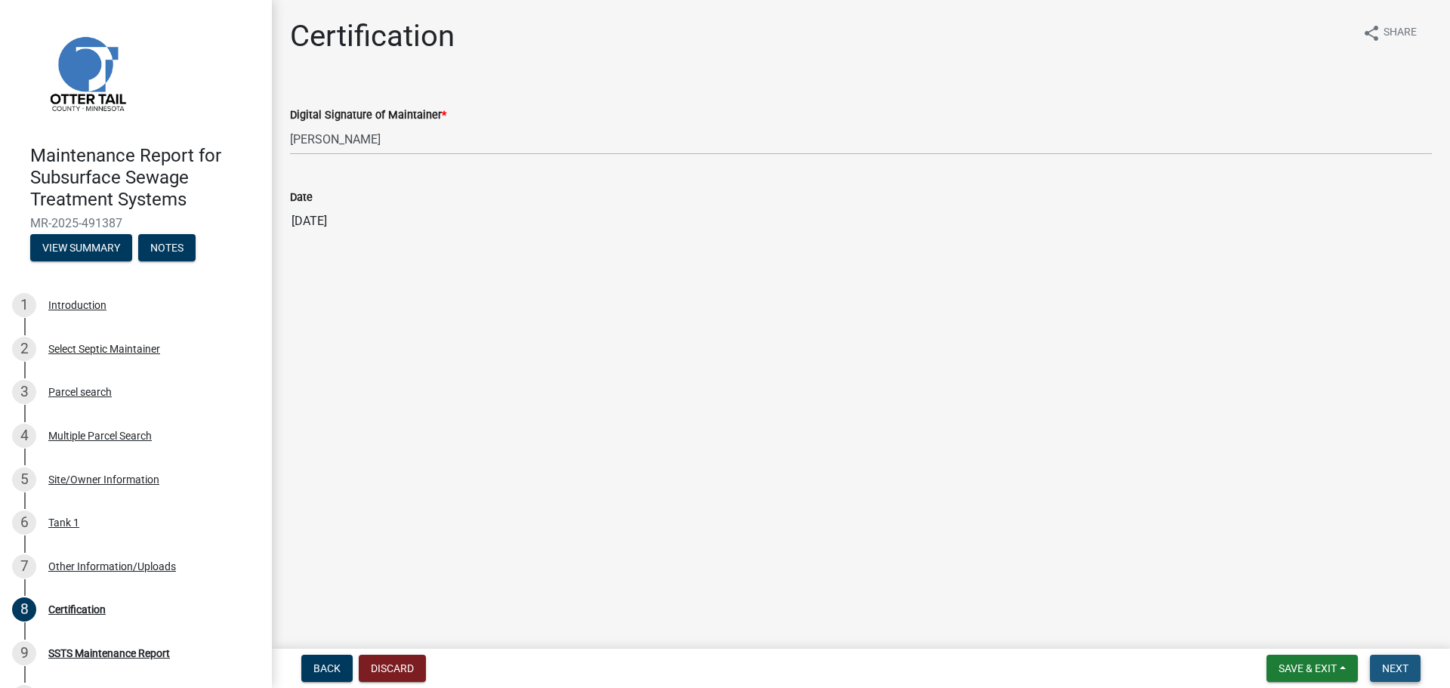
click at [1402, 665] on span "Next" at bounding box center [1395, 668] width 26 height 12
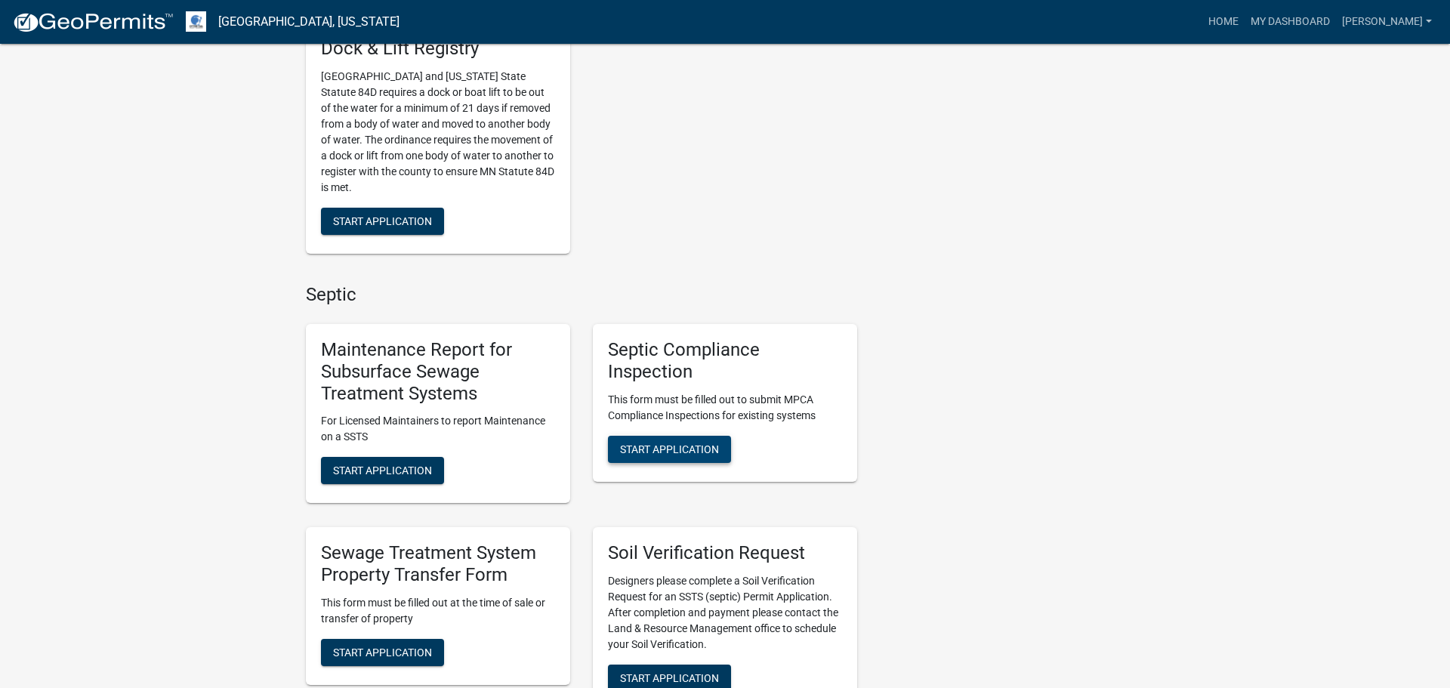
scroll to position [618, 0]
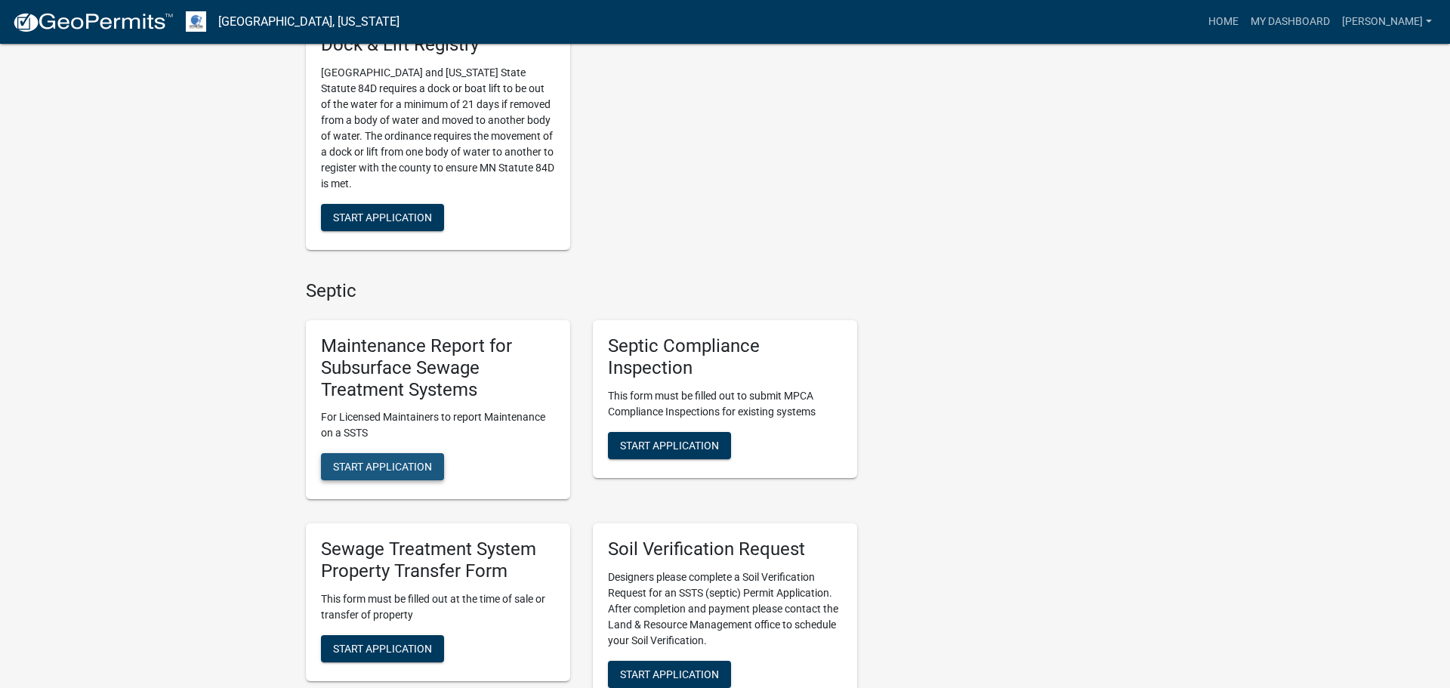
click at [424, 464] on span "Start Application" at bounding box center [382, 467] width 99 height 12
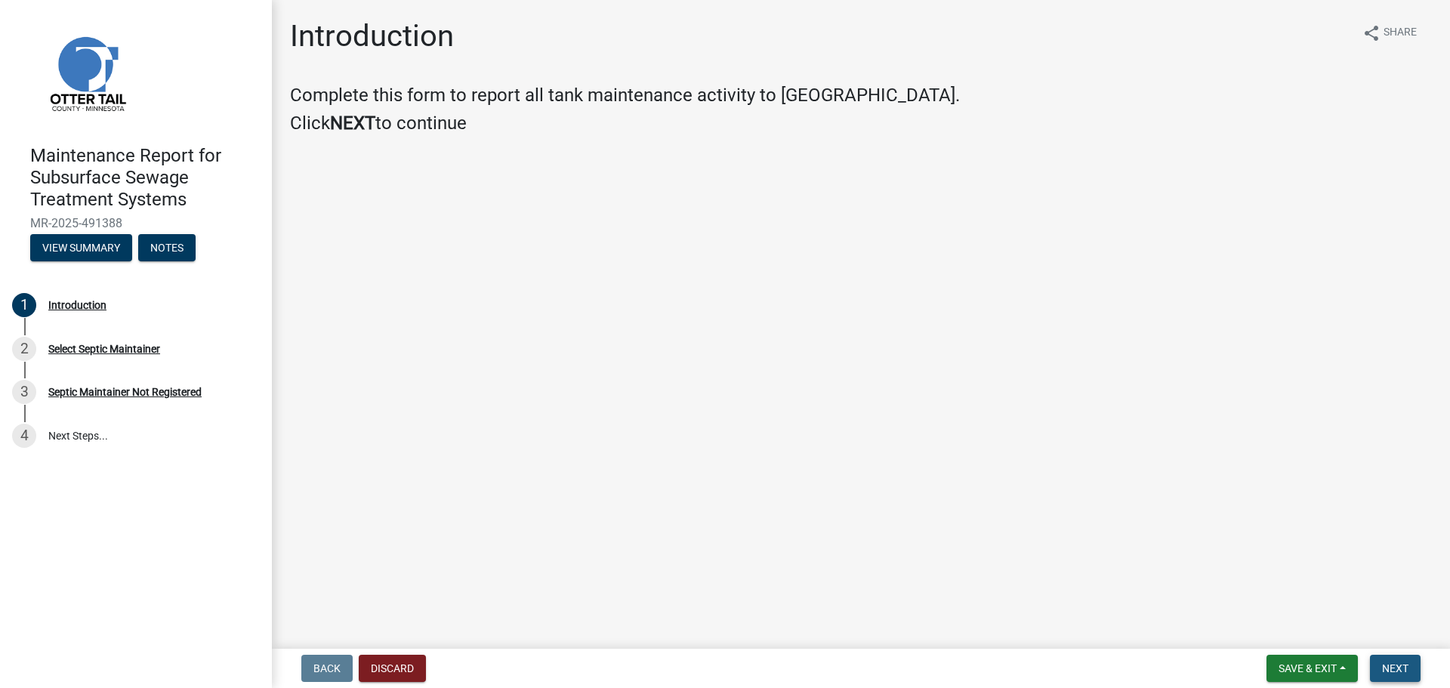
drag, startPoint x: 1393, startPoint y: 671, endPoint x: 1382, endPoint y: 670, distance: 10.7
click at [1389, 669] on span "Next" at bounding box center [1395, 668] width 26 height 12
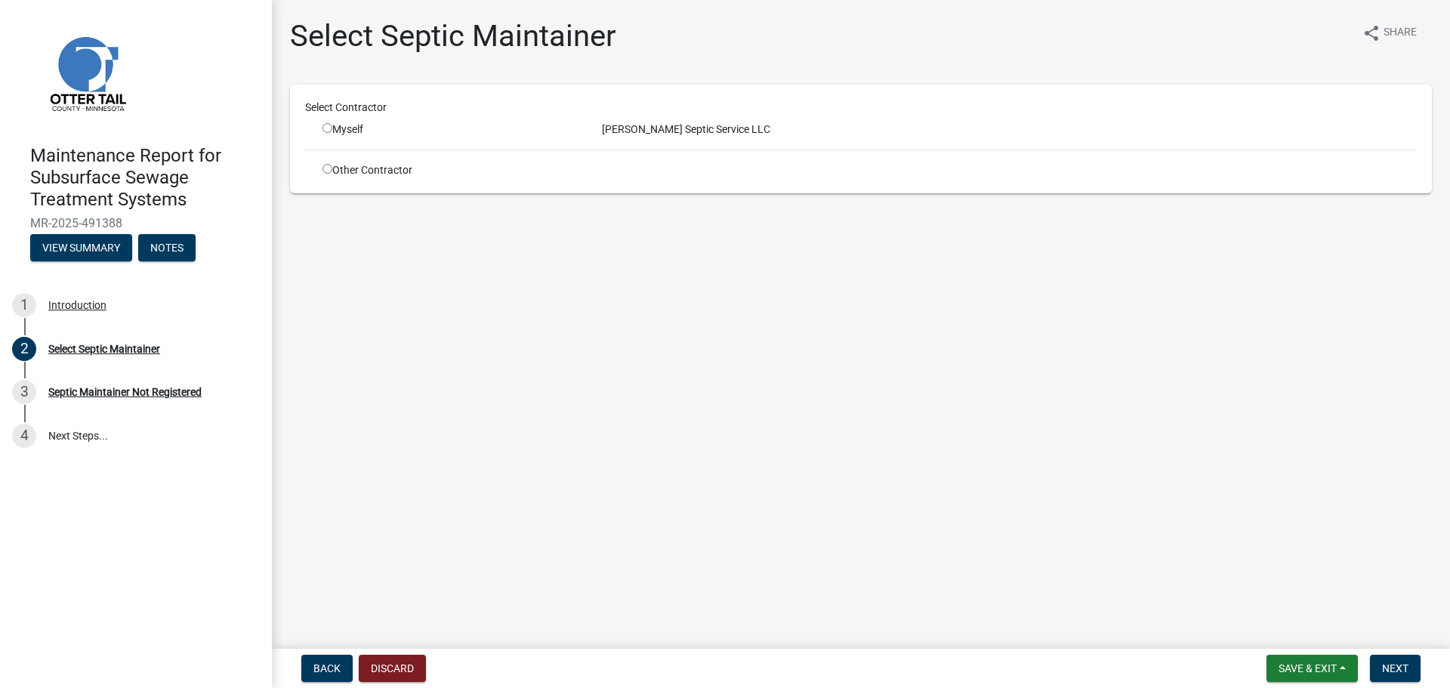
click at [328, 125] on input "radio" at bounding box center [327, 128] width 10 height 10
radio input "true"
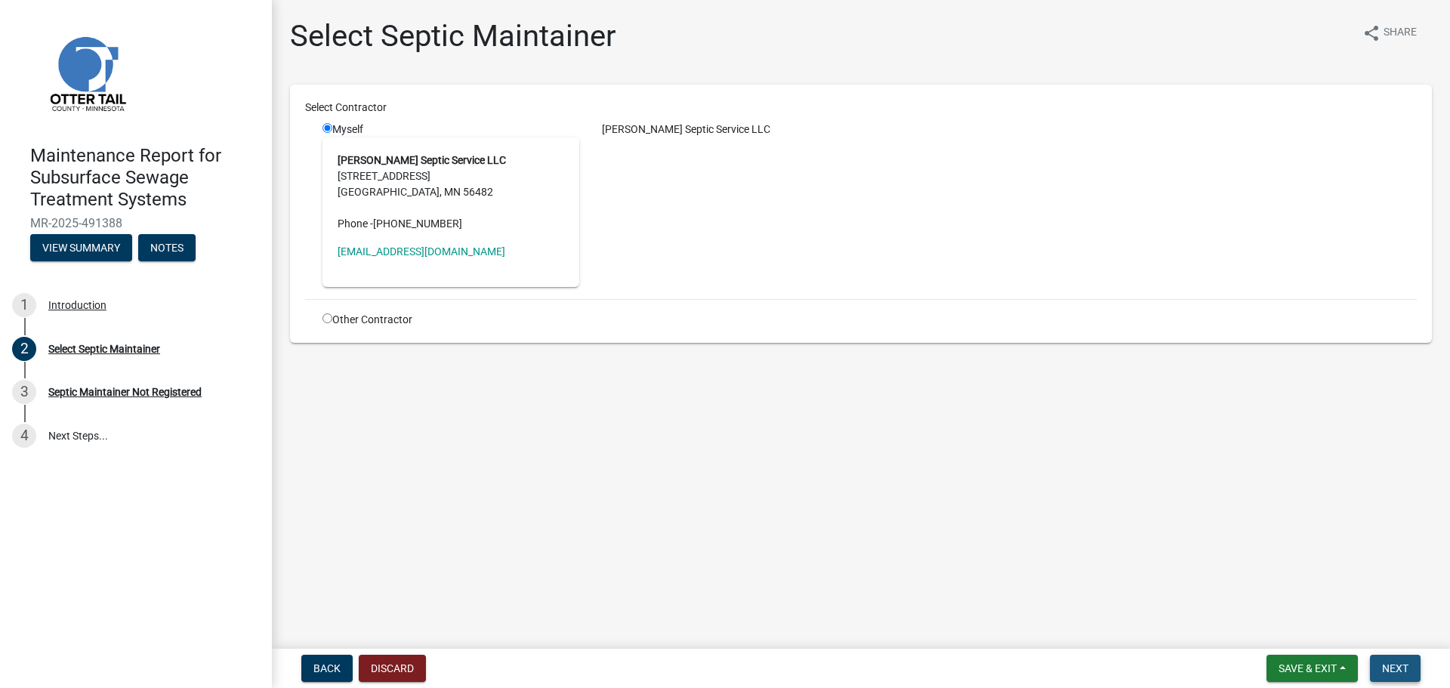
click at [1387, 672] on span "Next" at bounding box center [1395, 668] width 26 height 12
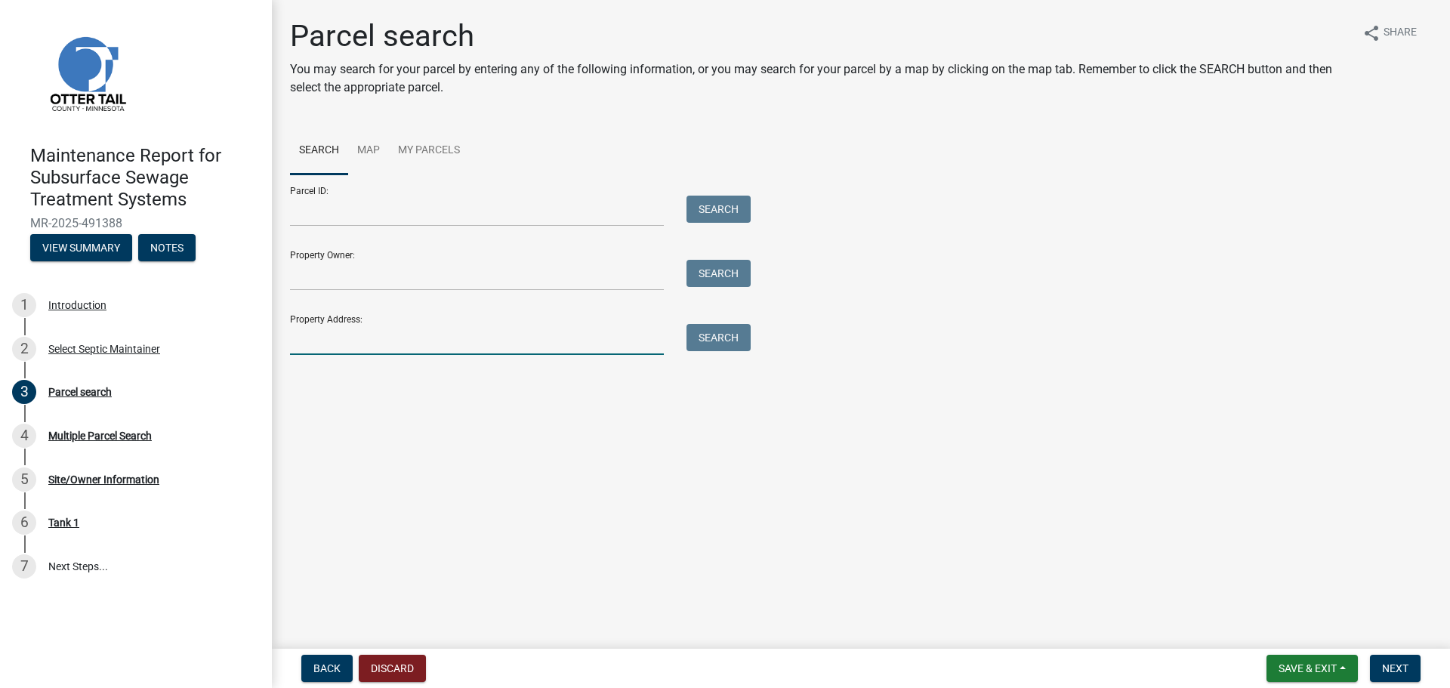
click at [515, 344] on input "Property Address:" at bounding box center [477, 339] width 374 height 31
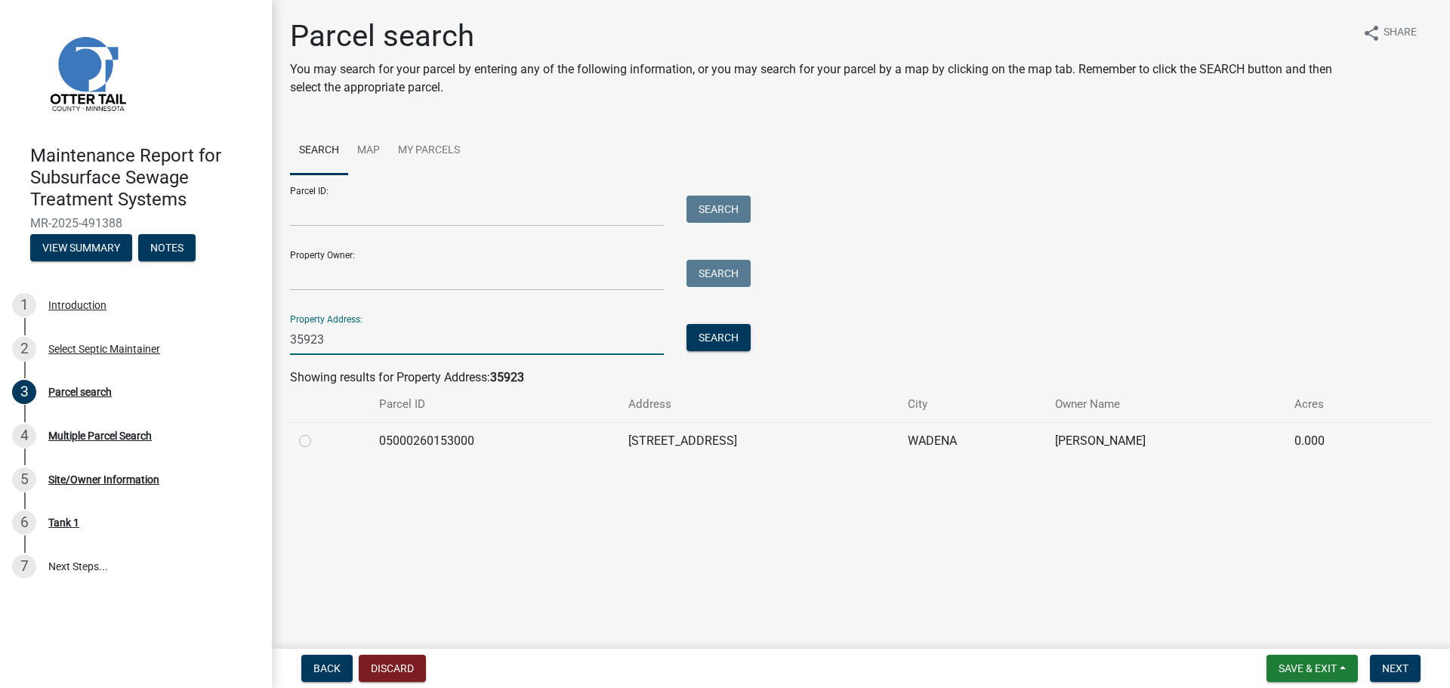
type input "35923"
click at [317, 432] on label at bounding box center [317, 432] width 0 height 0
click at [317, 439] on input "radio" at bounding box center [322, 437] width 10 height 10
radio input "true"
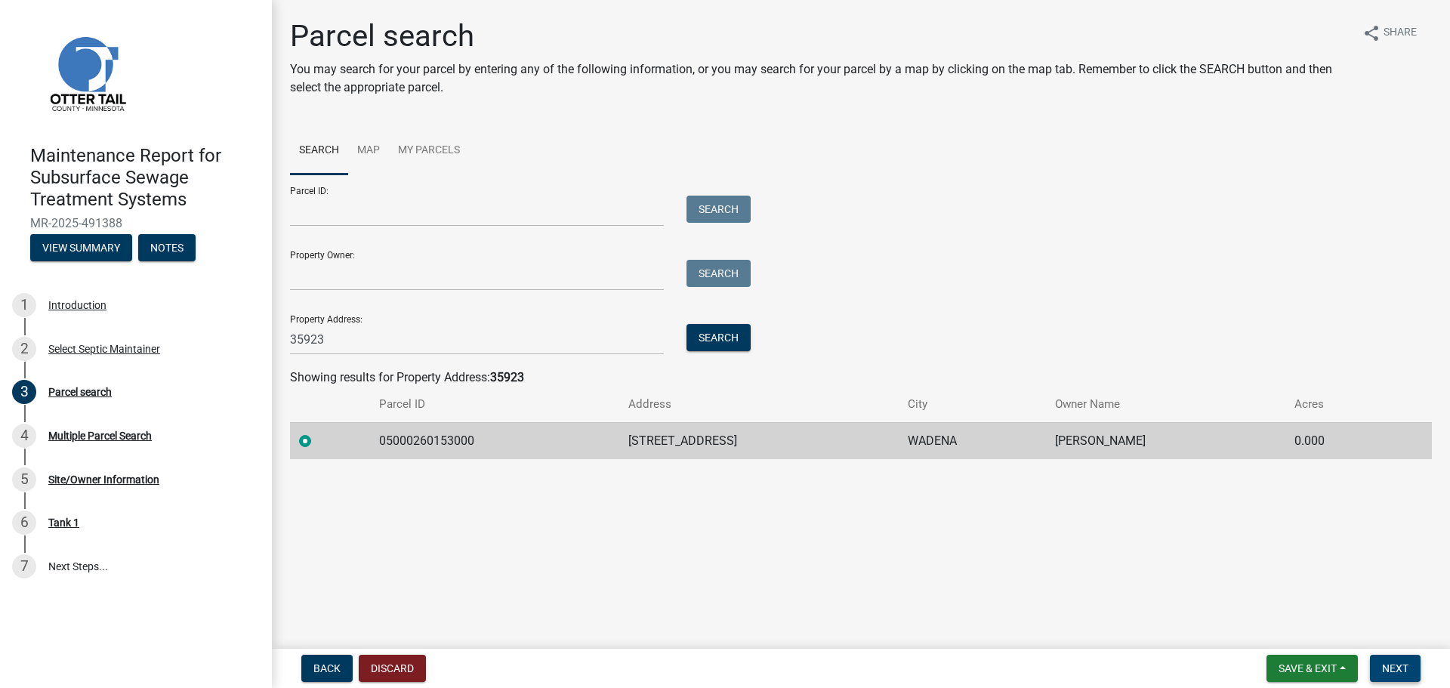
click at [1392, 677] on button "Next" at bounding box center [1395, 668] width 51 height 27
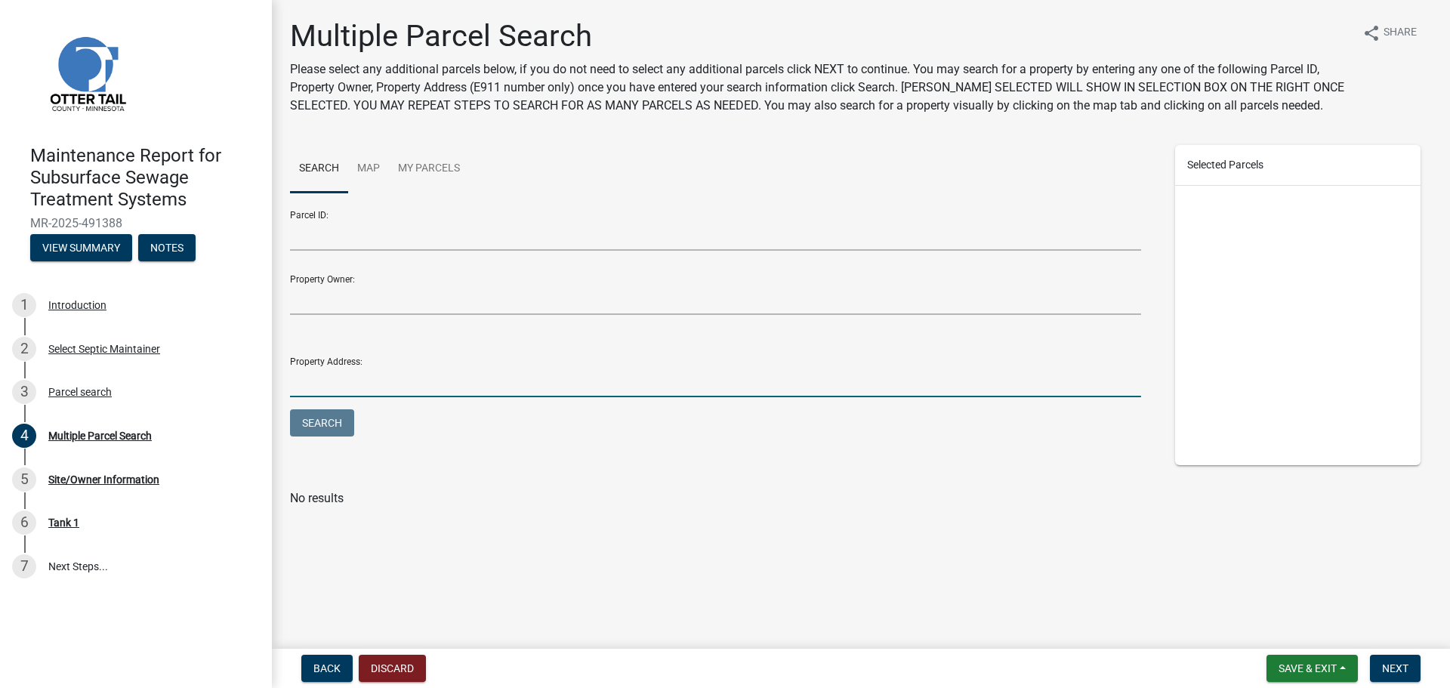
click at [551, 393] on input "Property Address:" at bounding box center [715, 381] width 851 height 31
type input "35923"
click at [290, 409] on button "Search" at bounding box center [322, 422] width 64 height 27
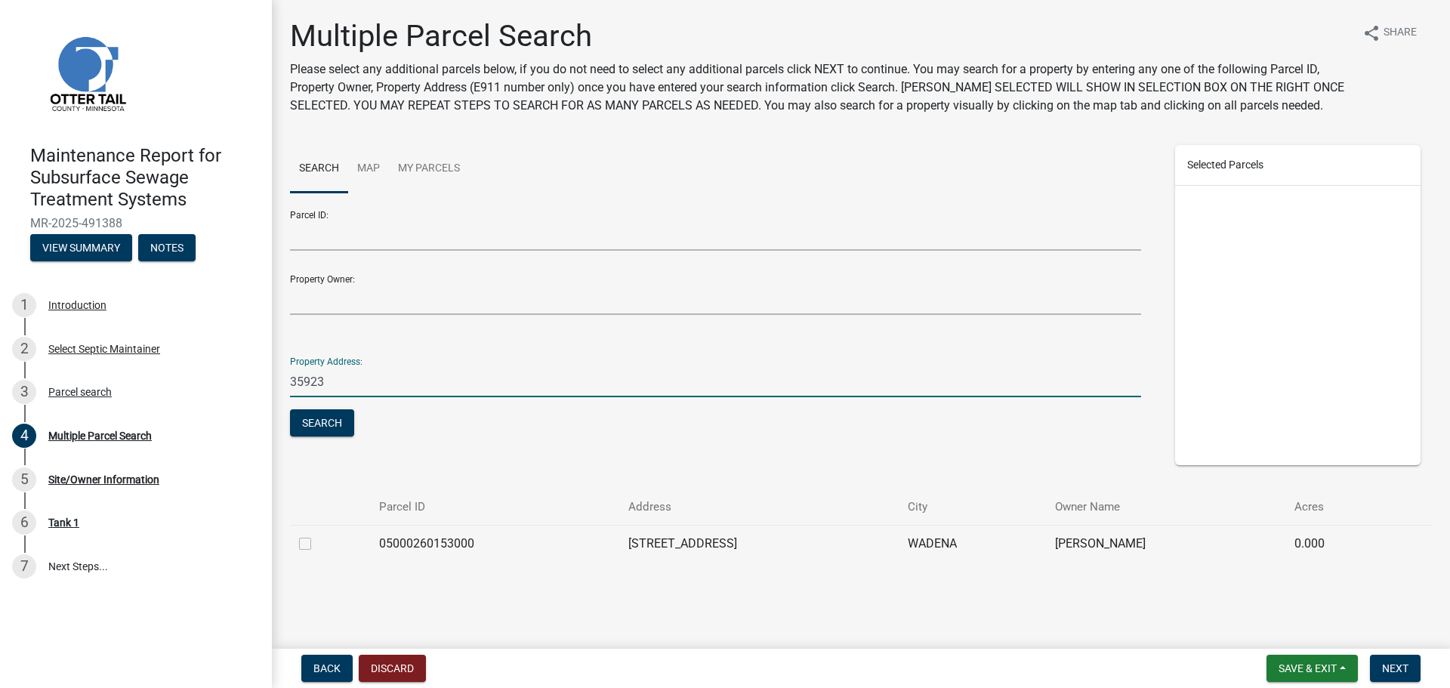
click at [317, 535] on label at bounding box center [317, 535] width 0 height 0
click at [317, 543] on input "checkbox" at bounding box center [322, 540] width 10 height 10
checkbox input "true"
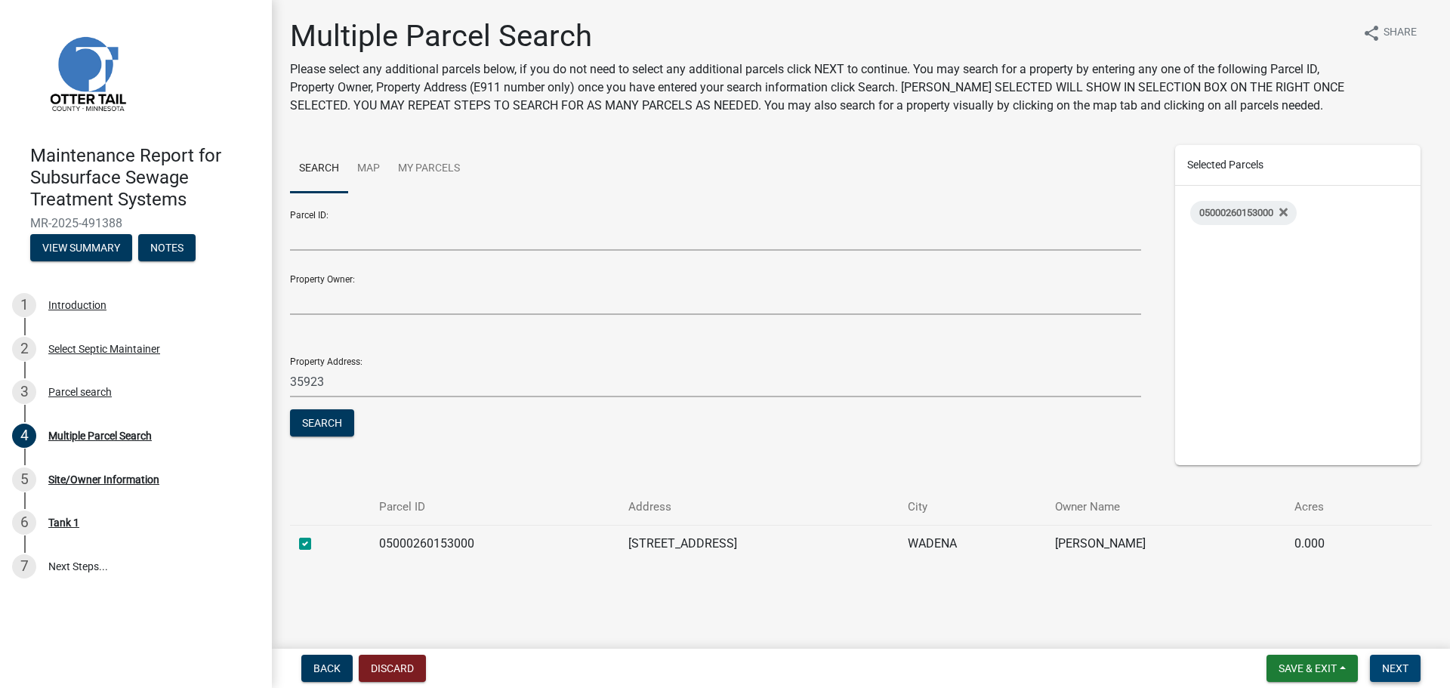
click at [1388, 667] on span "Next" at bounding box center [1395, 668] width 26 height 12
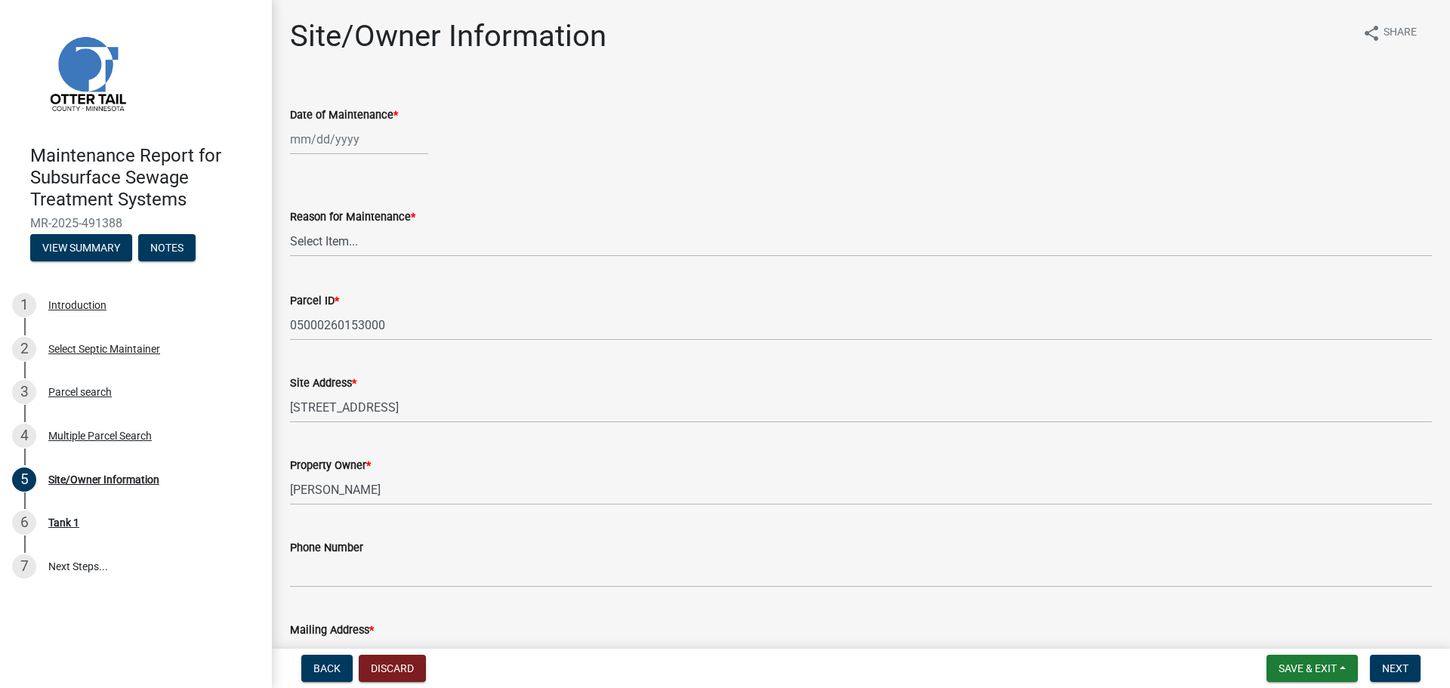
select select "10"
select select "2025"
click at [351, 137] on div "Jan Feb Mar Apr May Jun Jul Aug Sep Oct Nov Dec 1525 1526 1527 1528 1529 1530 1…" at bounding box center [359, 139] width 138 height 31
click at [357, 245] on div "8" at bounding box center [353, 244] width 24 height 24
type input "[DATE]"
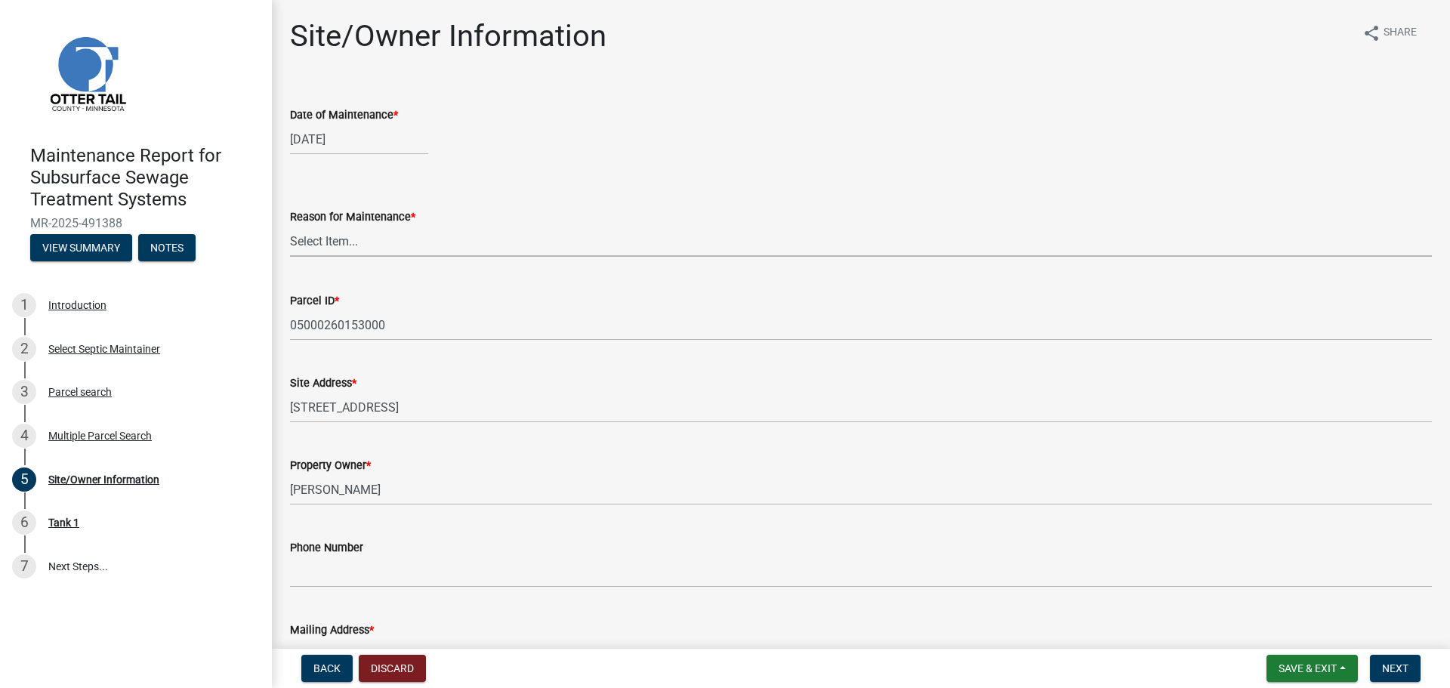
click at [359, 246] on select "Select Item... Called Routine Other" at bounding box center [861, 241] width 1142 height 31
click at [290, 226] on select "Select Item... Called Routine Other" at bounding box center [861, 241] width 1142 height 31
select select "3ac72b63-7b21-42e4-8192-806faae7a4f1"
click at [1400, 668] on span "Next" at bounding box center [1395, 668] width 26 height 12
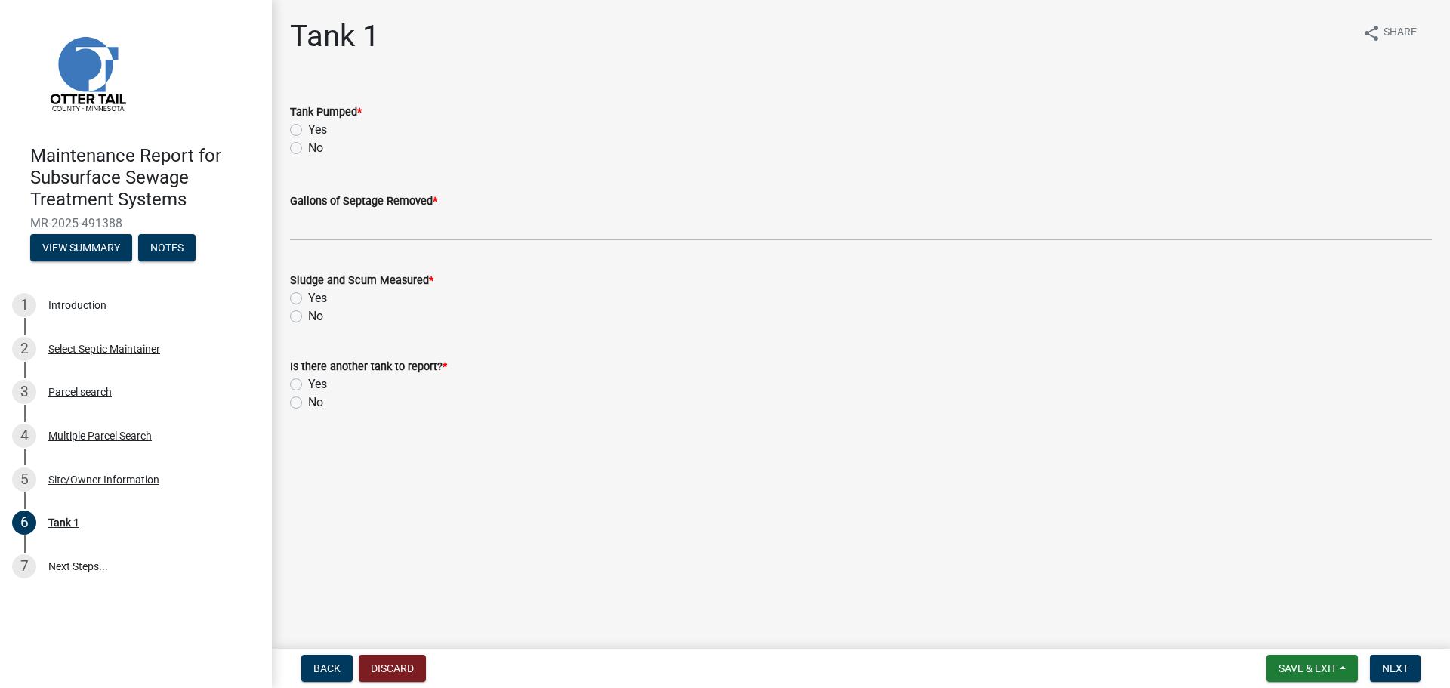
click at [308, 131] on label "Yes" at bounding box center [317, 130] width 19 height 18
click at [308, 131] on input "Yes" at bounding box center [313, 126] width 10 height 10
radio input "true"
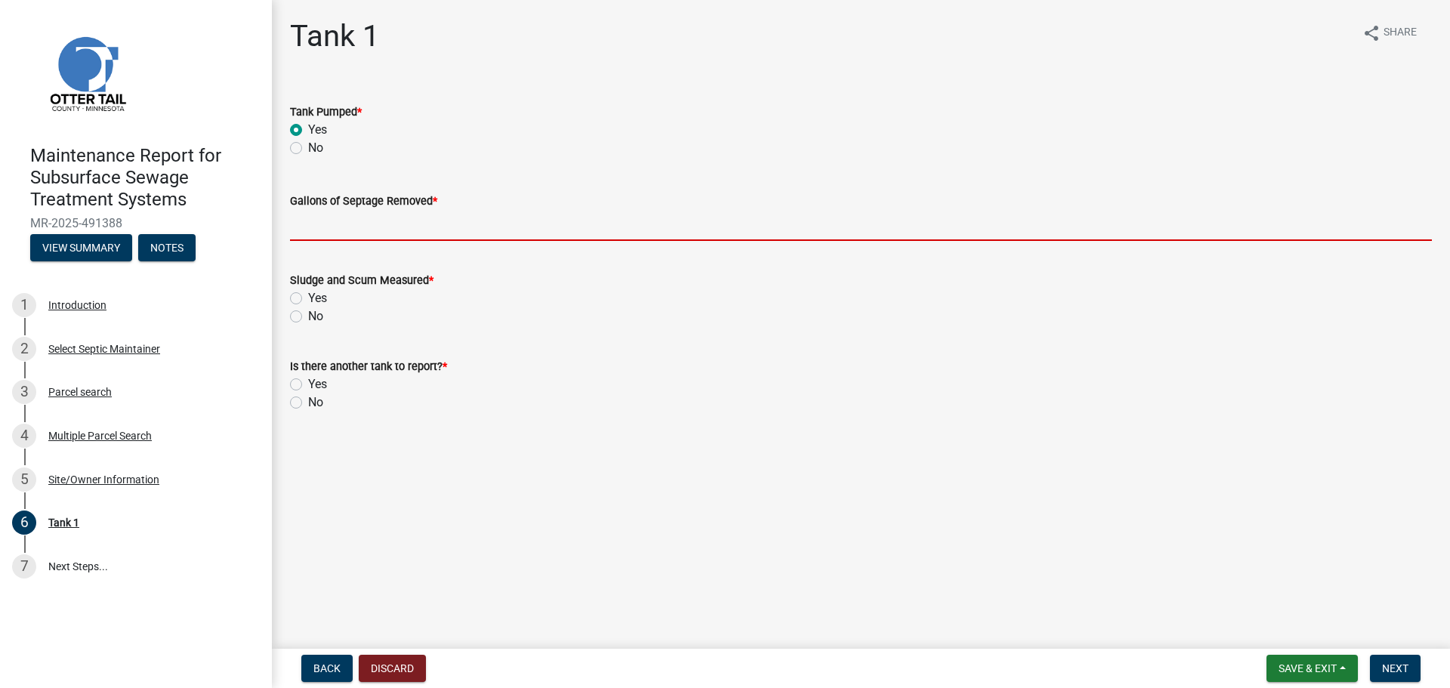
click at [316, 220] on input "Gallons of Septage Removed *" at bounding box center [861, 225] width 1142 height 31
type input "1000"
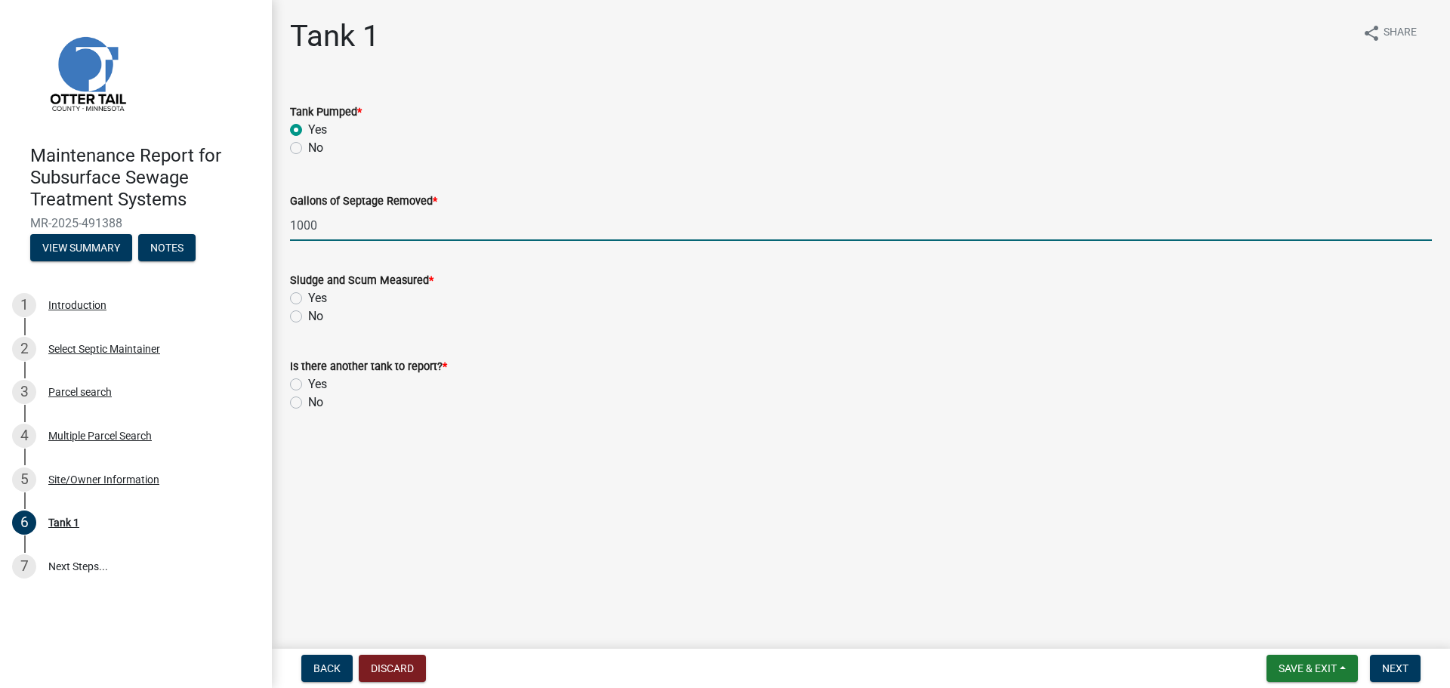
click at [308, 311] on label "No" at bounding box center [315, 316] width 15 height 18
click at [308, 311] on input "No" at bounding box center [313, 312] width 10 height 10
radio input "true"
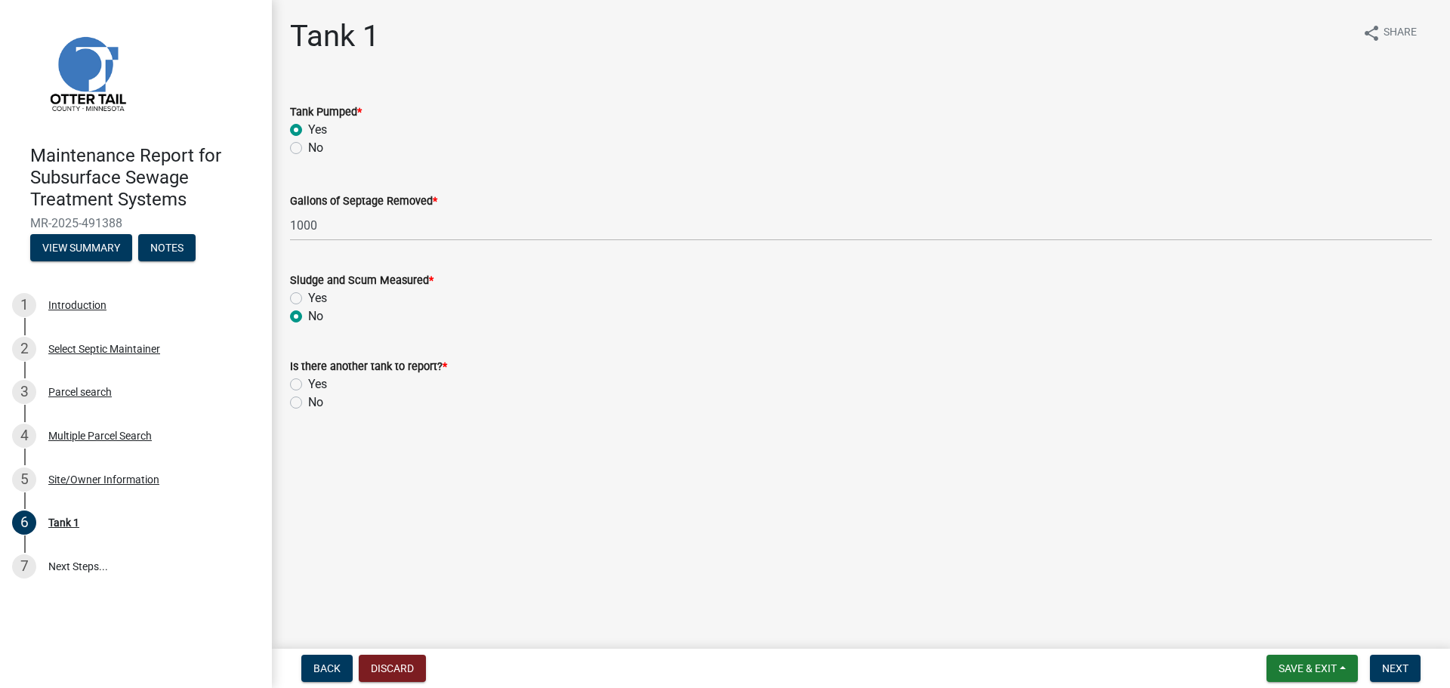
click at [308, 378] on label "Yes" at bounding box center [317, 384] width 19 height 18
click at [308, 378] on input "Yes" at bounding box center [313, 380] width 10 height 10
radio input "true"
click at [1410, 658] on button "Next" at bounding box center [1395, 668] width 51 height 27
click at [308, 129] on label "Yes" at bounding box center [317, 130] width 19 height 18
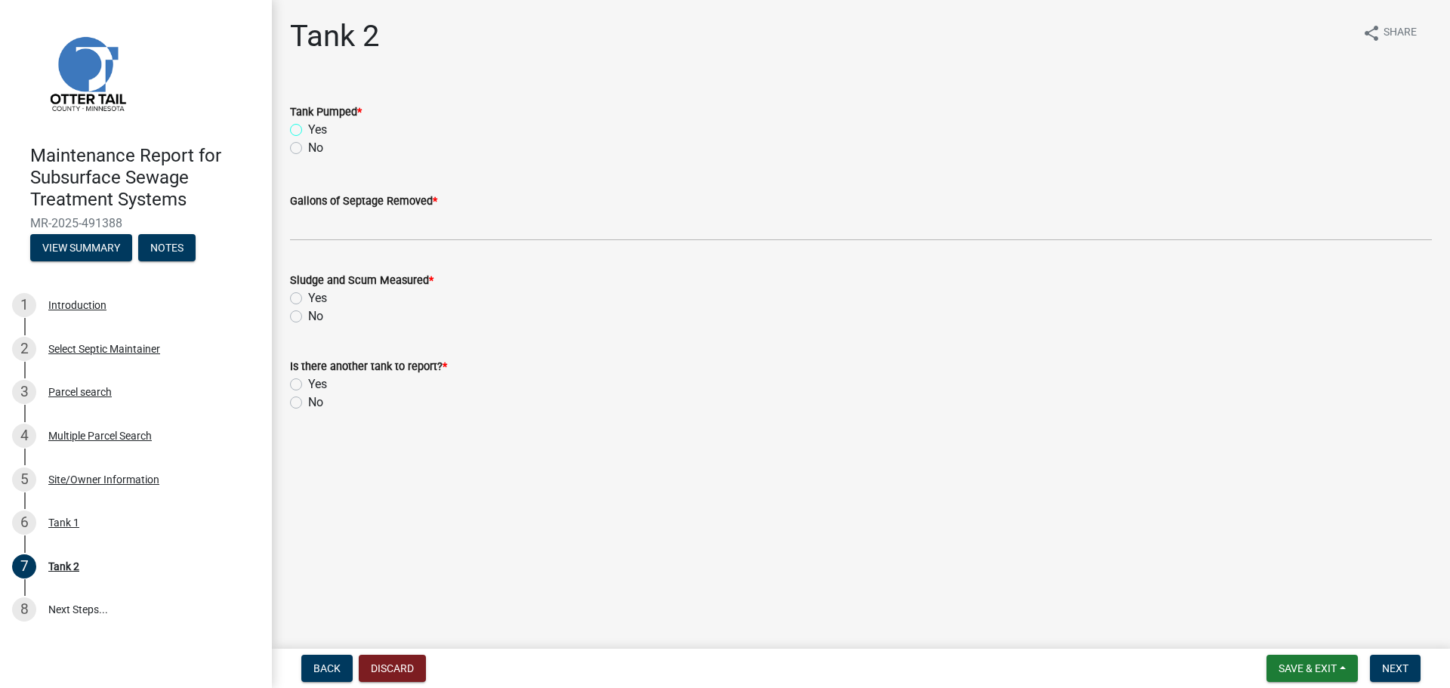
click at [308, 129] on input "Yes" at bounding box center [313, 126] width 10 height 10
radio input "true"
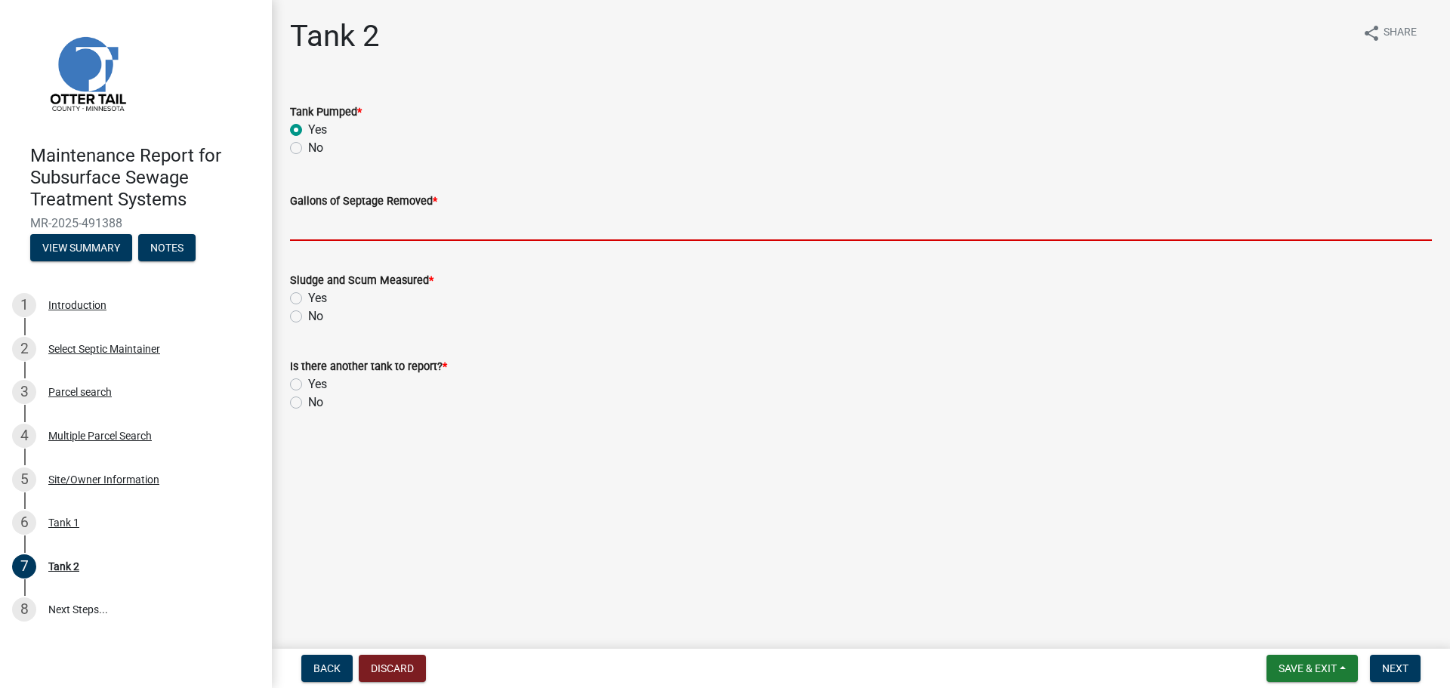
click at [328, 232] on input "Gallons of Septage Removed *" at bounding box center [861, 225] width 1142 height 31
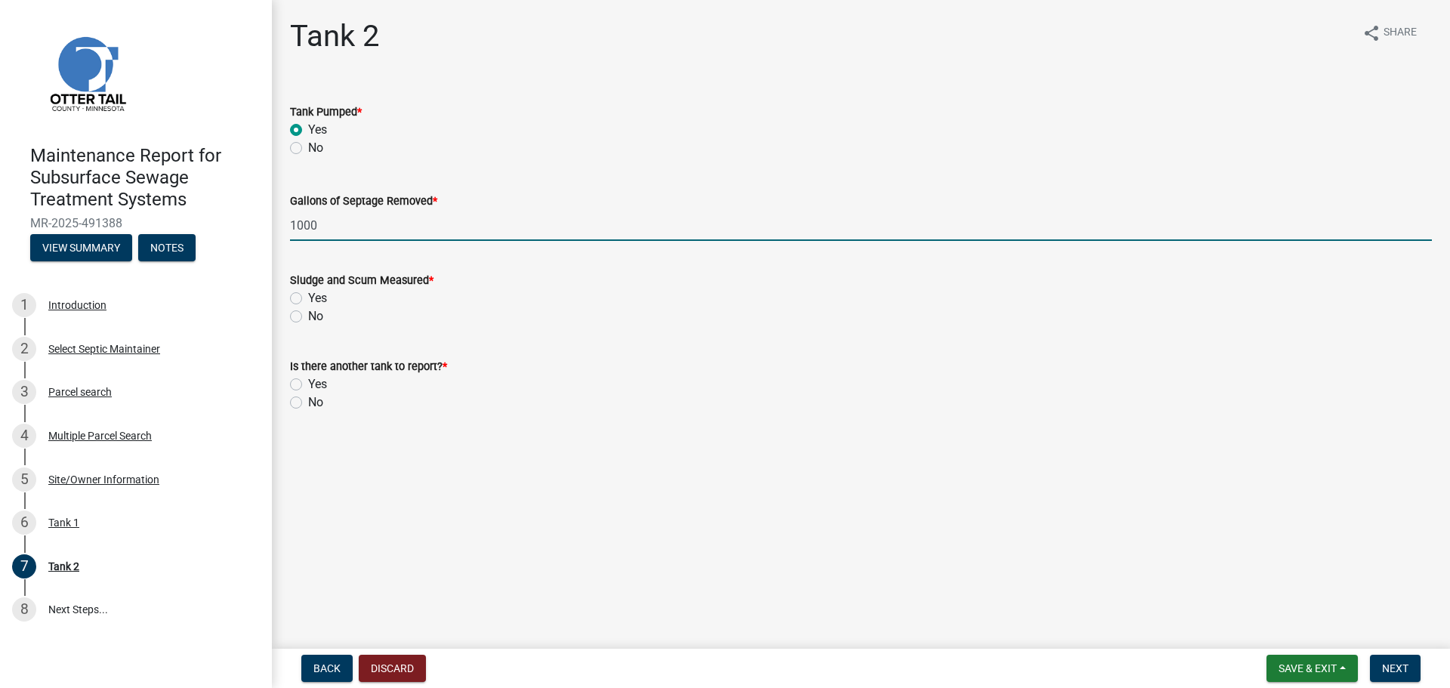
type input "1000"
click at [308, 310] on label "No" at bounding box center [315, 316] width 15 height 18
click at [308, 310] on input "No" at bounding box center [313, 312] width 10 height 10
radio input "true"
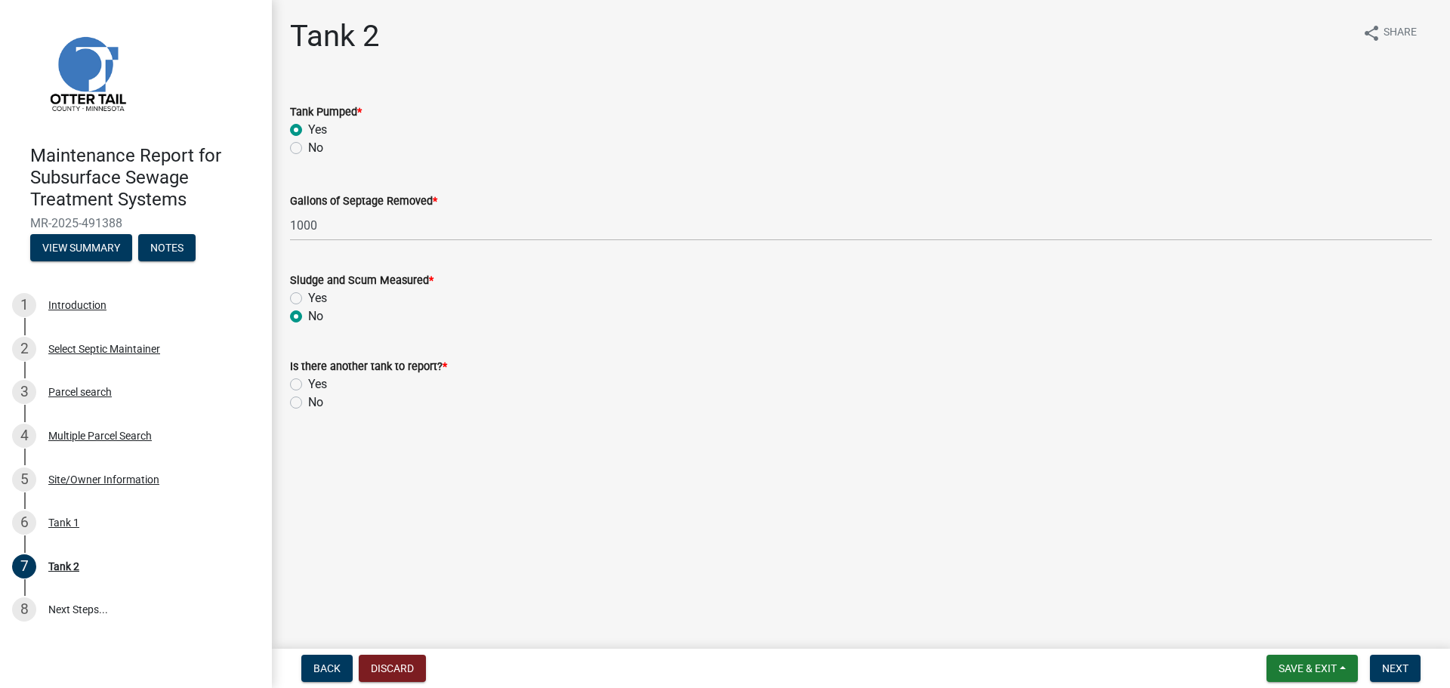
drag, startPoint x: 294, startPoint y: 398, endPoint x: 313, endPoint y: 393, distance: 18.9
click at [308, 396] on label "No" at bounding box center [315, 402] width 15 height 18
click at [308, 396] on input "No" at bounding box center [313, 398] width 10 height 10
radio input "true"
click at [1376, 664] on button "Next" at bounding box center [1395, 668] width 51 height 27
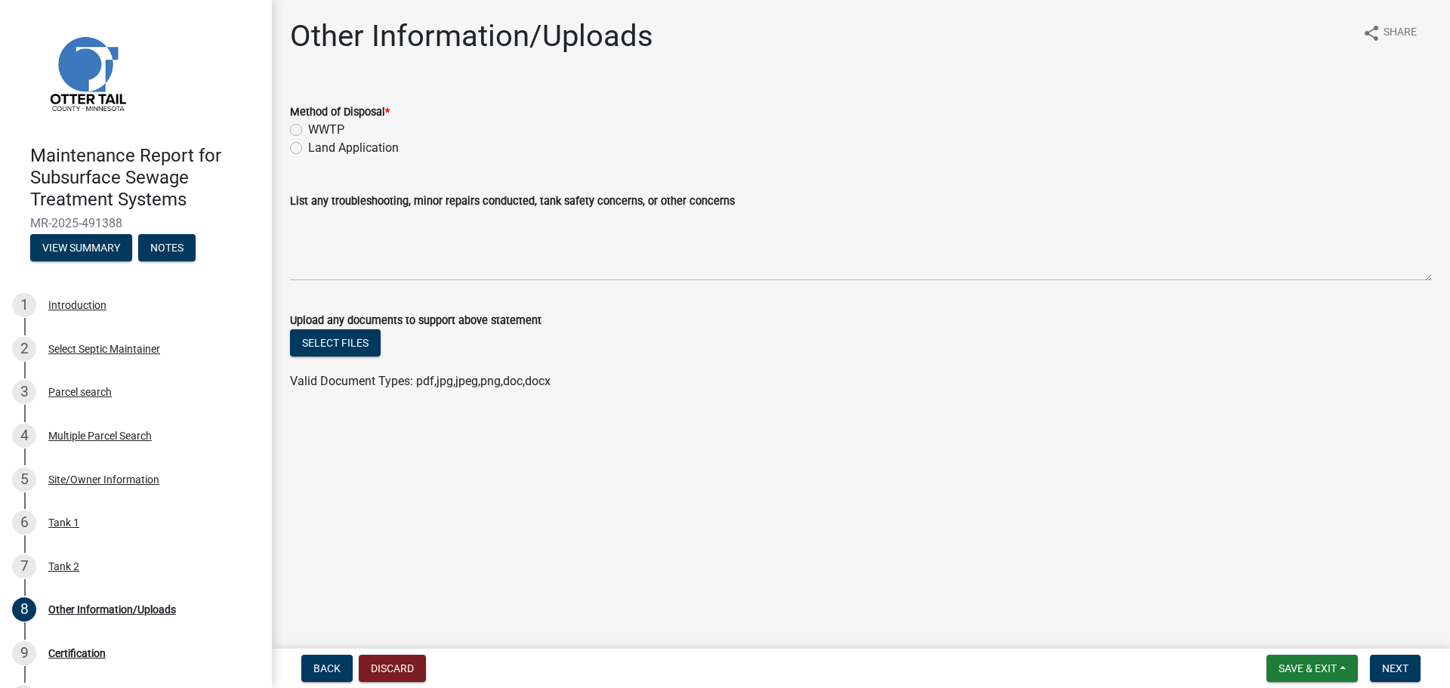
drag, startPoint x: 299, startPoint y: 148, endPoint x: 377, endPoint y: 183, distance: 85.2
click at [308, 149] on label "Land Application" at bounding box center [353, 148] width 91 height 18
click at [308, 149] on input "Land Application" at bounding box center [313, 144] width 10 height 10
radio input "true"
click at [1389, 662] on span "Next" at bounding box center [1395, 668] width 26 height 12
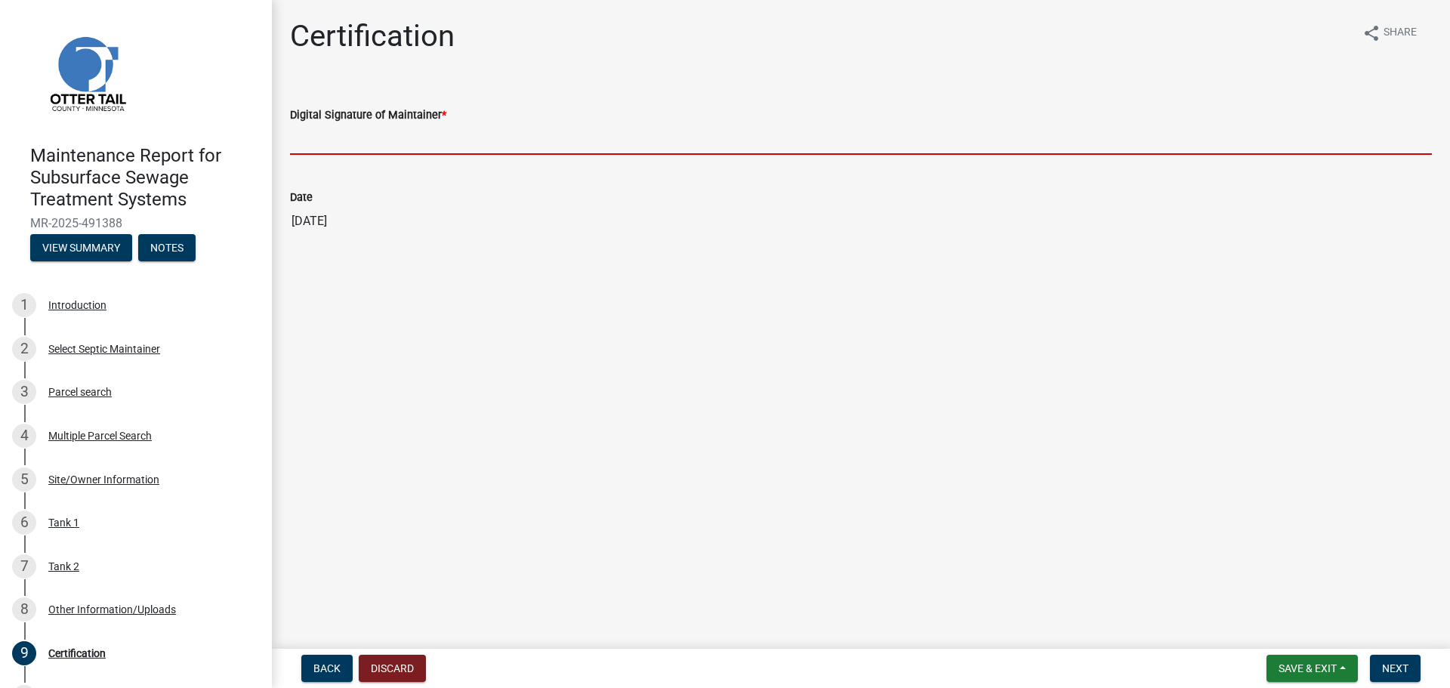
click at [324, 132] on input "Digital Signature of Maintainer *" at bounding box center [861, 139] width 1142 height 31
type input "[PERSON_NAME]"
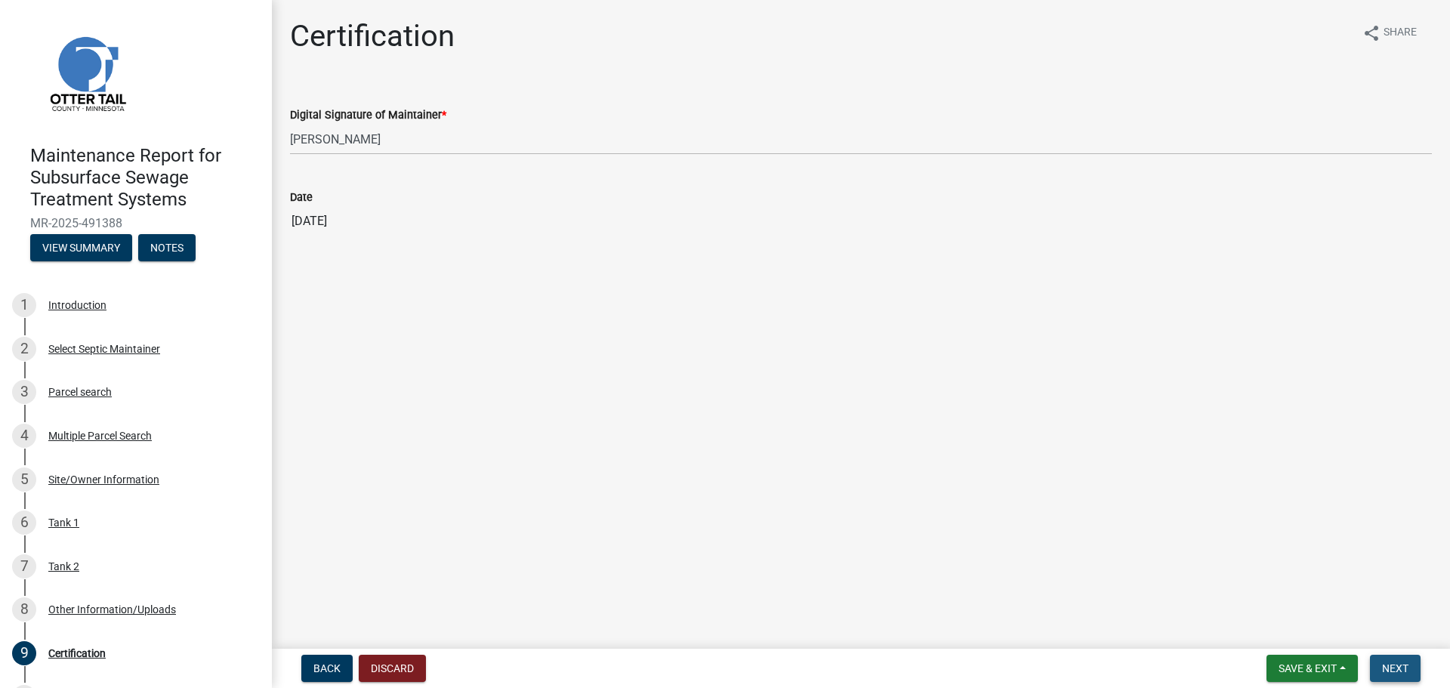
click at [1406, 667] on span "Next" at bounding box center [1395, 668] width 26 height 12
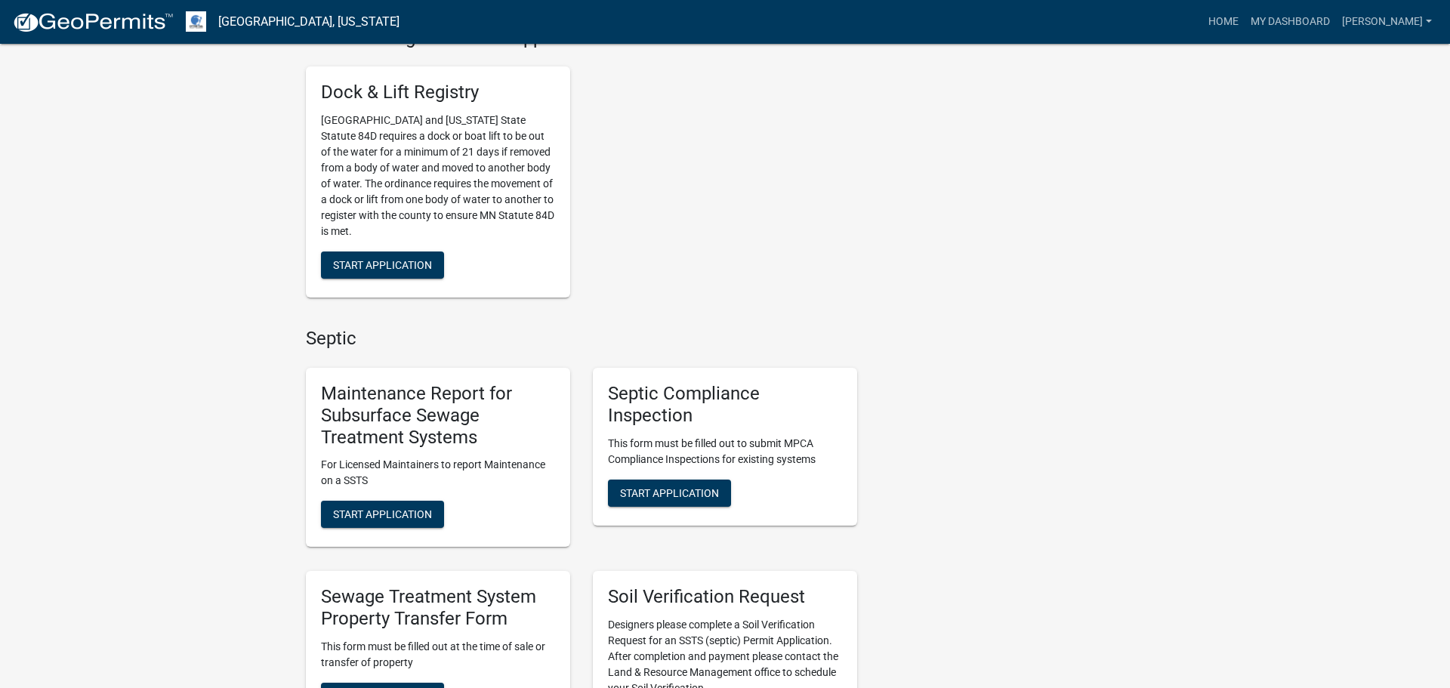
scroll to position [581, 0]
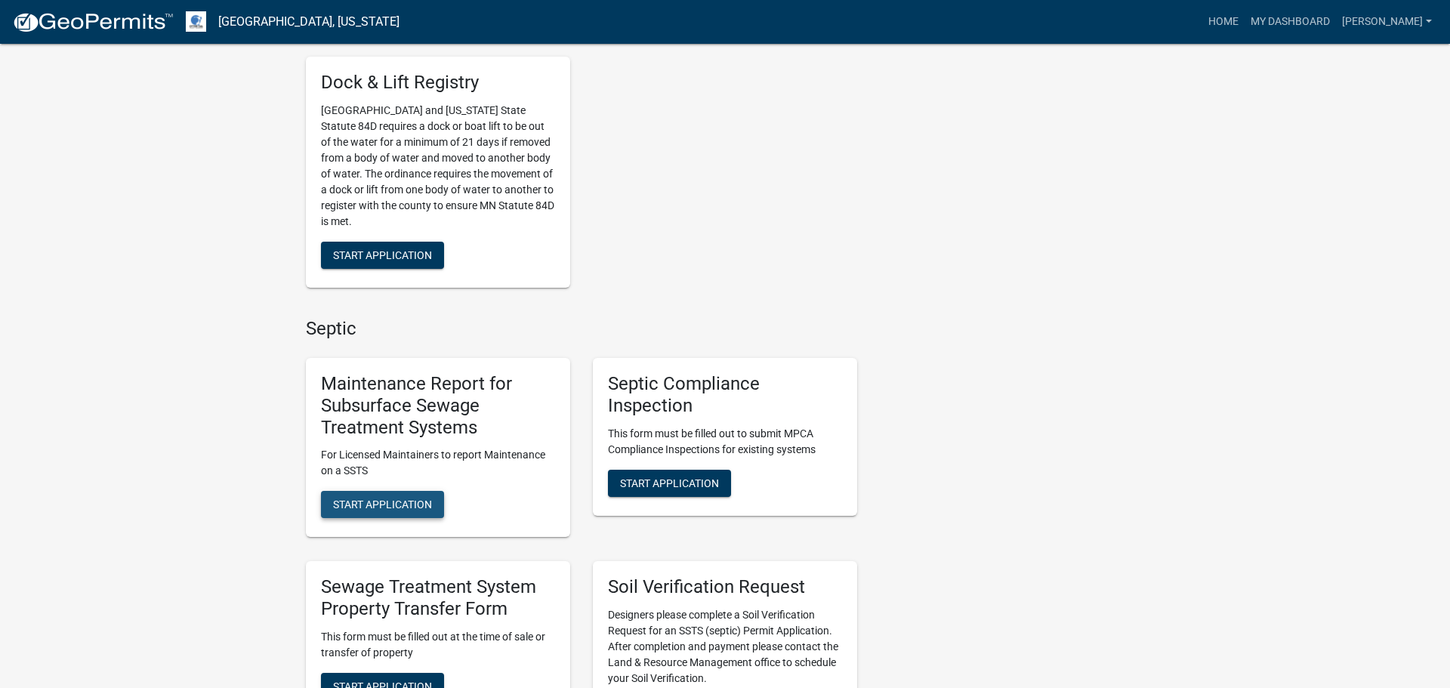
click at [422, 510] on button "Start Application" at bounding box center [382, 504] width 123 height 27
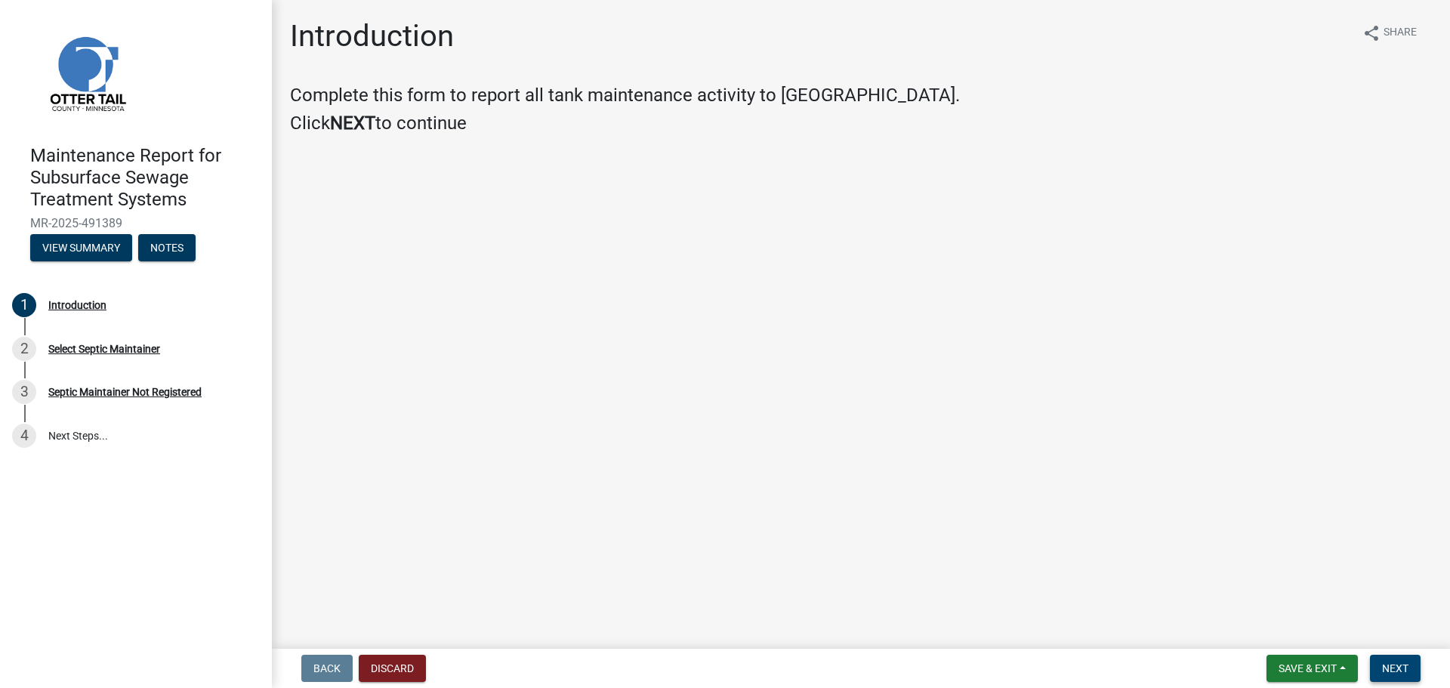
click at [1407, 669] on span "Next" at bounding box center [1395, 668] width 26 height 12
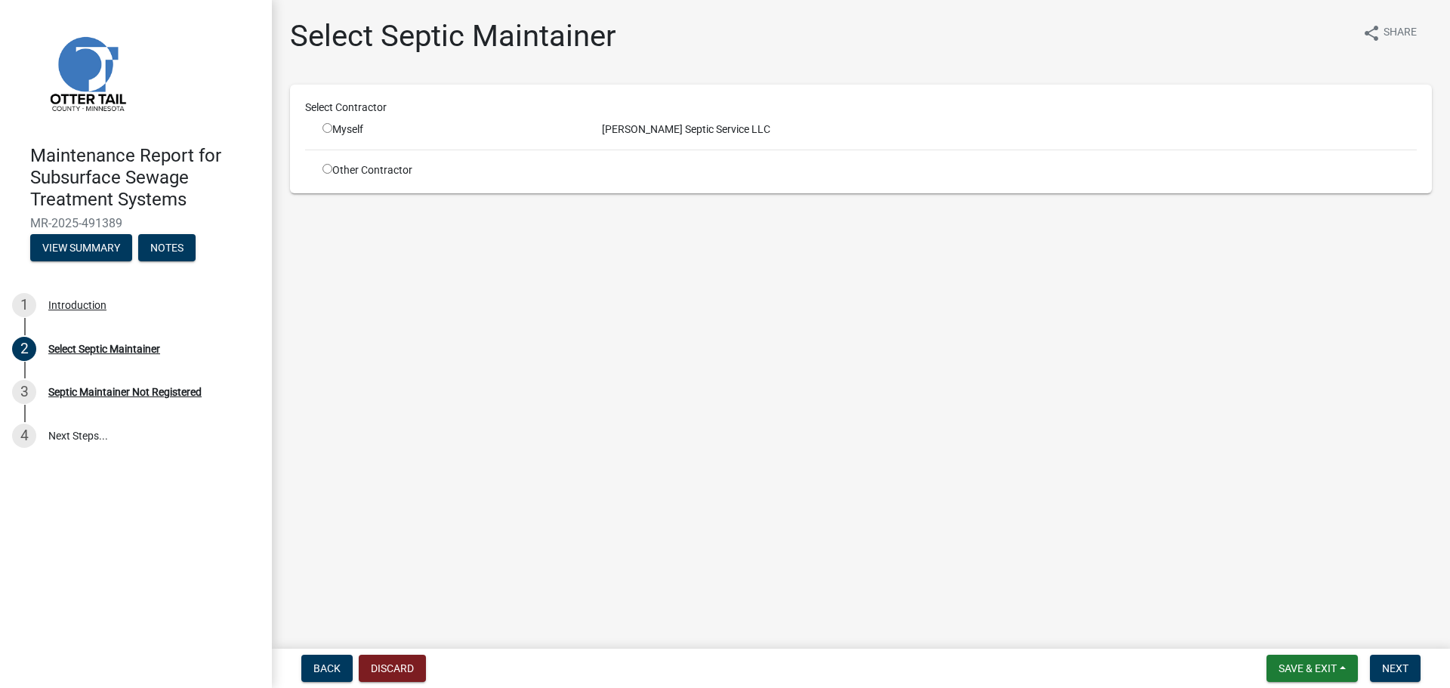
click at [325, 123] on input "radio" at bounding box center [327, 128] width 10 height 10
radio input "true"
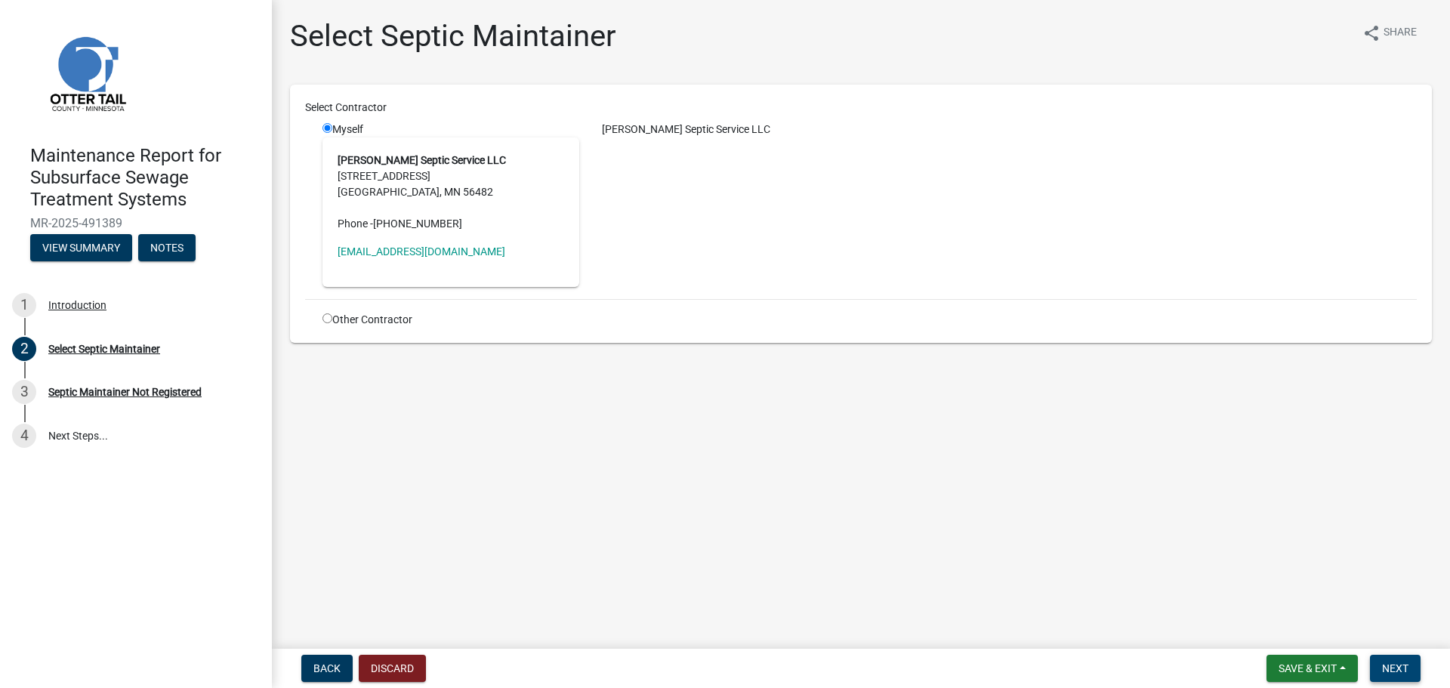
click at [1399, 674] on button "Next" at bounding box center [1395, 668] width 51 height 27
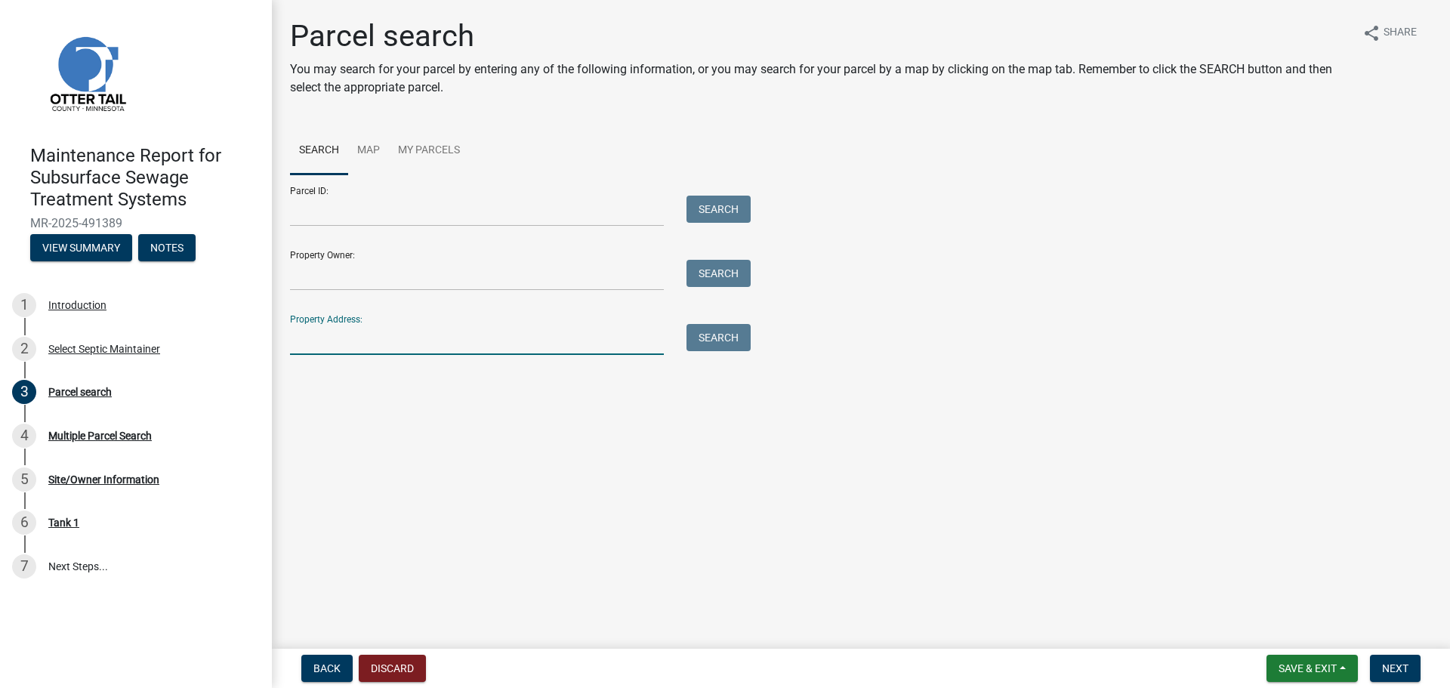
click at [553, 336] on input "Property Address:" at bounding box center [477, 339] width 374 height 31
type input "3"
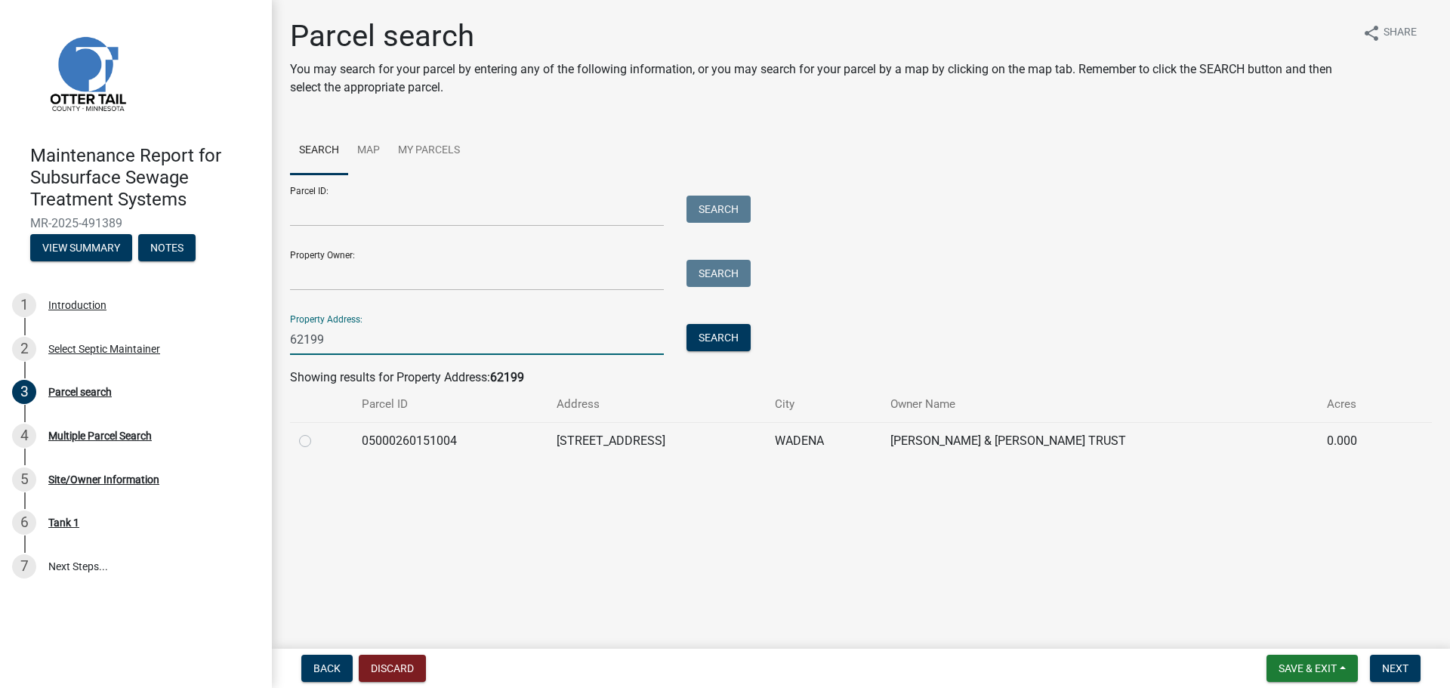
type input "62199"
click at [317, 432] on label at bounding box center [317, 432] width 0 height 0
click at [317, 439] on input "radio" at bounding box center [322, 437] width 10 height 10
radio input "true"
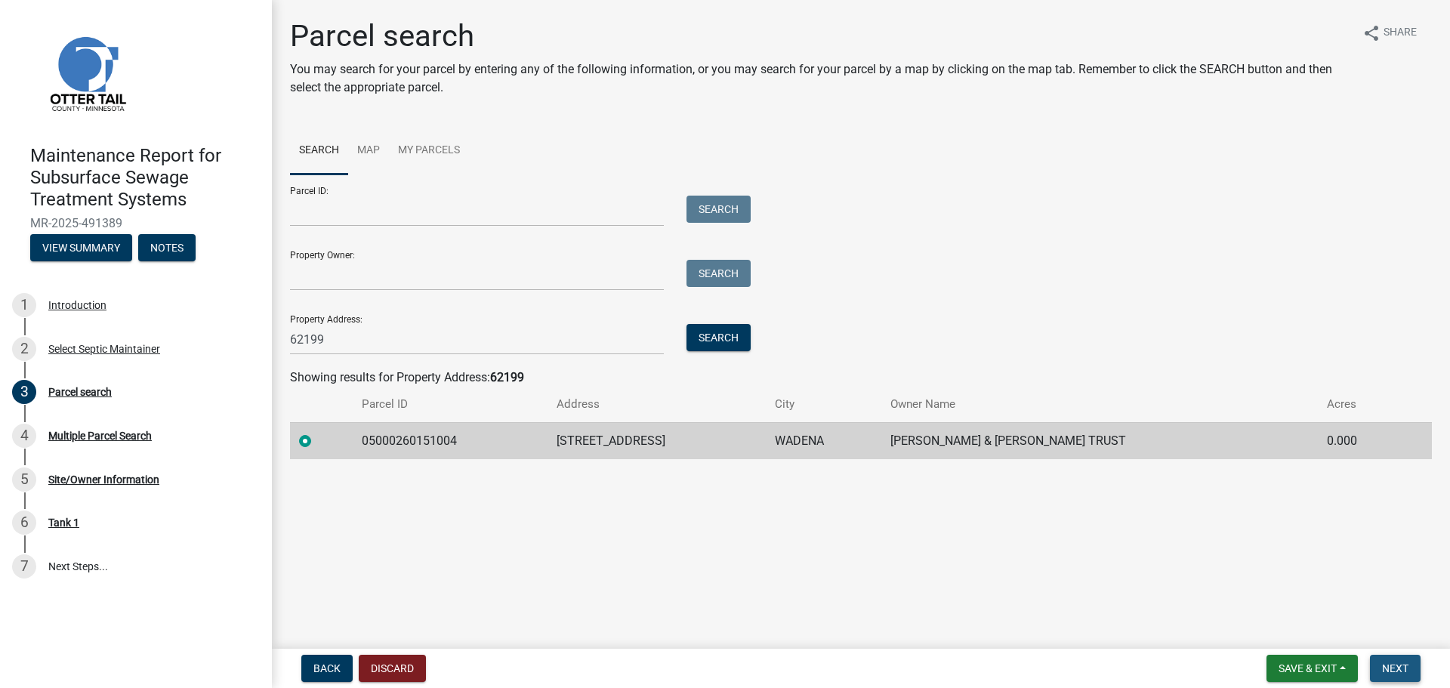
click at [1385, 668] on span "Next" at bounding box center [1395, 668] width 26 height 12
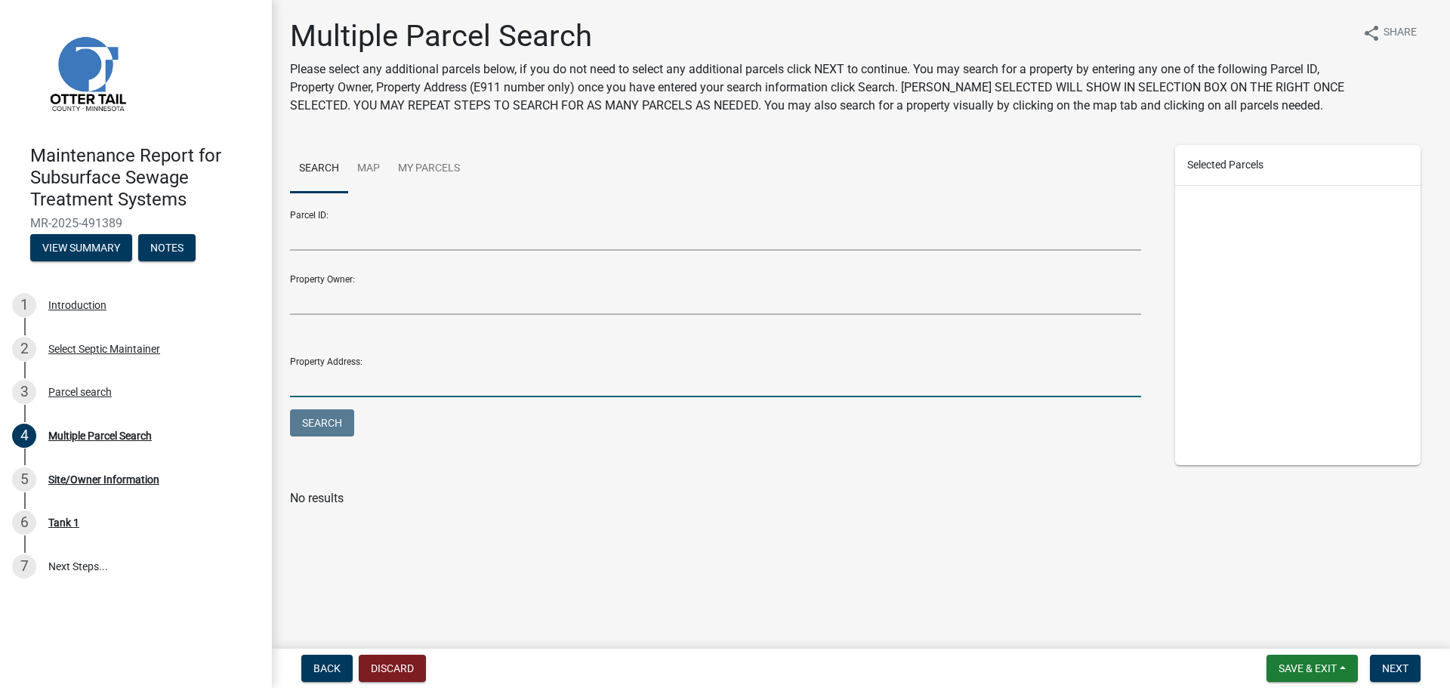
click at [443, 387] on input "Property Address:" at bounding box center [715, 381] width 851 height 31
type input "62199"
click at [290, 409] on button "Search" at bounding box center [322, 422] width 64 height 27
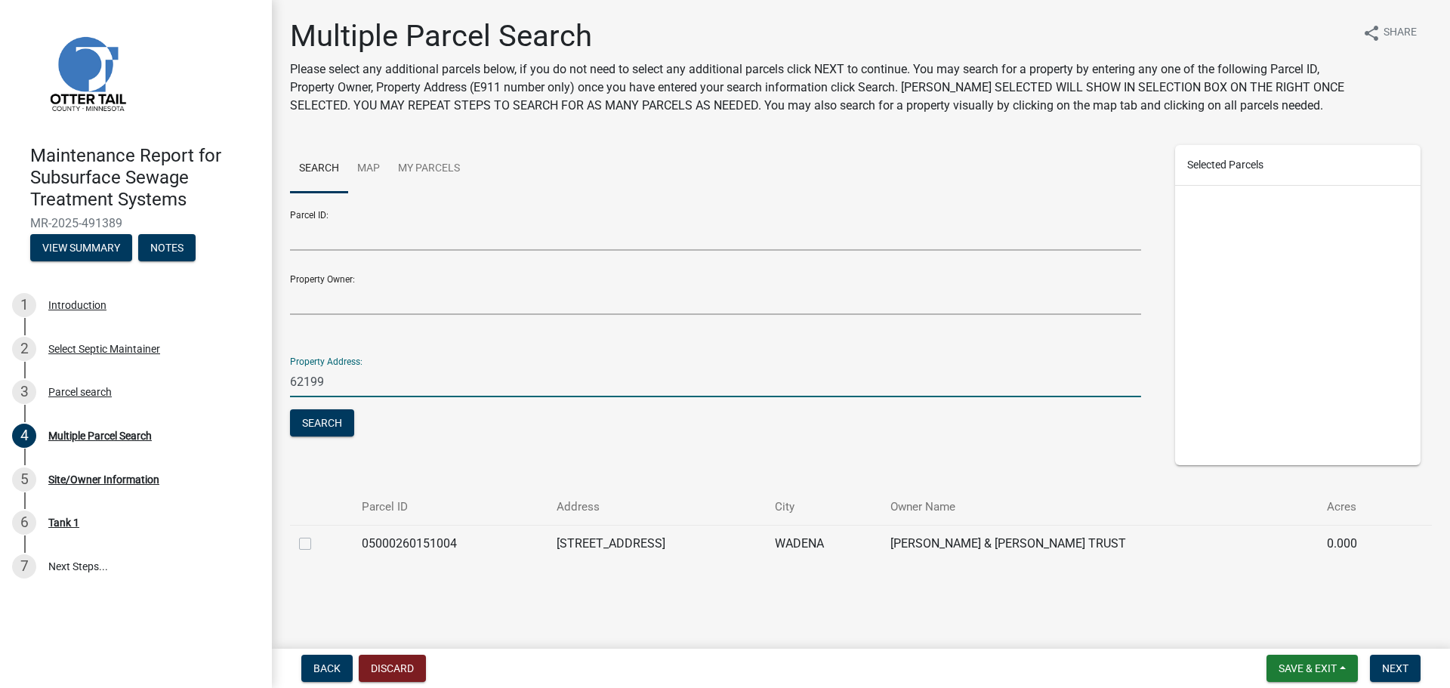
drag, startPoint x: 303, startPoint y: 544, endPoint x: 323, endPoint y: 547, distance: 20.5
click at [317, 535] on label at bounding box center [317, 535] width 0 height 0
click at [317, 544] on input "checkbox" at bounding box center [322, 540] width 10 height 10
checkbox input "true"
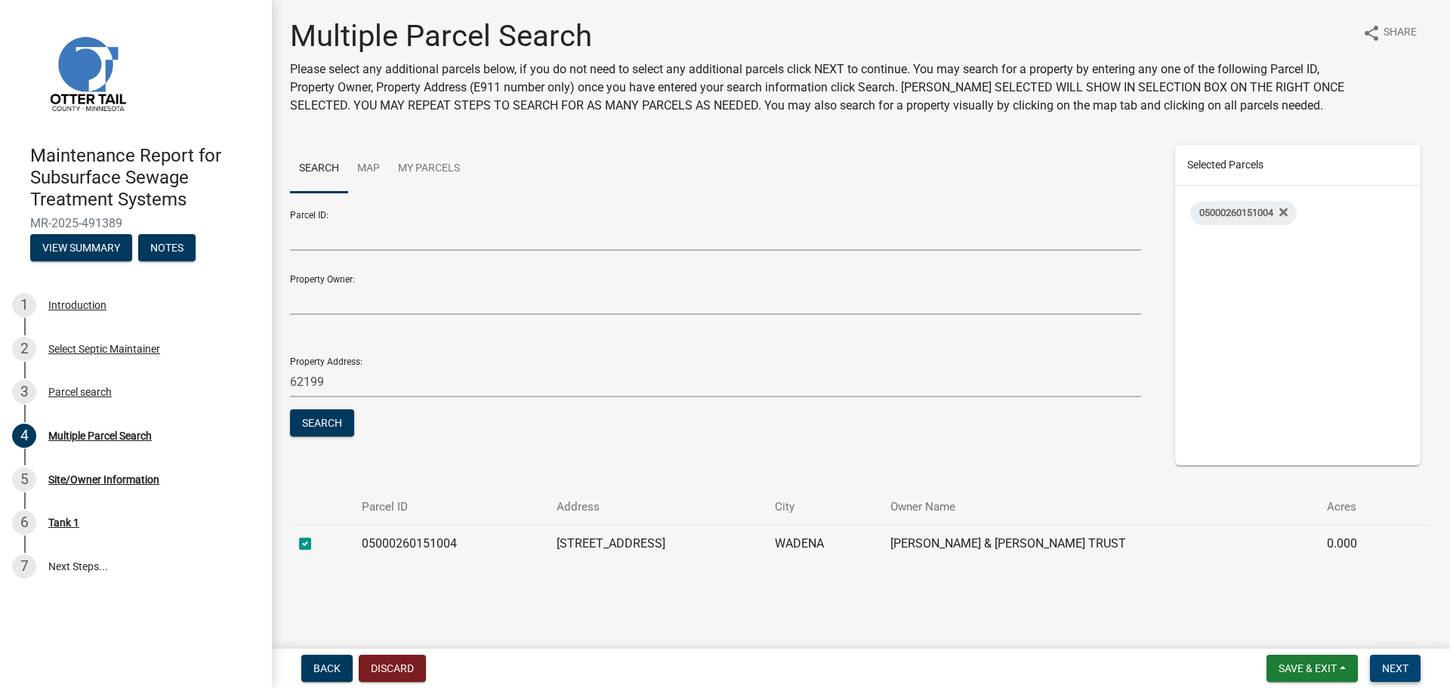
click at [1392, 680] on button "Next" at bounding box center [1395, 668] width 51 height 27
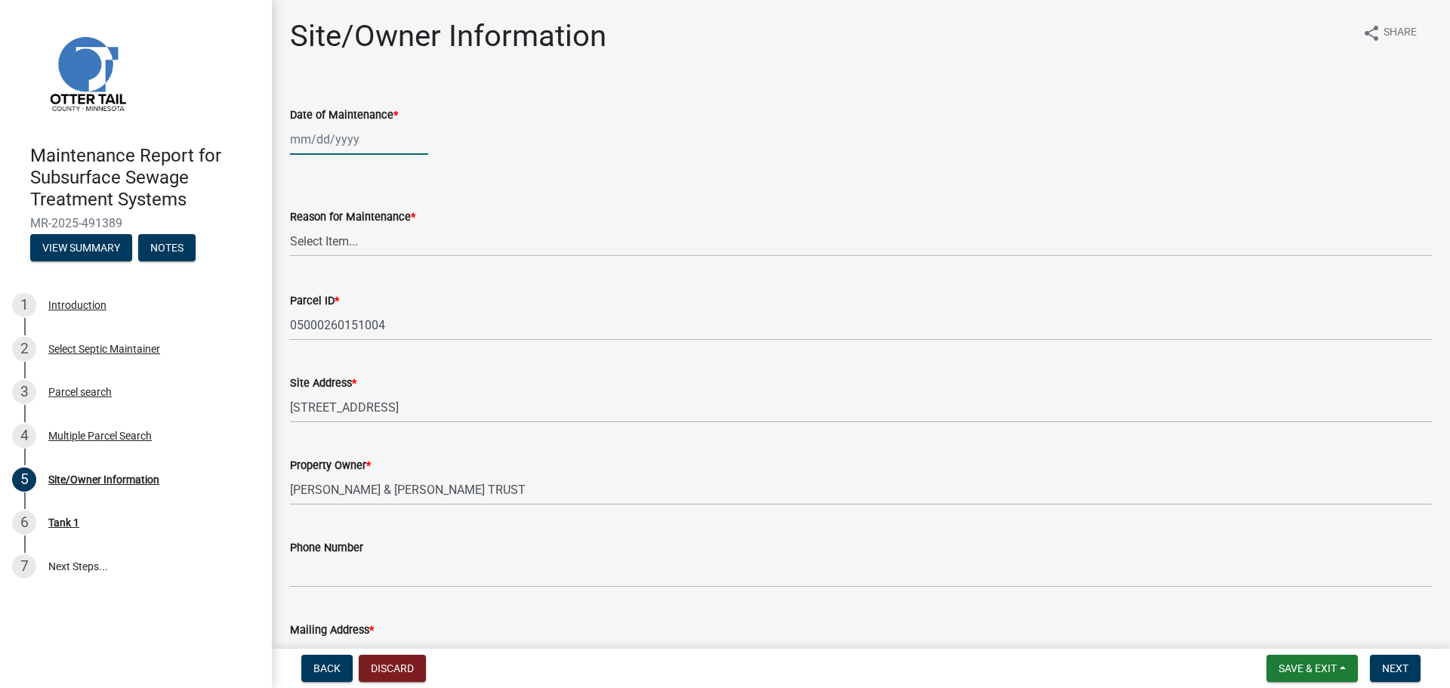
click at [333, 141] on div at bounding box center [359, 139] width 138 height 31
select select "10"
select select "2025"
click at [357, 241] on div "8" at bounding box center [353, 244] width 24 height 24
type input "[DATE]"
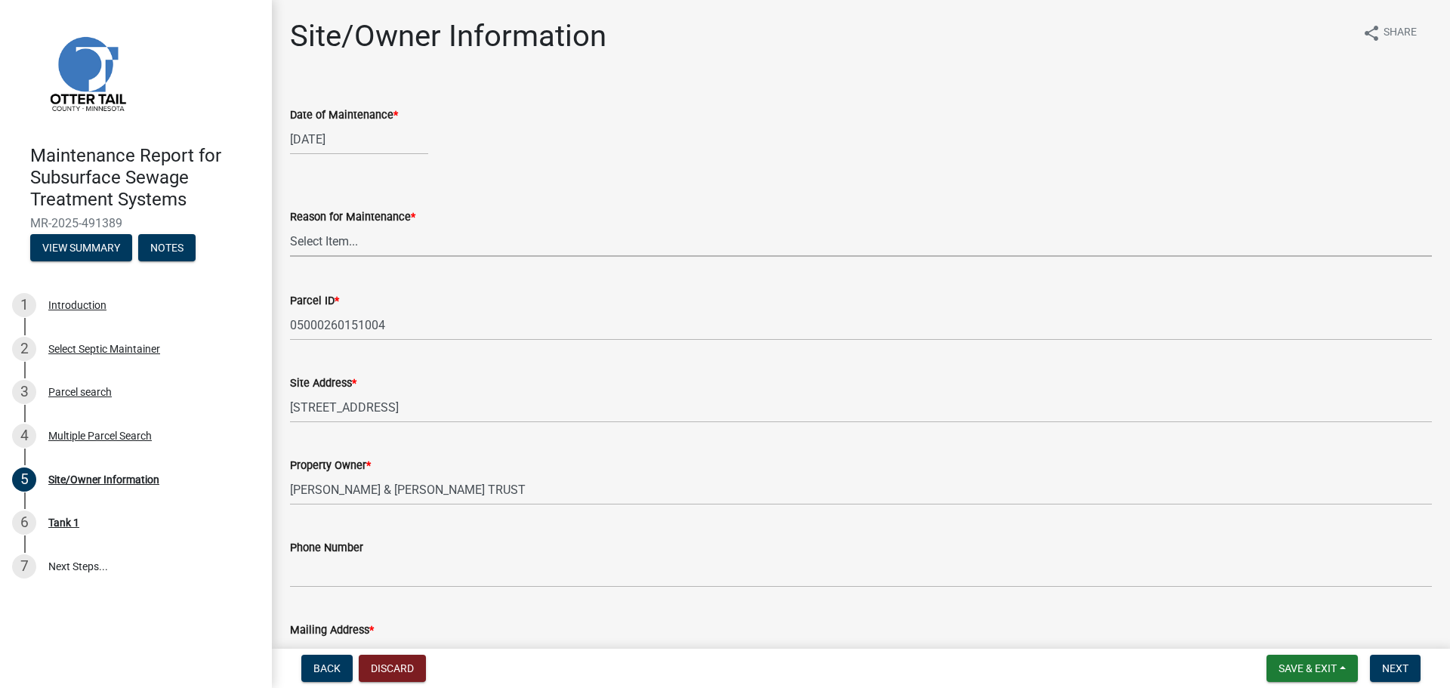
click at [356, 242] on select "Select Item... Called Routine Other" at bounding box center [861, 241] width 1142 height 31
click at [290, 226] on select "Select Item... Called Routine Other" at bounding box center [861, 241] width 1142 height 31
select select "3ac72b63-7b21-42e4-8192-806faae7a4f1"
click at [1391, 670] on span "Next" at bounding box center [1395, 668] width 26 height 12
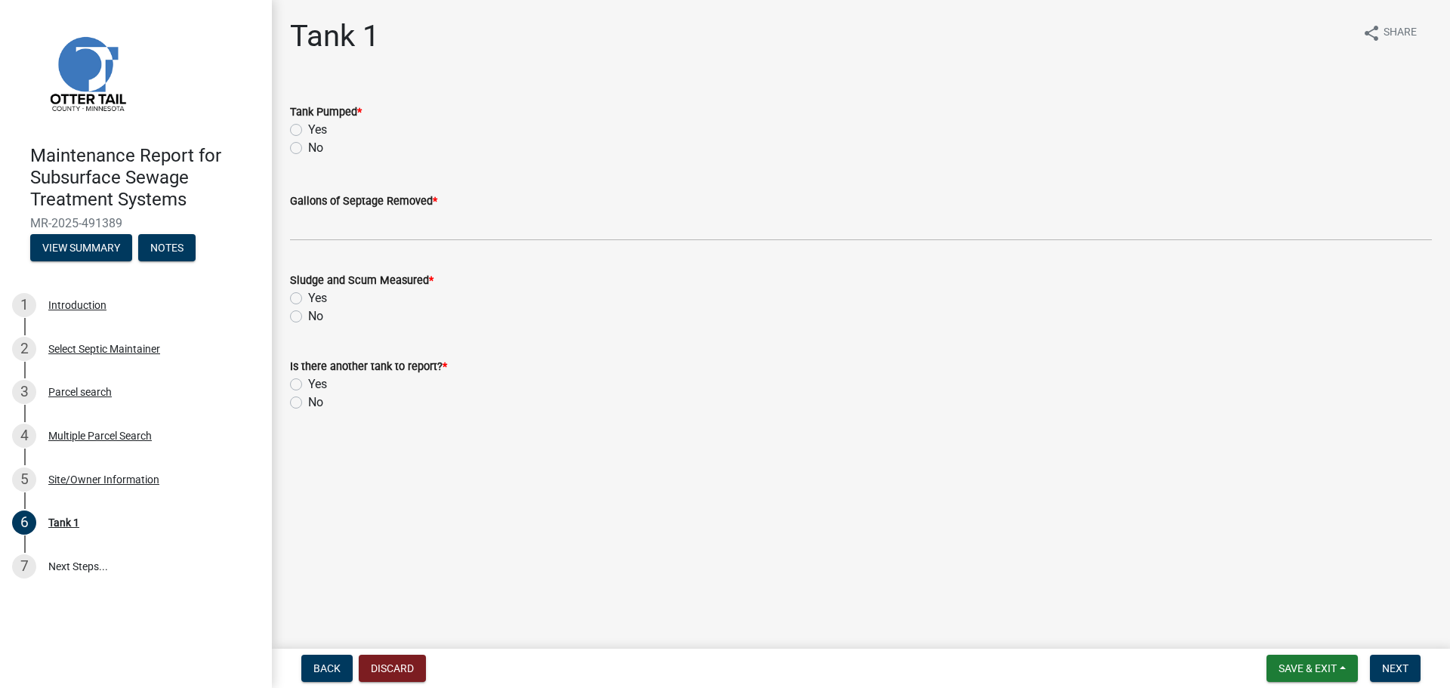
click at [308, 125] on label "Yes" at bounding box center [317, 130] width 19 height 18
click at [308, 125] on input "Yes" at bounding box center [313, 126] width 10 height 10
radio input "true"
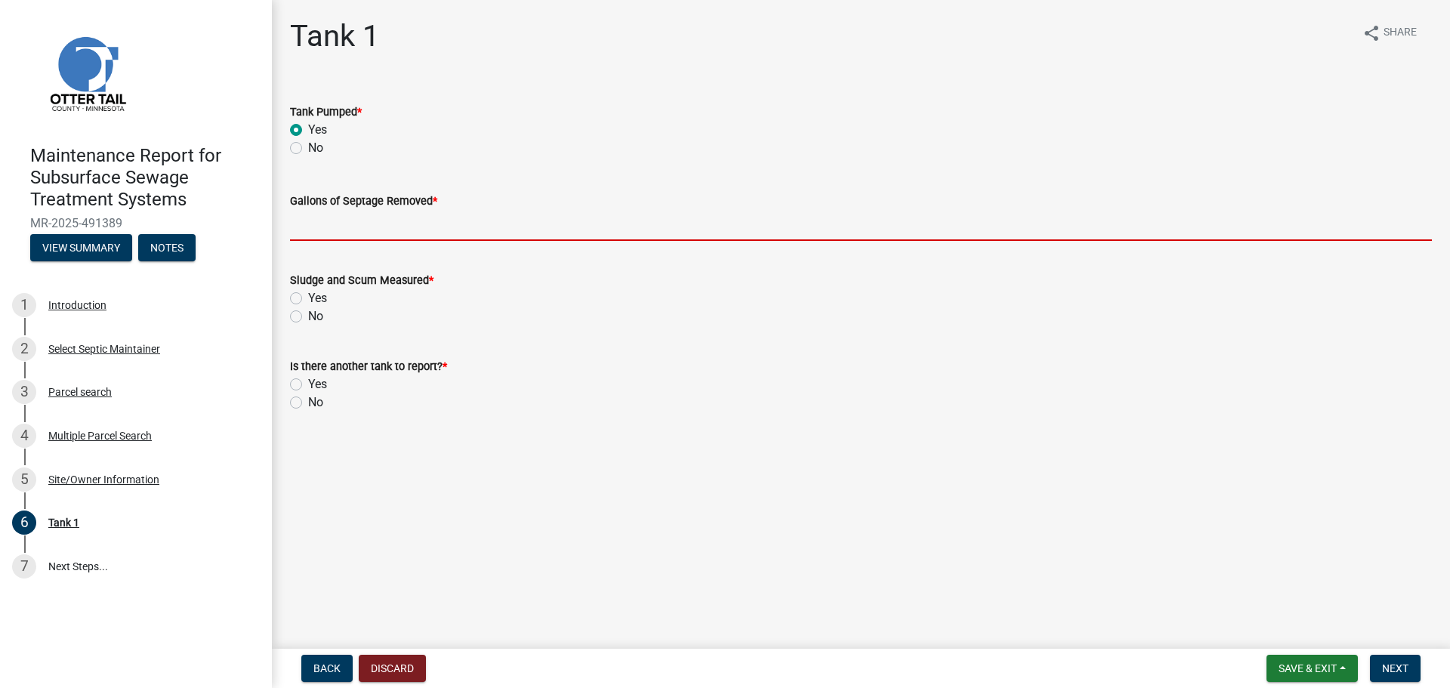
click at [300, 221] on input "Gallons of Septage Removed *" at bounding box center [861, 225] width 1142 height 31
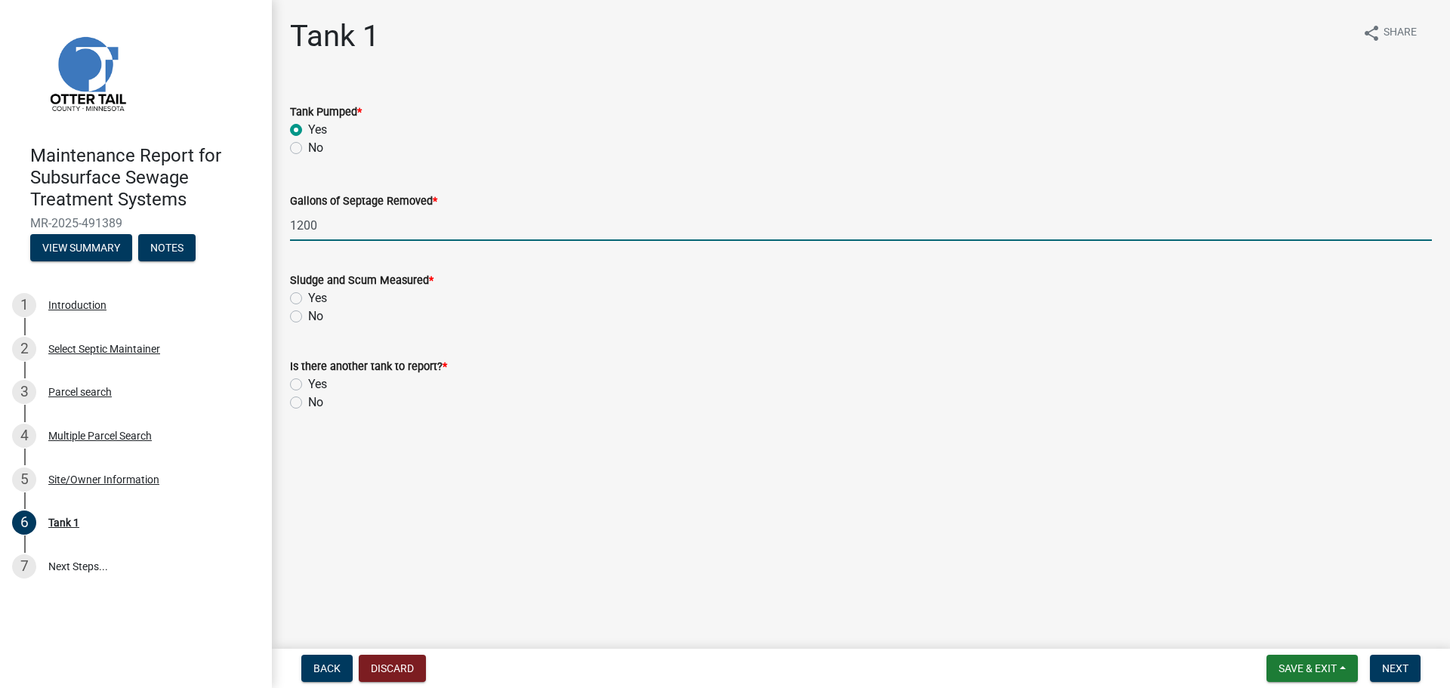
type input "1200"
click at [308, 319] on label "No" at bounding box center [315, 316] width 15 height 18
click at [308, 317] on input "No" at bounding box center [313, 312] width 10 height 10
radio input "true"
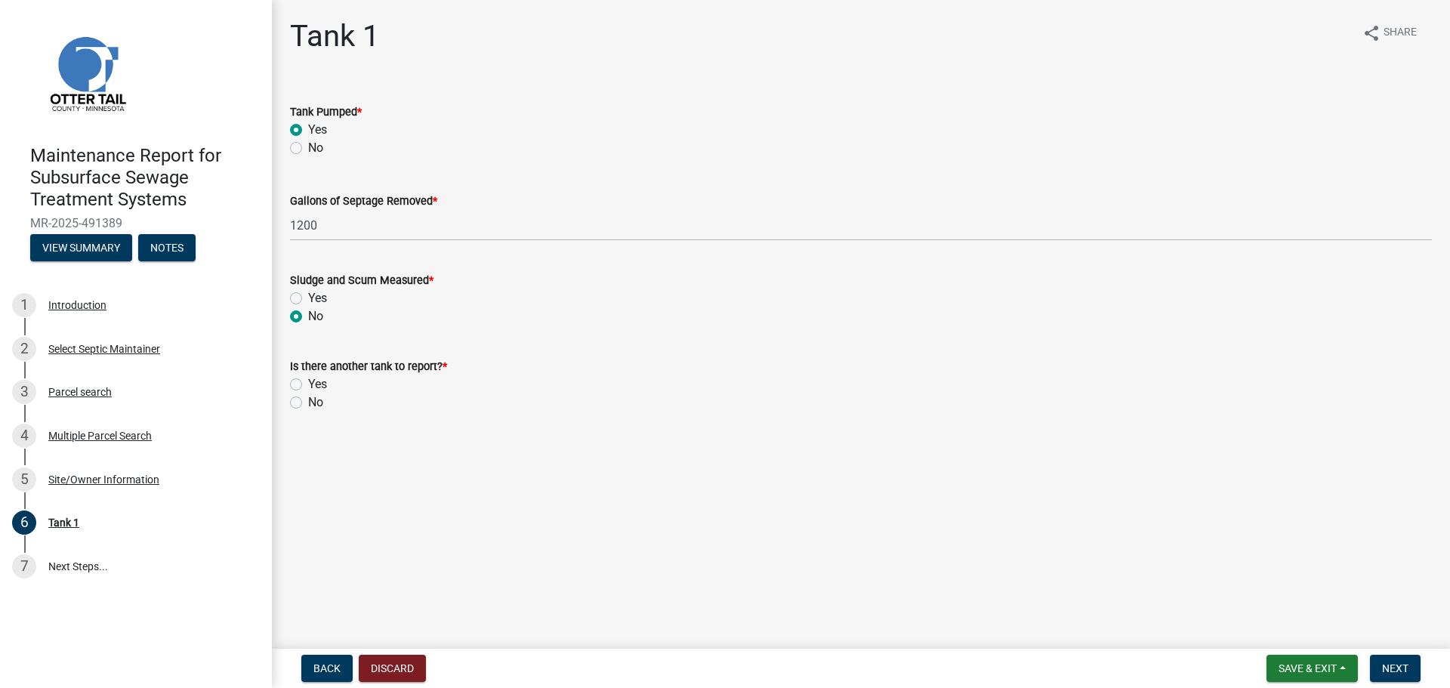
click at [308, 399] on label "No" at bounding box center [315, 402] width 15 height 18
click at [308, 399] on input "No" at bounding box center [313, 398] width 10 height 10
radio input "true"
click at [1401, 664] on span "Next" at bounding box center [1395, 668] width 26 height 12
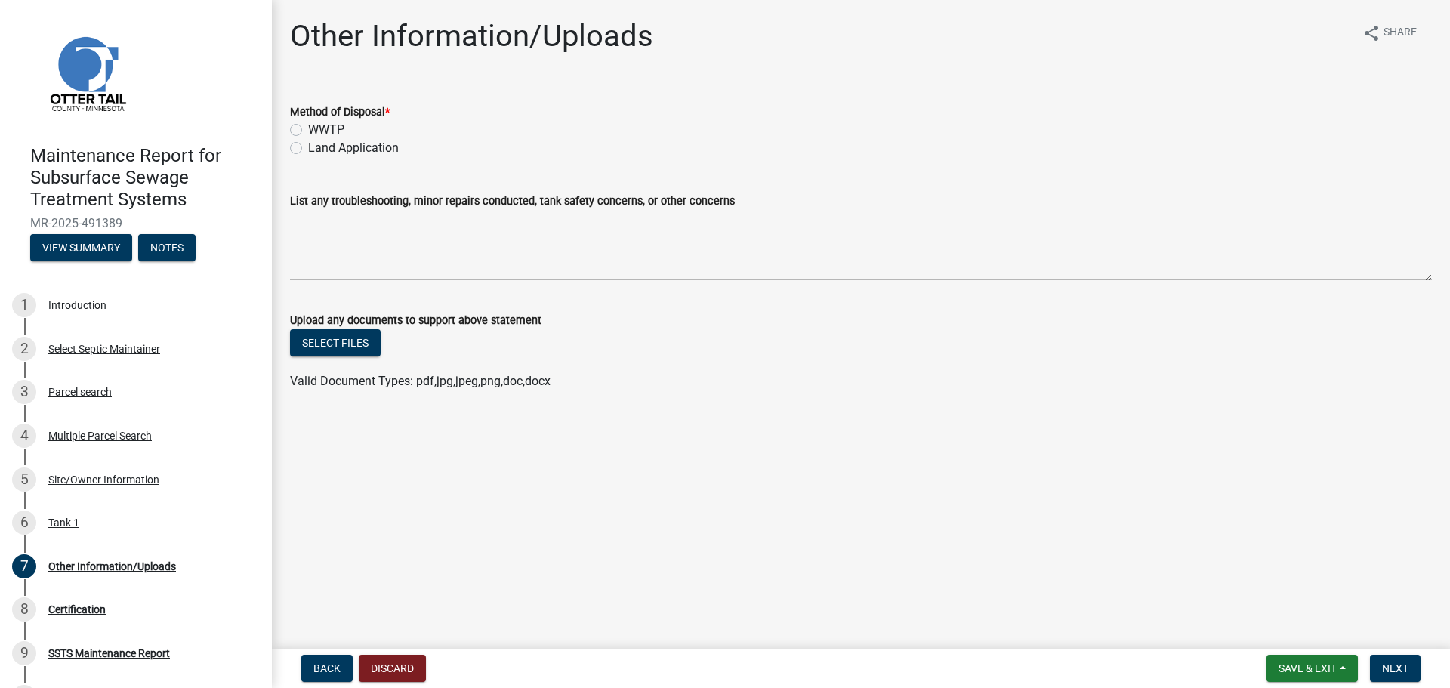
drag, startPoint x: 294, startPoint y: 149, endPoint x: 347, endPoint y: 175, distance: 58.8
click at [308, 149] on label "Land Application" at bounding box center [353, 148] width 91 height 18
click at [308, 149] on input "Land Application" at bounding box center [313, 144] width 10 height 10
radio input "true"
click at [1407, 664] on span "Next" at bounding box center [1395, 668] width 26 height 12
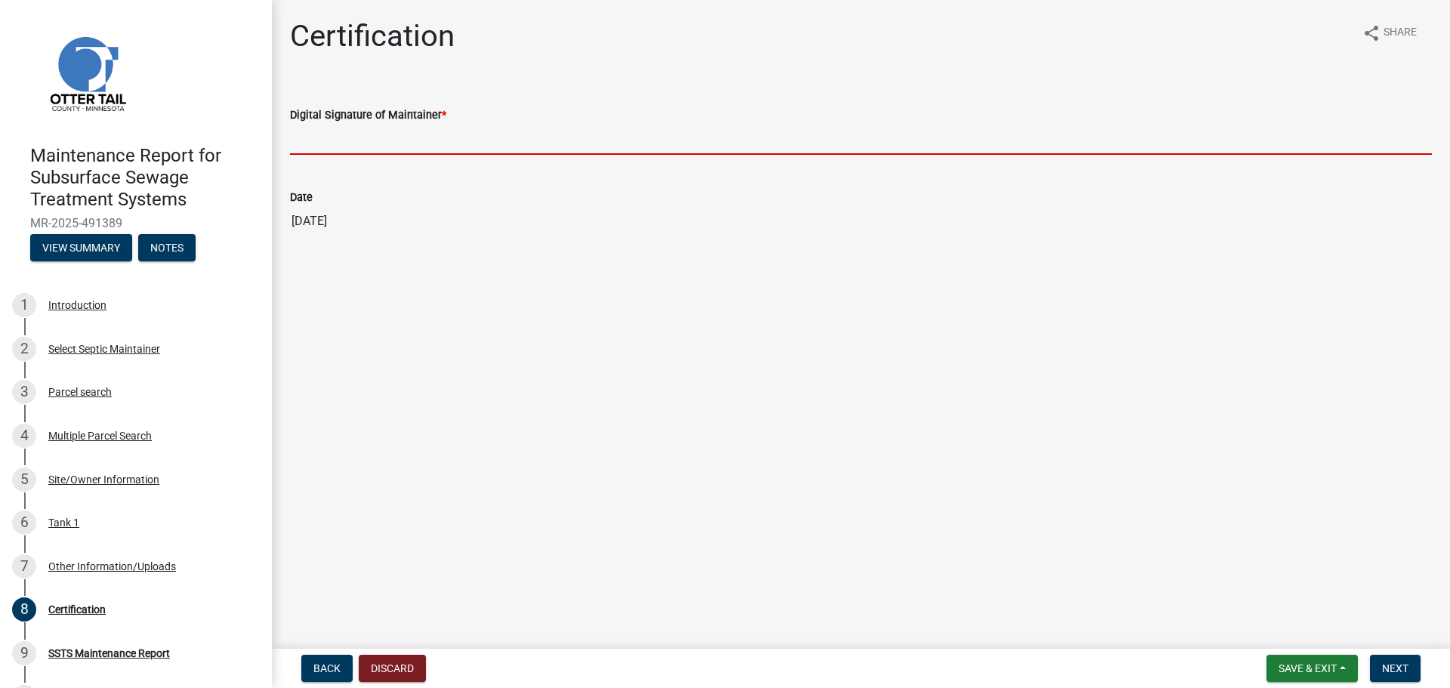
click at [298, 146] on input "Digital Signature of Maintainer *" at bounding box center [861, 139] width 1142 height 31
type input "[PERSON_NAME]"
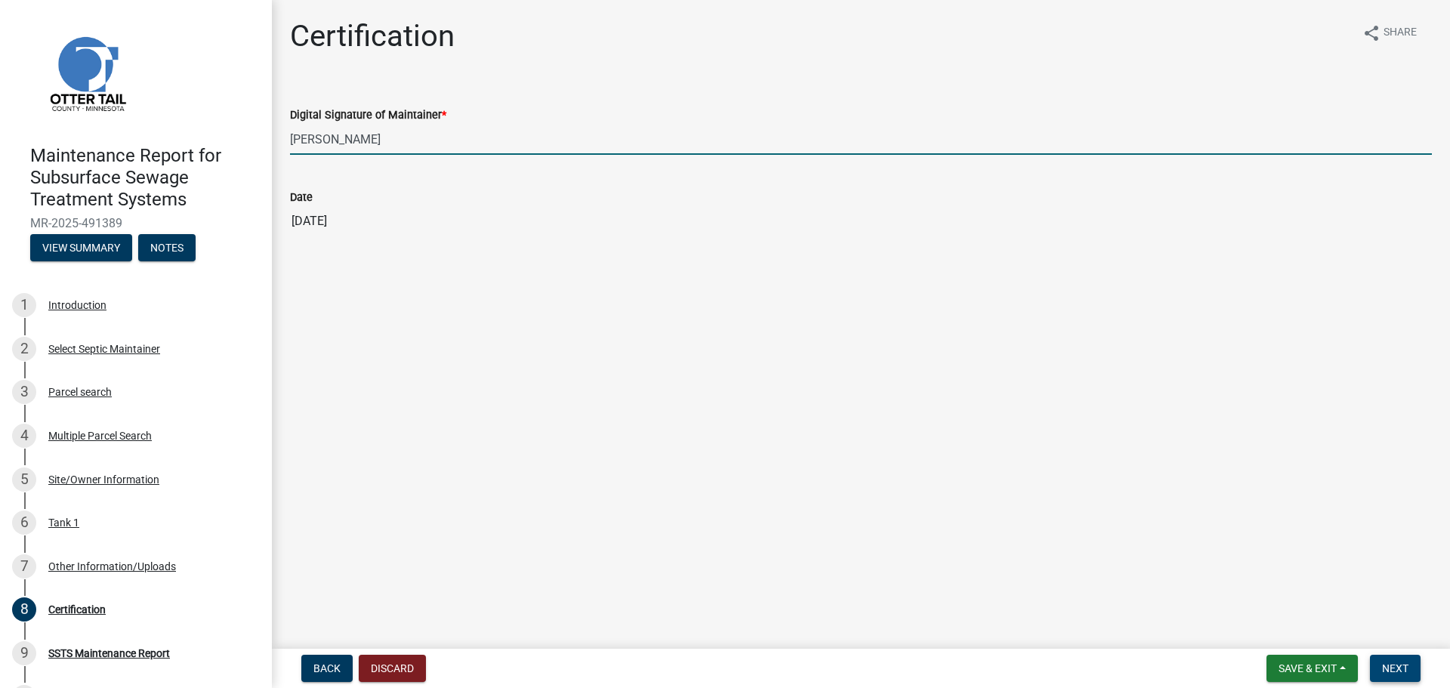
click at [1410, 679] on button "Next" at bounding box center [1395, 668] width 51 height 27
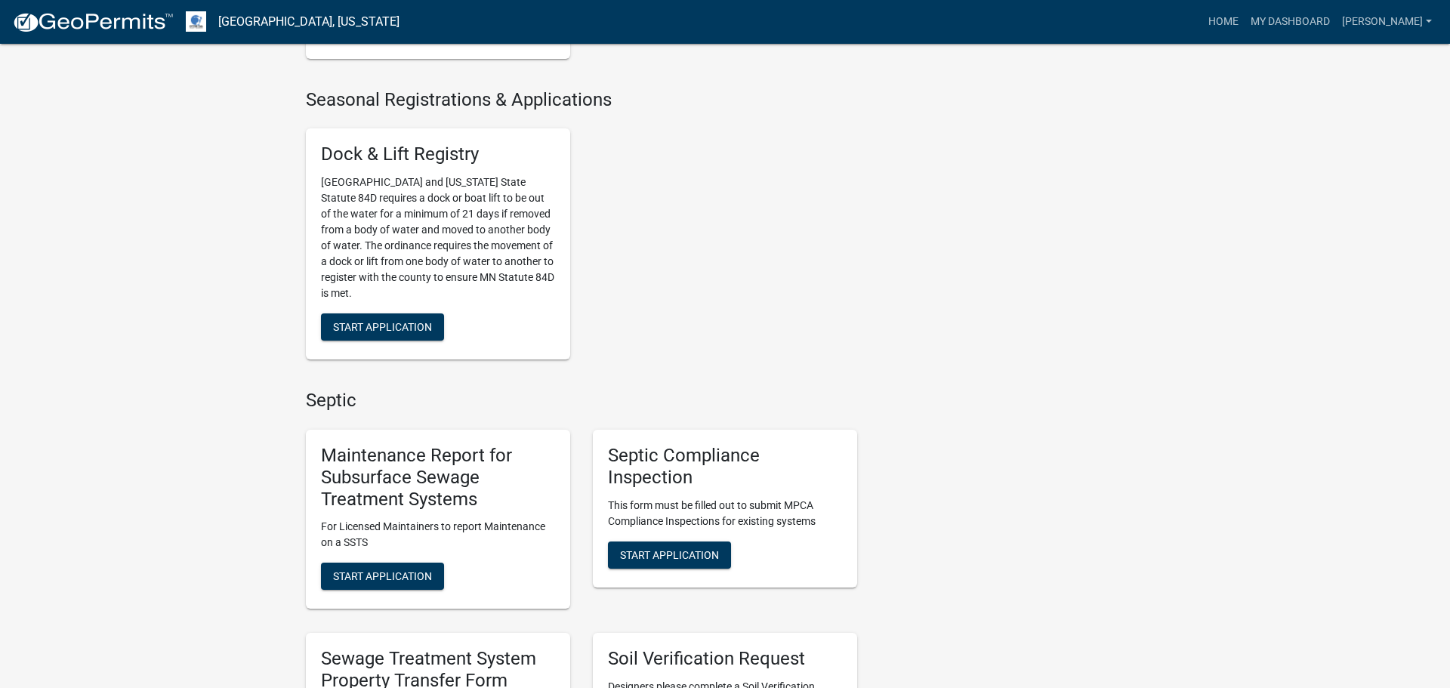
scroll to position [510, 0]
click at [427, 572] on span "Start Application" at bounding box center [382, 575] width 99 height 12
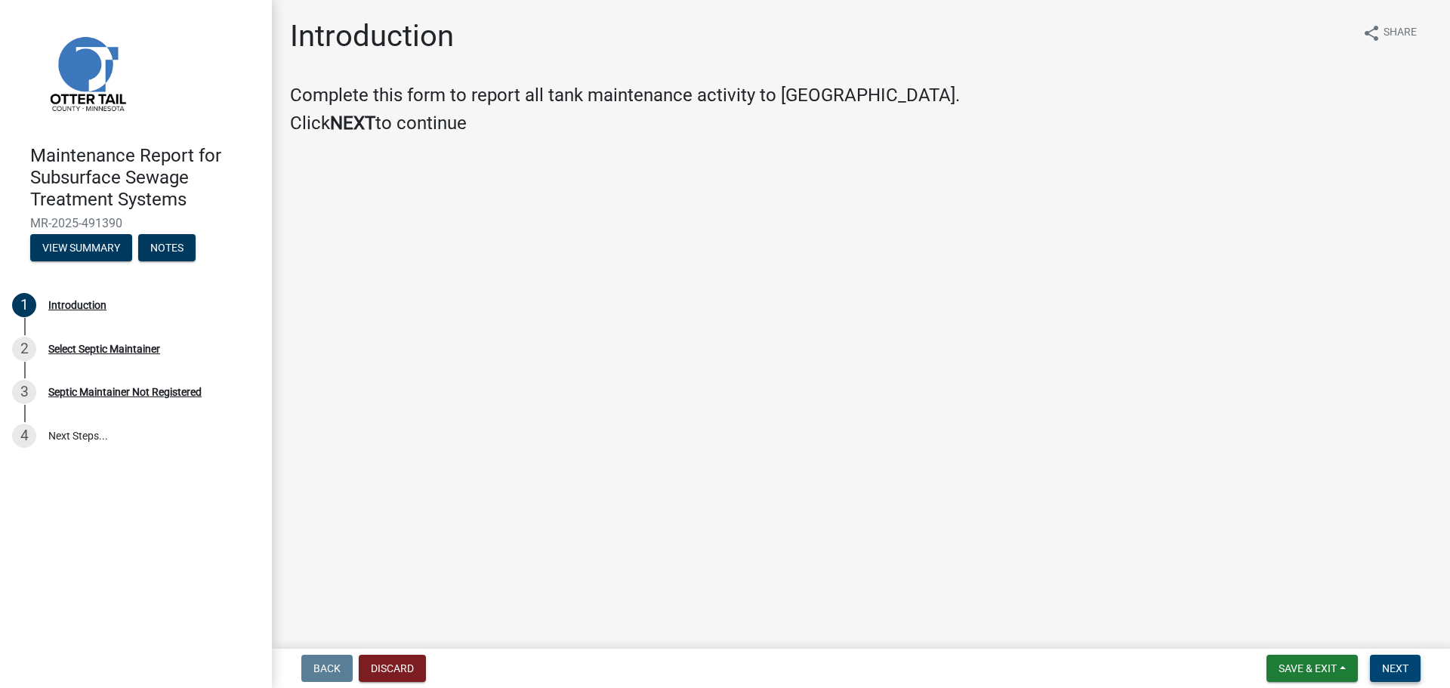
click at [1398, 670] on span "Next" at bounding box center [1395, 668] width 26 height 12
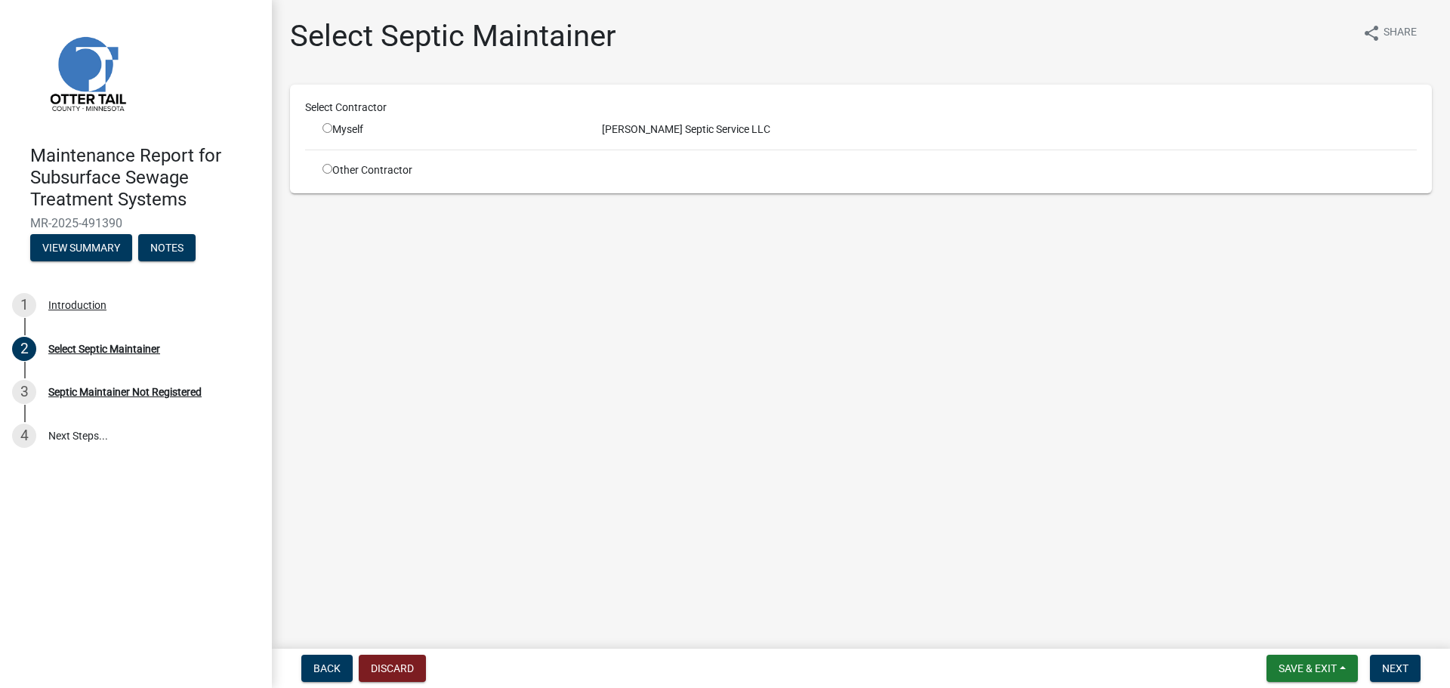
drag, startPoint x: 325, startPoint y: 124, endPoint x: 598, endPoint y: 191, distance: 281.5
click at [325, 125] on input "radio" at bounding box center [327, 128] width 10 height 10
radio input "true"
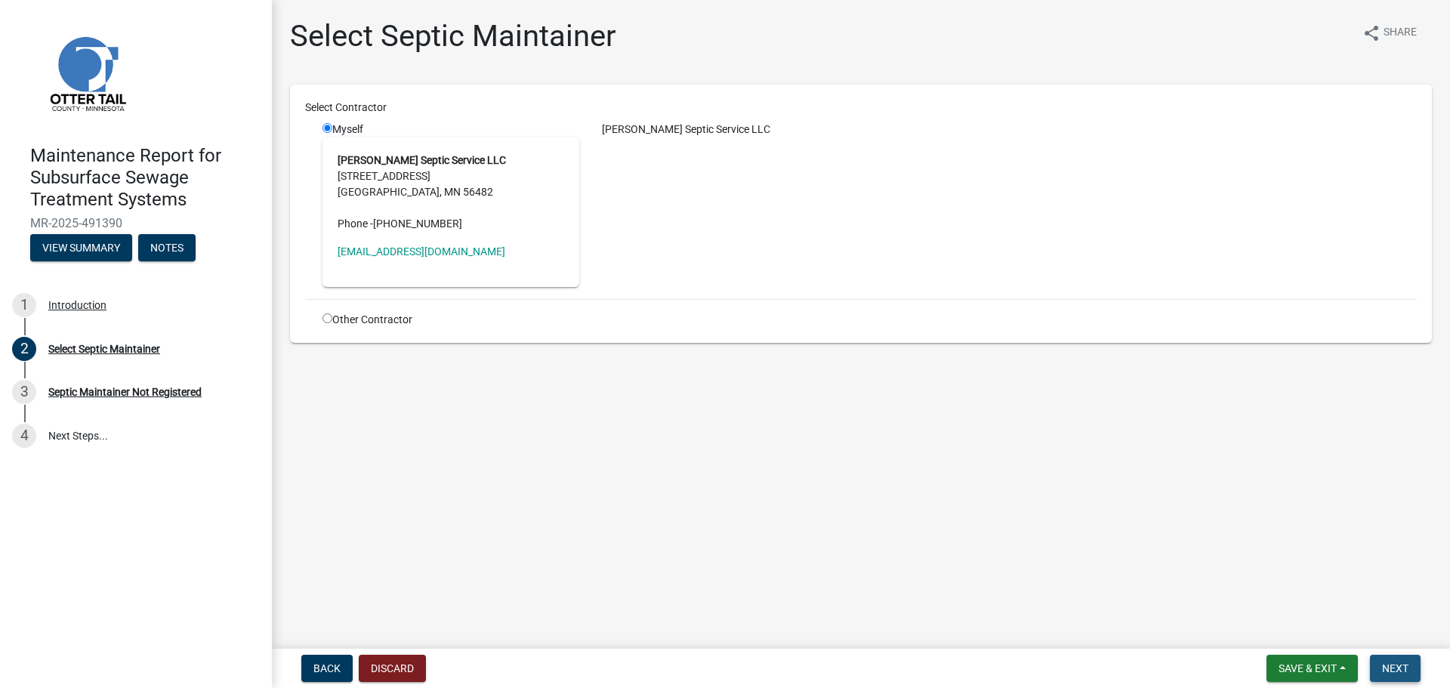
click at [1398, 667] on span "Next" at bounding box center [1395, 668] width 26 height 12
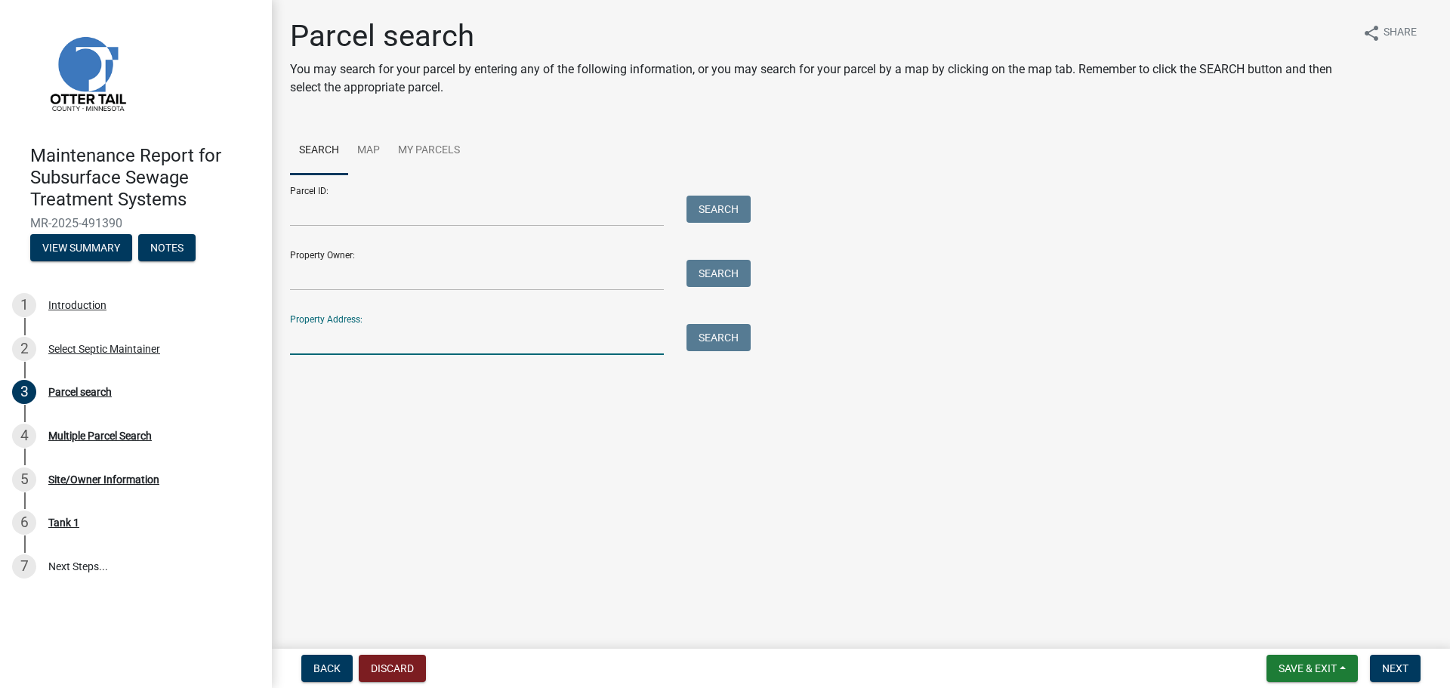
click at [436, 340] on input "Property Address:" at bounding box center [477, 339] width 374 height 31
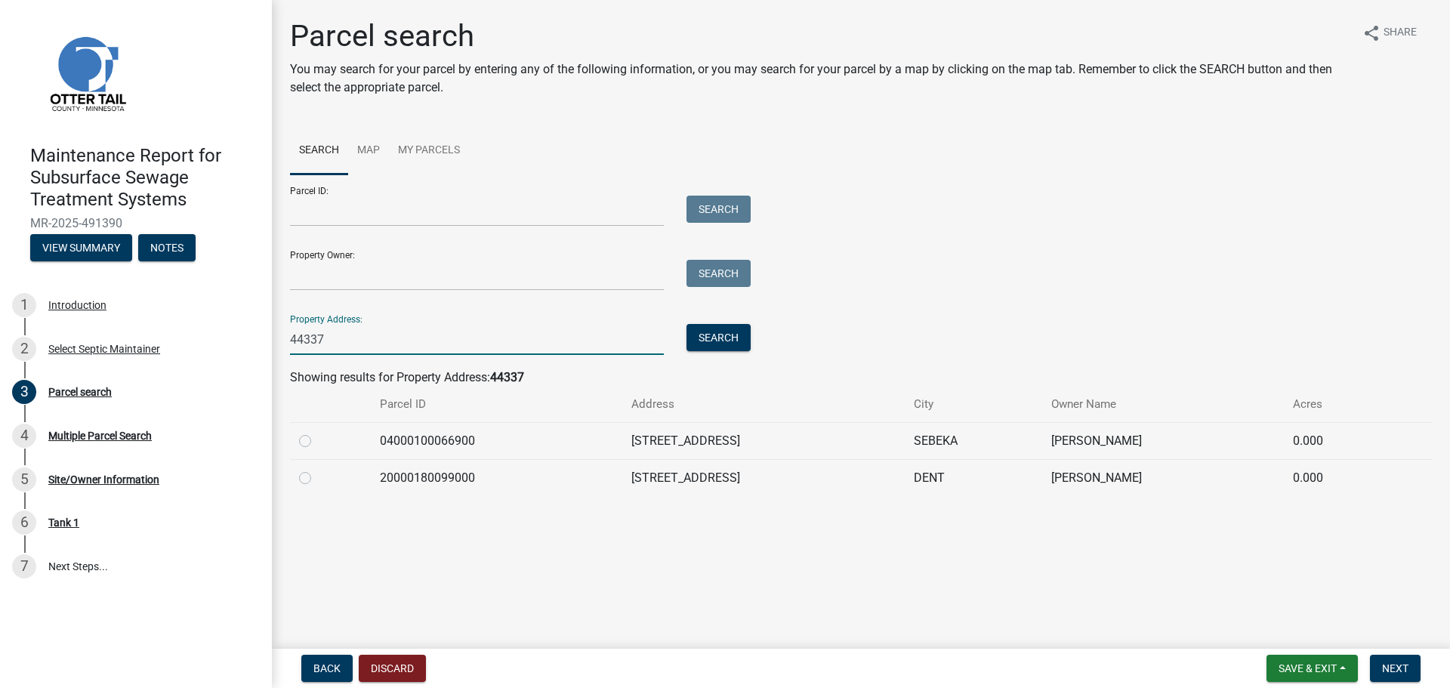
type input "44337"
click at [317, 432] on label at bounding box center [317, 432] width 0 height 0
click at [317, 440] on input "radio" at bounding box center [322, 437] width 10 height 10
radio input "true"
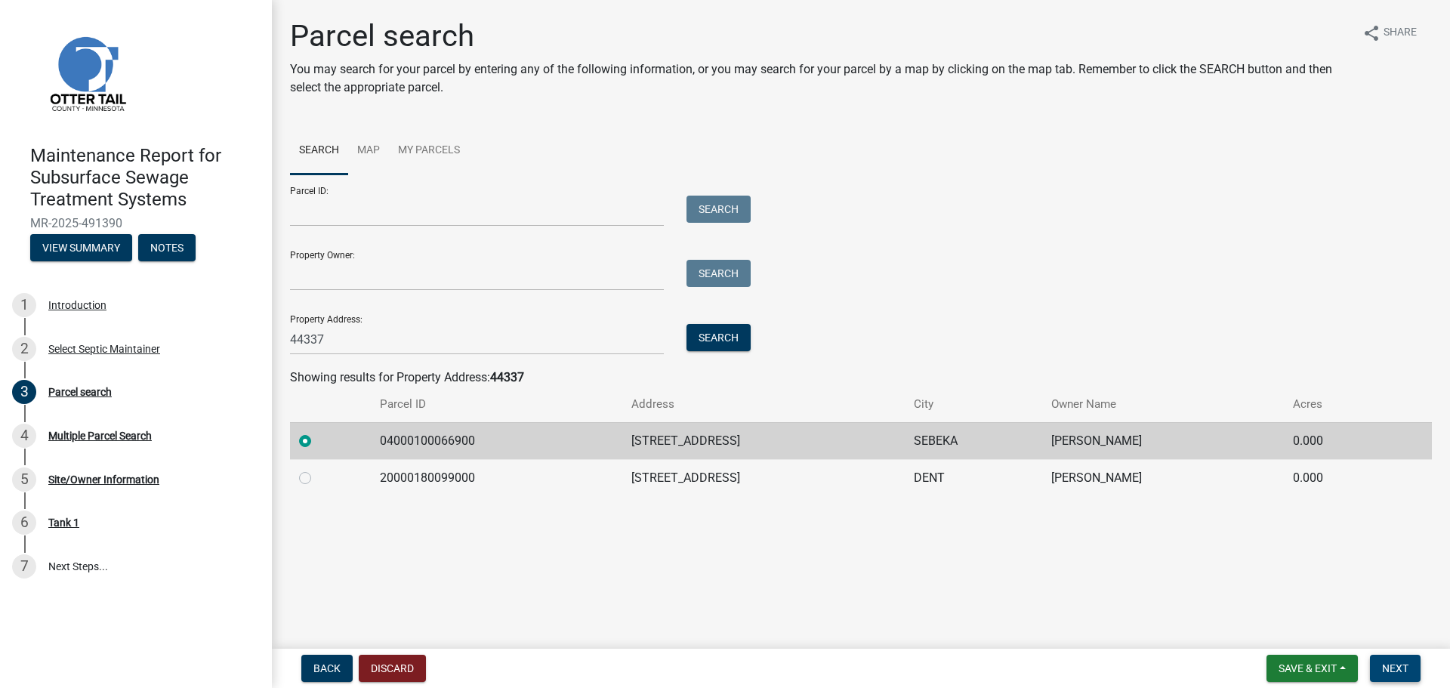
click at [1393, 677] on button "Next" at bounding box center [1395, 668] width 51 height 27
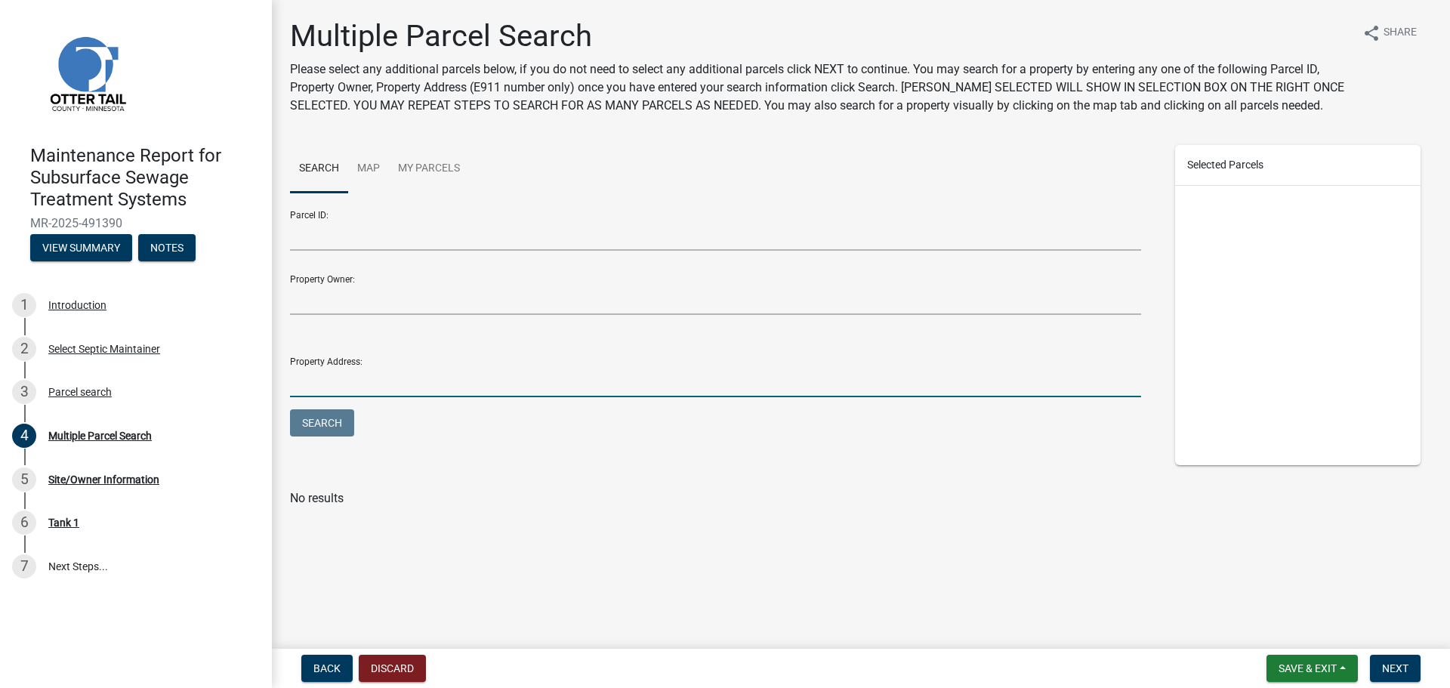
click at [416, 384] on input "Property Address:" at bounding box center [715, 381] width 851 height 31
type input "44337"
click at [290, 409] on button "Search" at bounding box center [322, 422] width 64 height 27
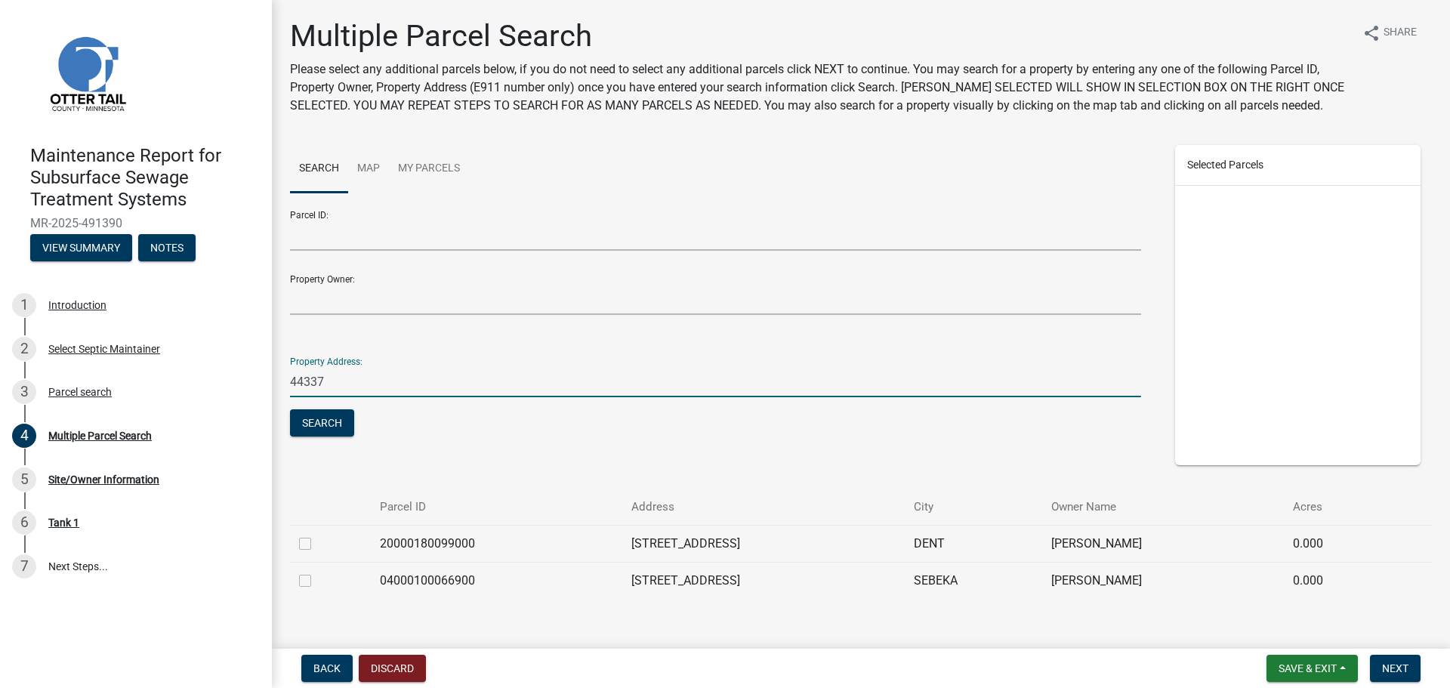
click at [317, 572] on label at bounding box center [317, 572] width 0 height 0
click at [317, 578] on input "checkbox" at bounding box center [322, 577] width 10 height 10
checkbox input "true"
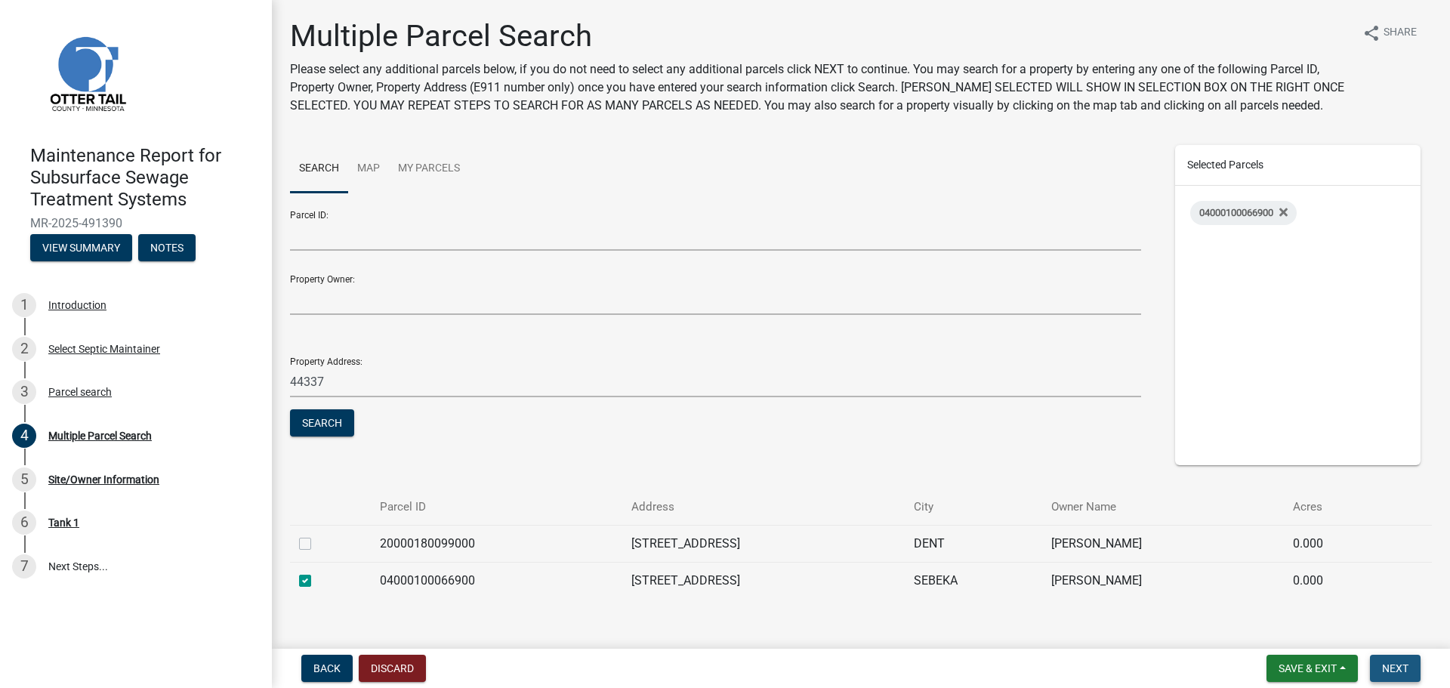
click at [1385, 665] on span "Next" at bounding box center [1395, 668] width 26 height 12
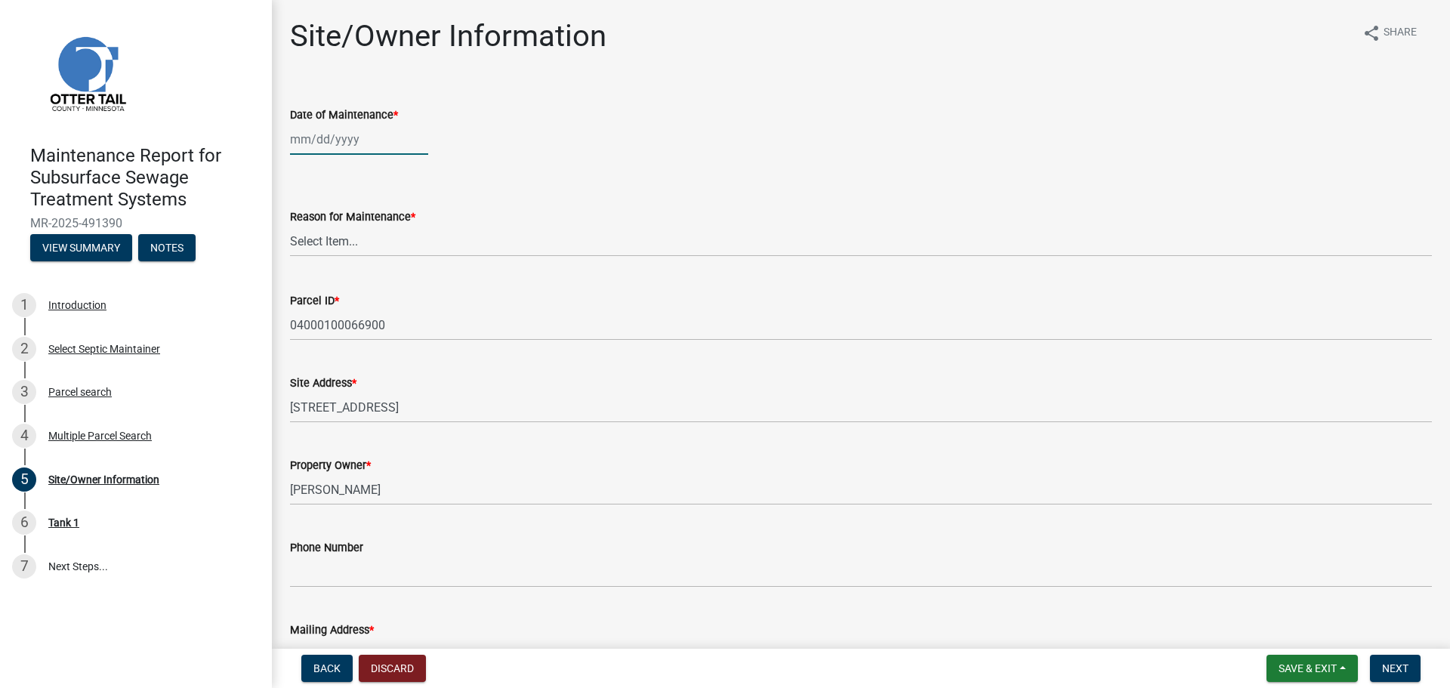
click at [293, 135] on div at bounding box center [359, 139] width 138 height 31
select select "10"
select select "2025"
click at [381, 242] on div "9" at bounding box center [377, 244] width 24 height 24
type input "[DATE]"
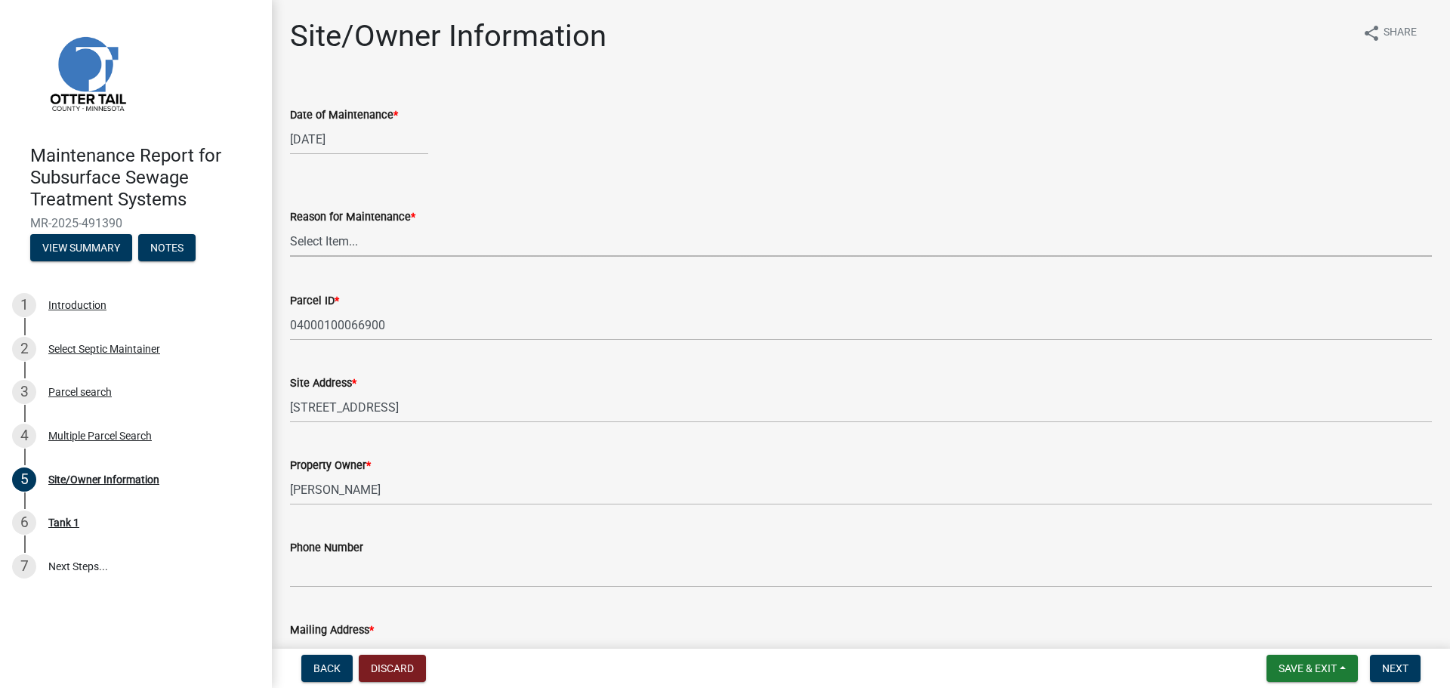
click at [377, 245] on select "Select Item... Called Routine Other" at bounding box center [861, 241] width 1142 height 31
click at [290, 226] on select "Select Item... Called Routine Other" at bounding box center [861, 241] width 1142 height 31
select select "3ac72b63-7b21-42e4-8192-806faae7a4f1"
click at [1403, 664] on span "Next" at bounding box center [1395, 668] width 26 height 12
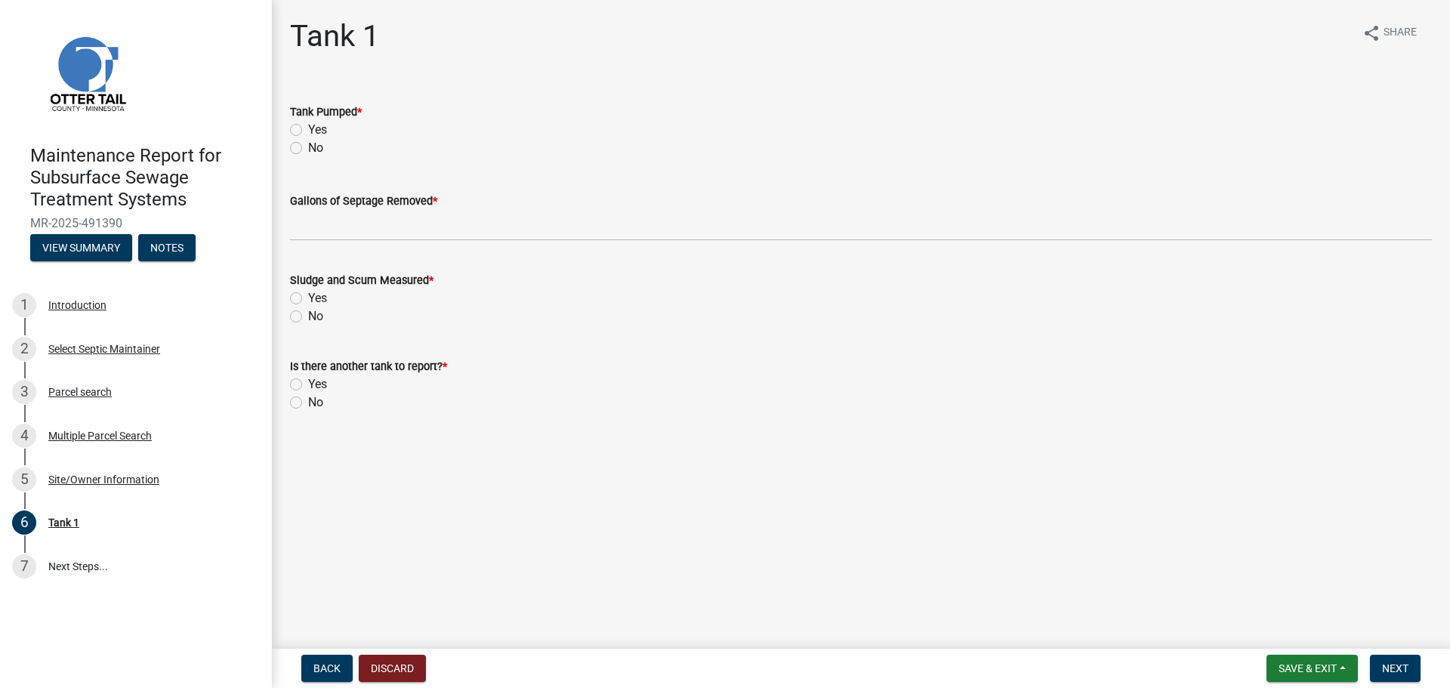
click at [308, 128] on label "Yes" at bounding box center [317, 130] width 19 height 18
click at [308, 128] on input "Yes" at bounding box center [313, 126] width 10 height 10
radio input "true"
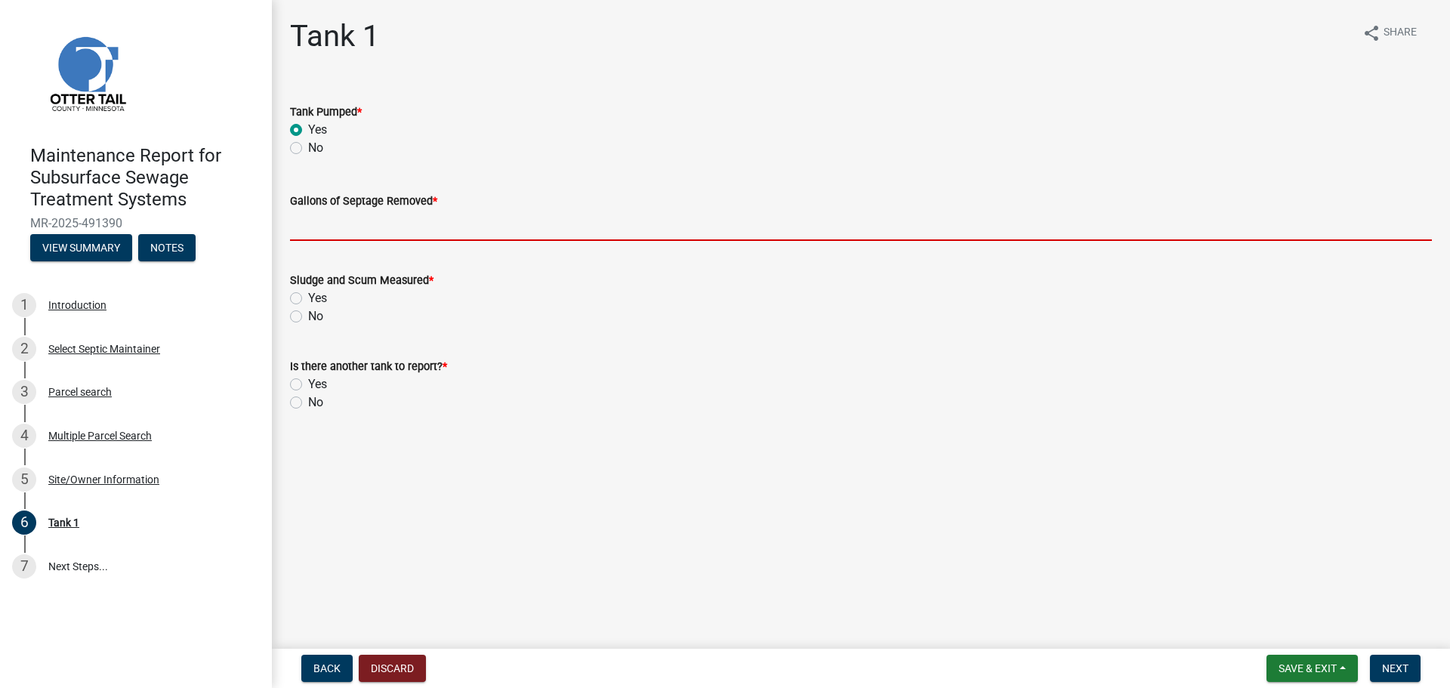
click at [302, 232] on input "Gallons of Septage Removed *" at bounding box center [861, 225] width 1142 height 31
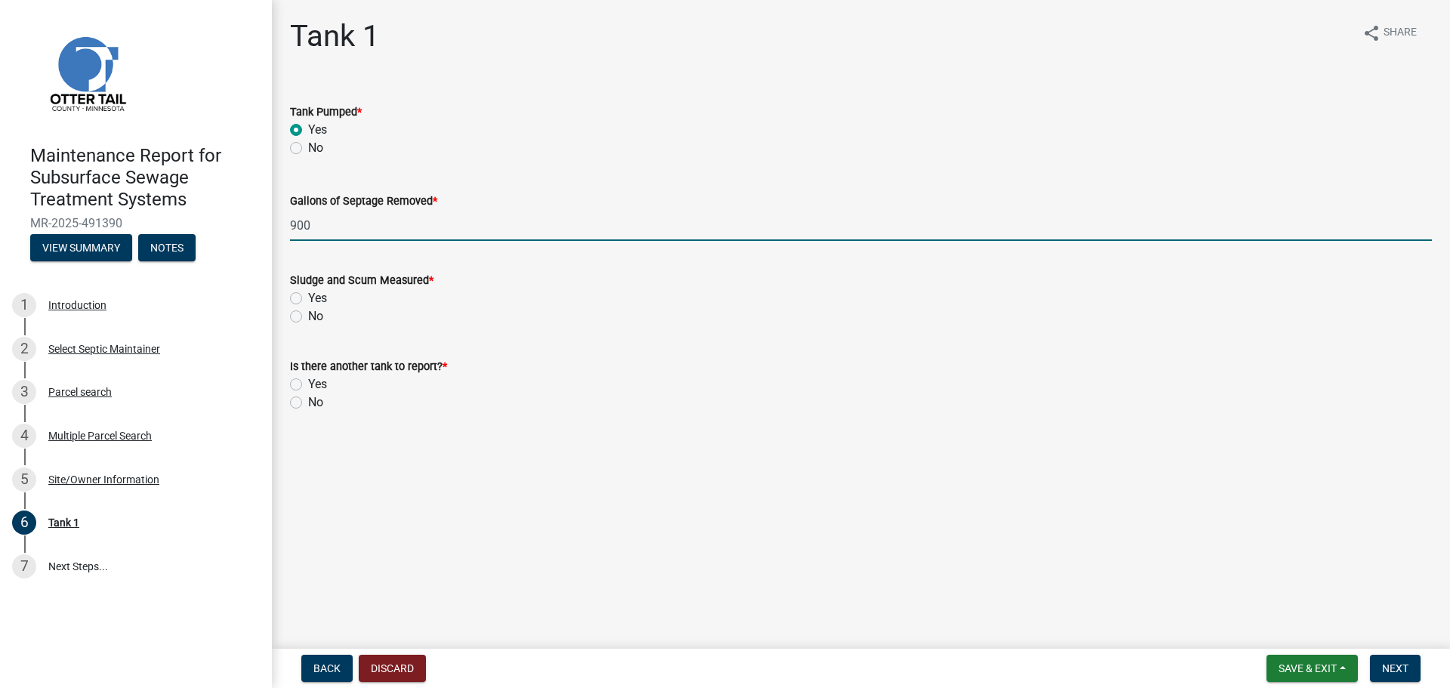
type input "900"
click at [308, 315] on label "No" at bounding box center [315, 316] width 15 height 18
click at [308, 315] on input "No" at bounding box center [313, 312] width 10 height 10
radio input "true"
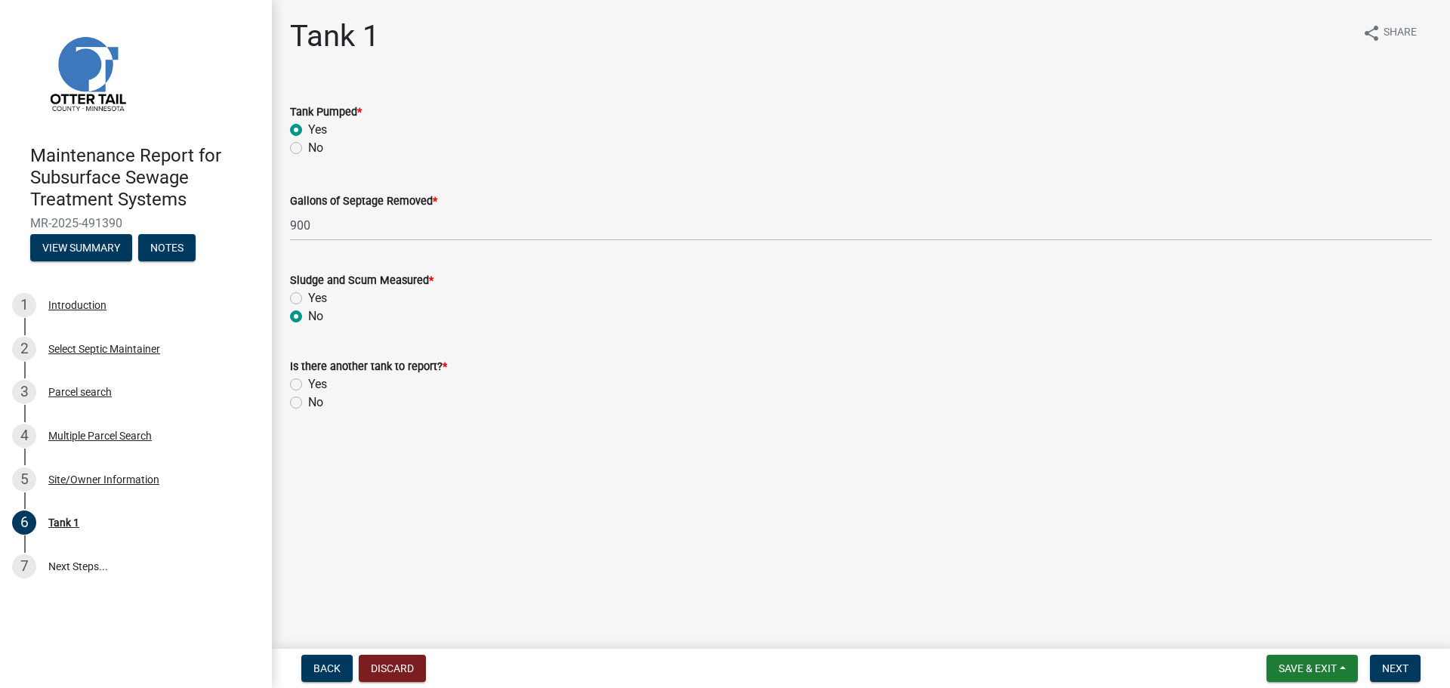
click at [308, 403] on label "No" at bounding box center [315, 402] width 15 height 18
click at [308, 403] on input "No" at bounding box center [313, 398] width 10 height 10
radio input "true"
click at [1419, 676] on button "Next" at bounding box center [1395, 668] width 51 height 27
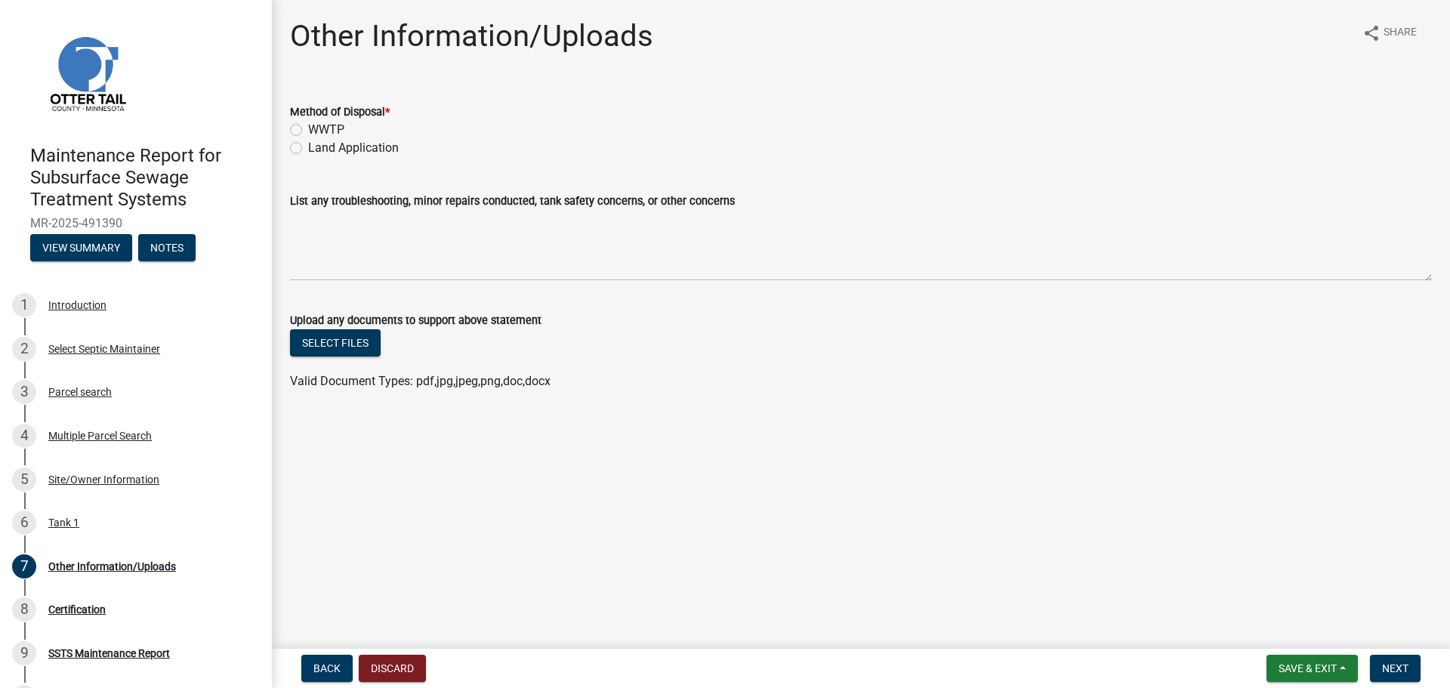
drag, startPoint x: 293, startPoint y: 143, endPoint x: 304, endPoint y: 156, distance: 17.2
click at [308, 144] on label "Land Application" at bounding box center [353, 148] width 91 height 18
click at [308, 144] on input "Land Application" at bounding box center [313, 144] width 10 height 10
radio input "true"
click at [1392, 666] on span "Next" at bounding box center [1395, 668] width 26 height 12
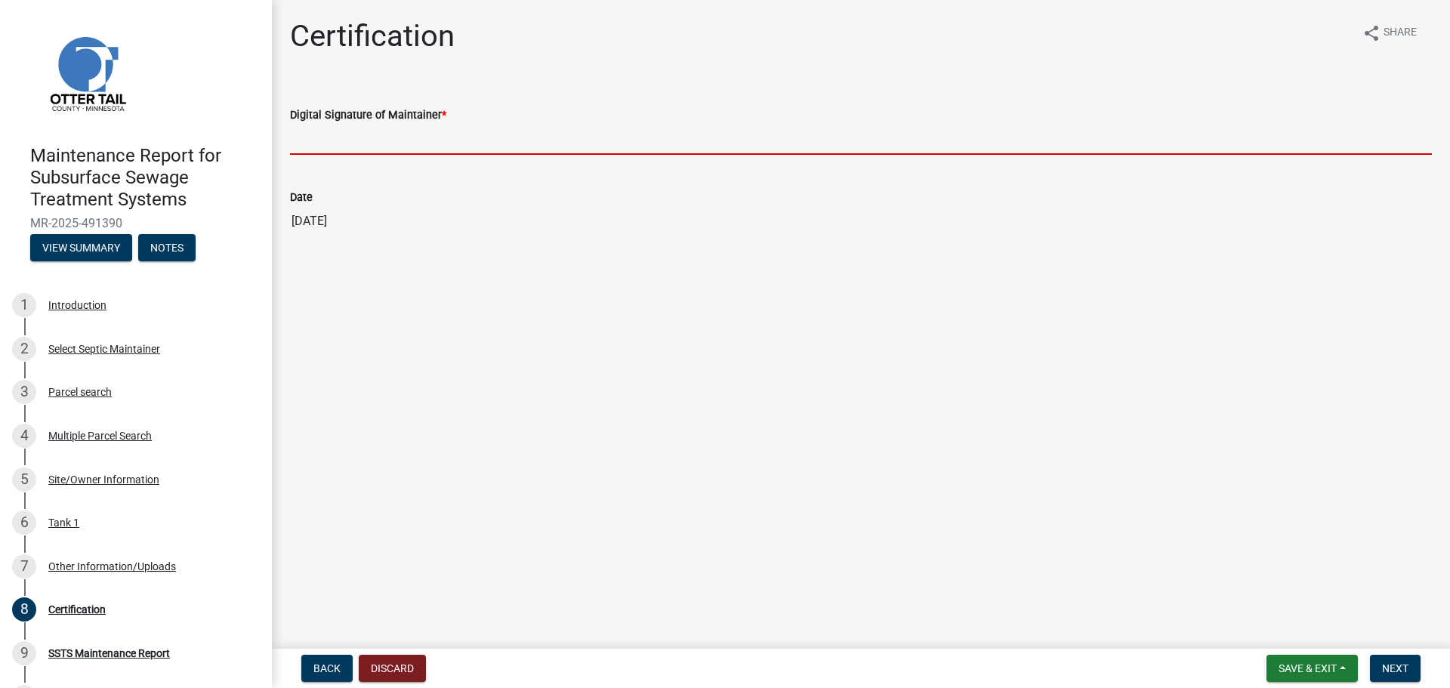
click at [358, 131] on input "Digital Signature of Maintainer *" at bounding box center [861, 139] width 1142 height 31
type input "[PERSON_NAME]"
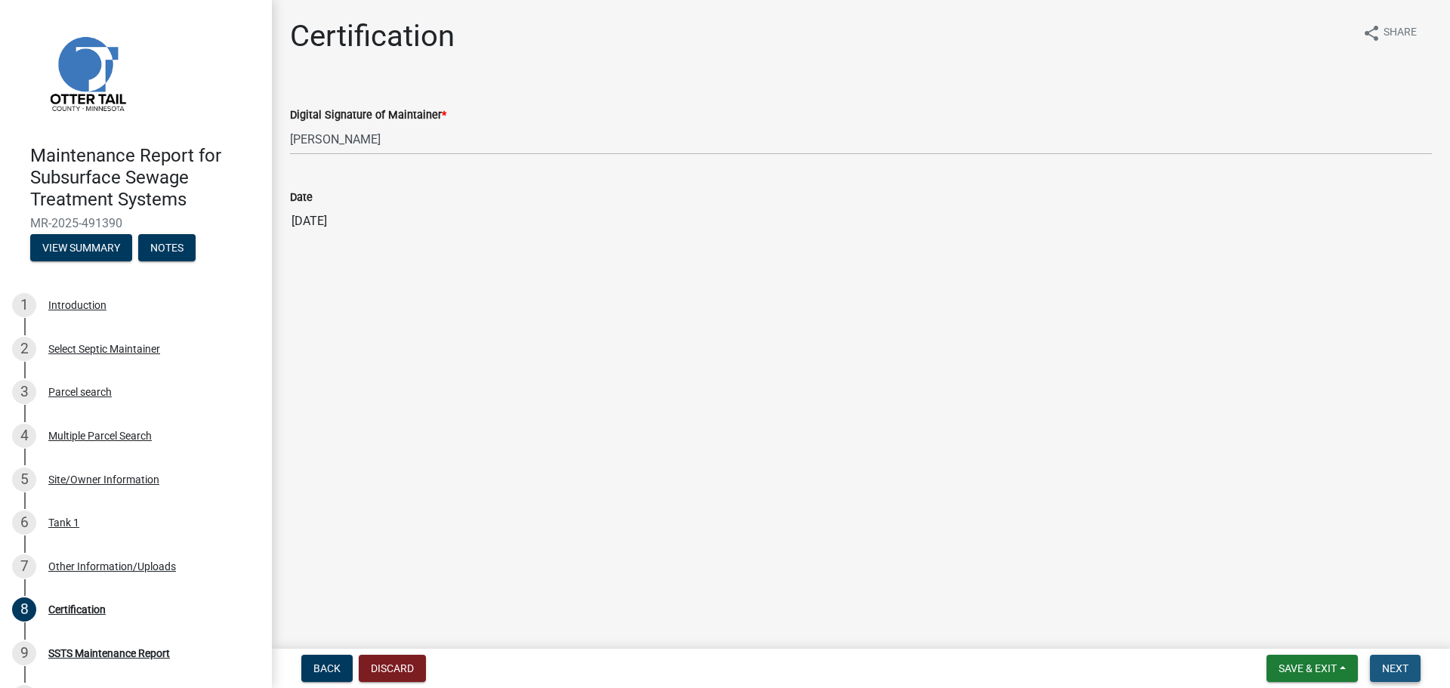
click at [1390, 673] on span "Next" at bounding box center [1395, 668] width 26 height 12
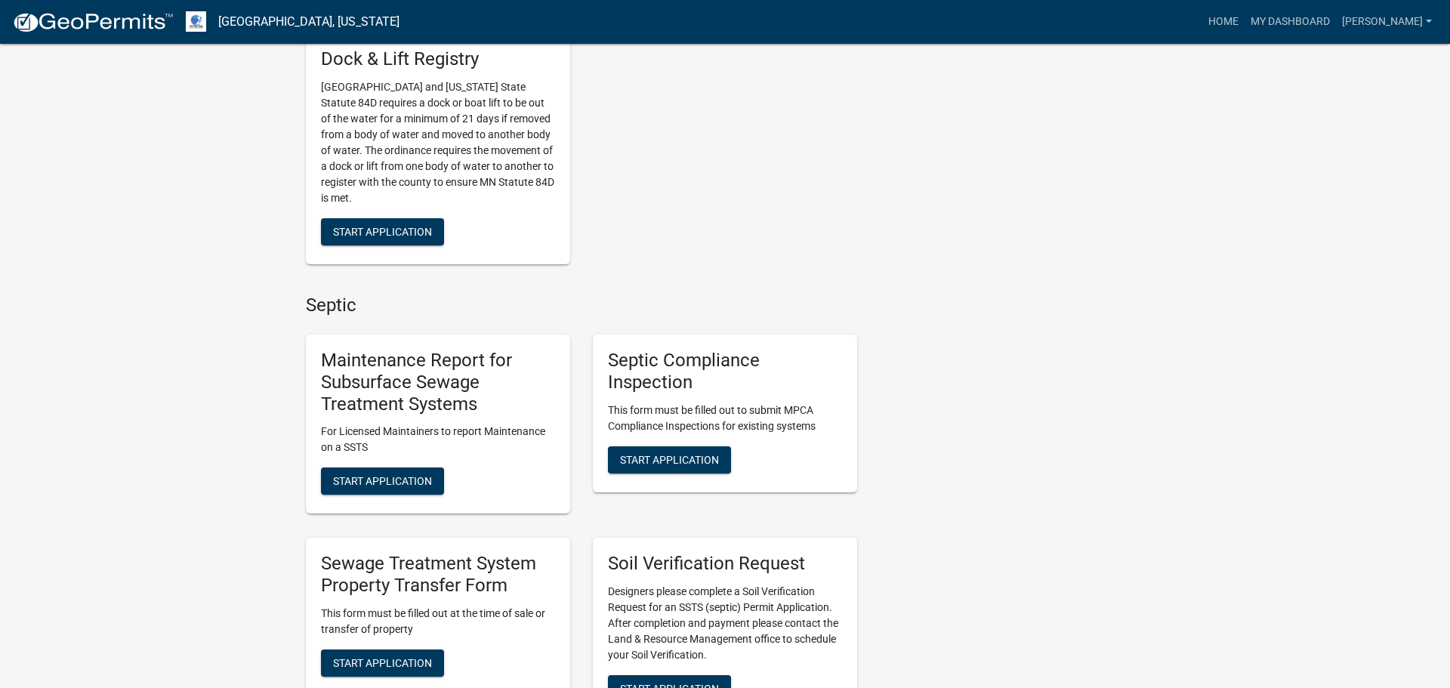
scroll to position [612, 0]
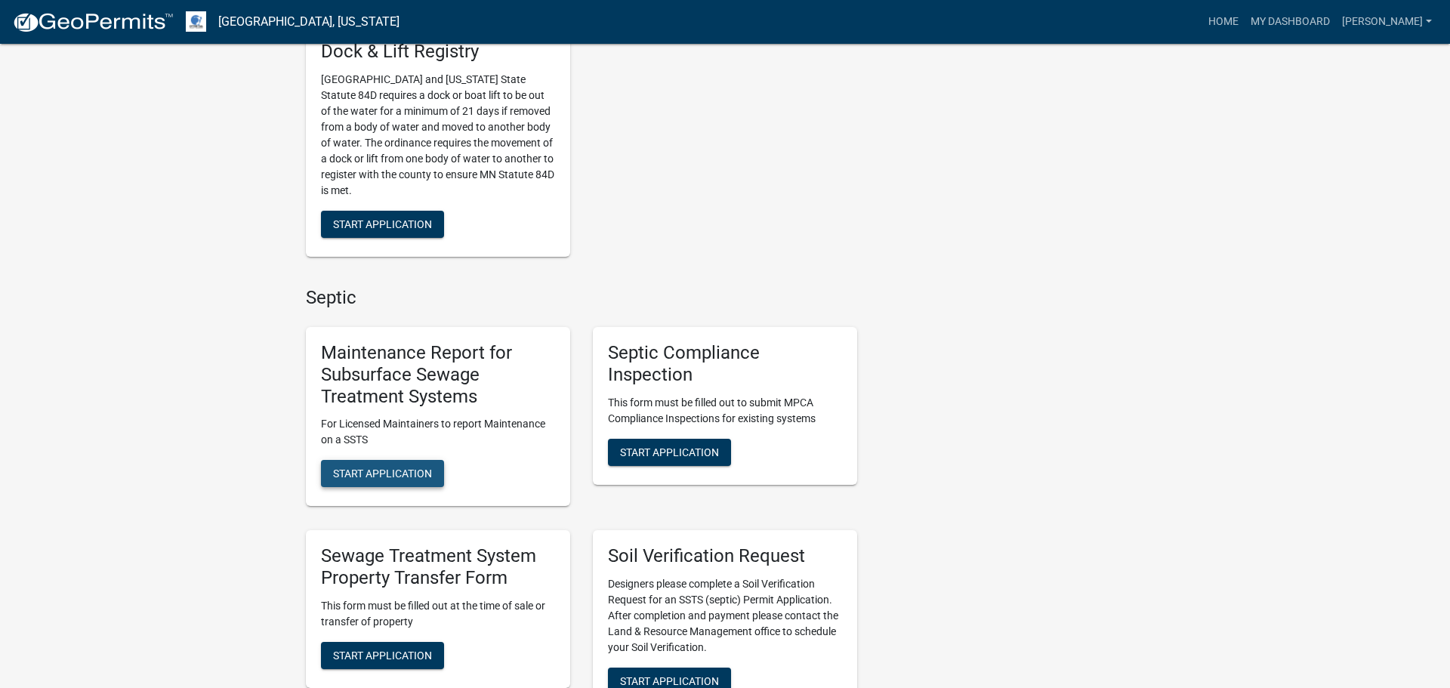
click at [405, 464] on button "Start Application" at bounding box center [382, 473] width 123 height 27
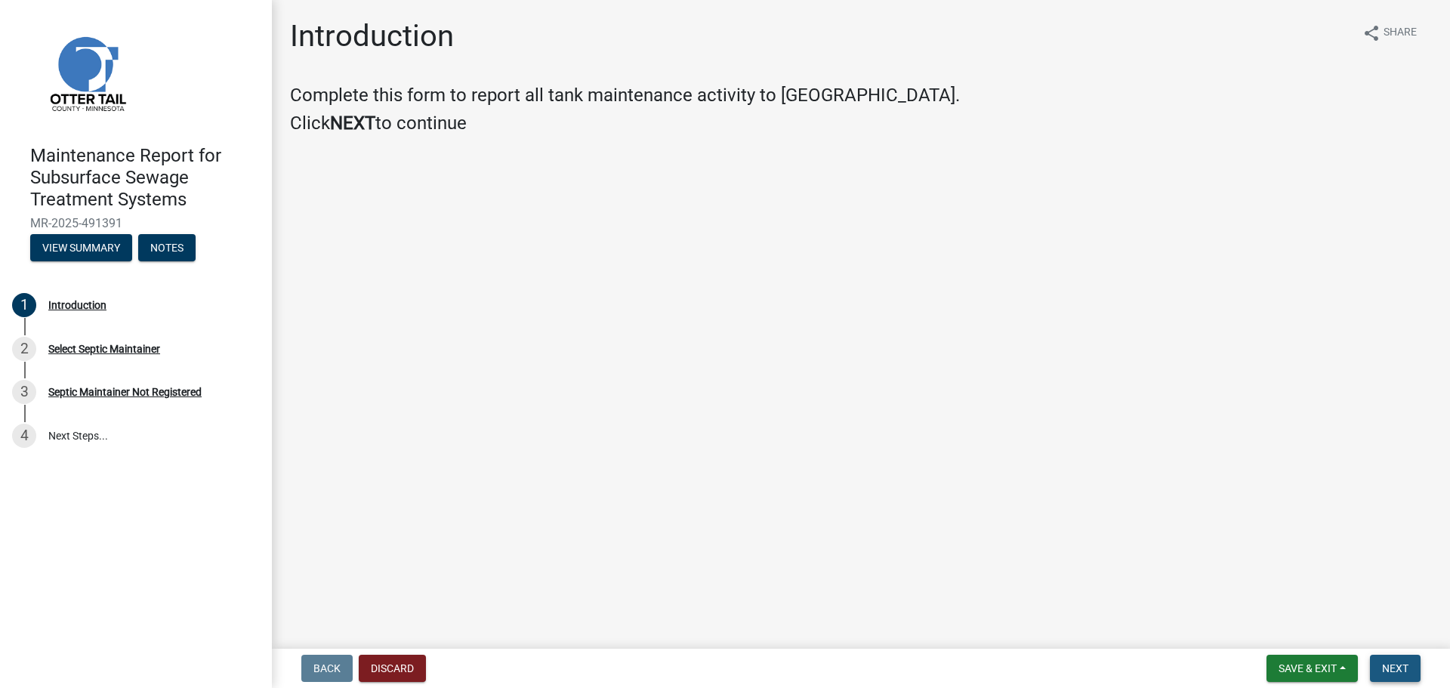
click at [1395, 658] on button "Next" at bounding box center [1395, 668] width 51 height 27
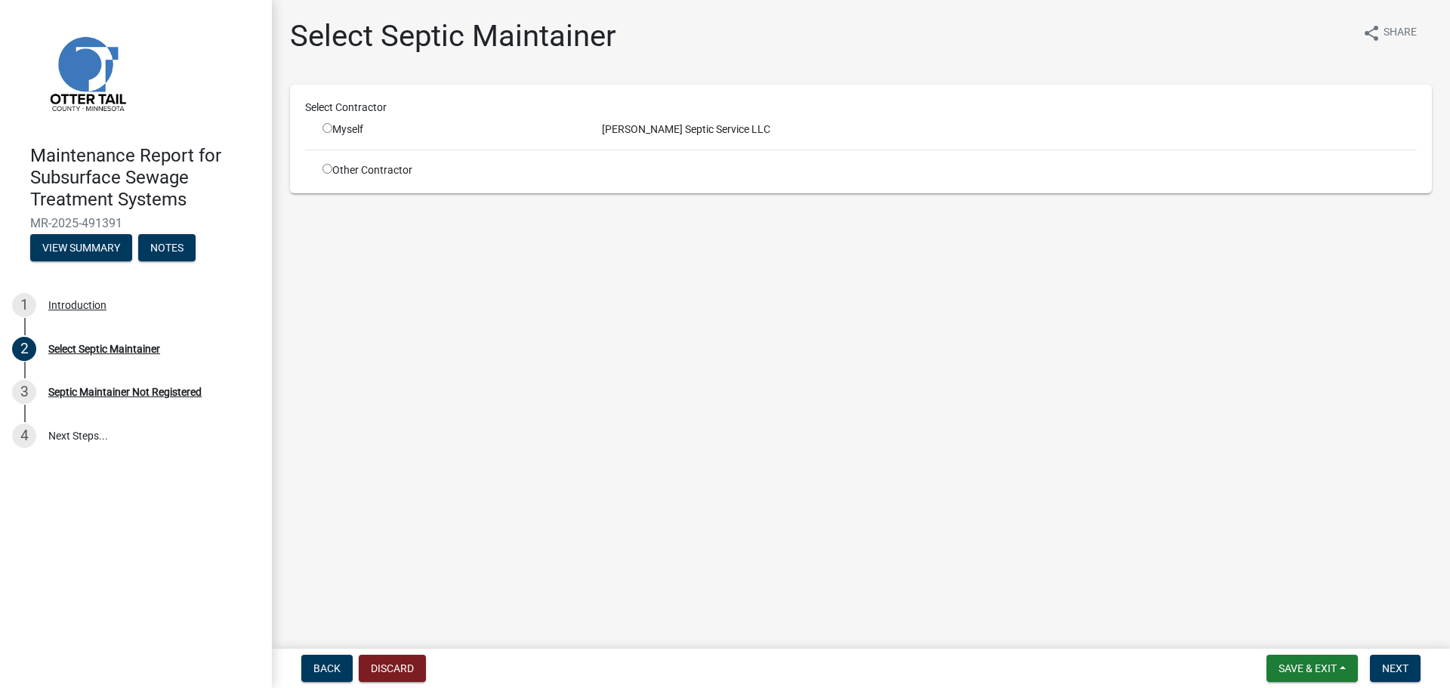
click at [325, 126] on input "radio" at bounding box center [327, 128] width 10 height 10
radio input "true"
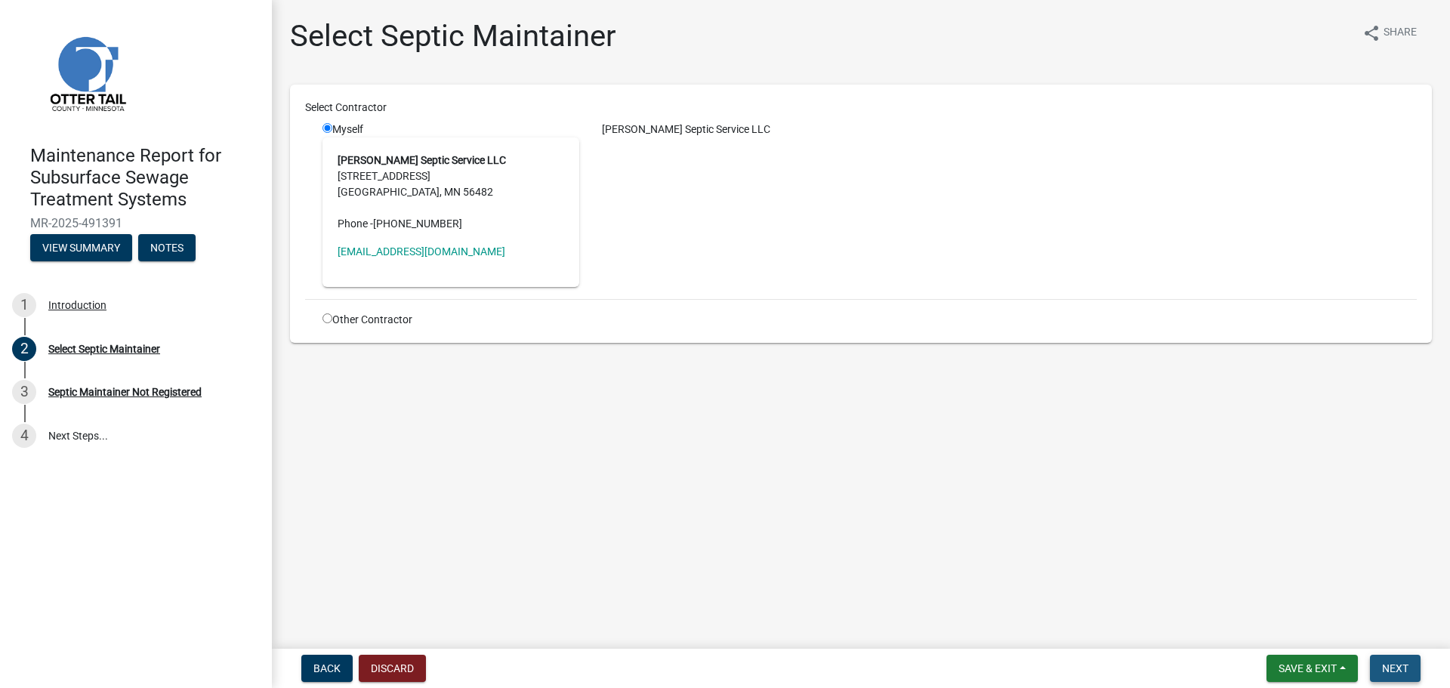
click at [1397, 669] on span "Next" at bounding box center [1395, 668] width 26 height 12
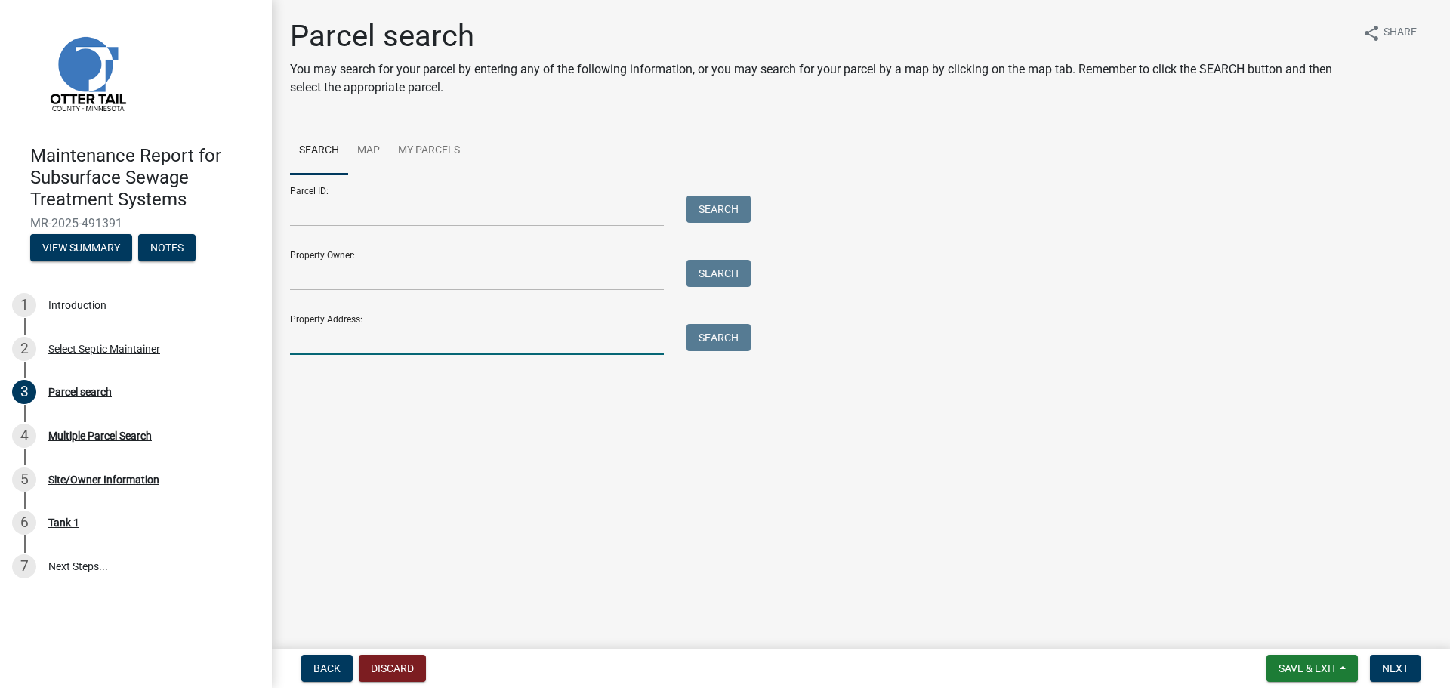
click at [474, 347] on input "Property Address:" at bounding box center [477, 339] width 374 height 31
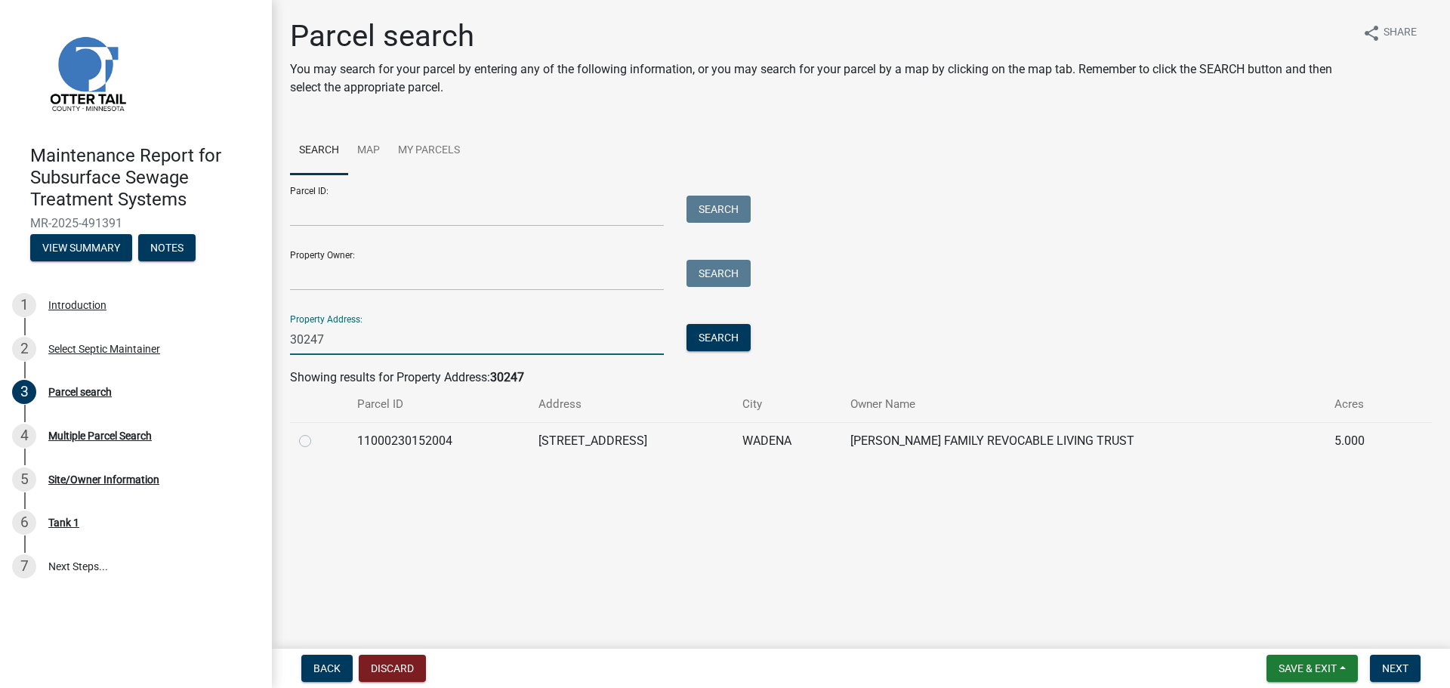
type input "30247"
click at [317, 432] on label at bounding box center [317, 432] width 0 height 0
click at [317, 438] on input "radio" at bounding box center [322, 437] width 10 height 10
radio input "true"
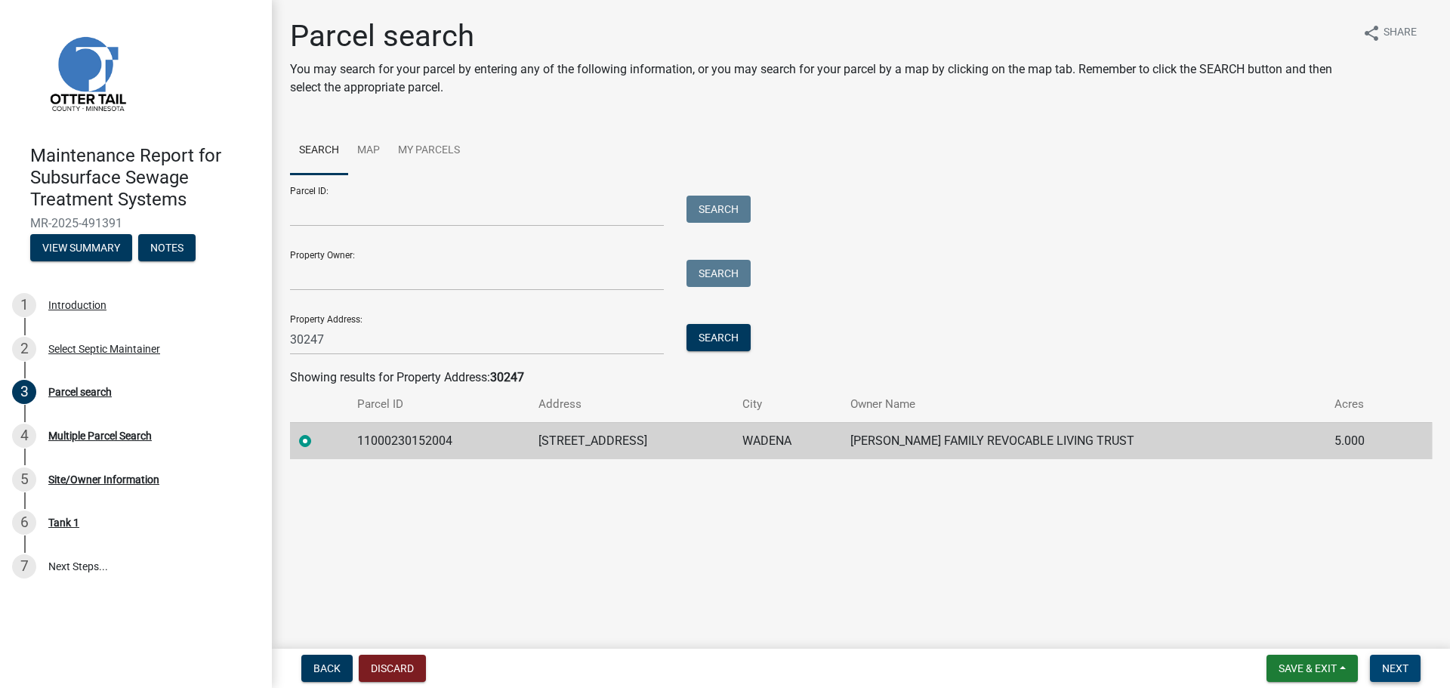
click at [1412, 673] on button "Next" at bounding box center [1395, 668] width 51 height 27
click at [1402, 667] on span "Next" at bounding box center [1395, 668] width 26 height 12
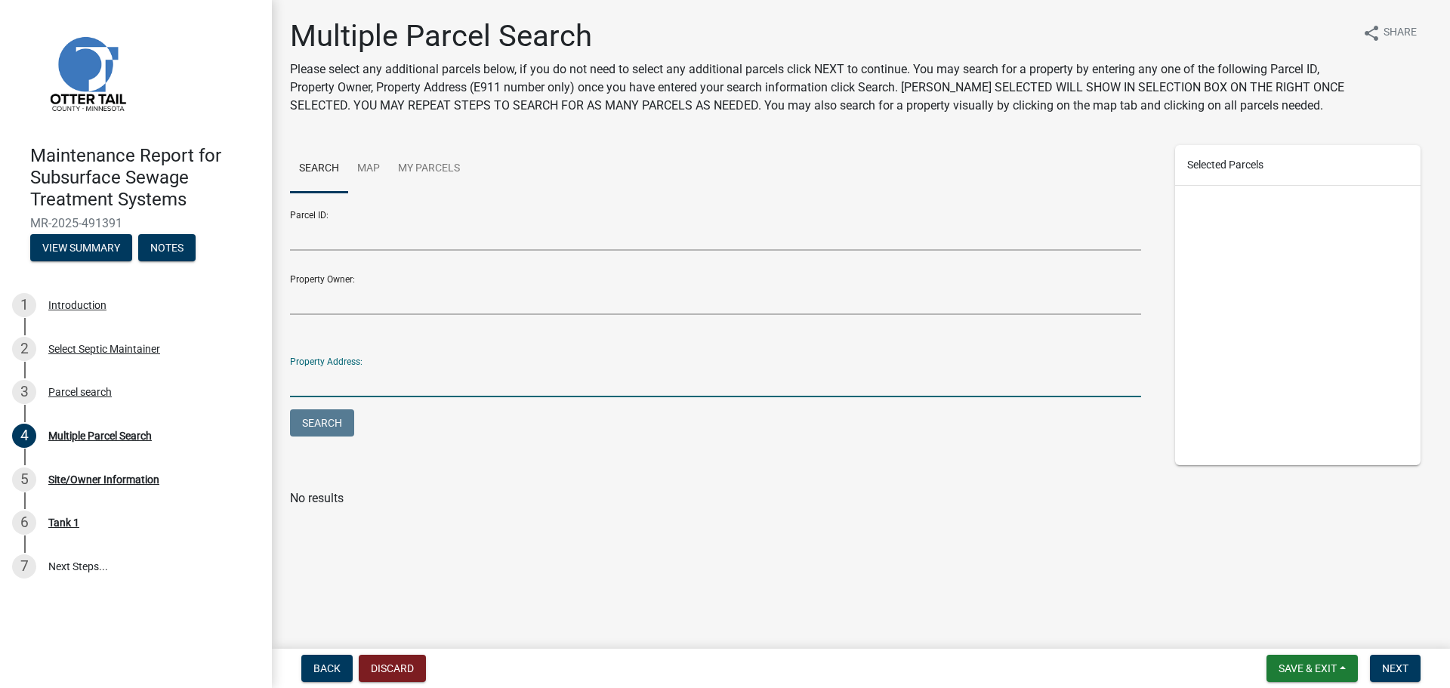
click at [447, 378] on input "Property Address:" at bounding box center [715, 381] width 851 height 31
type input "30247"
click at [290, 409] on button "Search" at bounding box center [322, 422] width 64 height 27
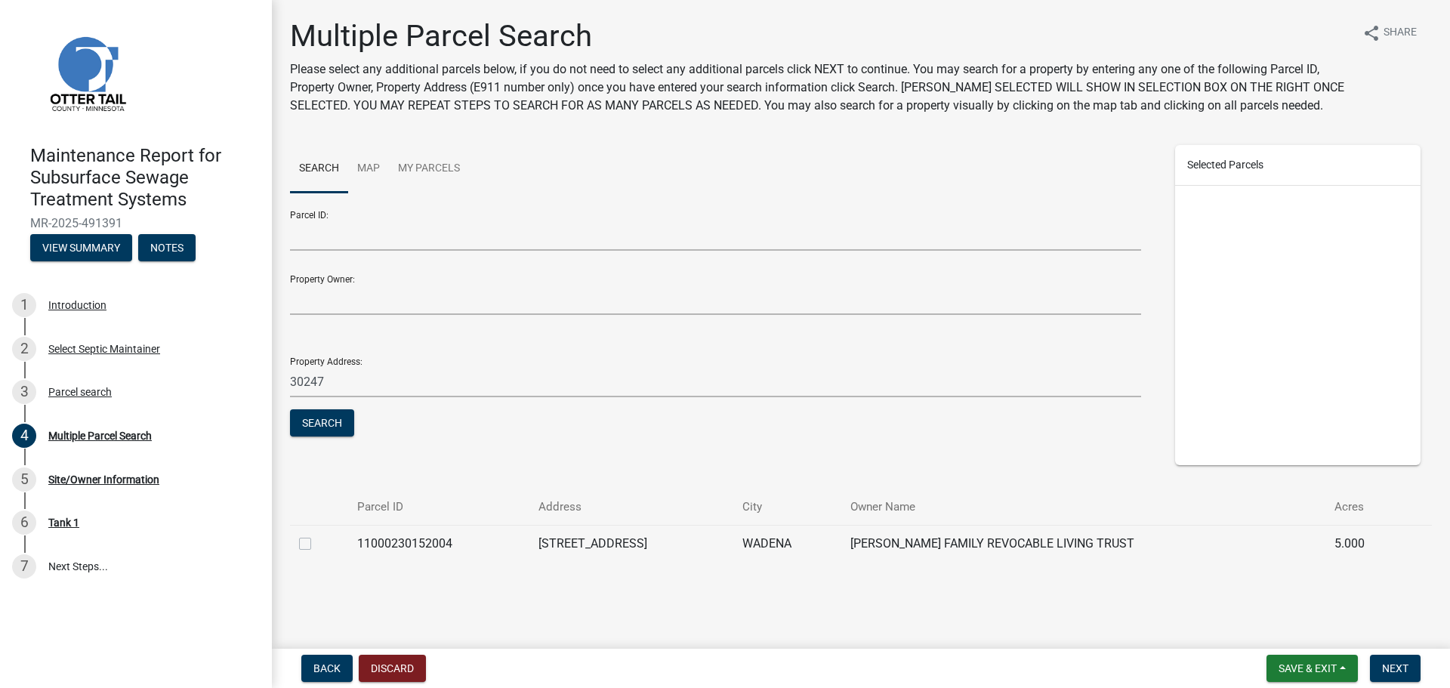
click at [317, 535] on label at bounding box center [317, 535] width 0 height 0
click at [317, 541] on input "checkbox" at bounding box center [322, 540] width 10 height 10
checkbox input "true"
click at [1408, 676] on button "Next" at bounding box center [1395, 668] width 51 height 27
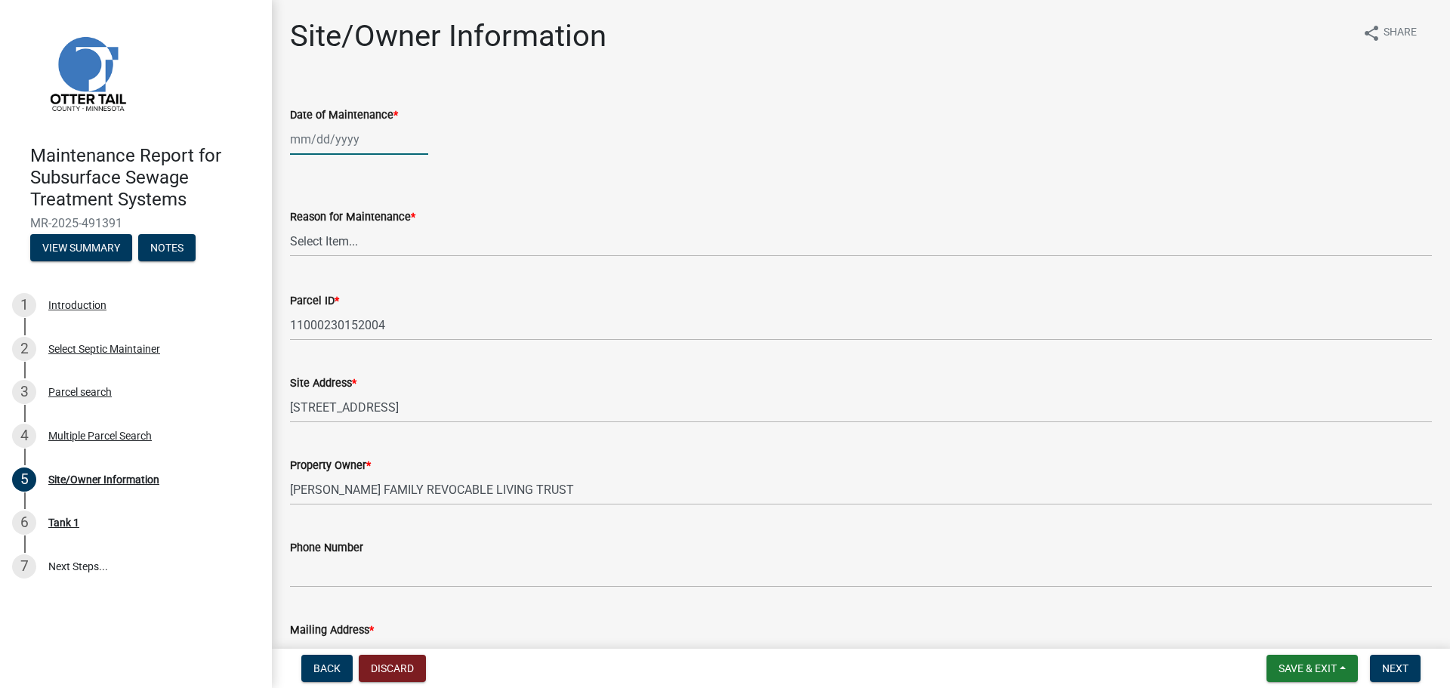
click at [328, 139] on div at bounding box center [359, 139] width 138 height 31
select select "10"
select select "2025"
click at [378, 242] on div "9" at bounding box center [377, 244] width 24 height 24
type input "[DATE]"
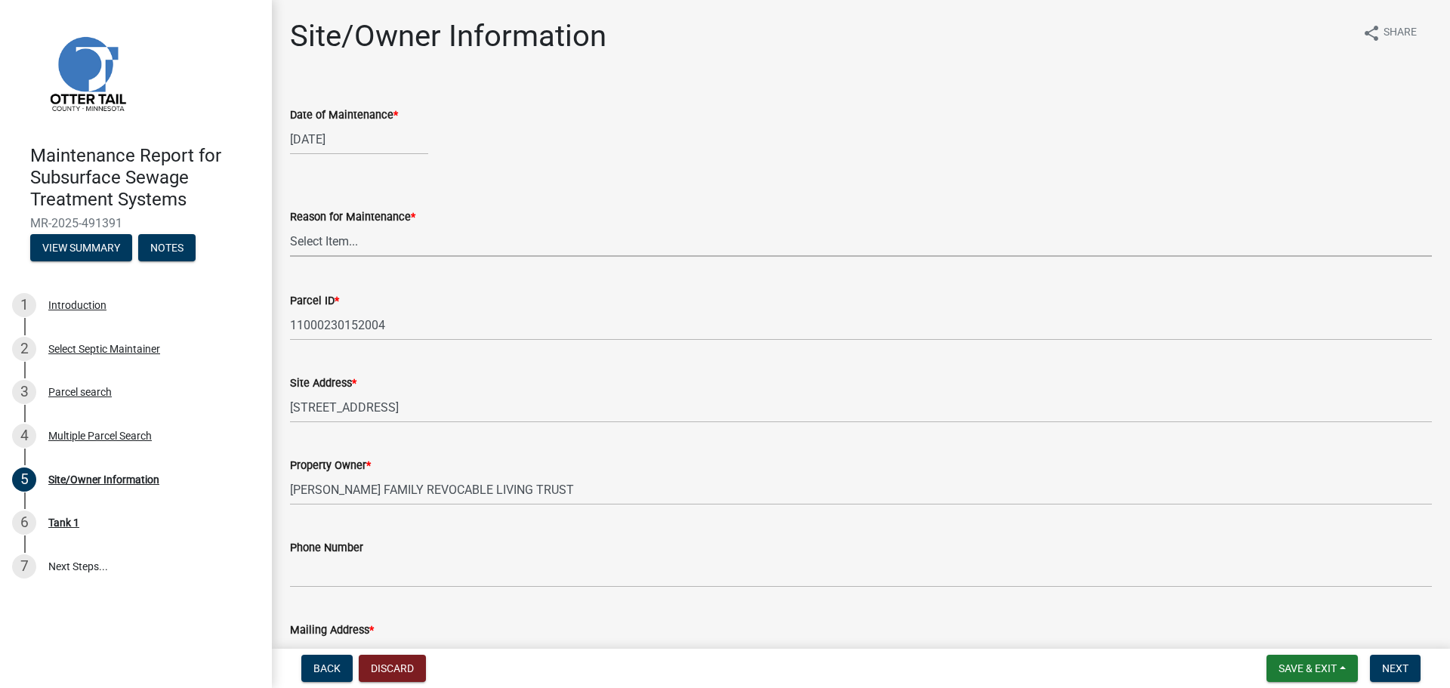
click at [378, 242] on select "Select Item... Called Routine Other" at bounding box center [861, 241] width 1142 height 31
click at [290, 226] on select "Select Item... Called Routine Other" at bounding box center [861, 241] width 1142 height 31
select select "3ac72b63-7b21-42e4-8192-806faae7a4f1"
click at [1403, 668] on span "Next" at bounding box center [1395, 668] width 26 height 12
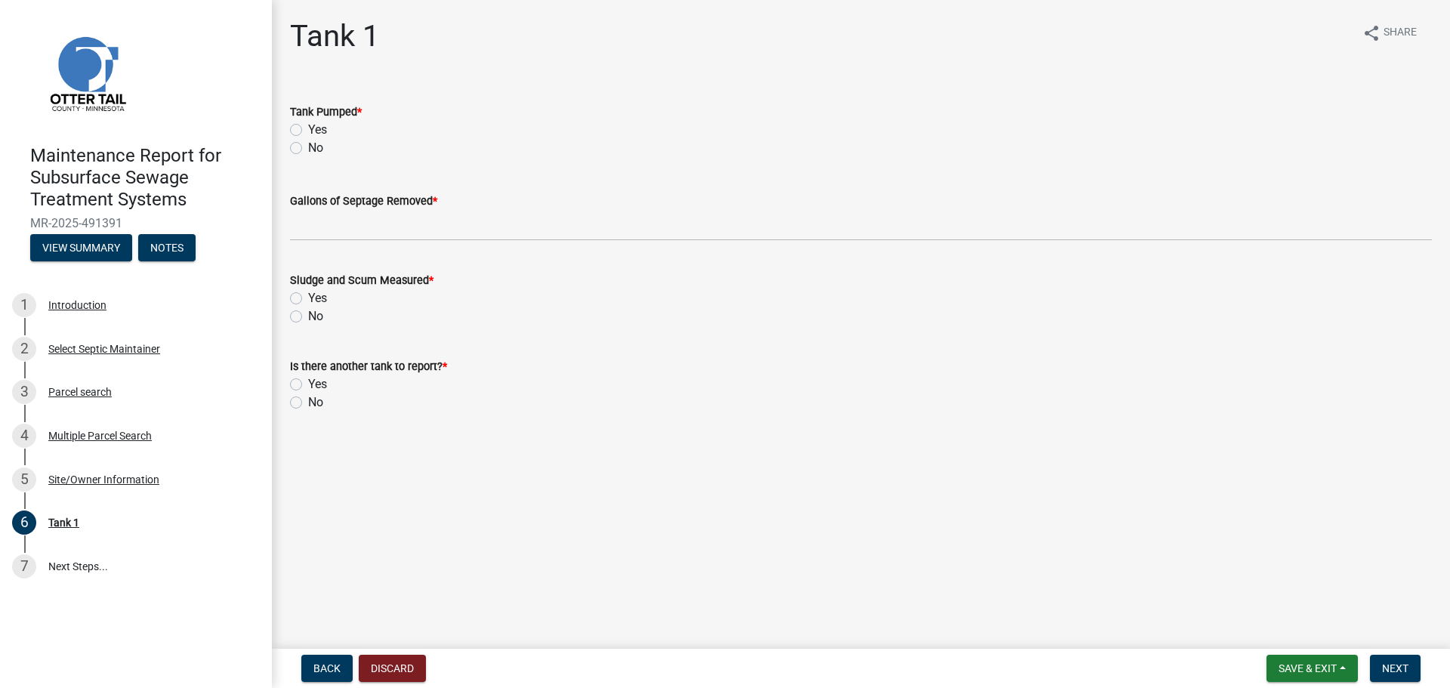
drag, startPoint x: 293, startPoint y: 126, endPoint x: 295, endPoint y: 183, distance: 57.4
click at [308, 128] on label "Yes" at bounding box center [317, 130] width 19 height 18
click at [308, 128] on input "Yes" at bounding box center [313, 126] width 10 height 10
radio input "true"
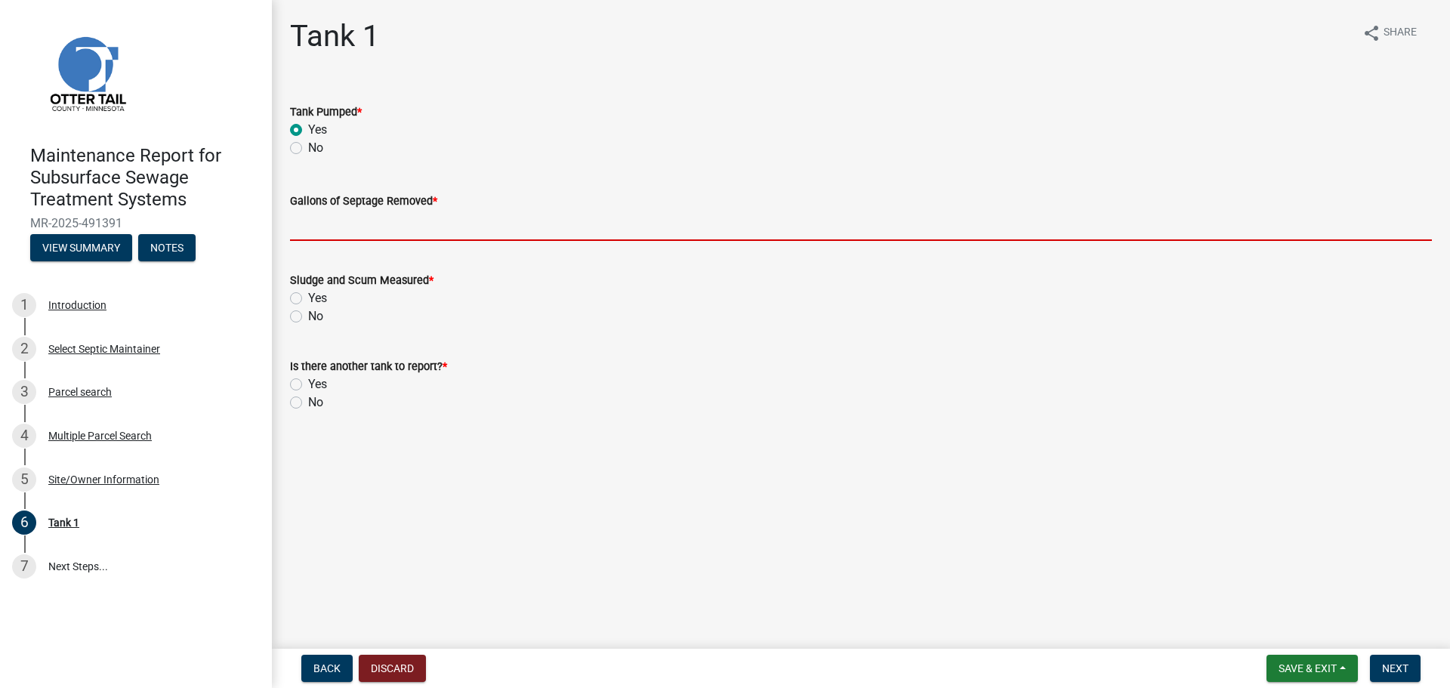
click at [301, 221] on input "Gallons of Septage Removed *" at bounding box center [861, 225] width 1142 height 31
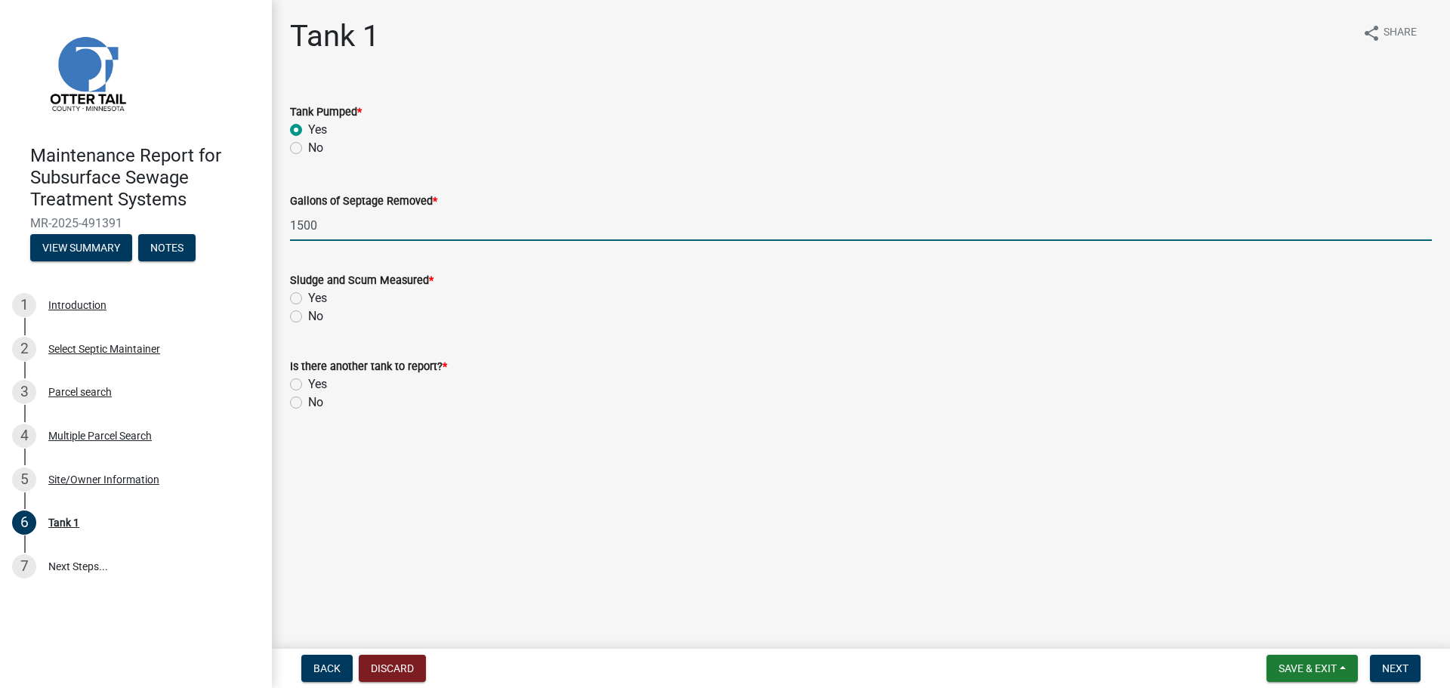
type input "1500"
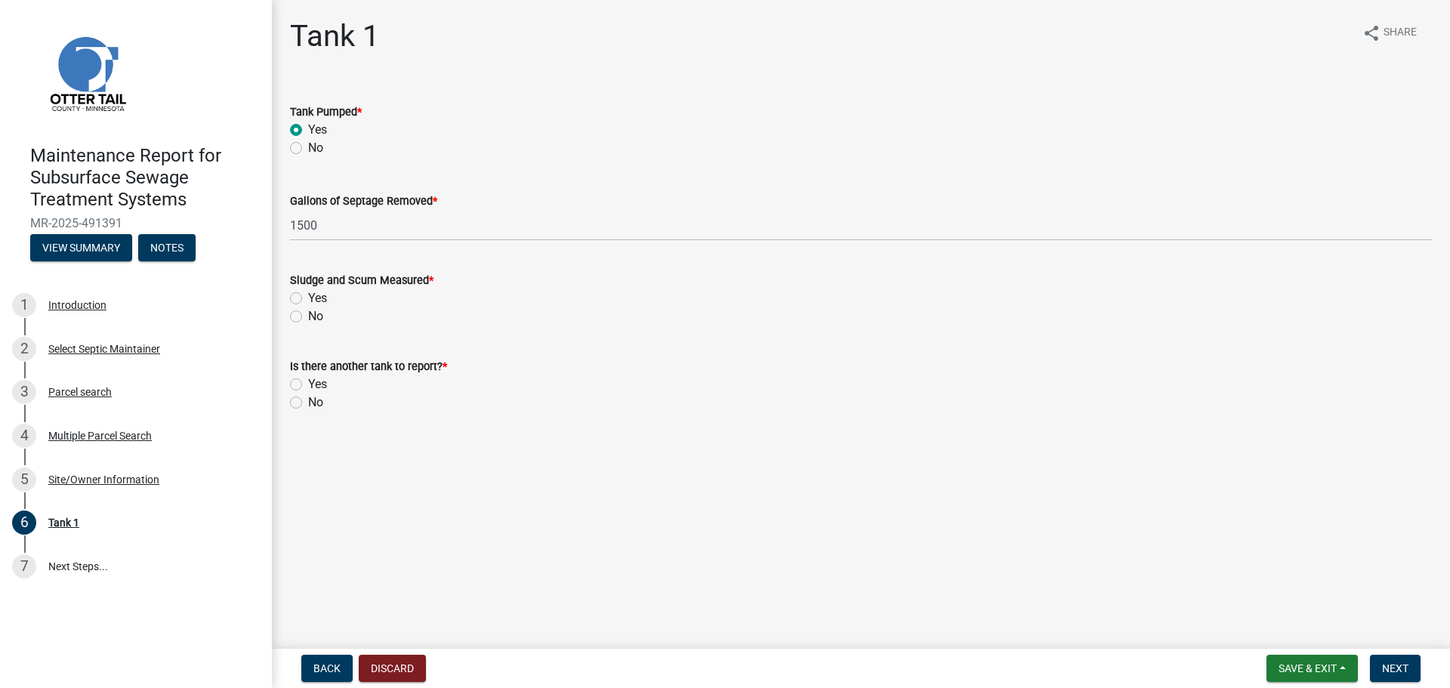
click at [308, 319] on label "No" at bounding box center [315, 316] width 15 height 18
click at [308, 317] on input "No" at bounding box center [313, 312] width 10 height 10
radio input "true"
drag, startPoint x: 296, startPoint y: 402, endPoint x: 354, endPoint y: 398, distance: 58.3
click at [308, 402] on label "No" at bounding box center [315, 402] width 15 height 18
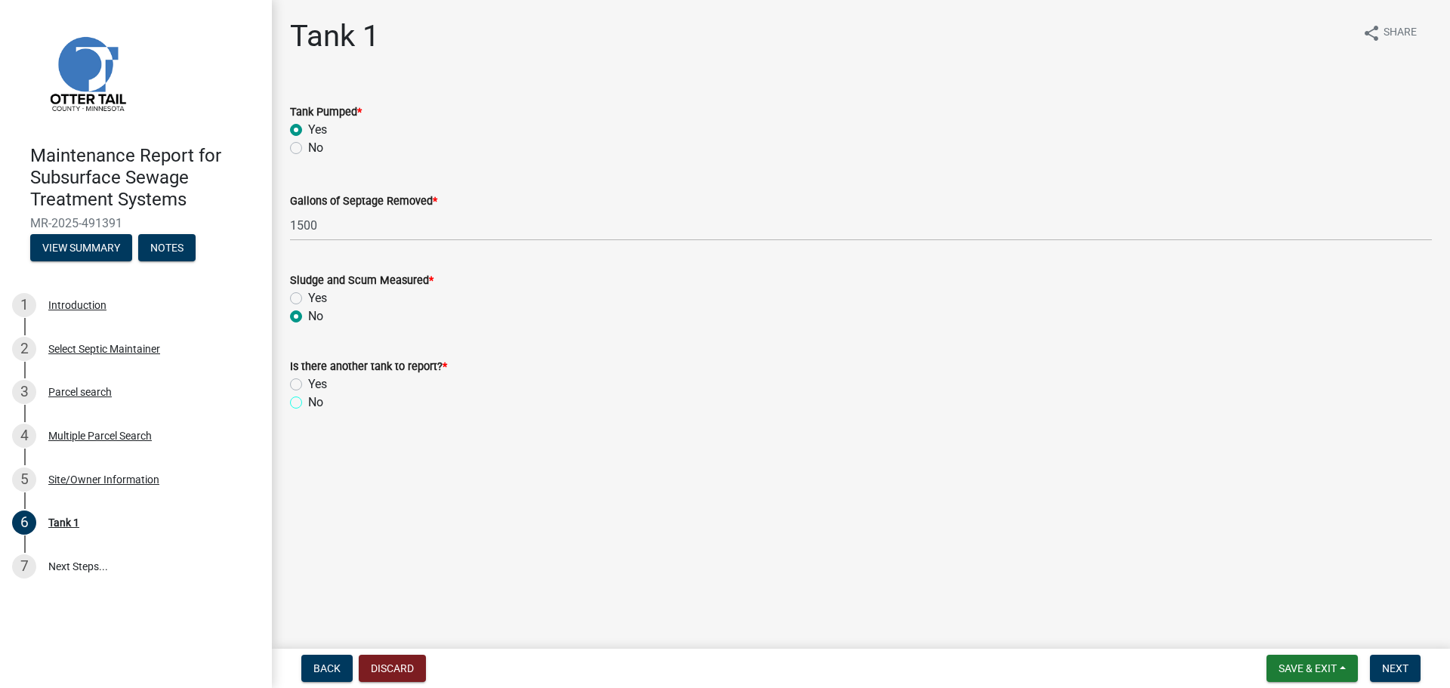
click at [308, 402] on input "No" at bounding box center [313, 398] width 10 height 10
radio input "true"
click at [1387, 662] on span "Next" at bounding box center [1395, 668] width 26 height 12
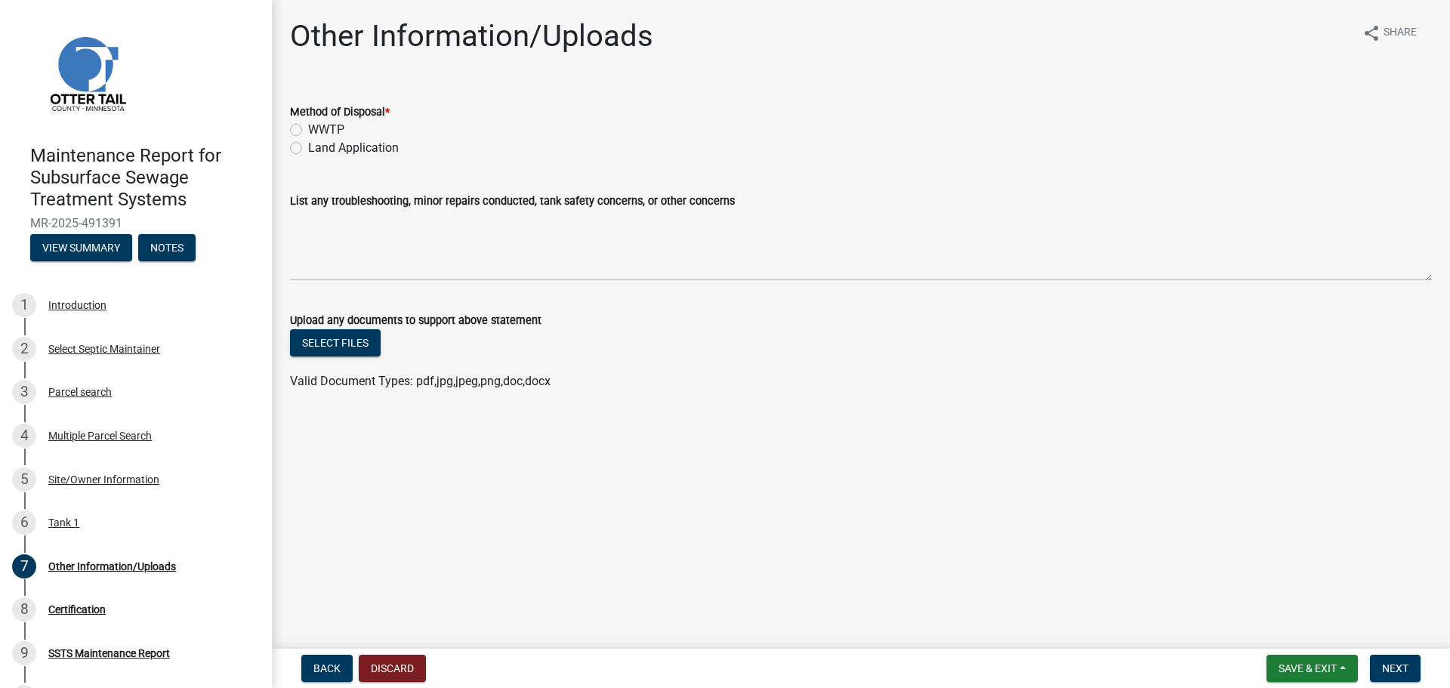
click at [308, 147] on label "Land Application" at bounding box center [353, 148] width 91 height 18
click at [308, 147] on input "Land Application" at bounding box center [313, 144] width 10 height 10
radio input "true"
click at [1388, 673] on span "Next" at bounding box center [1395, 668] width 26 height 12
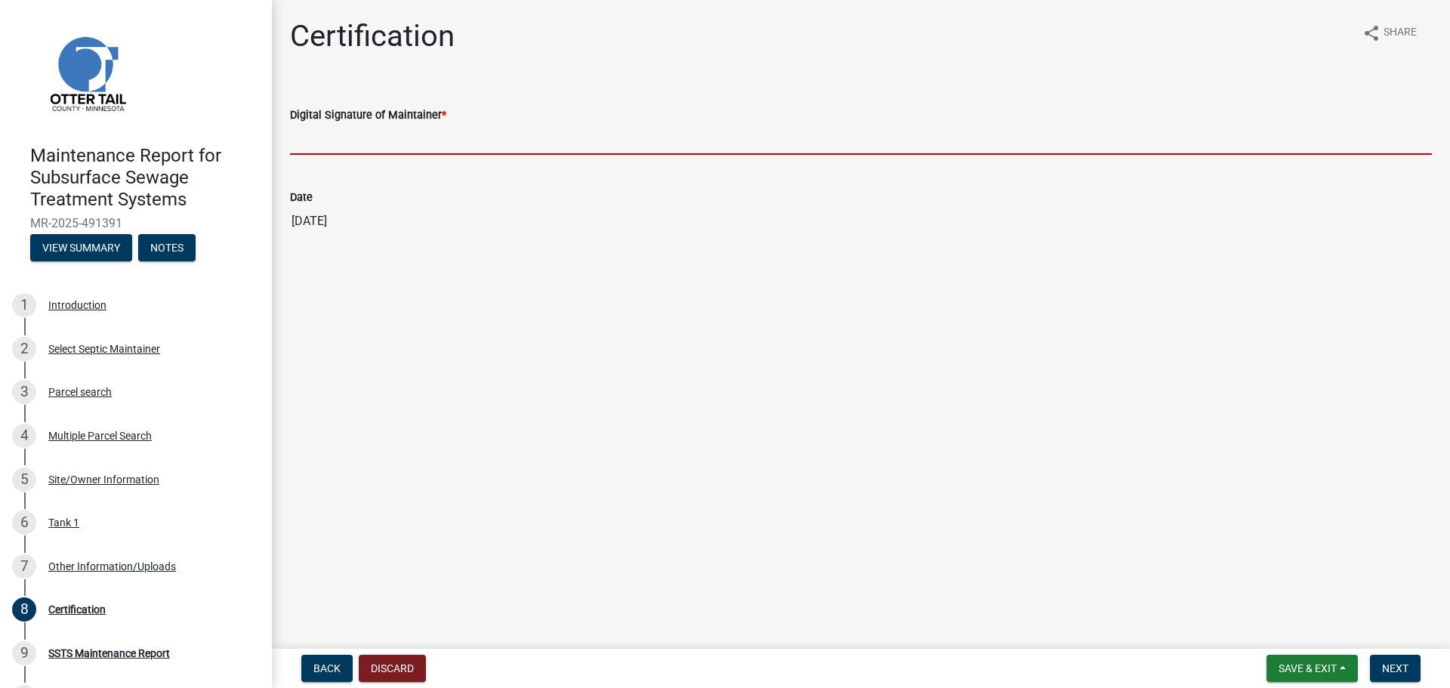
click at [317, 146] on input "Digital Signature of Maintainer *" at bounding box center [861, 139] width 1142 height 31
type input "[PERSON_NAME]"
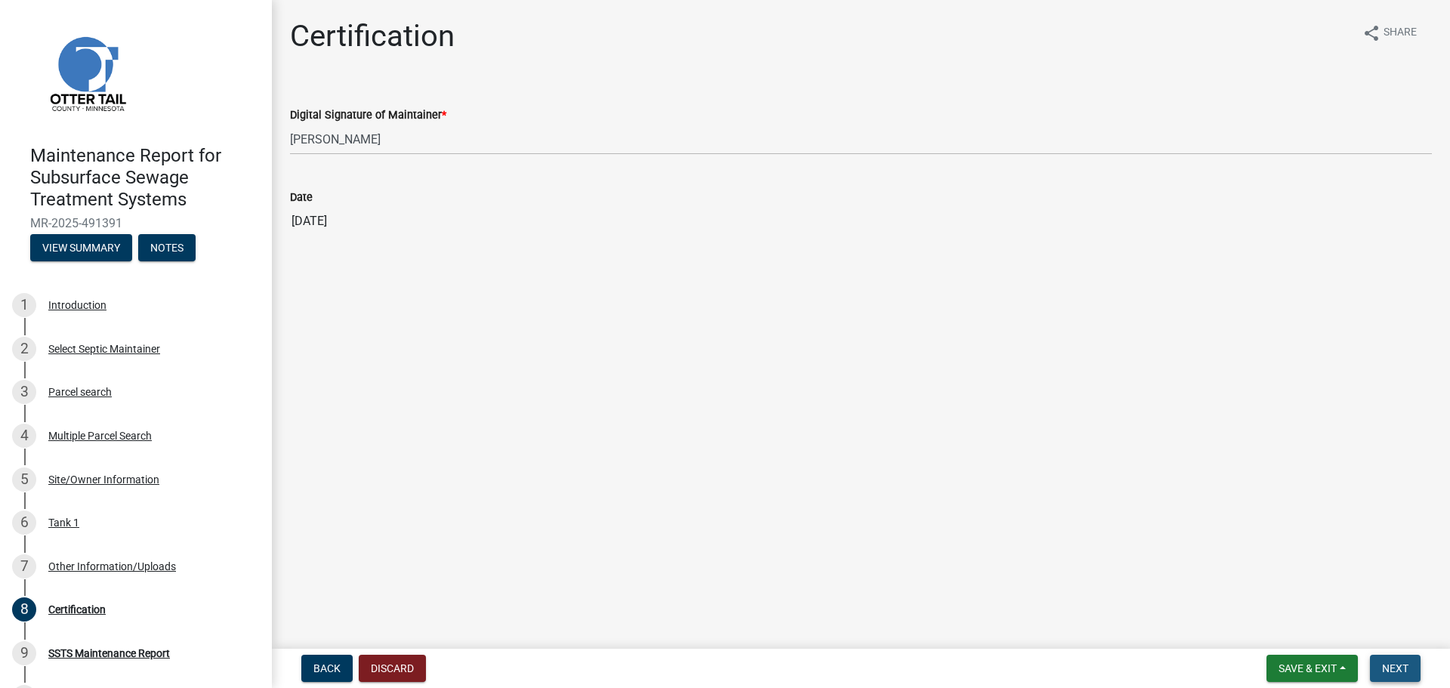
click at [1391, 664] on span "Next" at bounding box center [1395, 668] width 26 height 12
